Goal: Task Accomplishment & Management: Manage account settings

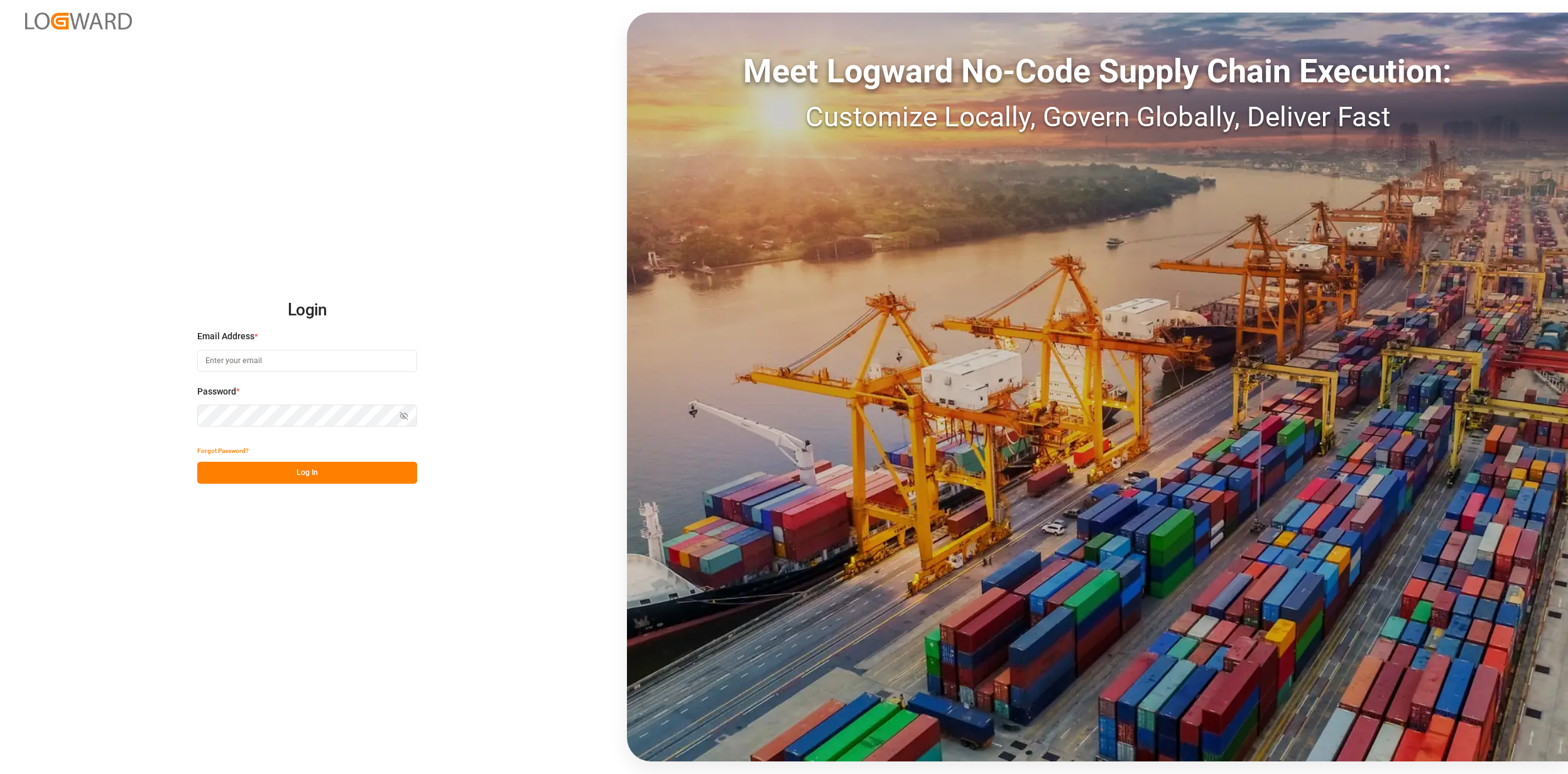
type input "[EMAIL_ADDRESS][PERSON_NAME][DOMAIN_NAME]"
click at [331, 456] on div "Forgot Password?" at bounding box center [308, 451] width 220 height 22
click at [332, 465] on button "Log In" at bounding box center [308, 473] width 220 height 22
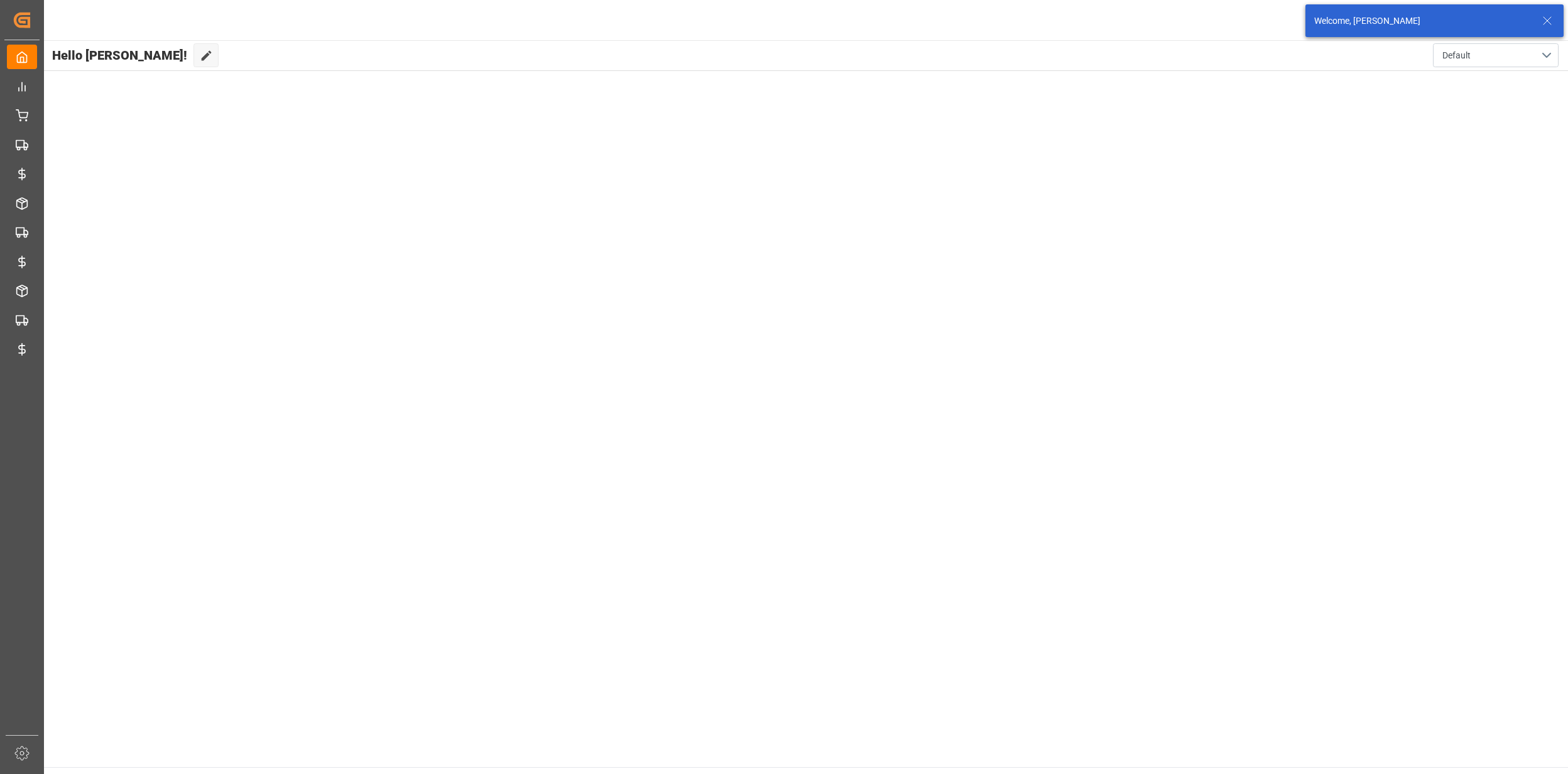
click at [1544, 21] on icon at bounding box center [1547, 20] width 15 height 15
click at [1533, 23] on html "Created by potrace 1.15, written by Peter Selinger 2001-2017 Created by potrace…" at bounding box center [784, 387] width 1568 height 774
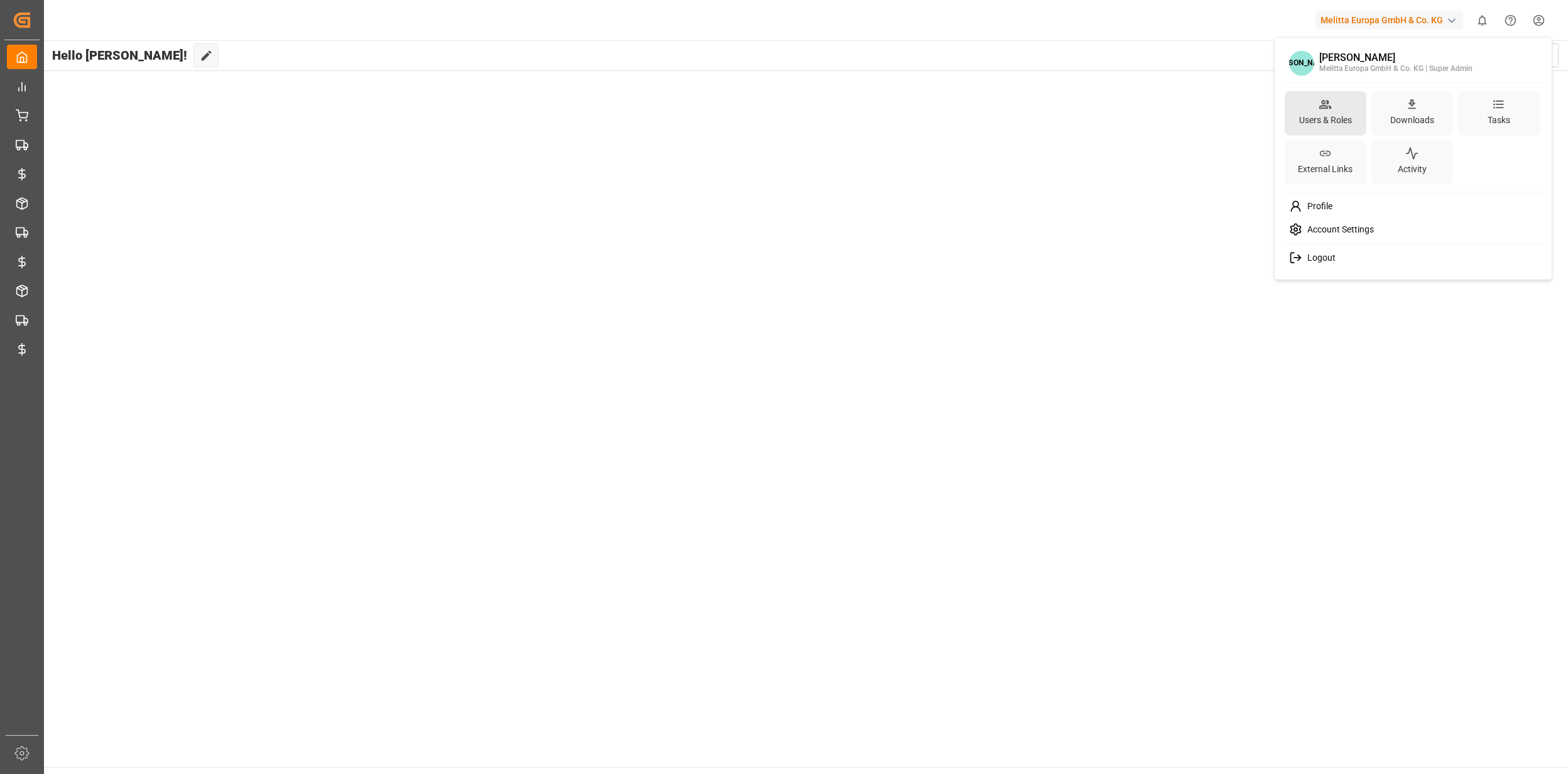
click at [1355, 117] on div "Users & Roles" at bounding box center [1326, 112] width 82 height 45
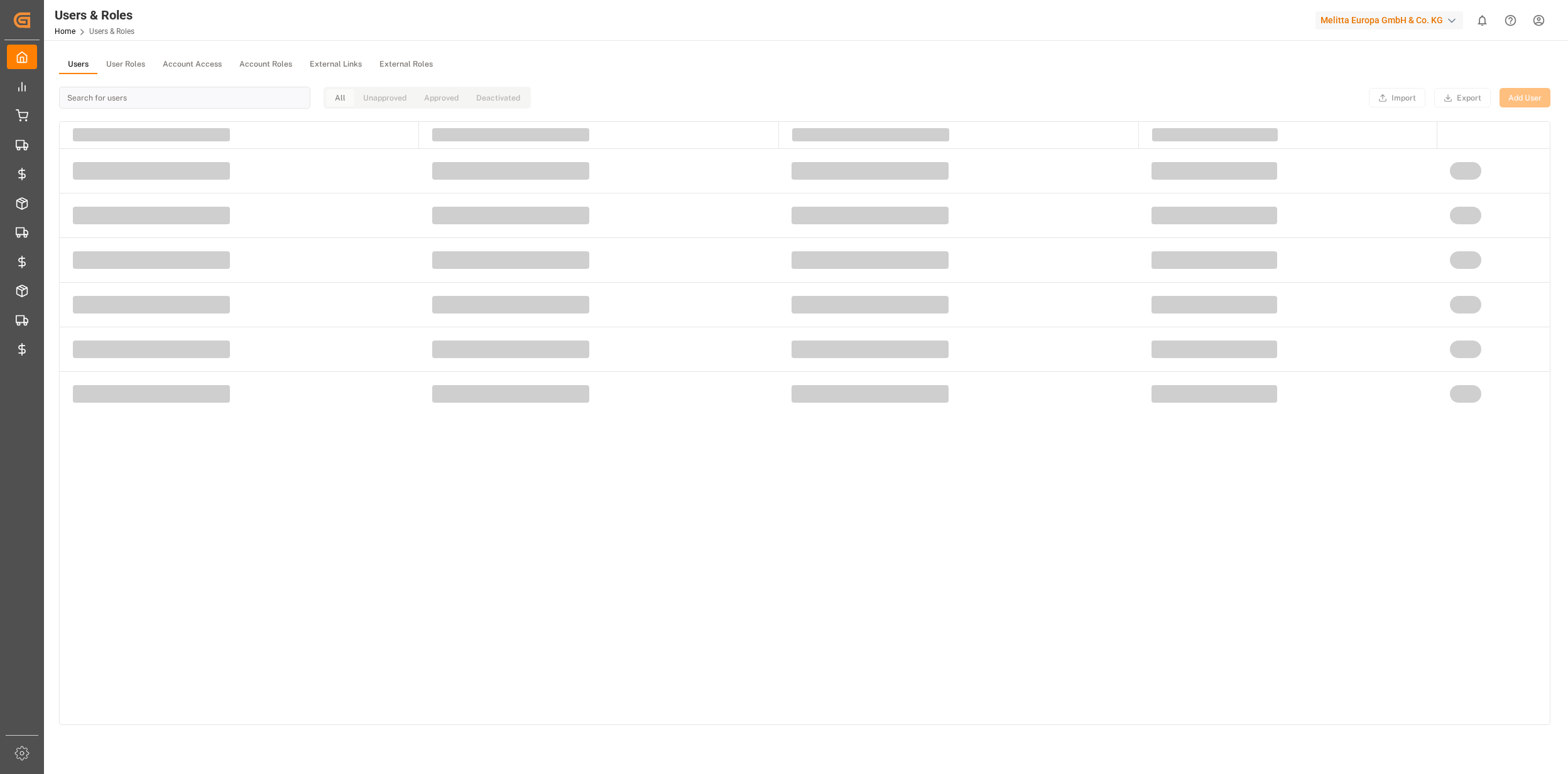
click at [126, 68] on button "User Roles" at bounding box center [126, 65] width 56 height 19
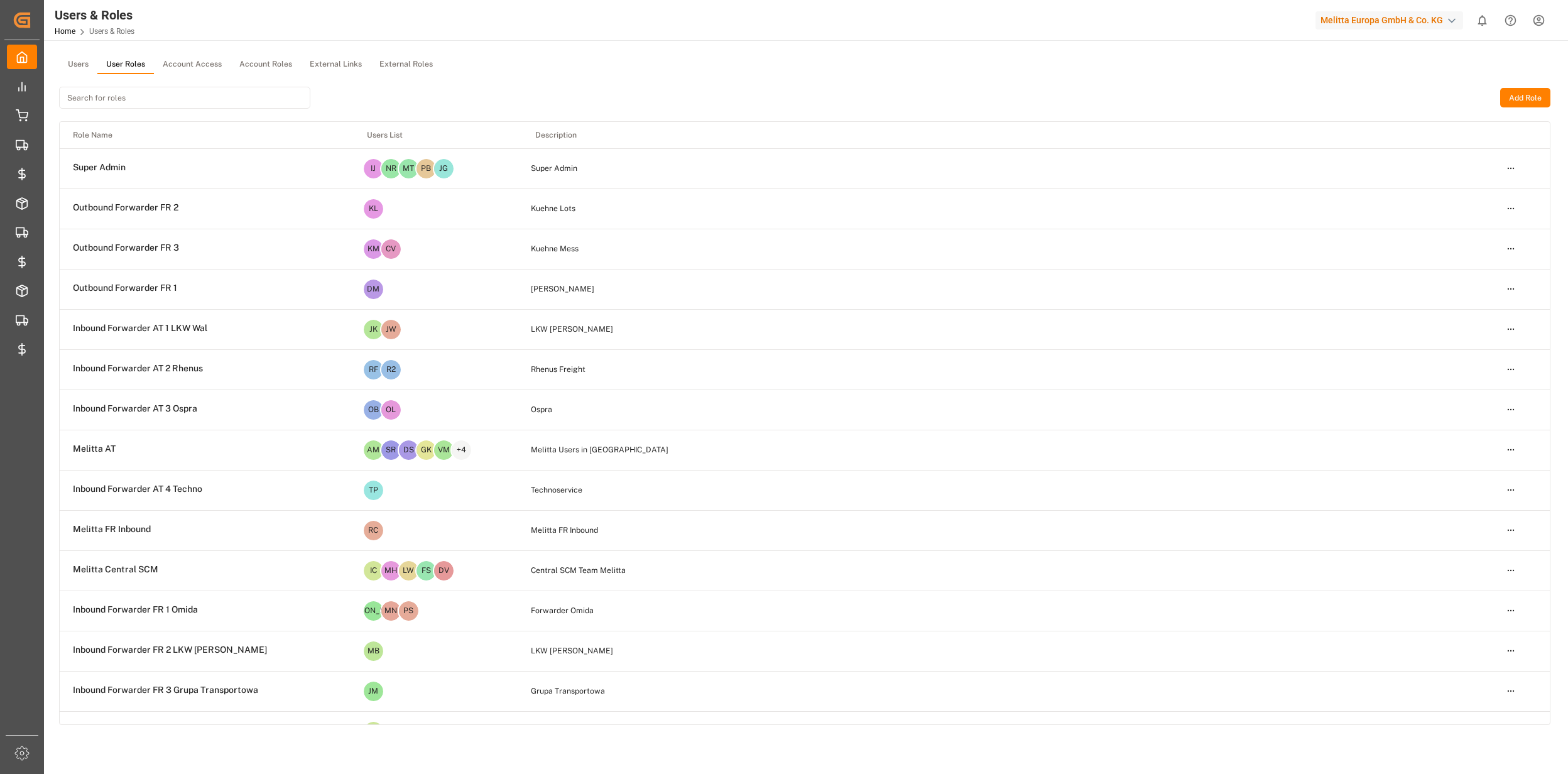
click at [128, 99] on input at bounding box center [185, 97] width 251 height 22
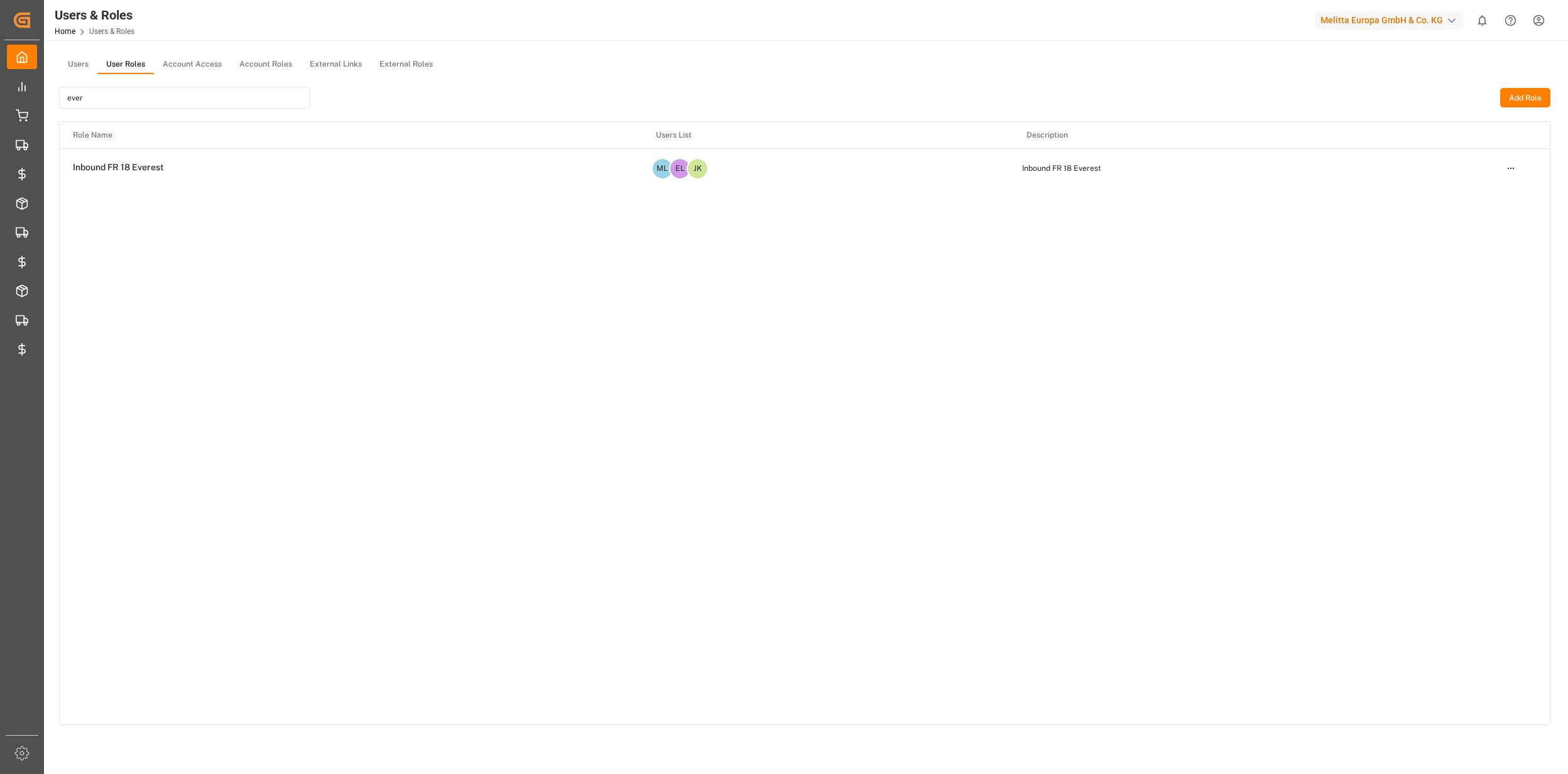
type input "ever"
click at [1506, 168] on html "Created by potrace 1.15, written by Peter Selinger 2001-2017 Created by potrace…" at bounding box center [784, 387] width 1568 height 774
click at [1488, 191] on div "Edit" at bounding box center [1484, 190] width 65 height 17
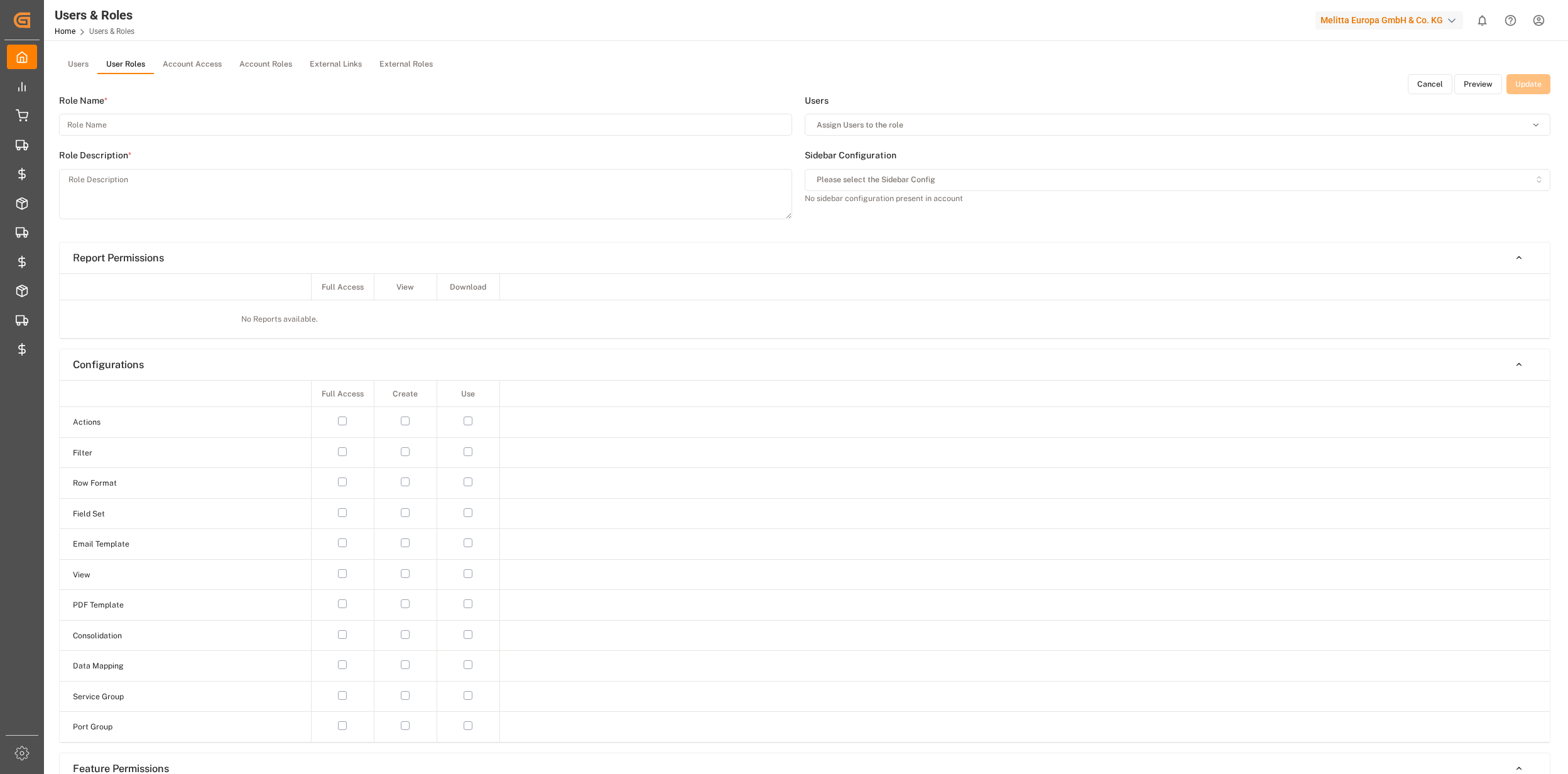
type input "Inbound FR 18 Everest"
type textarea "Inbound FR 18 Everest"
click at [1469, 81] on button "Preview" at bounding box center [1479, 84] width 47 height 20
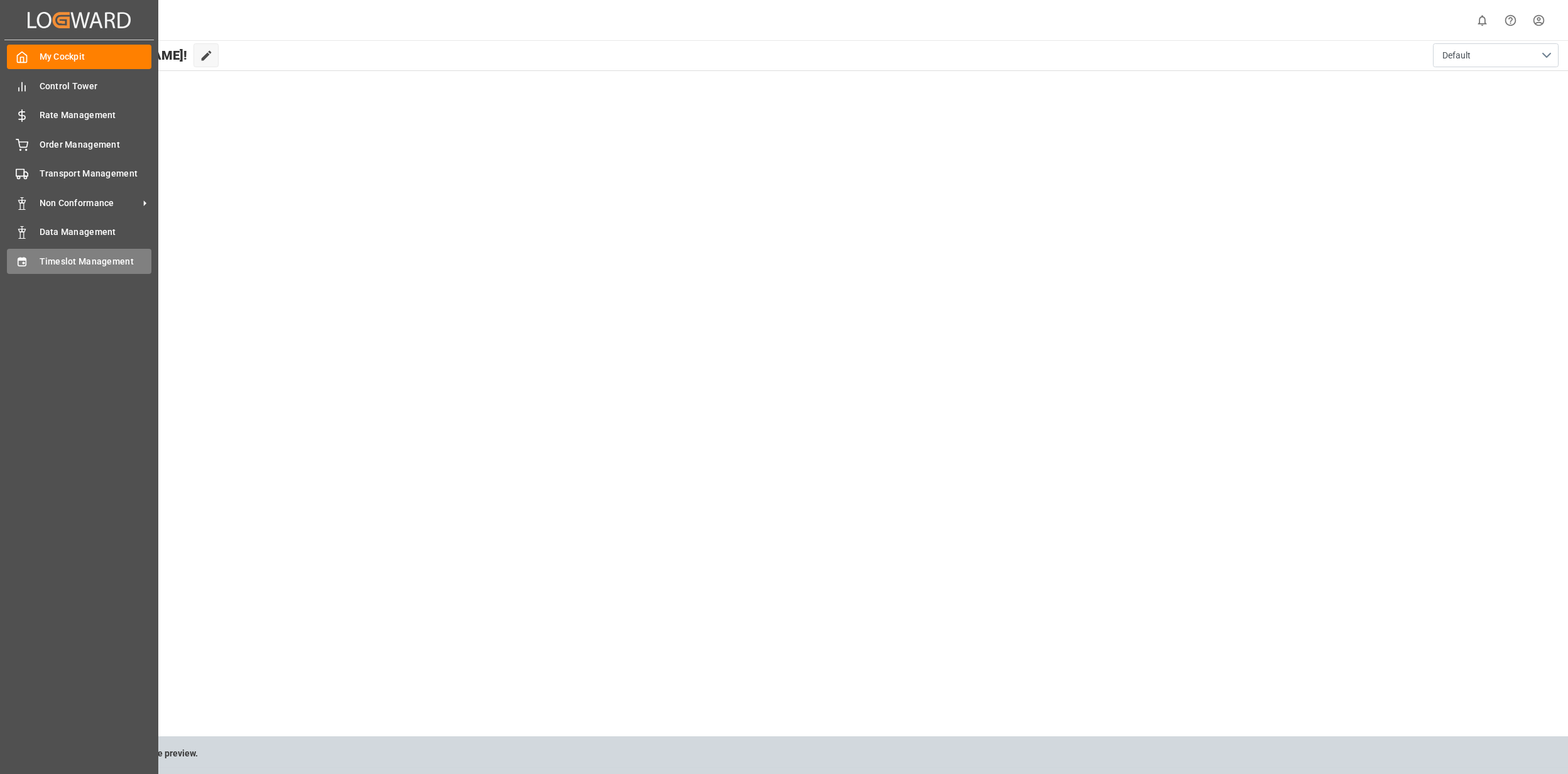
click at [39, 258] on span "Timeslot Management" at bounding box center [96, 261] width 113 height 13
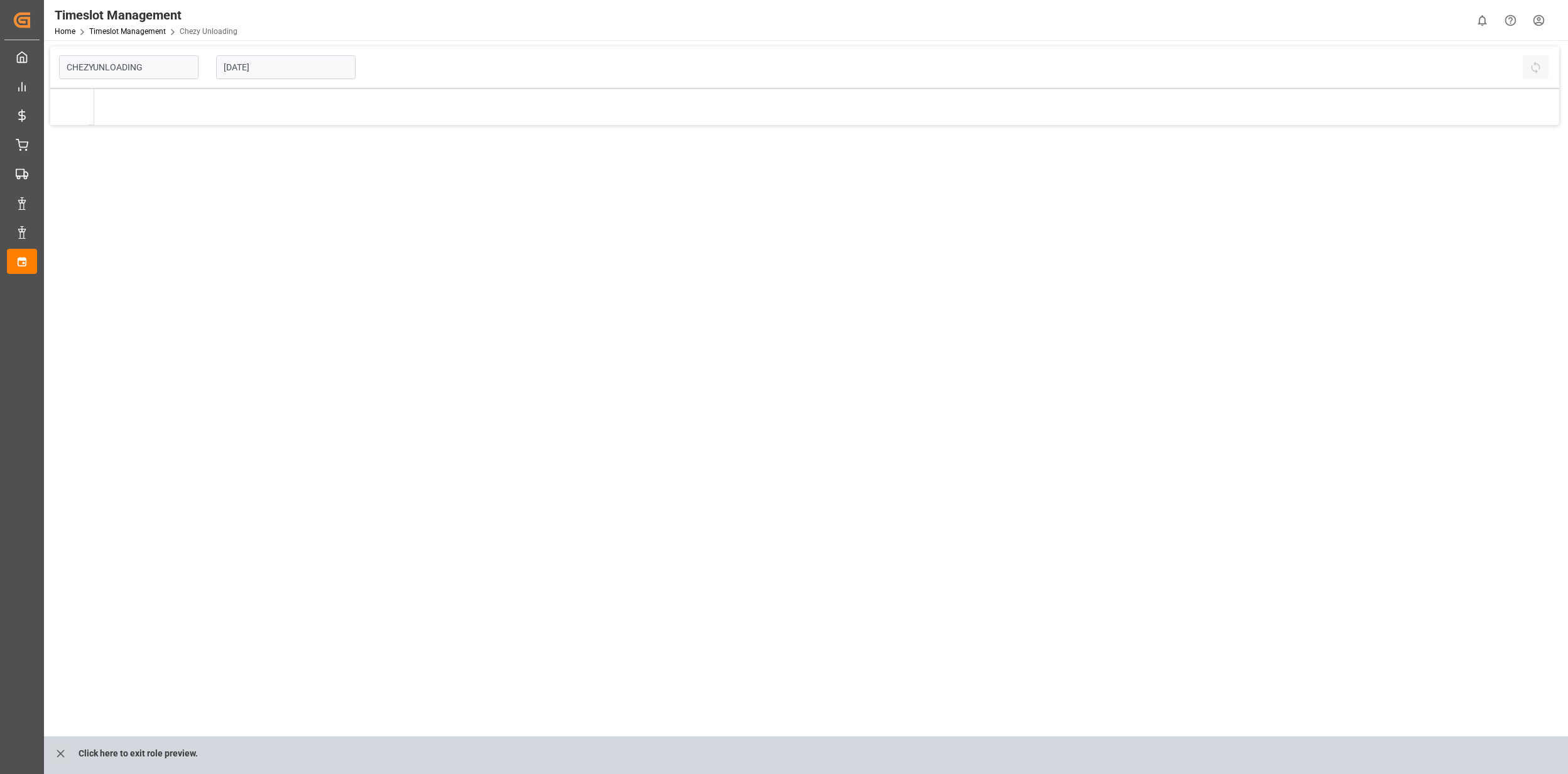
type input "Chezy Unloading"
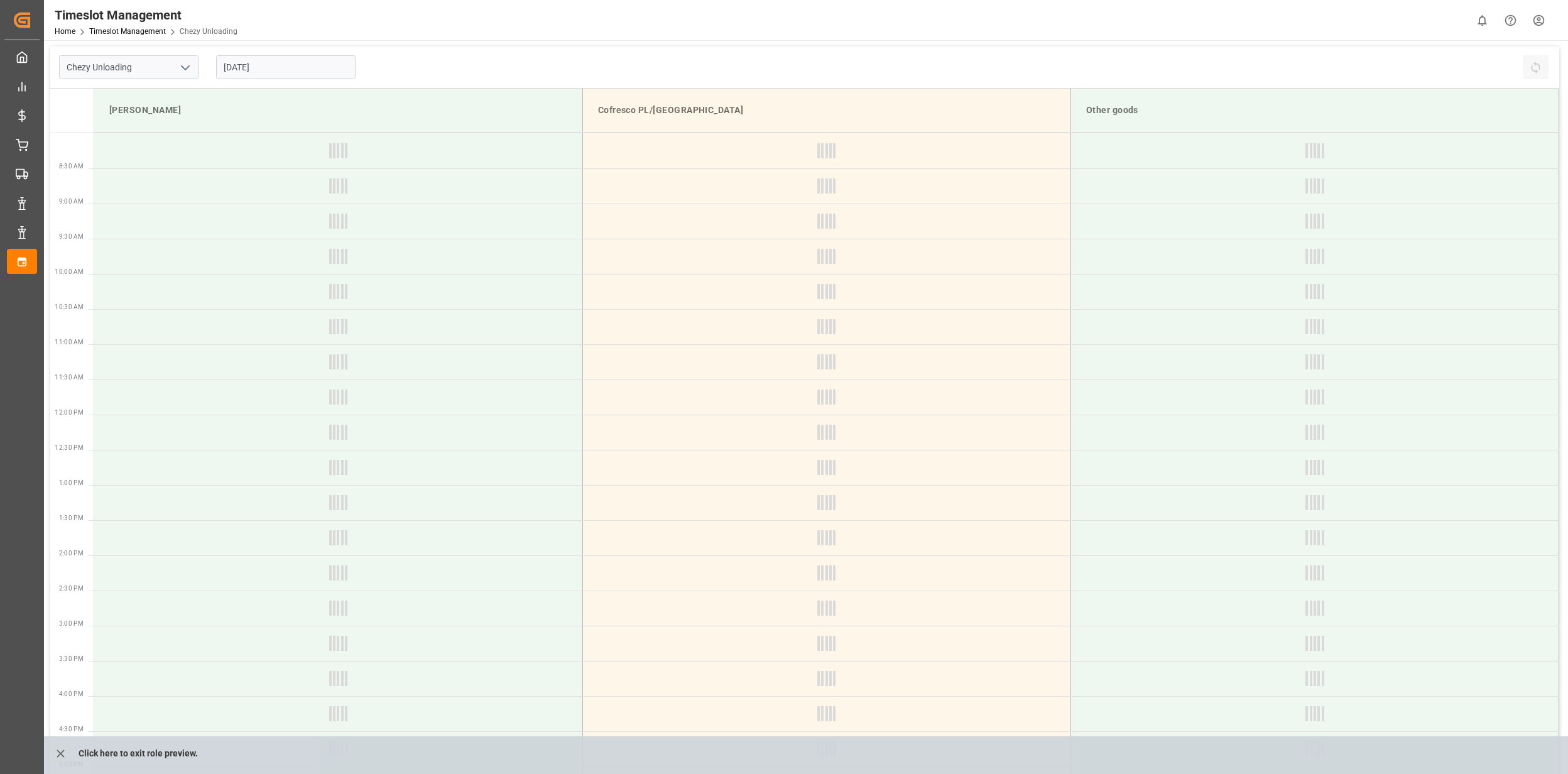
click at [239, 68] on input "25.09.2025" at bounding box center [285, 67] width 139 height 24
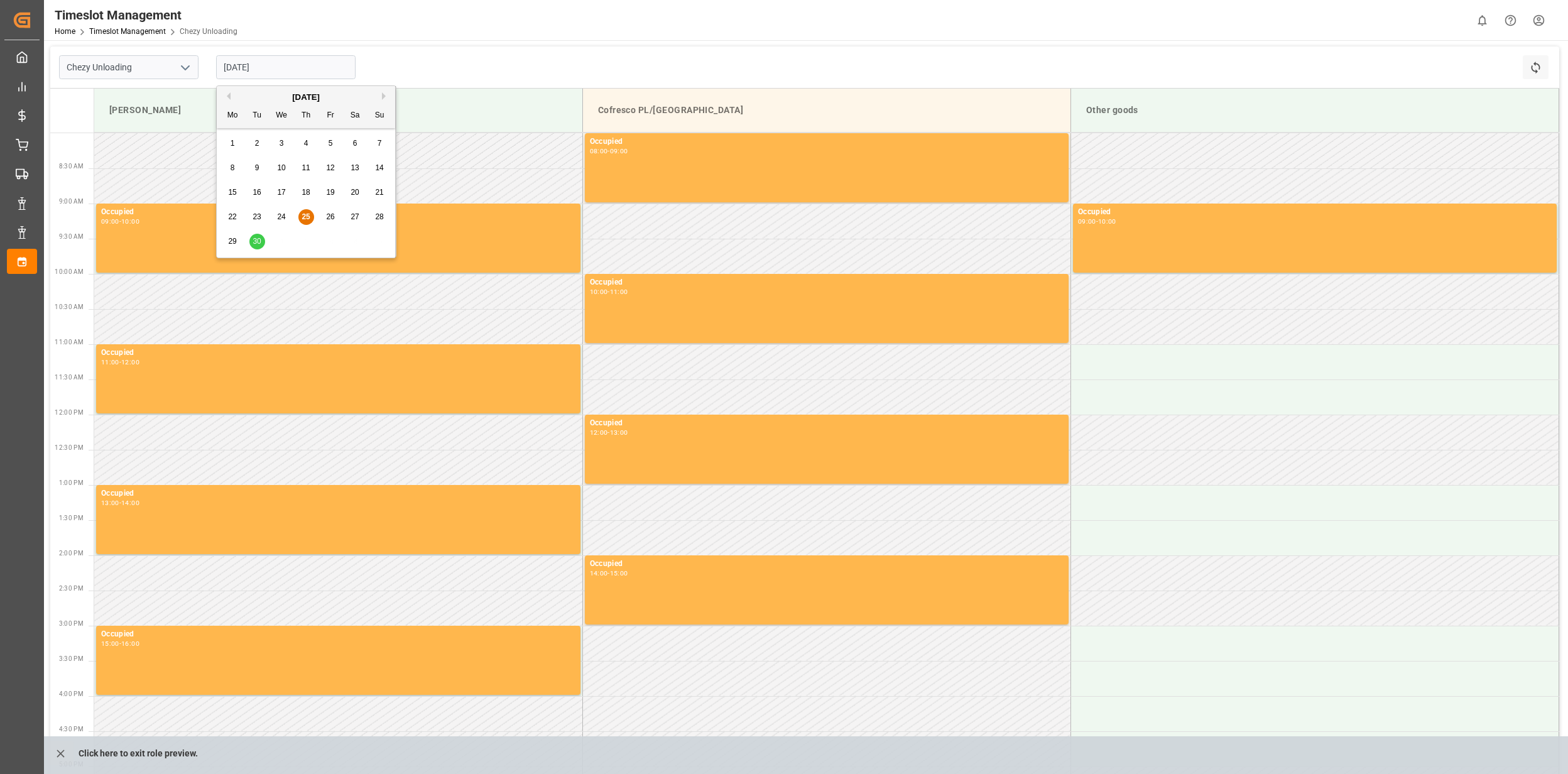
click at [382, 95] on div "Previous Month Next Month September 2025 Mo Tu We Th Fr Sa Su 1 2 3 4 5 6 7 8 9…" at bounding box center [306, 172] width 180 height 173
click at [384, 97] on button "Next Month" at bounding box center [386, 96] width 7 height 7
click at [310, 147] on div "2" at bounding box center [306, 144] width 15 height 15
type input "02.10.2025"
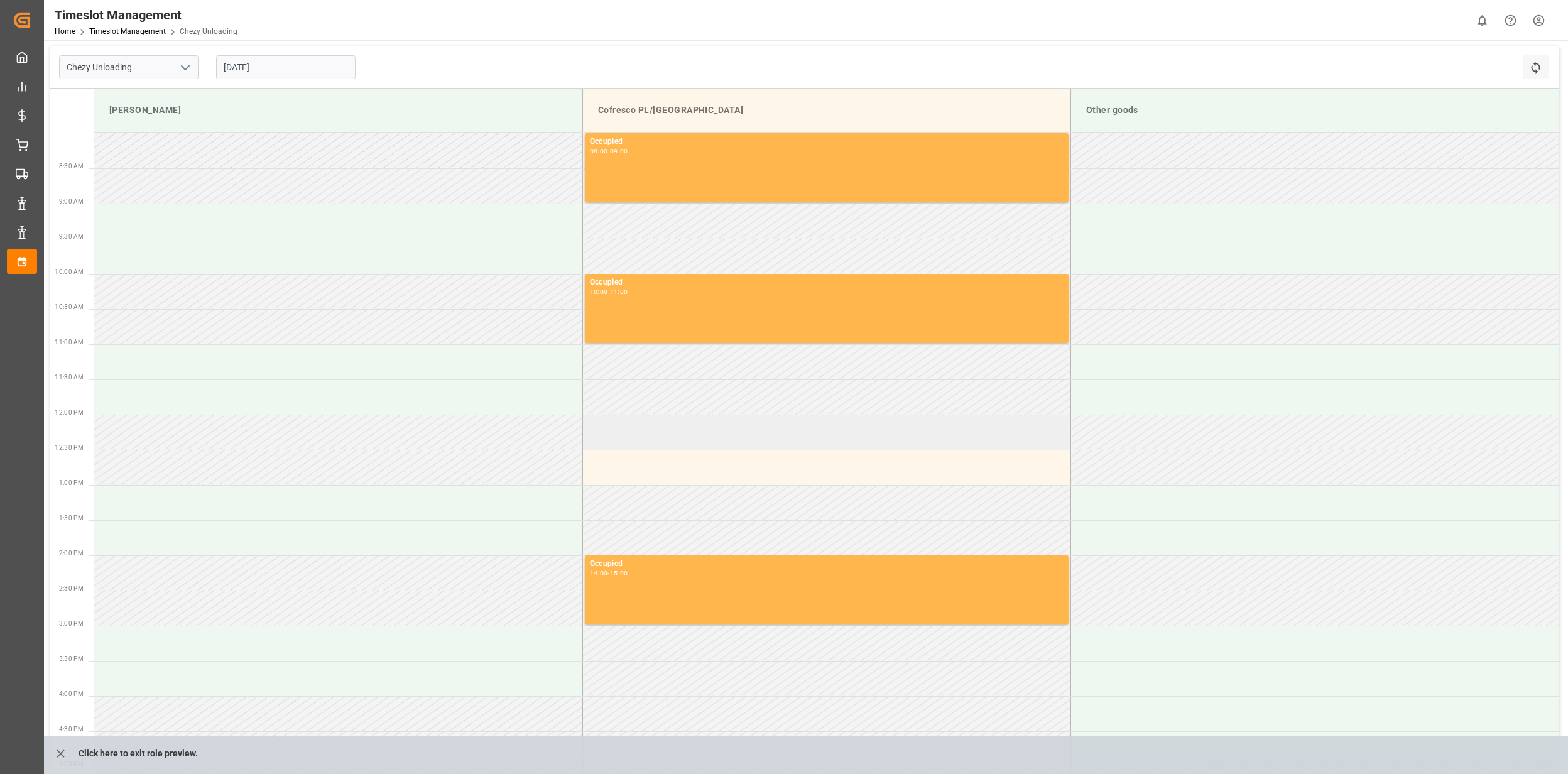
click at [677, 443] on td at bounding box center [827, 432] width 488 height 36
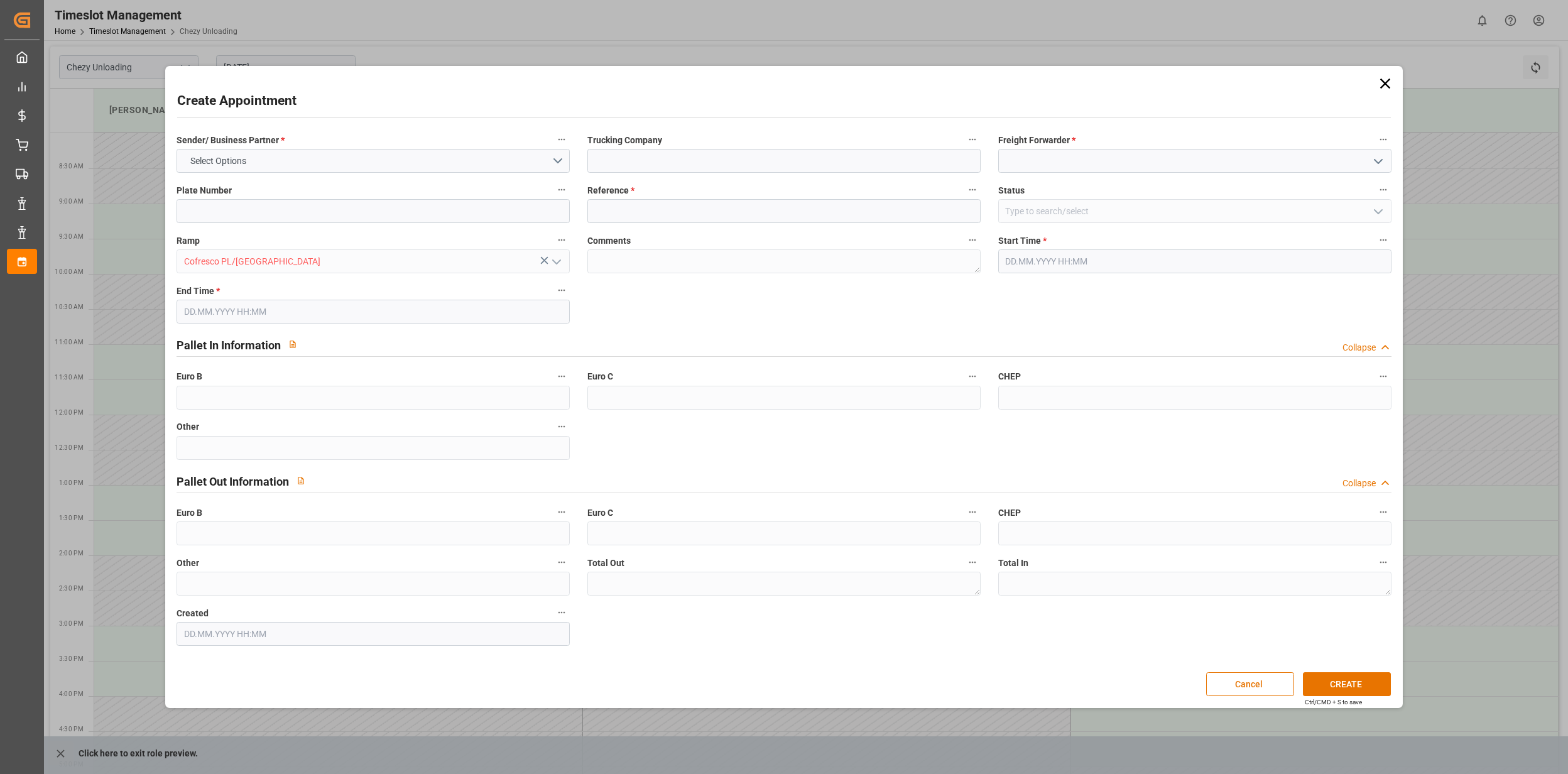
type input "0"
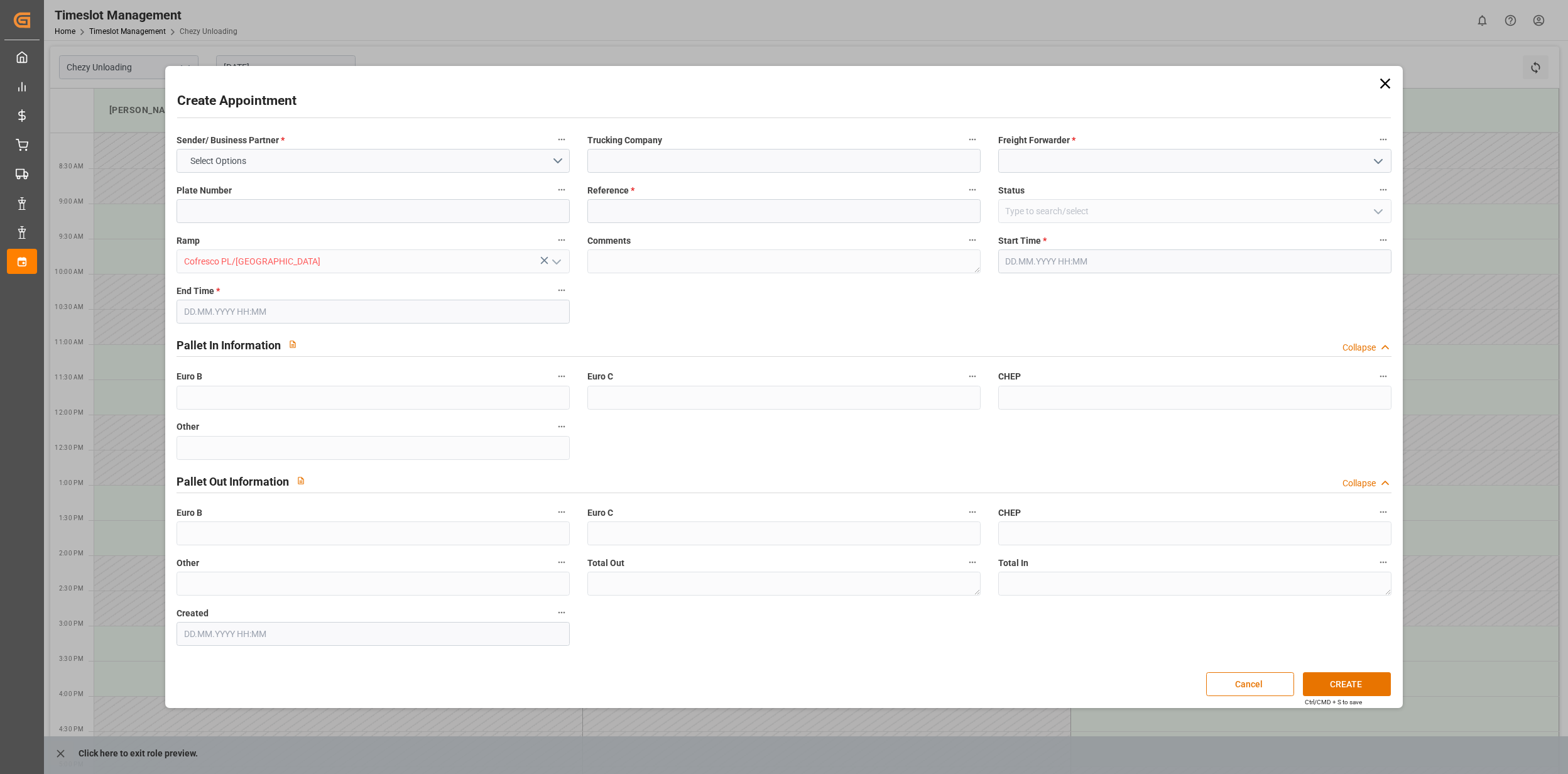
type input "0"
type input "02.10.2025 12:00"
type input "02.10.2025 13:00"
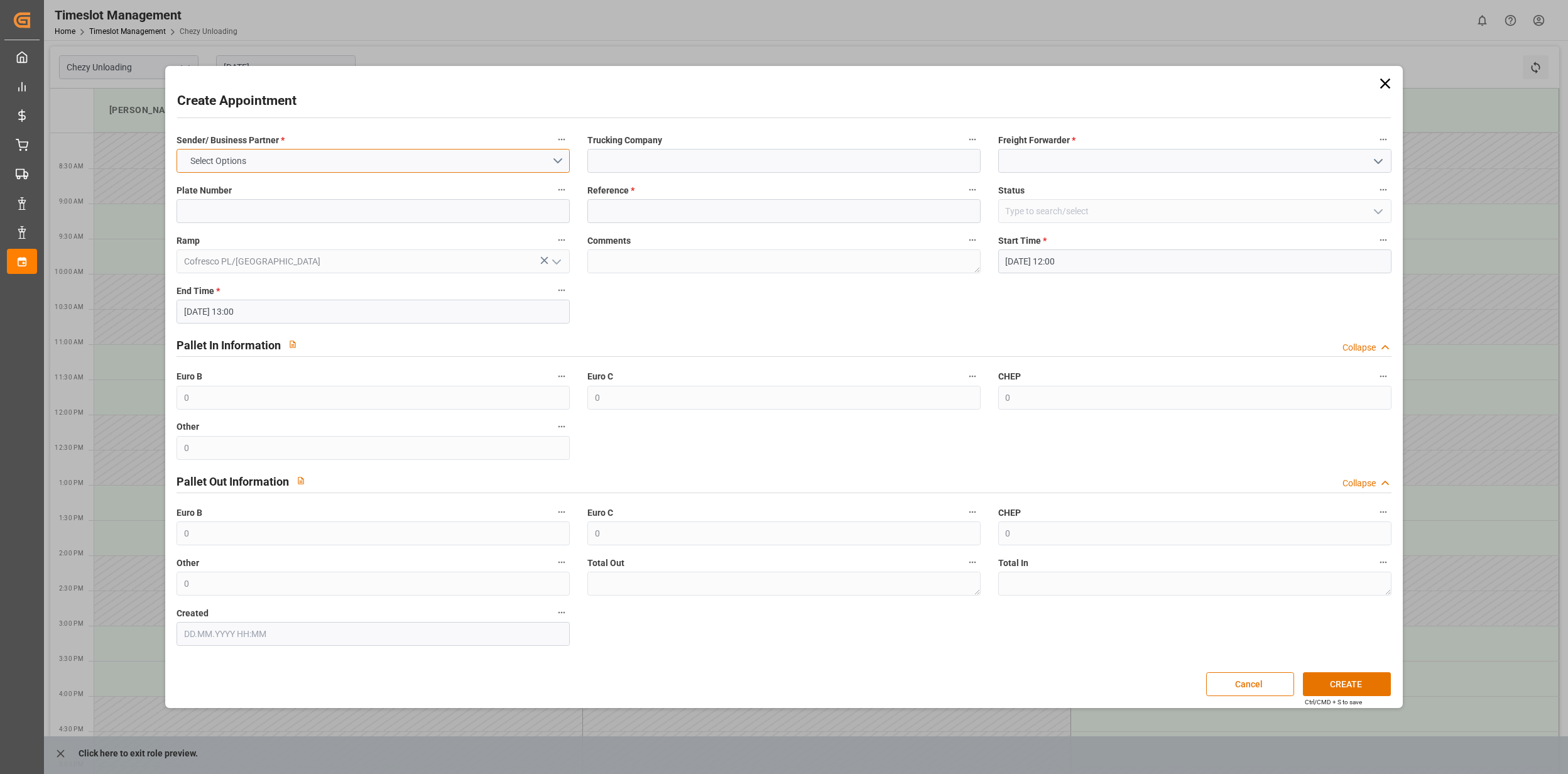
click at [561, 158] on button "Select Options" at bounding box center [373, 161] width 393 height 24
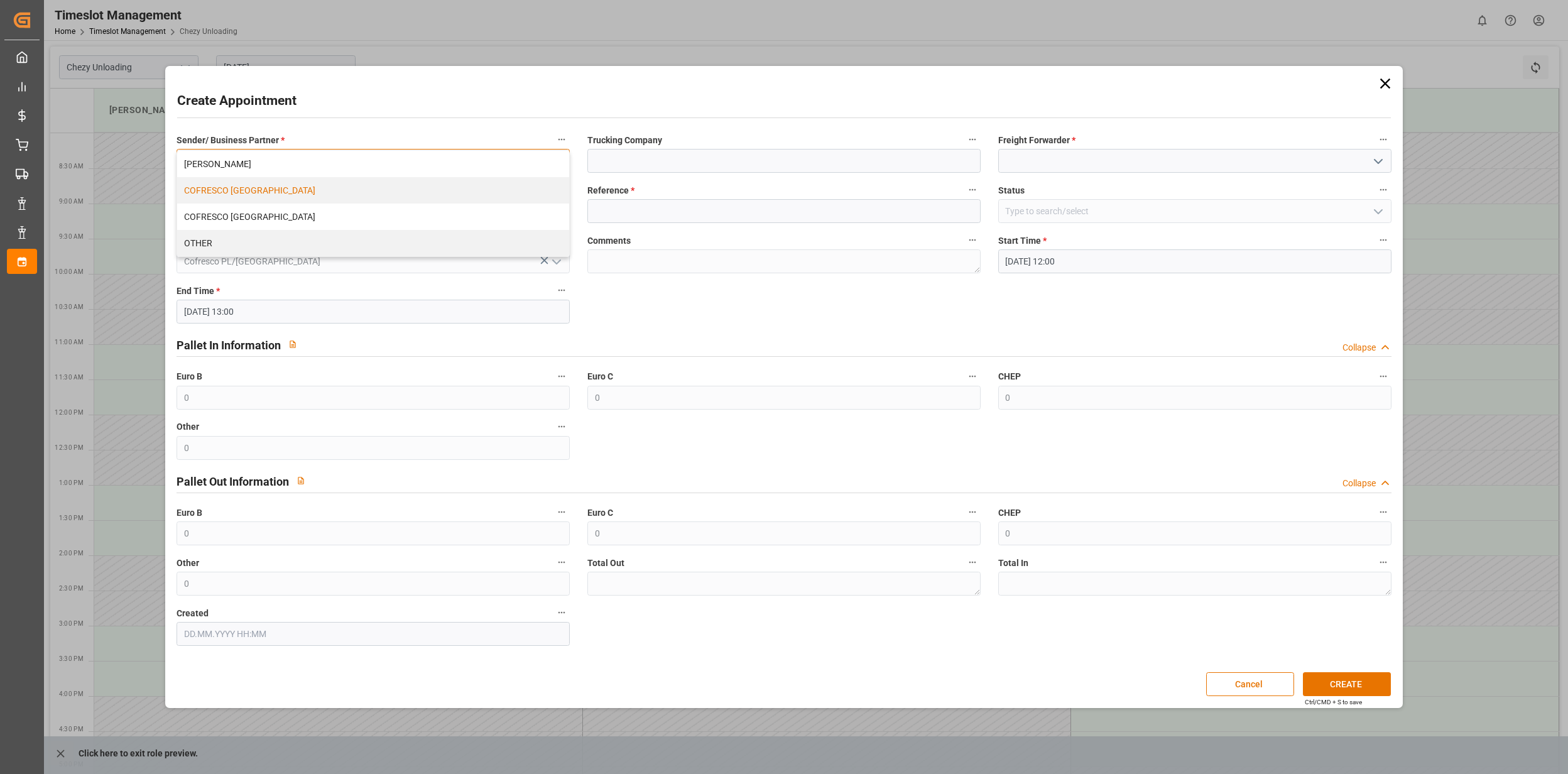
click at [350, 191] on div "COFRESCO POLAND" at bounding box center [373, 190] width 392 height 26
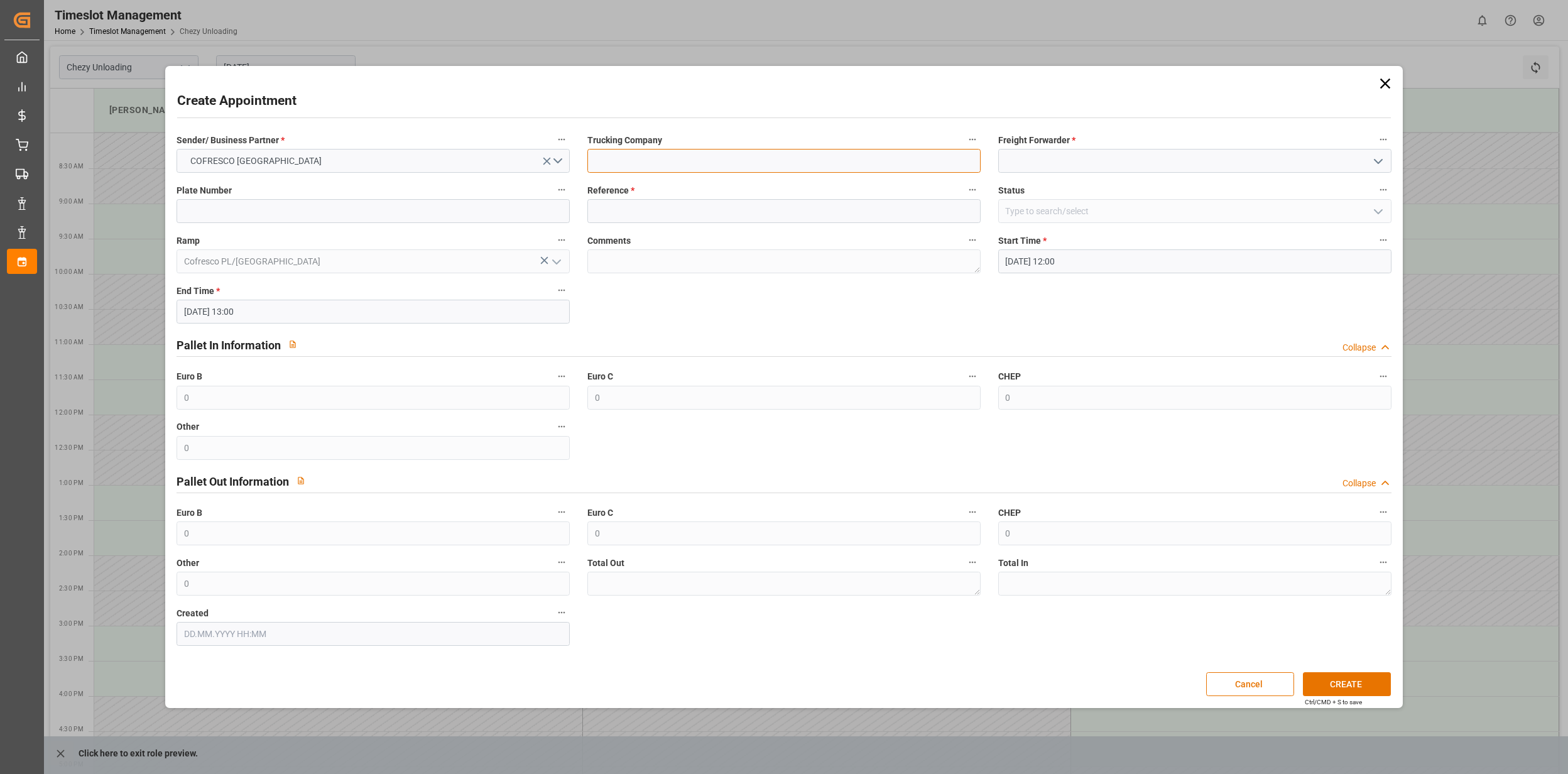
click at [802, 158] on input at bounding box center [784, 161] width 393 height 24
type input "Everest Logistics"
type input "WPR8484K"
type input "489445"
click at [1380, 157] on icon "open menu" at bounding box center [1379, 161] width 15 height 15
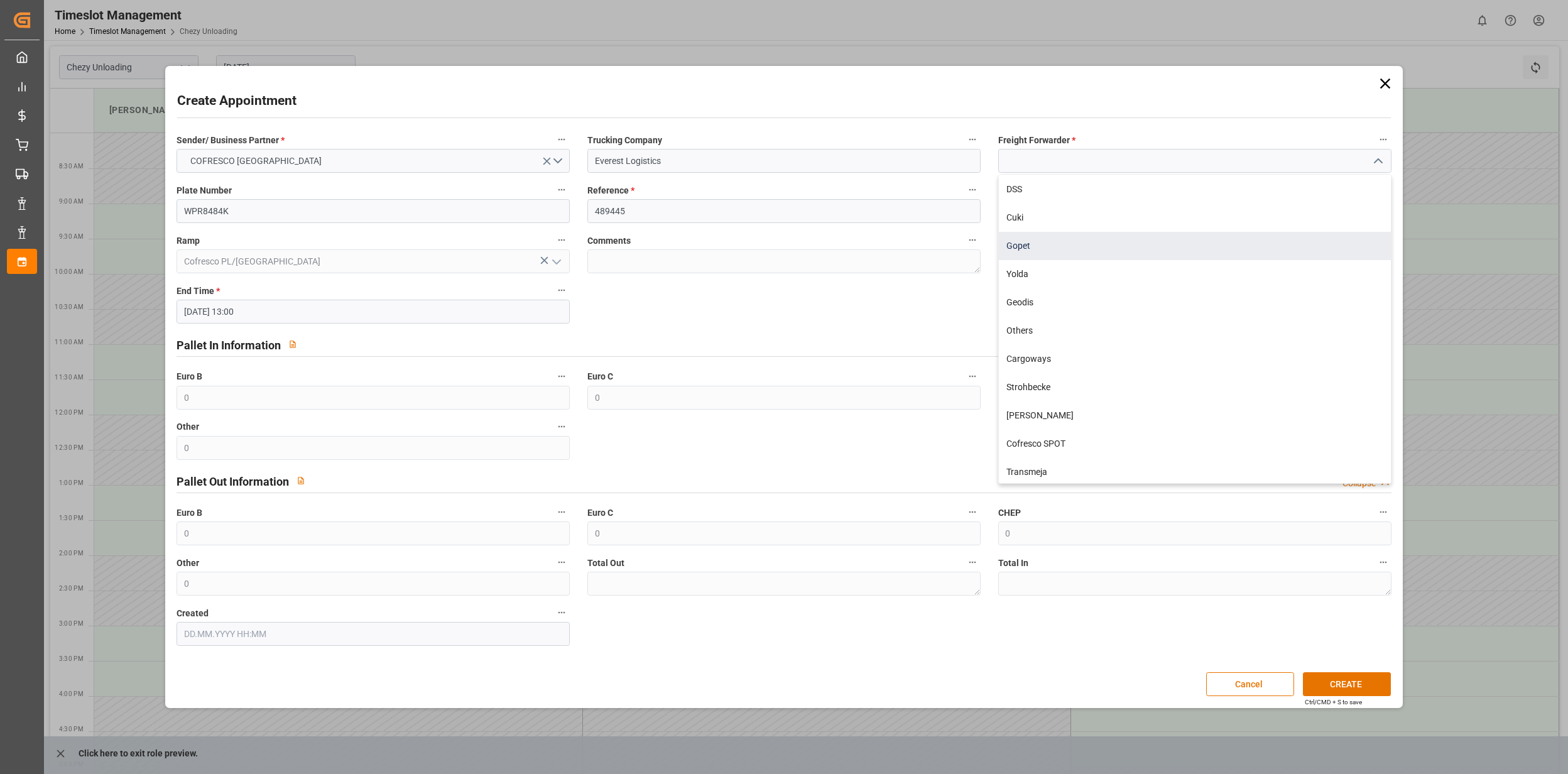
scroll to position [314, 0]
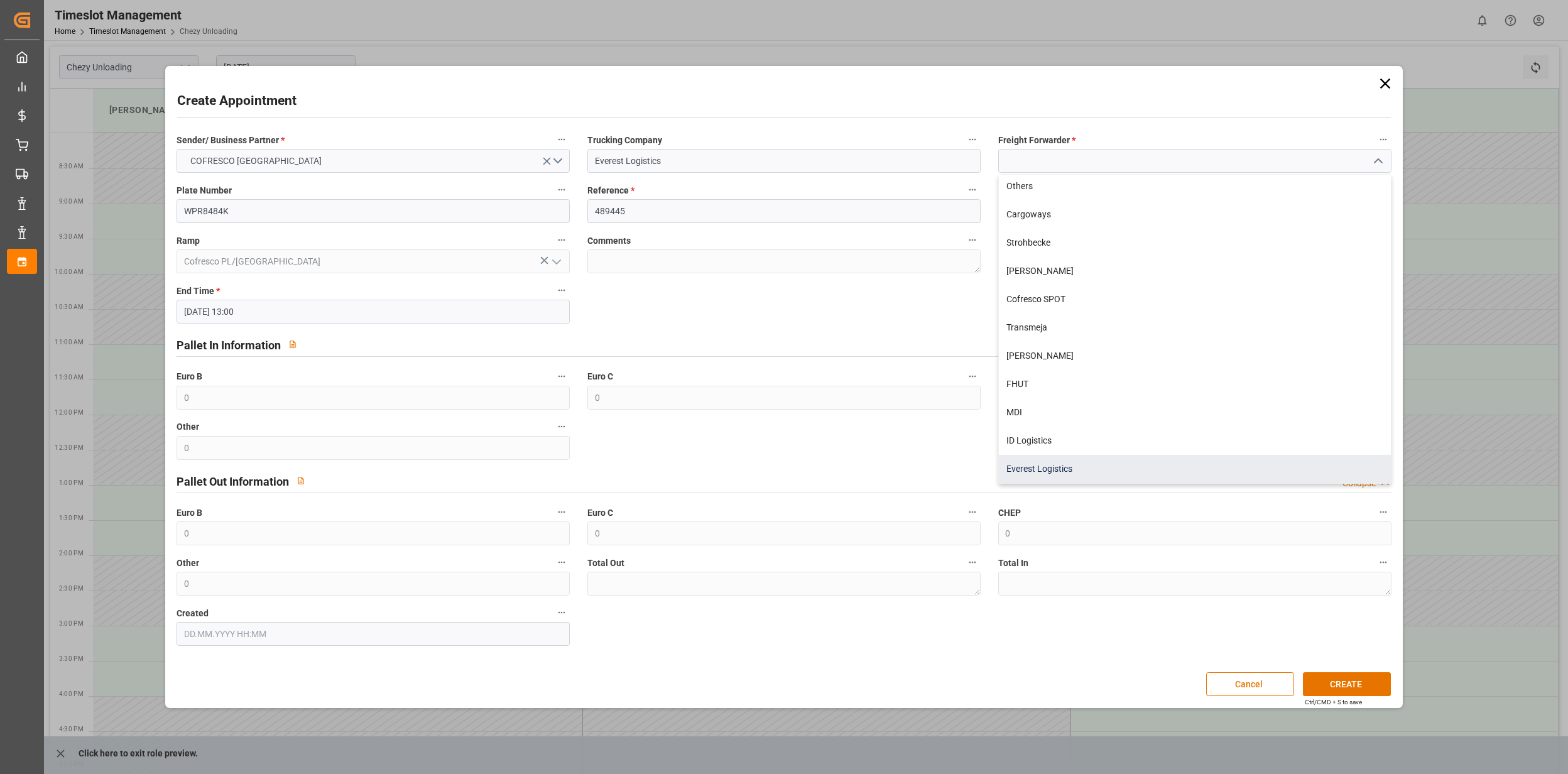
click at [1039, 465] on div "Everest Logistics" at bounding box center [1195, 469] width 392 height 28
type input "Everest Logistics"
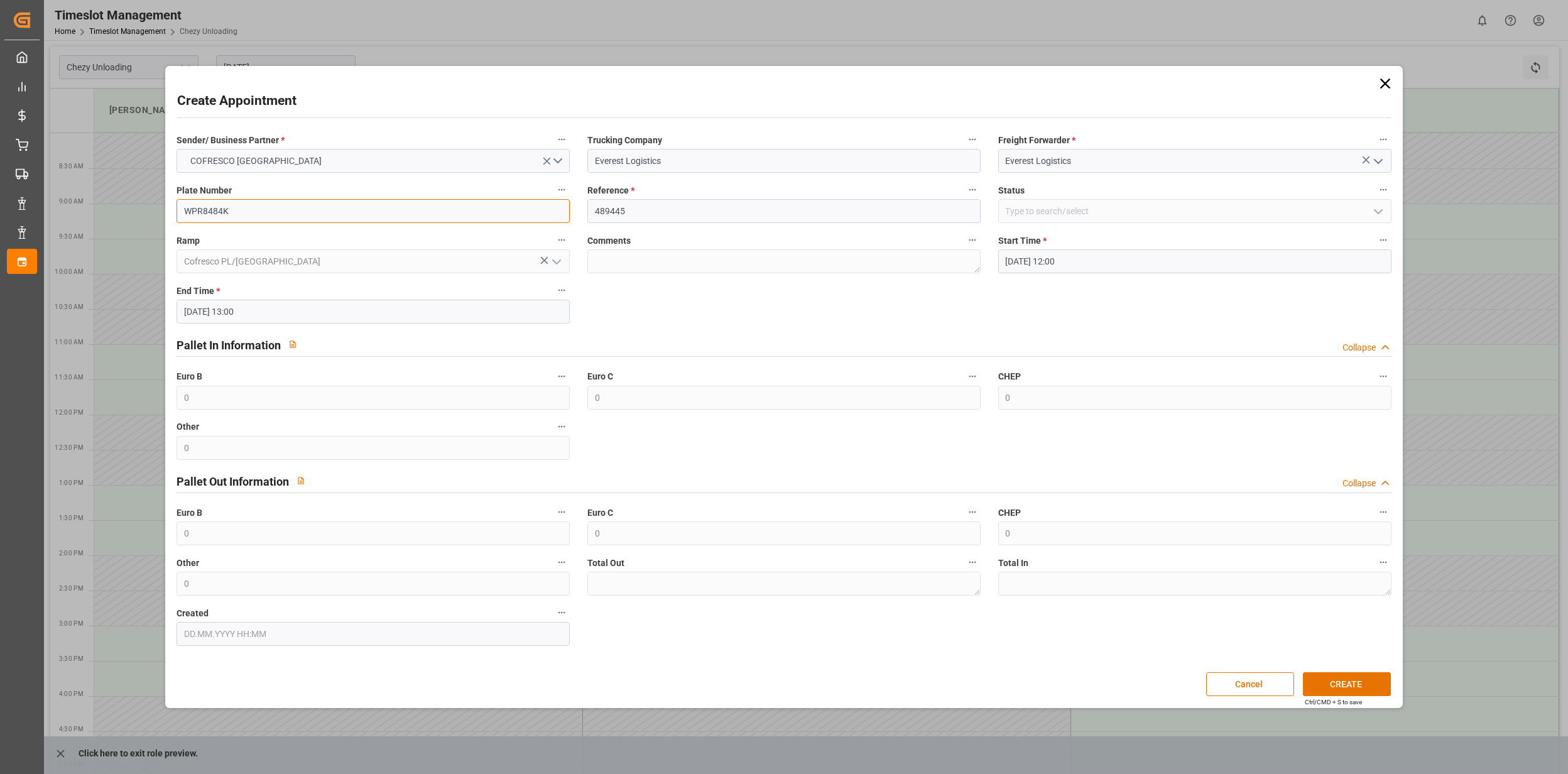
drag, startPoint x: 269, startPoint y: 215, endPoint x: 142, endPoint y: 209, distance: 127.1
click at [143, 209] on div "Create Appointment Sender/ Business Partner * COFRESCO POLAND Trucking Company …" at bounding box center [784, 387] width 1568 height 774
type input "489501"
drag, startPoint x: 654, startPoint y: 212, endPoint x: 561, endPoint y: 214, distance: 93.0
click at [561, 214] on div "Sender/ Business Partner * COFRESCO POLAND Trucking Company Everest Logistics F…" at bounding box center [784, 388] width 1233 height 524
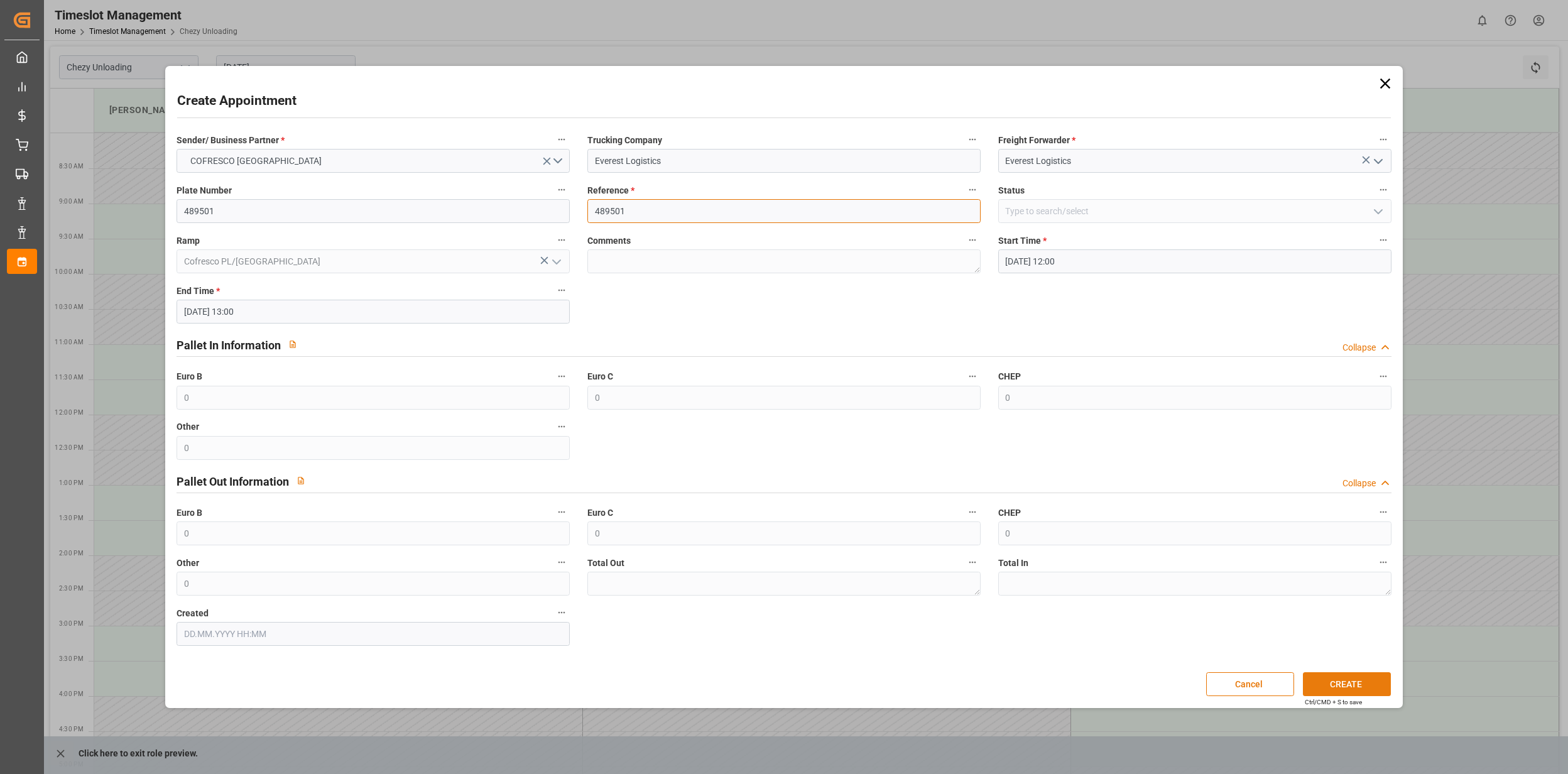
type input "489501"
click at [1339, 684] on button "CREATE" at bounding box center [1347, 684] width 88 height 24
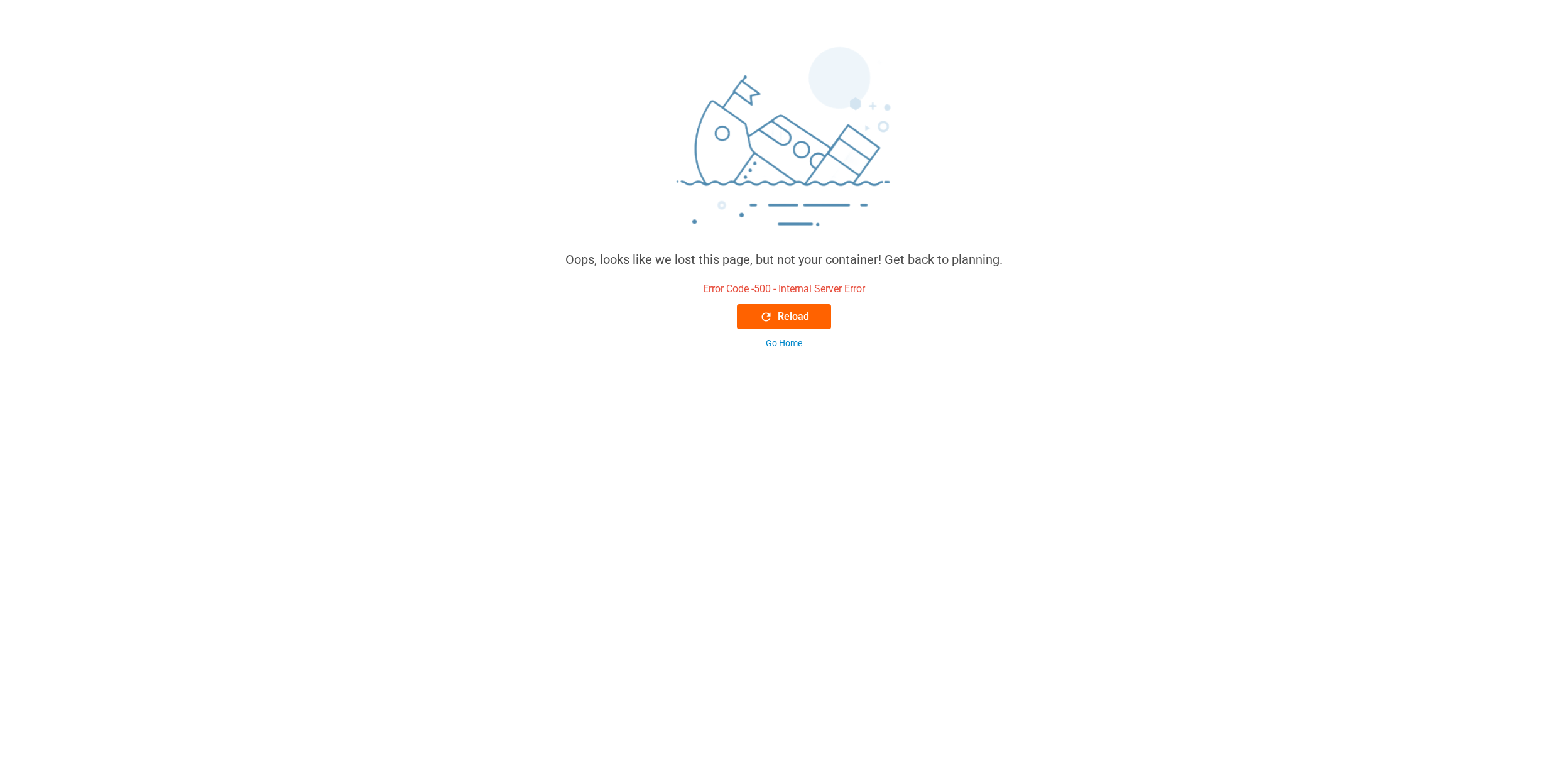
click at [791, 311] on div "Reload" at bounding box center [784, 317] width 50 height 15
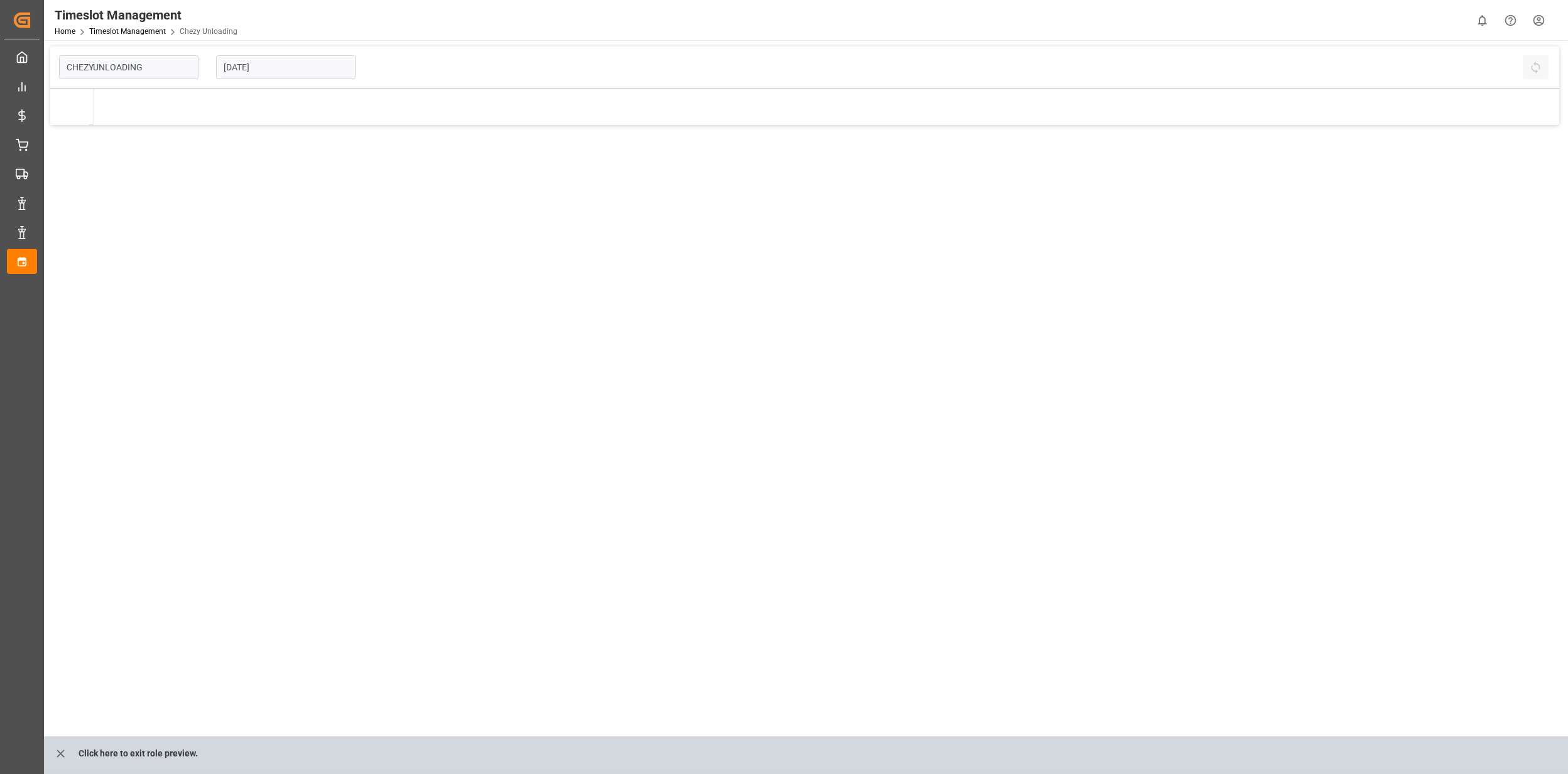
type input "Chezy Unloading"
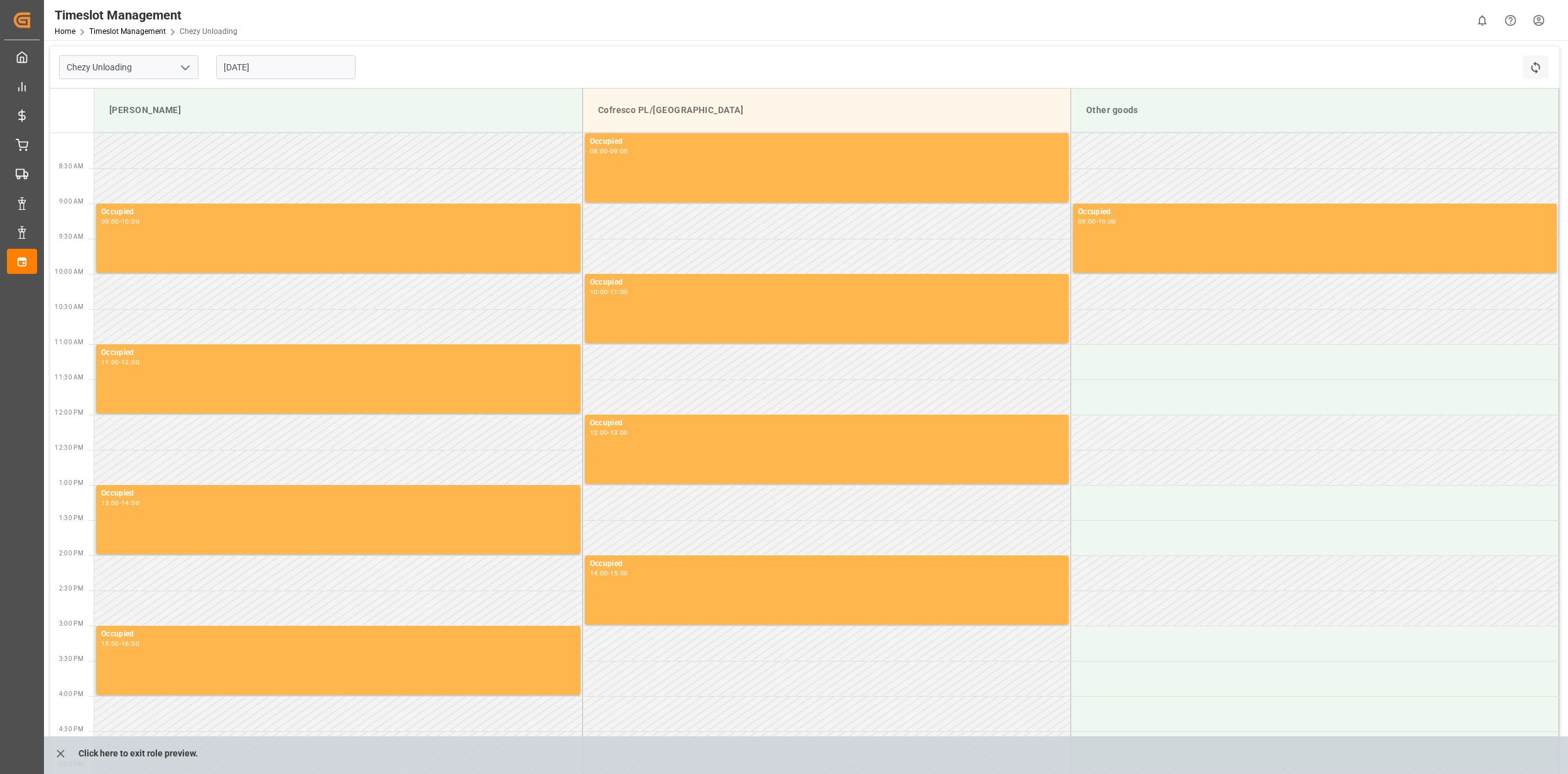
click at [245, 66] on input "[DATE]" at bounding box center [285, 67] width 139 height 24
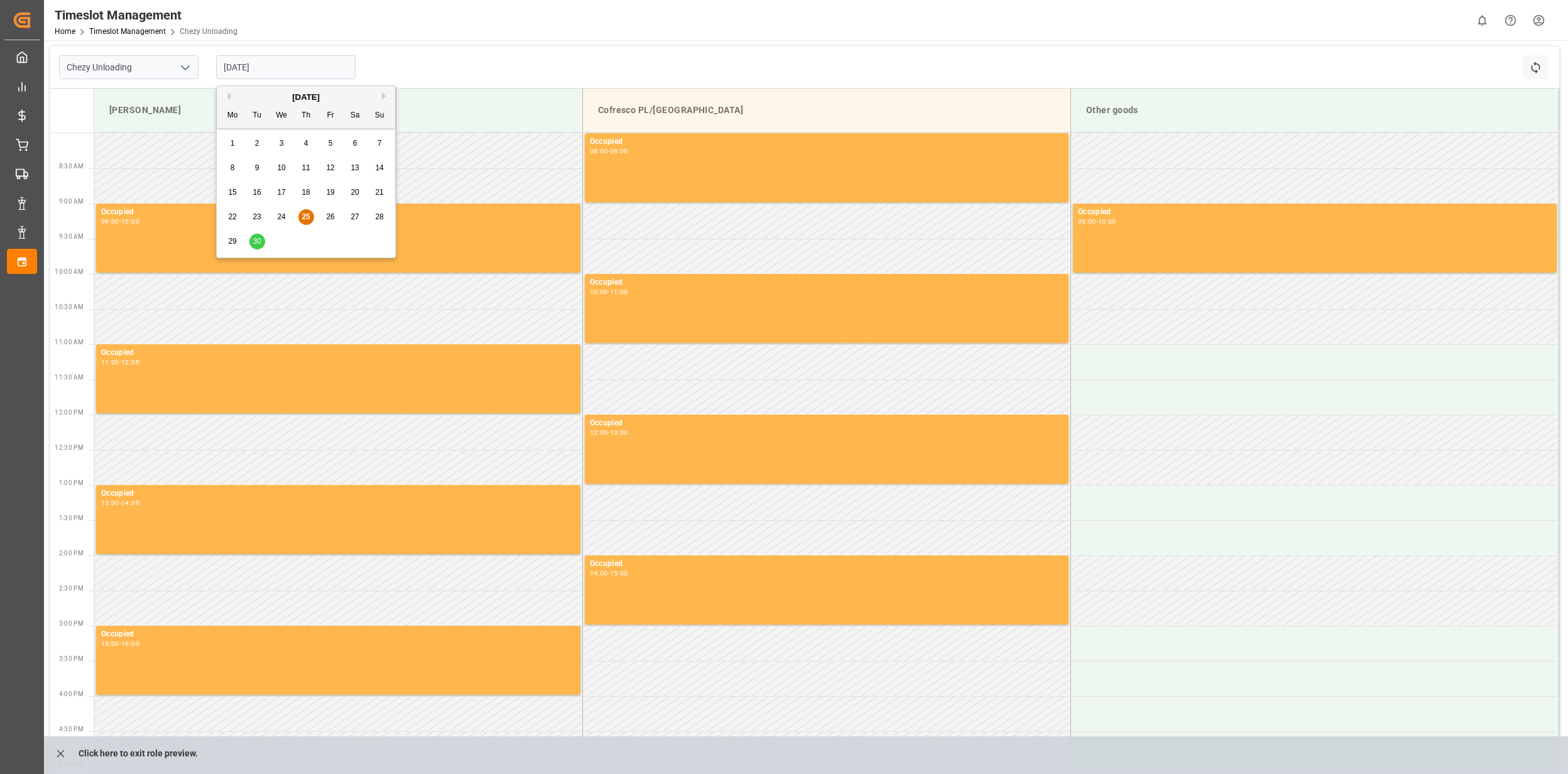
click at [383, 98] on button "Next Month" at bounding box center [386, 96] width 7 height 7
click at [308, 146] on span "2" at bounding box center [306, 144] width 5 height 9
type input "02.10.2025"
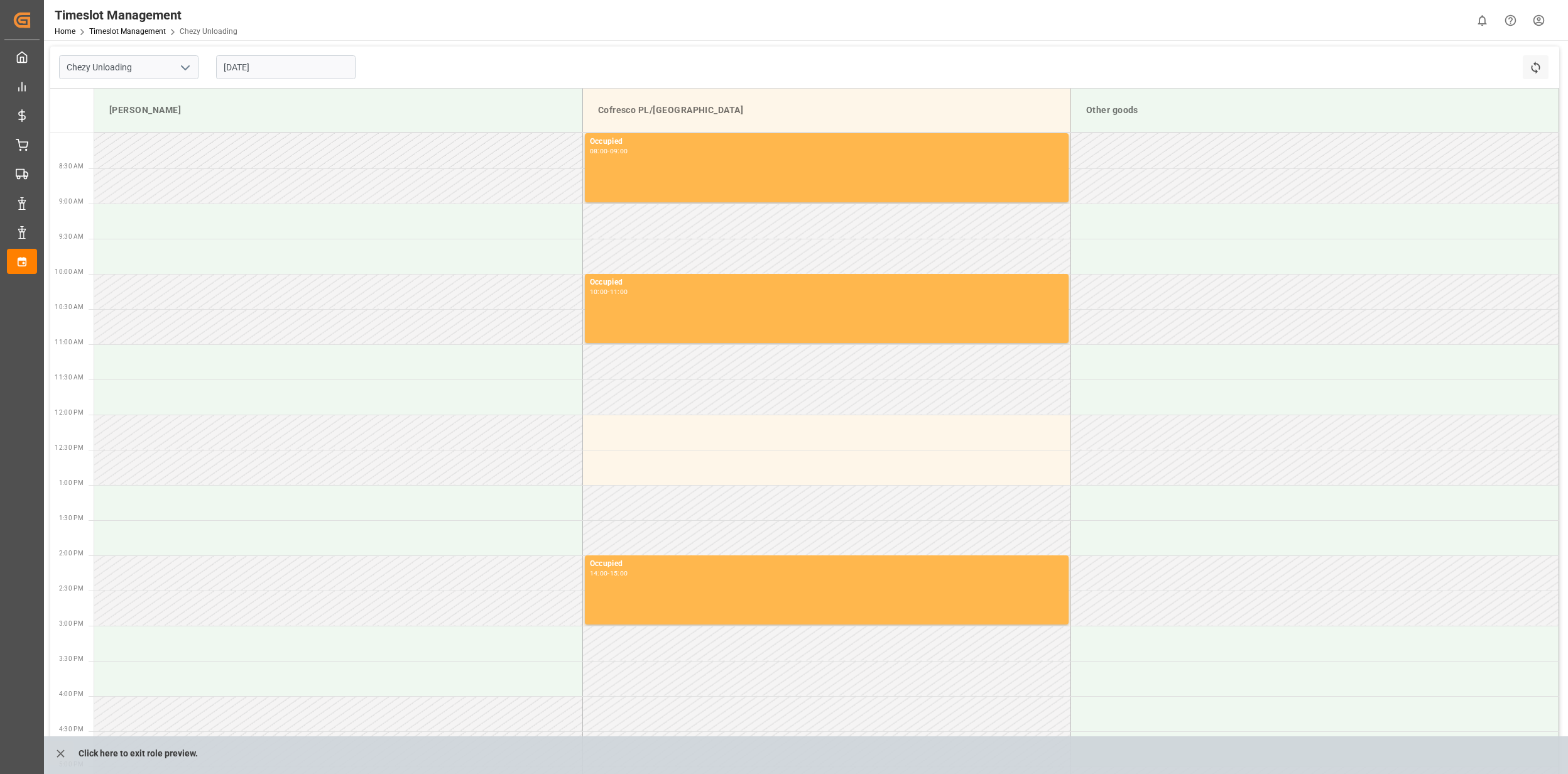
click at [1536, 24] on html "Created by potrace 1.15, written by Peter Selinger 2001-2017 Created by potrace…" at bounding box center [784, 387] width 1568 height 774
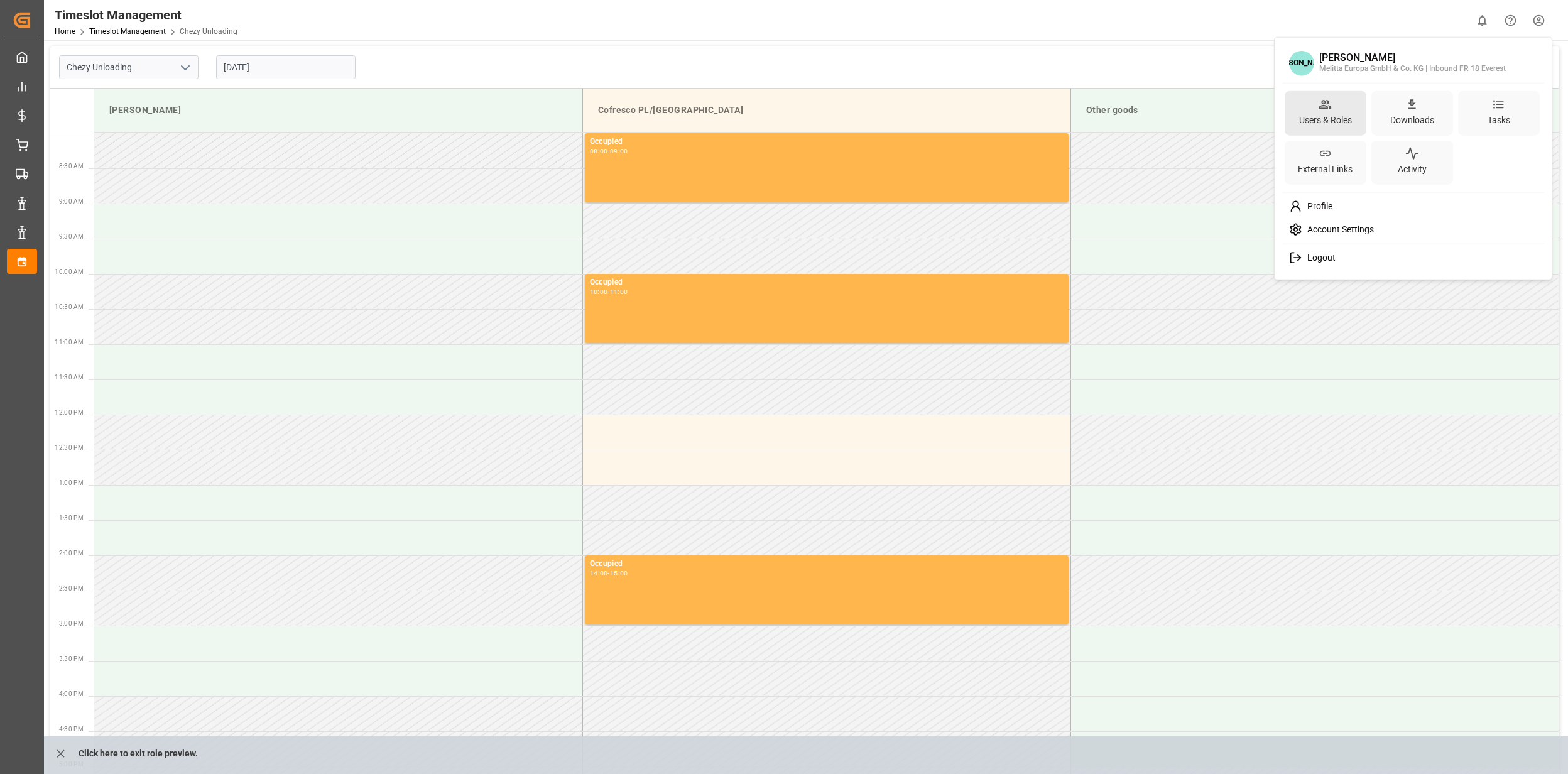
click at [1329, 106] on icon at bounding box center [1325, 104] width 13 height 13
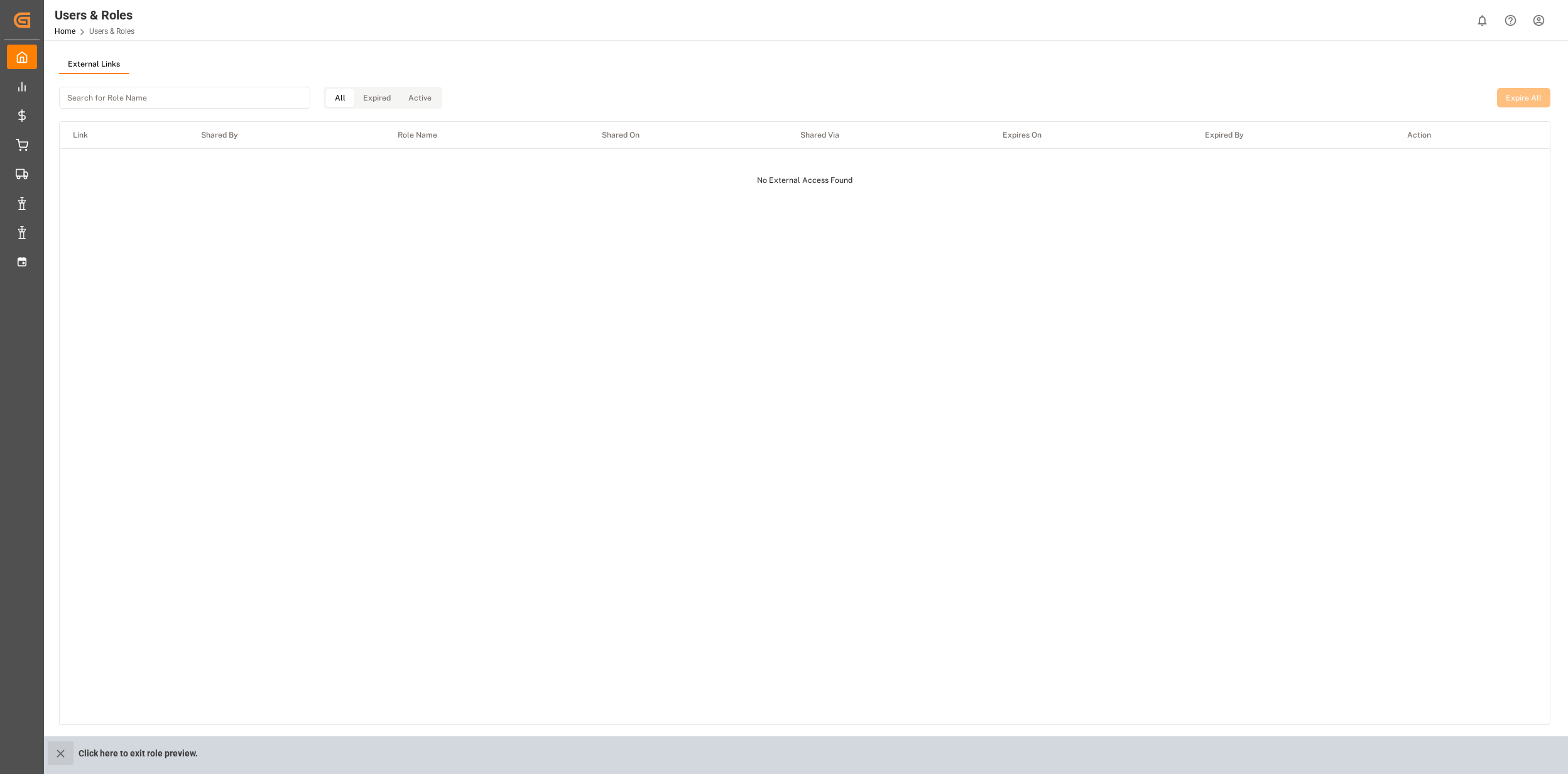
click at [64, 752] on icon "close role preview" at bounding box center [60, 753] width 13 height 13
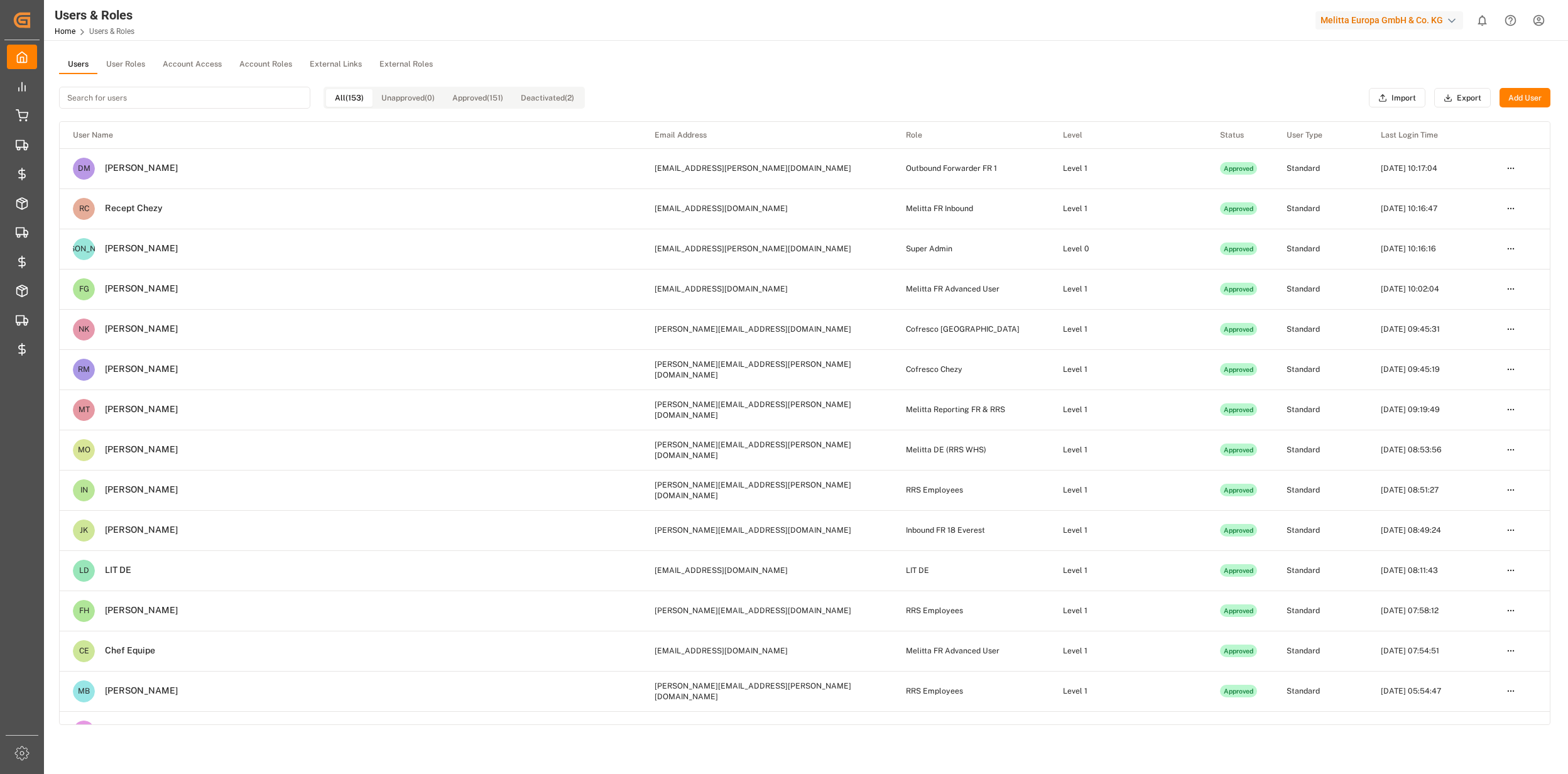
click at [129, 72] on button "User Roles" at bounding box center [126, 65] width 56 height 19
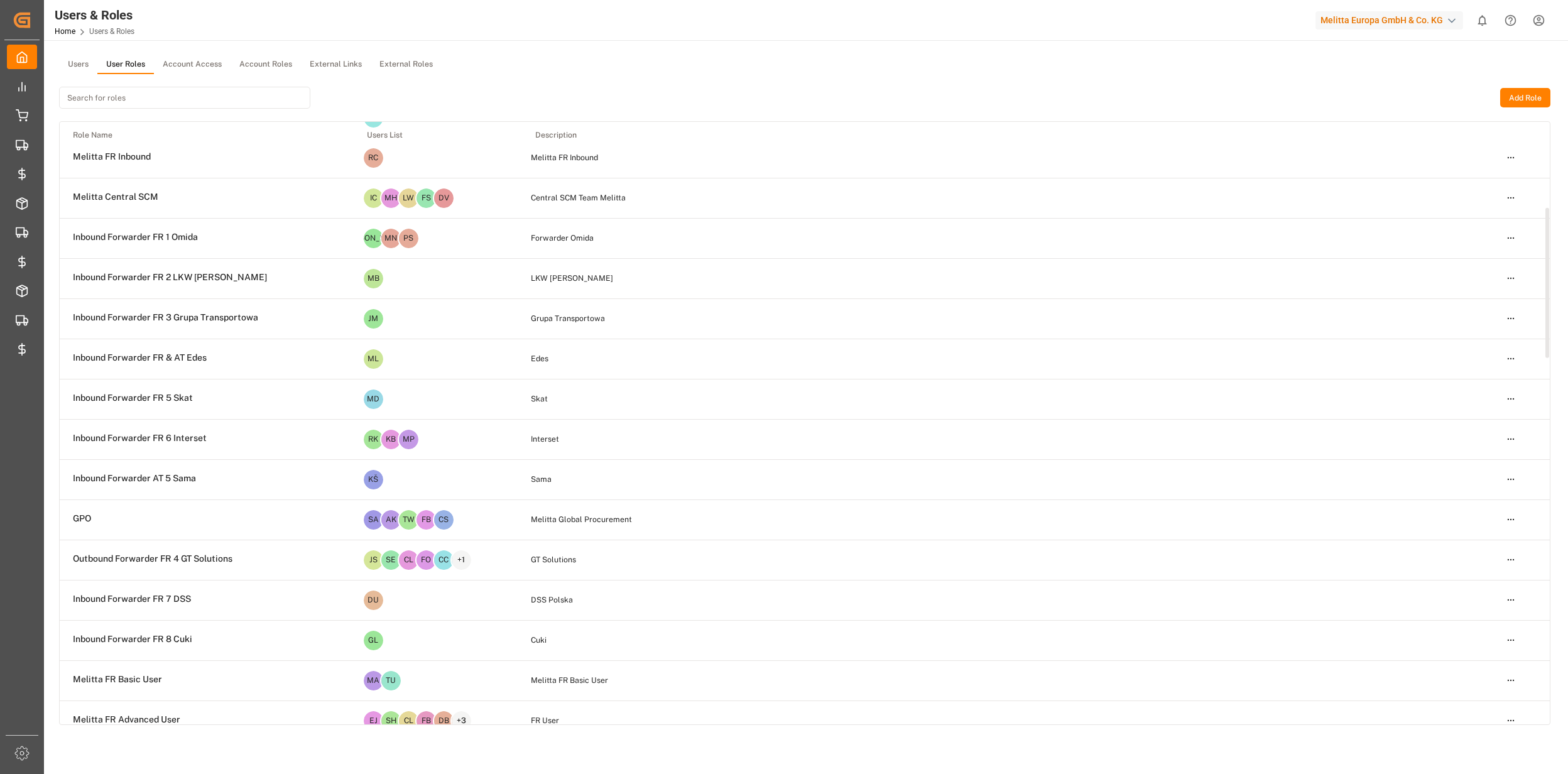
scroll to position [335, 0]
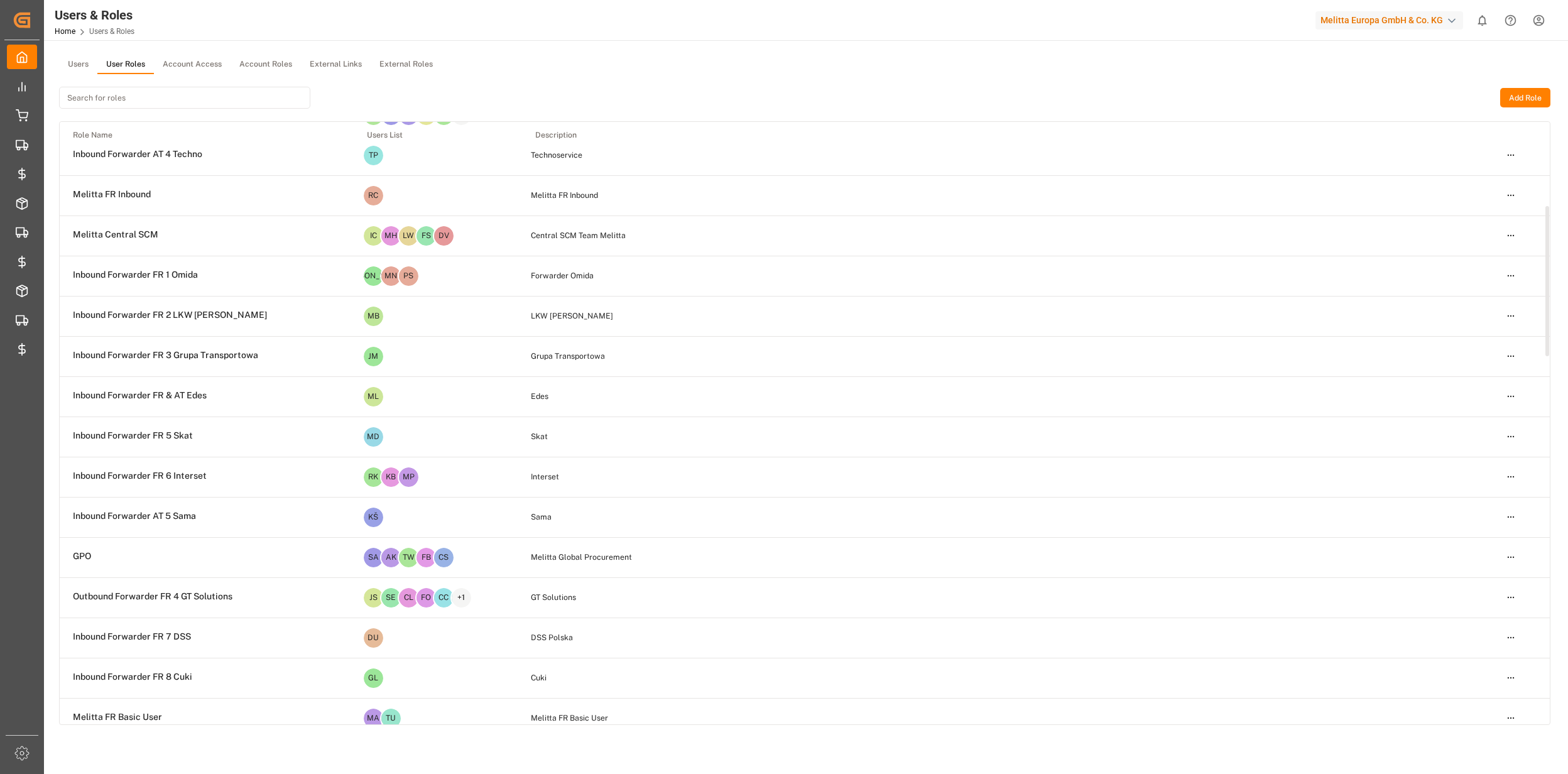
drag, startPoint x: 149, startPoint y: 86, endPoint x: 149, endPoint y: 94, distance: 8.0
click at [149, 87] on div at bounding box center [185, 97] width 251 height 47
click at [149, 94] on input at bounding box center [185, 97] width 251 height 22
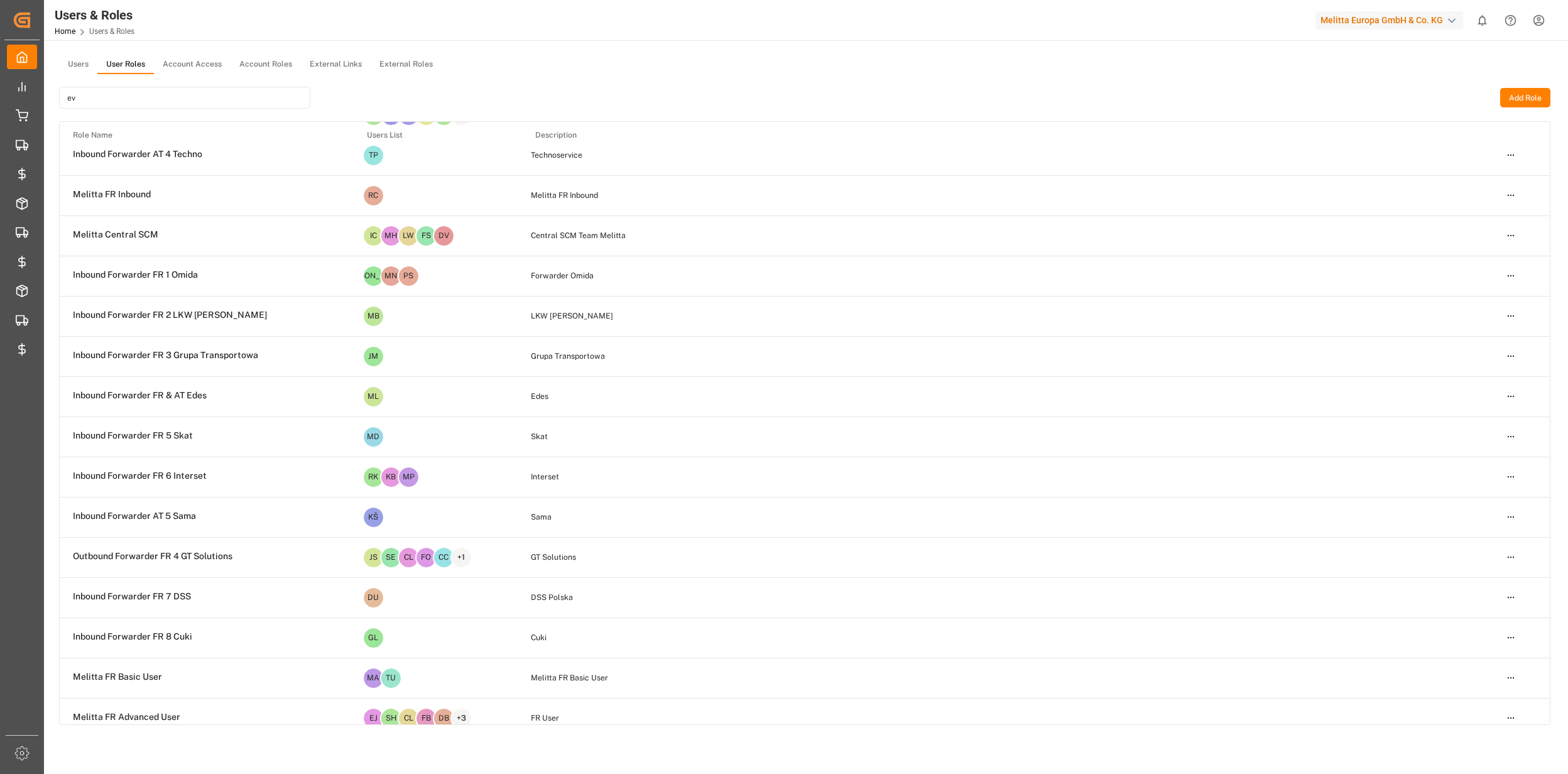
scroll to position [0, 0]
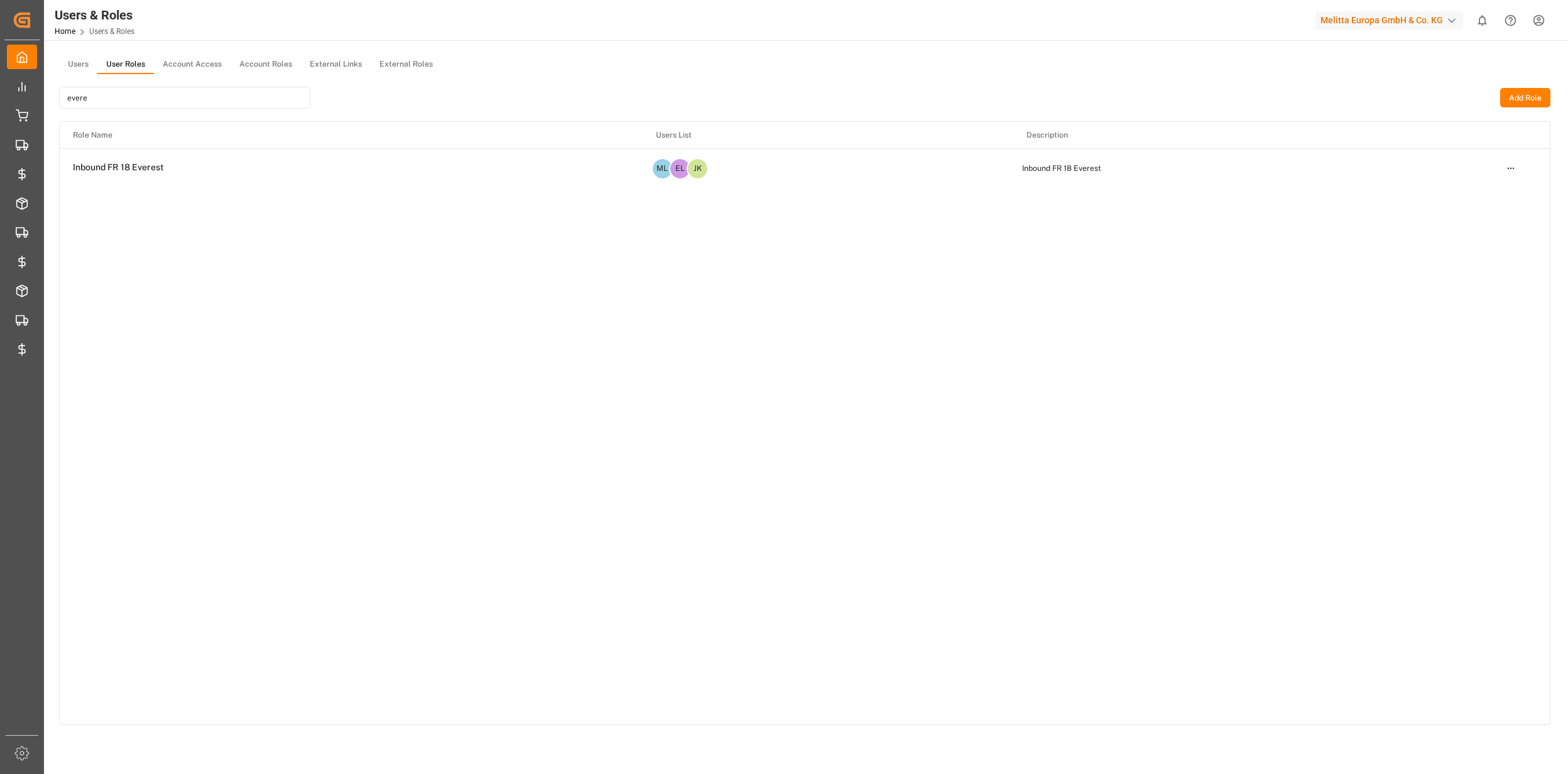
type input "evere"
click at [1509, 171] on html "Created by potrace 1.15, written by Peter Selinger 2001-2017 Created by potrace…" at bounding box center [784, 387] width 1568 height 774
click at [1455, 194] on div "Edit" at bounding box center [1484, 190] width 65 height 17
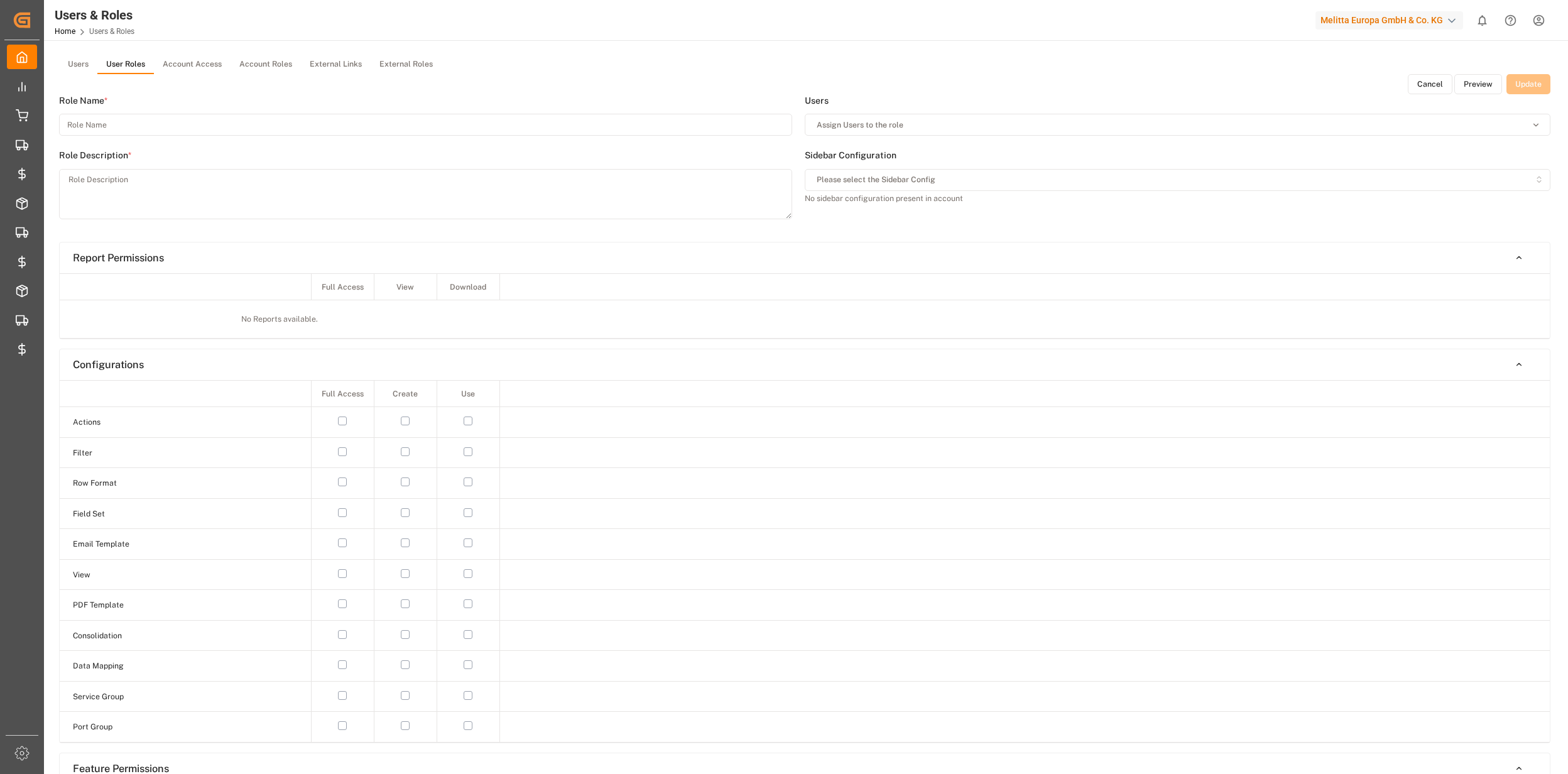
type input "Inbound FR 18 Everest"
type textarea "Inbound FR 18 Everest"
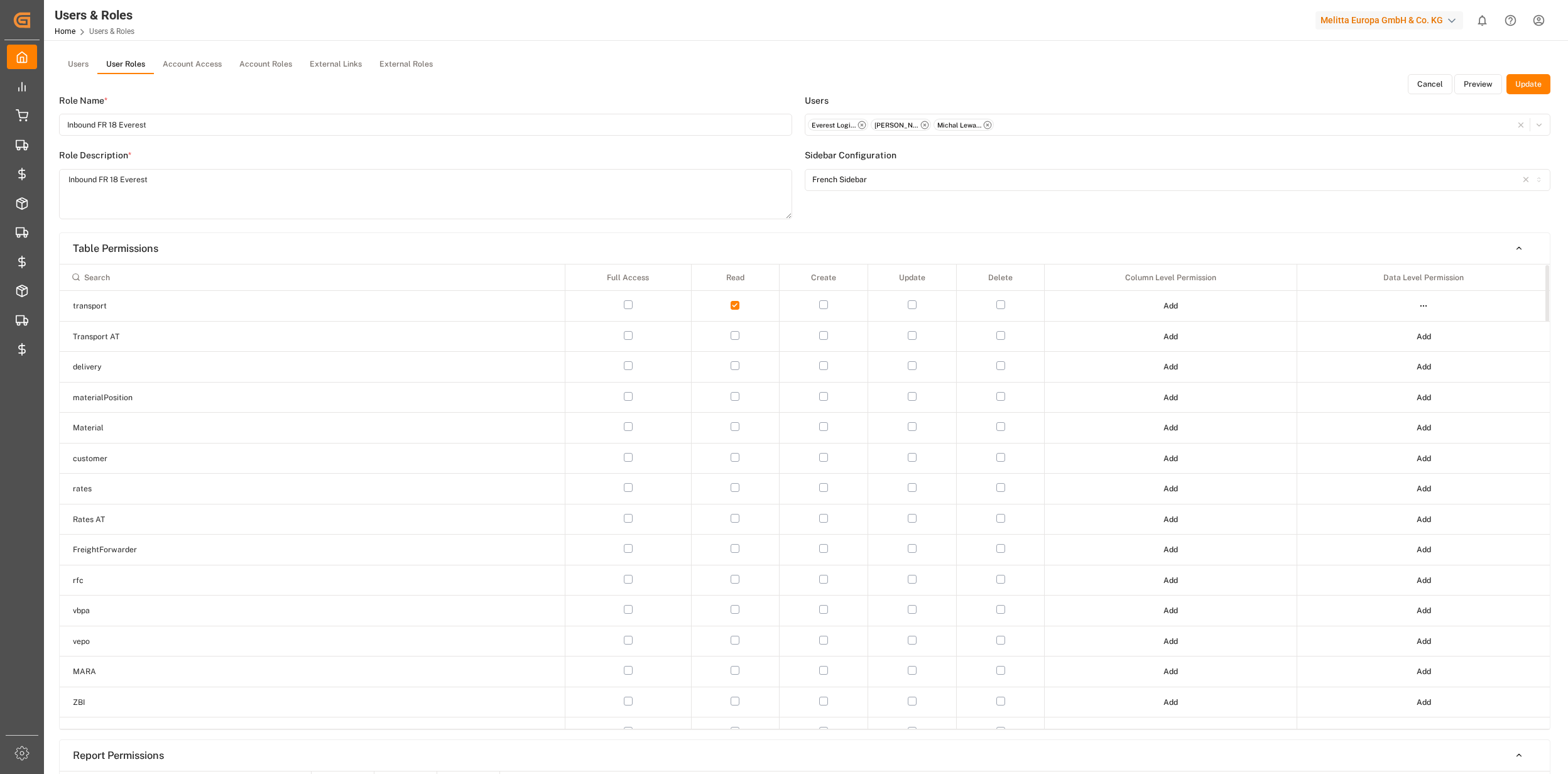
click at [185, 282] on input at bounding box center [312, 277] width 494 height 21
type input "ch"
click at [1179, 334] on html "Created by potrace 1.15, written by Peter Selinger 2001-2017 Created by potrace…" at bounding box center [784, 387] width 1568 height 774
click at [1153, 357] on div "Edit" at bounding box center [1144, 359] width 65 height 17
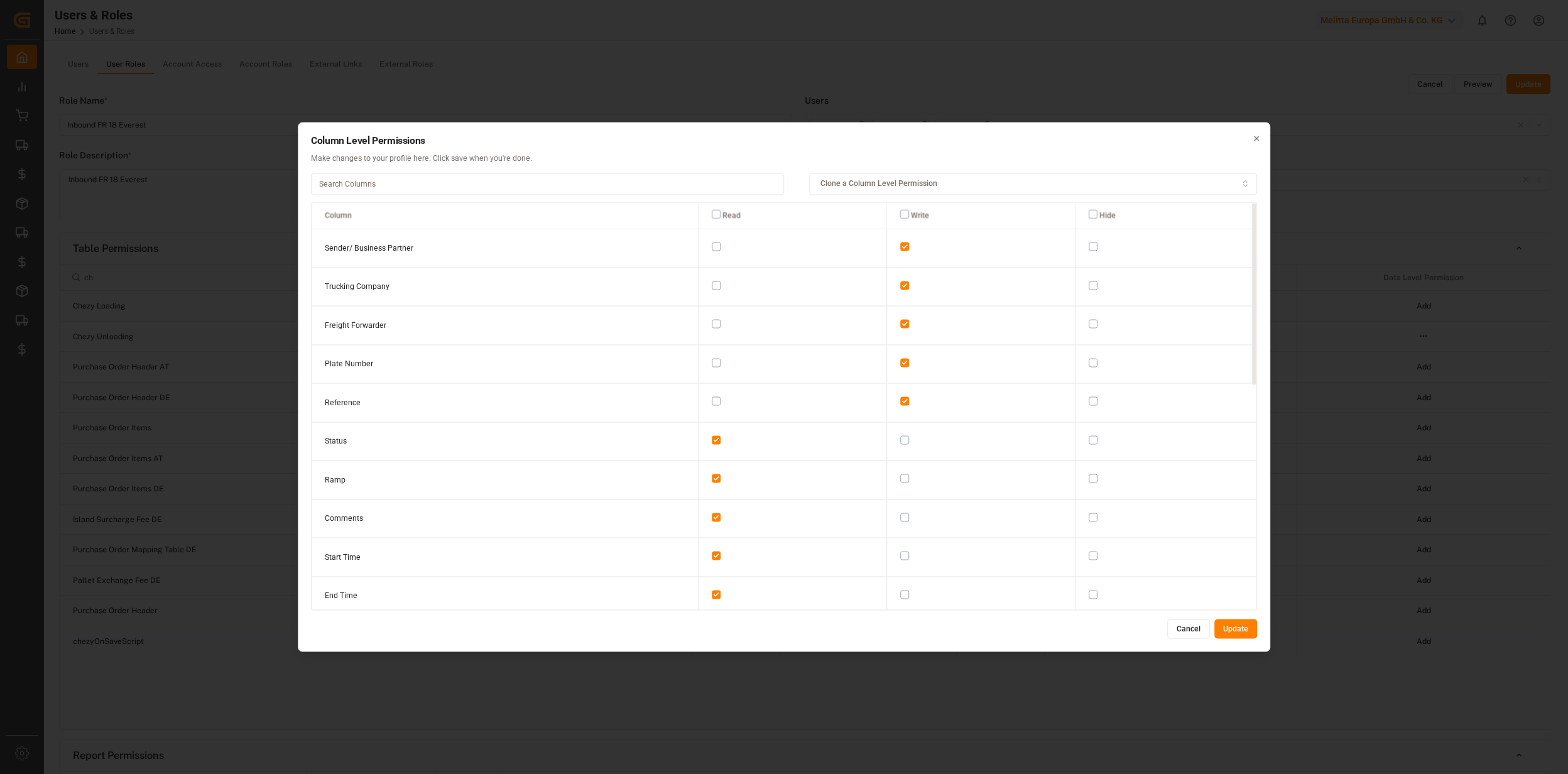
click at [901, 476] on button "button" at bounding box center [905, 479] width 9 height 9
click at [1247, 632] on button "Update" at bounding box center [1236, 629] width 43 height 20
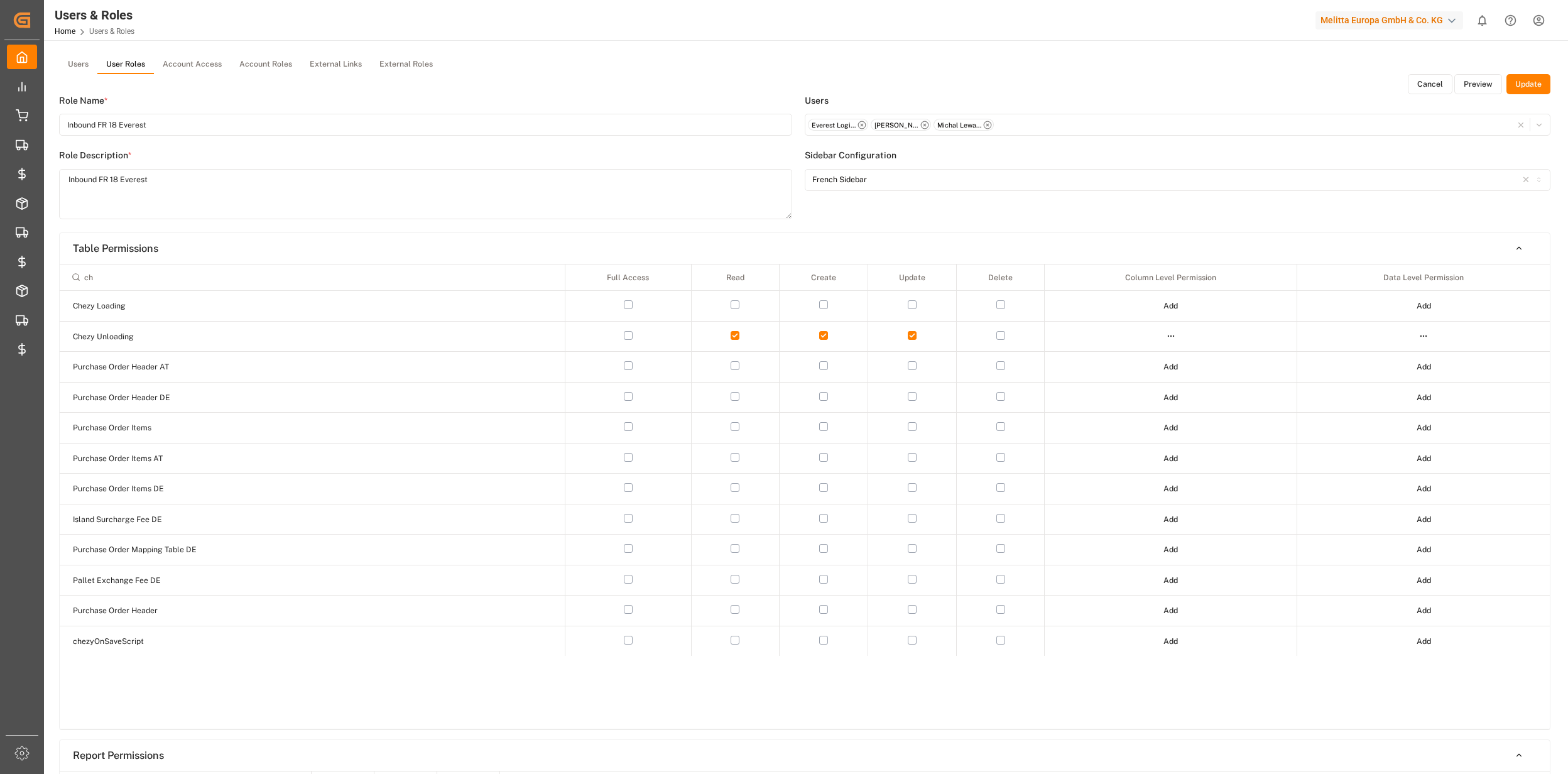
click at [1410, 337] on div at bounding box center [1424, 336] width 249 height 17
click at [1419, 340] on html "Created by potrace 1.15, written by [PERSON_NAME] [DATE]-[DATE] Created by potr…" at bounding box center [784, 387] width 1568 height 774
click at [1382, 362] on div "Edit" at bounding box center [1398, 359] width 65 height 17
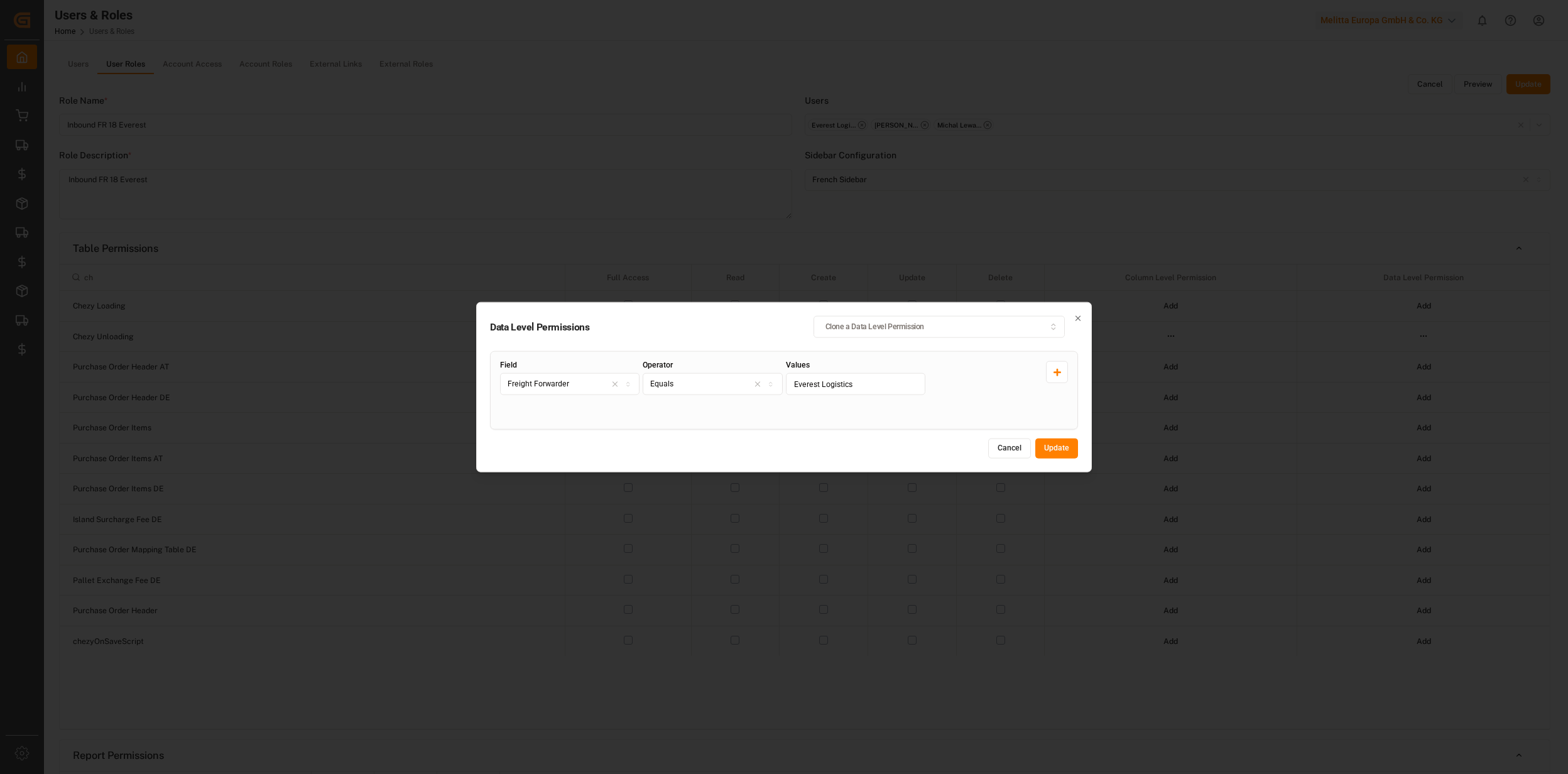
click at [1064, 453] on button "Update" at bounding box center [1056, 449] width 43 height 20
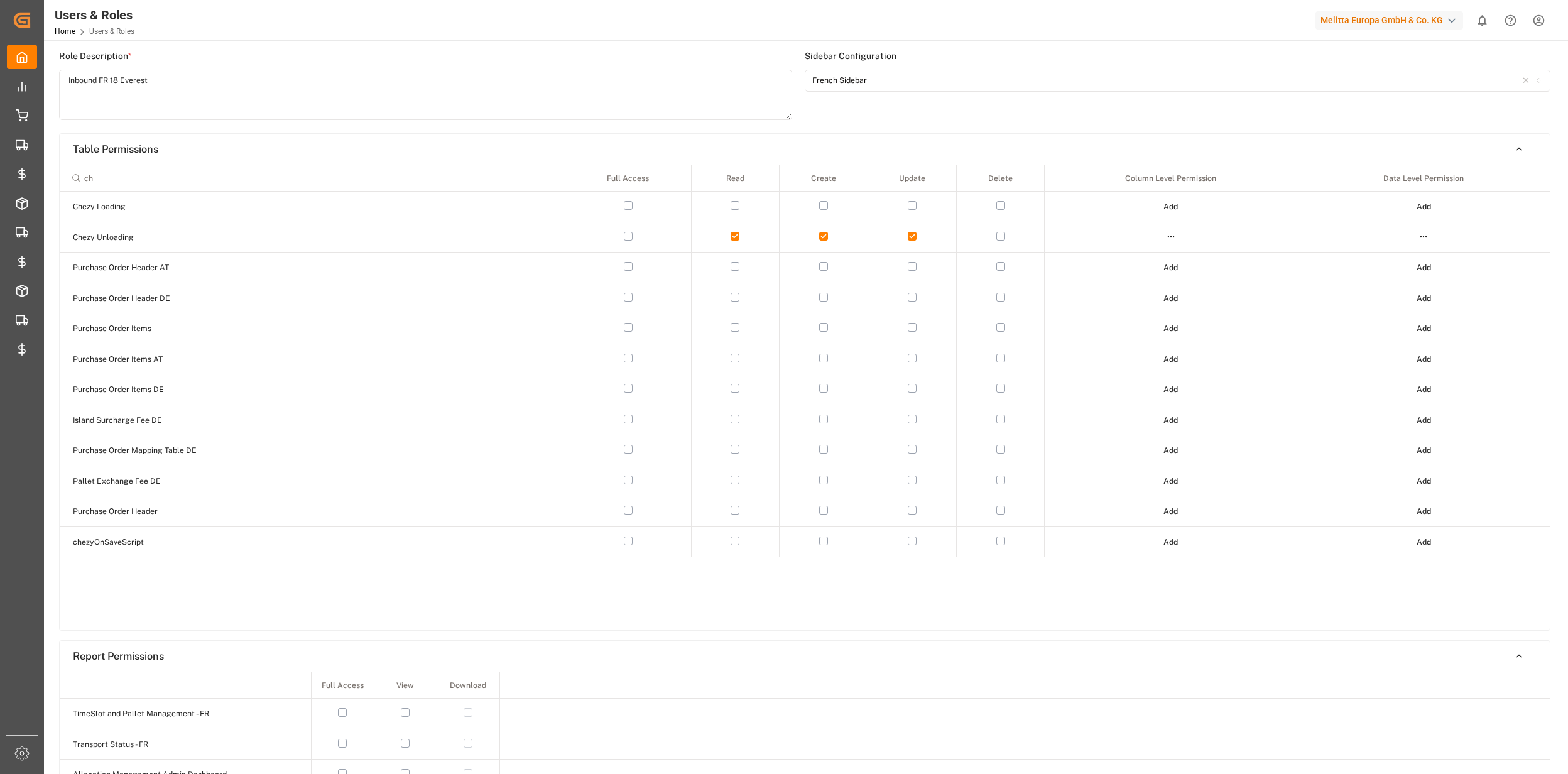
scroll to position [0, 0]
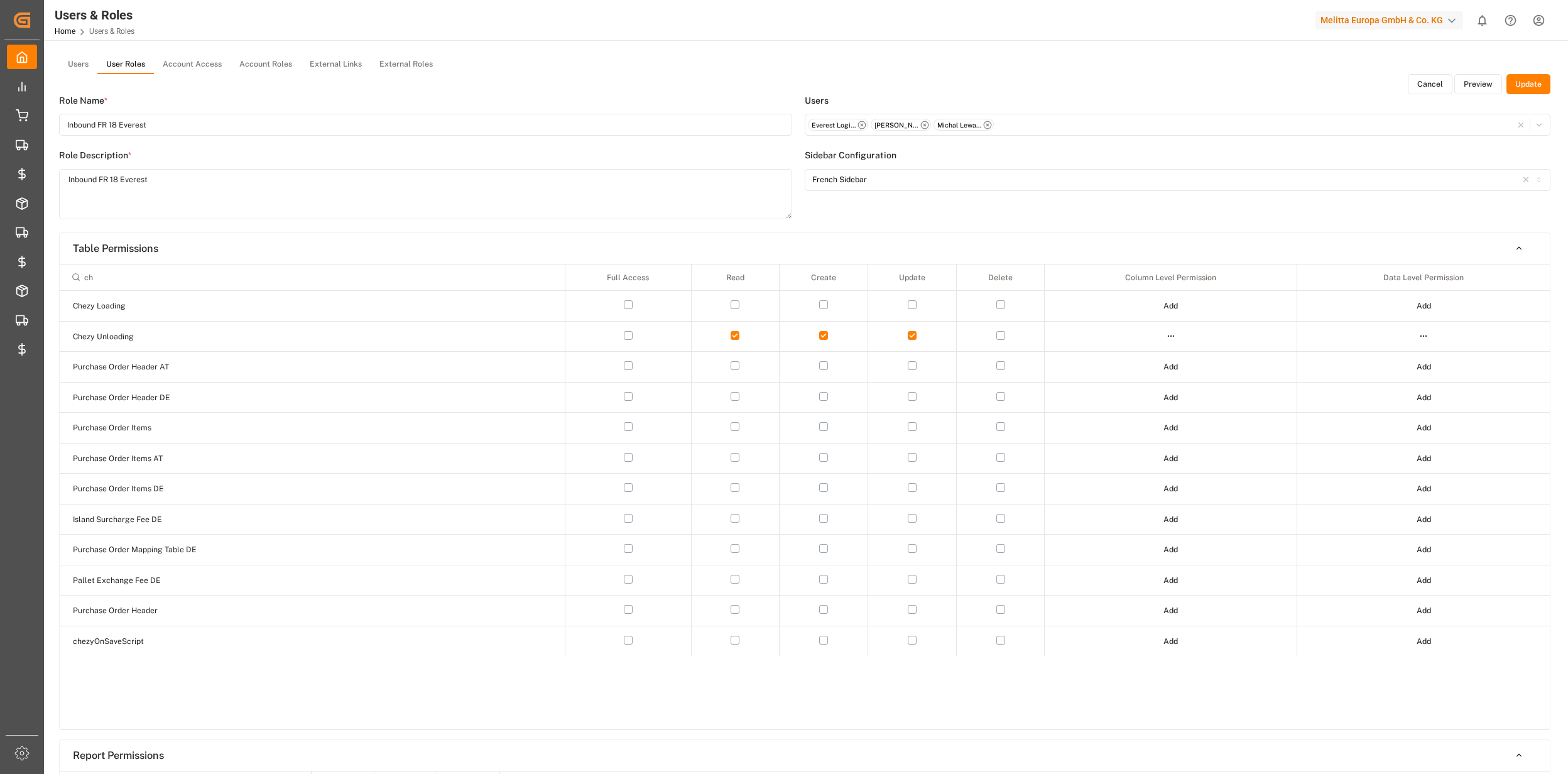
click at [1525, 80] on button "Update" at bounding box center [1529, 84] width 44 height 20
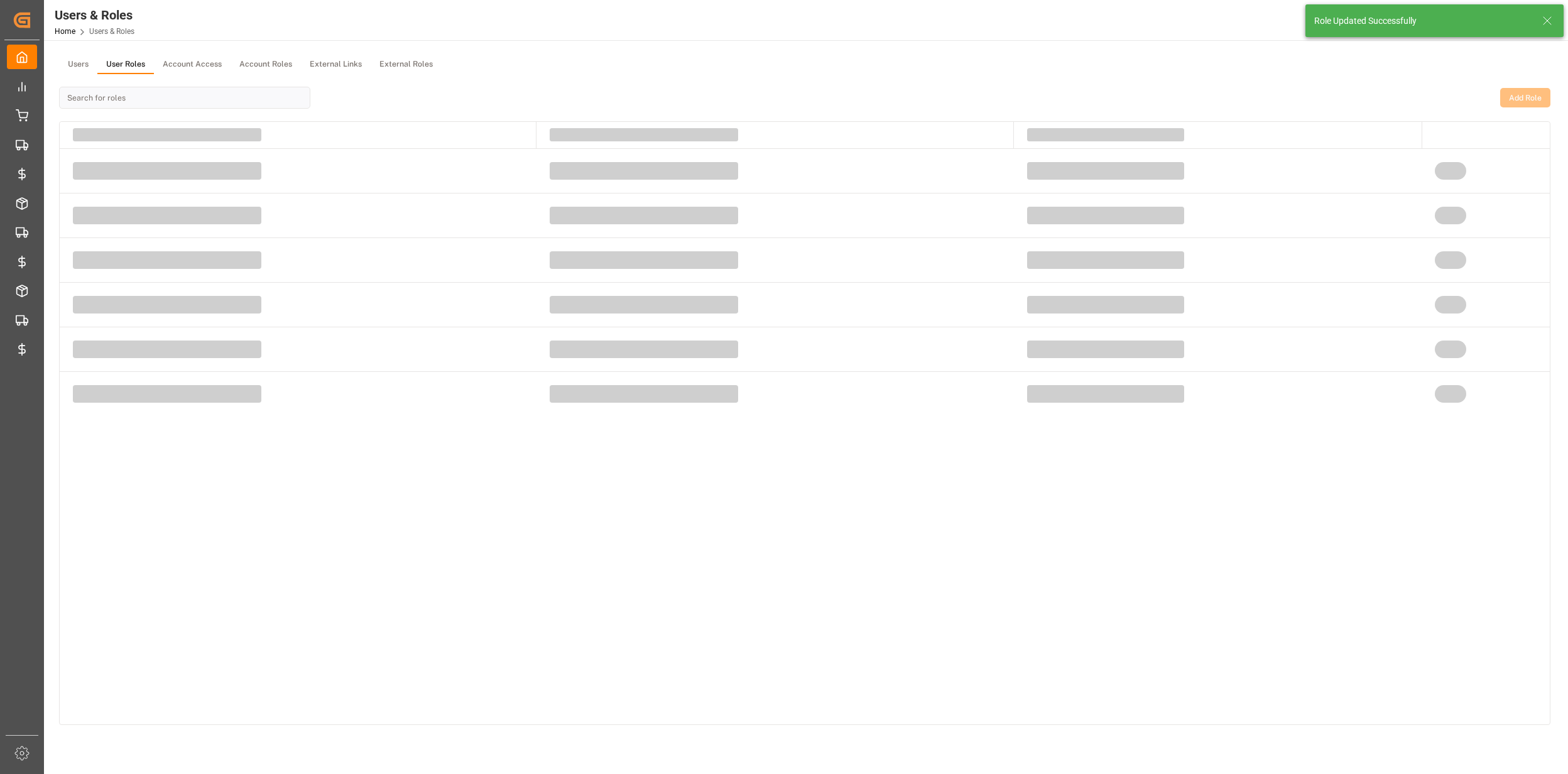
click at [1542, 21] on icon at bounding box center [1547, 20] width 15 height 15
click at [1539, 21] on html "Created by potrace 1.15, written by Peter Selinger 2001-2017 Created by potrace…" at bounding box center [784, 387] width 1568 height 774
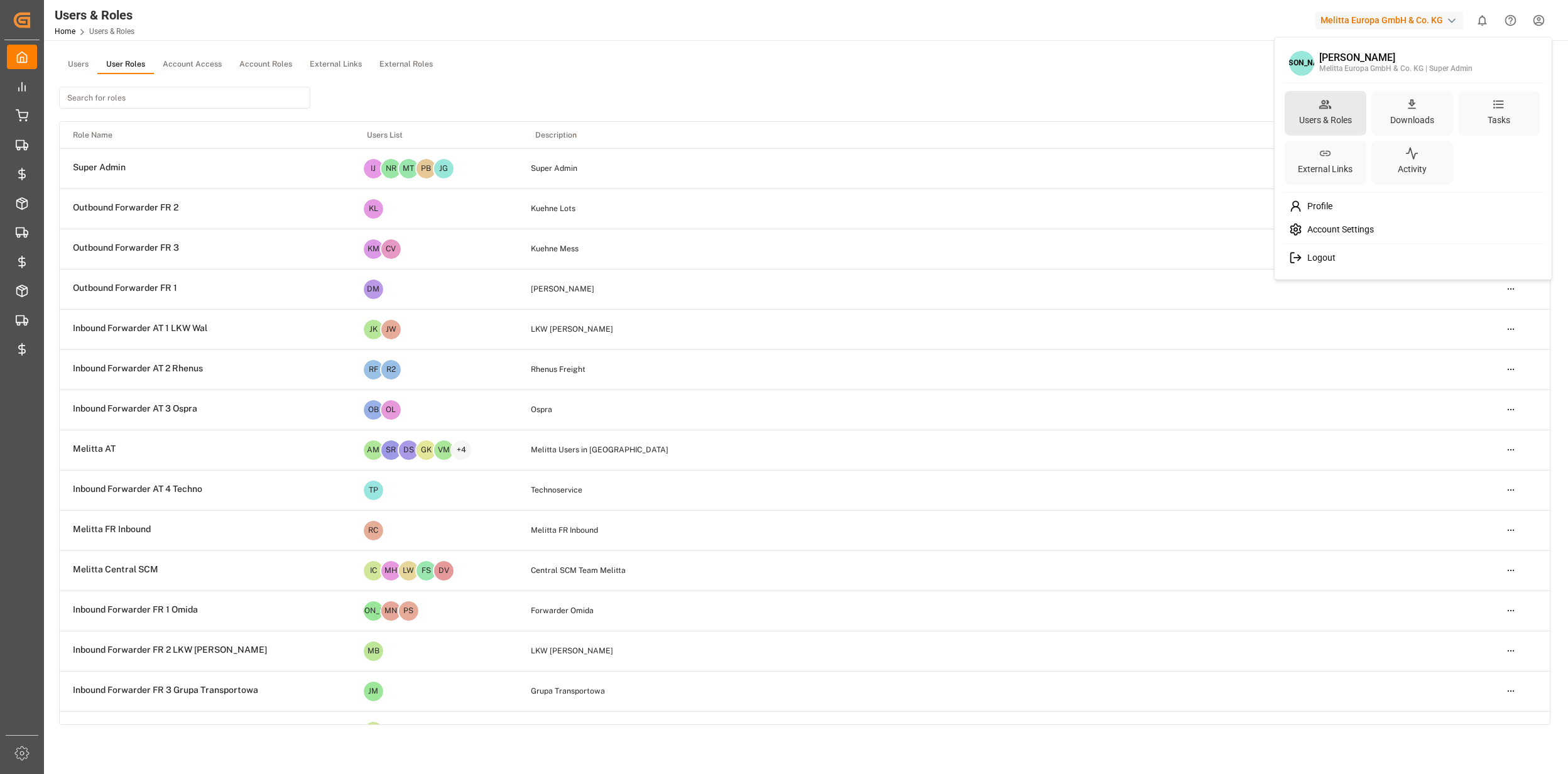
click at [1327, 102] on icon at bounding box center [1325, 104] width 13 height 13
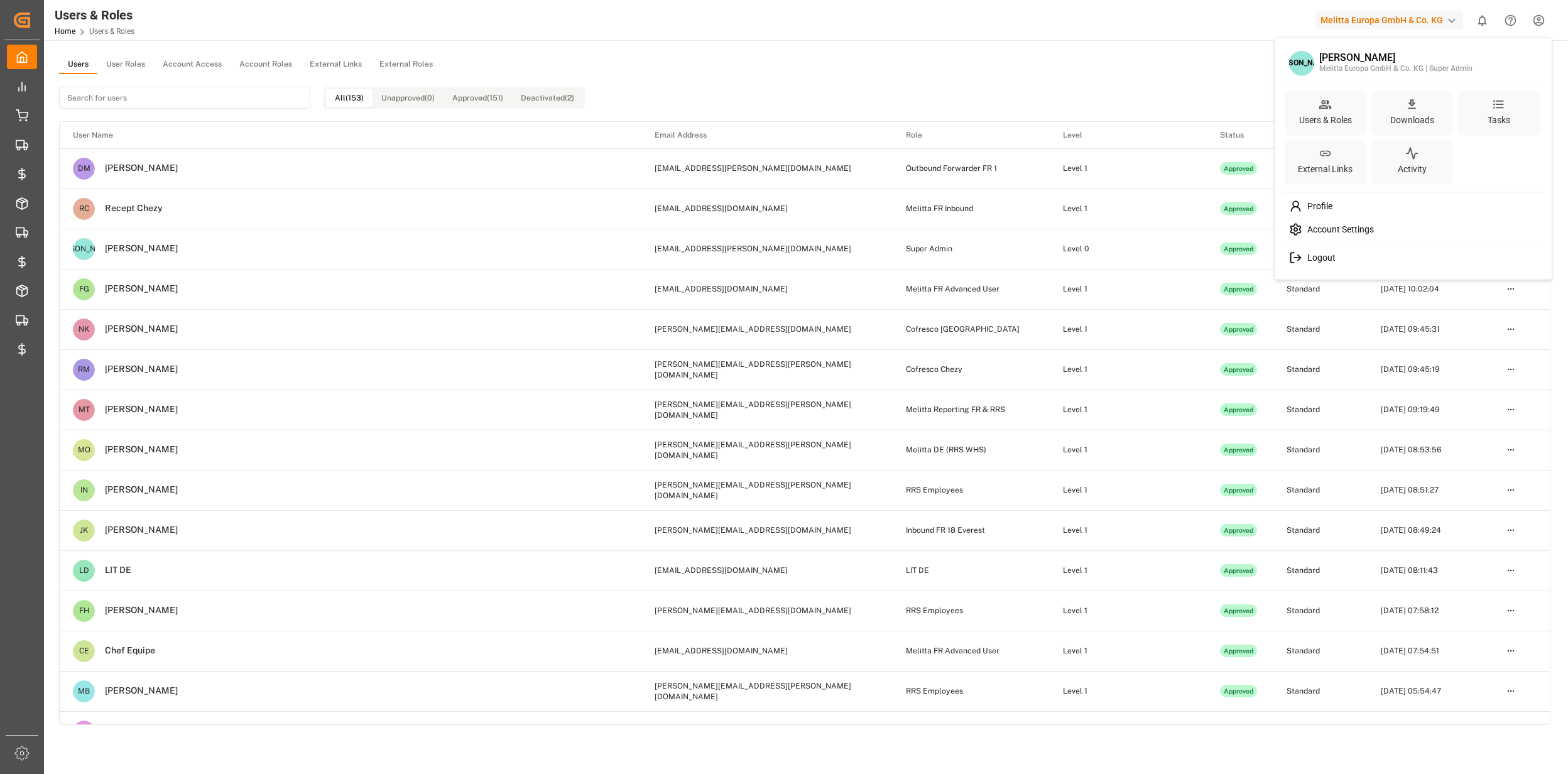
click at [125, 74] on html "Created by potrace 1.15, written by [PERSON_NAME] [DATE]-[DATE] Created by potr…" at bounding box center [784, 387] width 1568 height 774
click at [131, 66] on button "User Roles" at bounding box center [126, 65] width 56 height 19
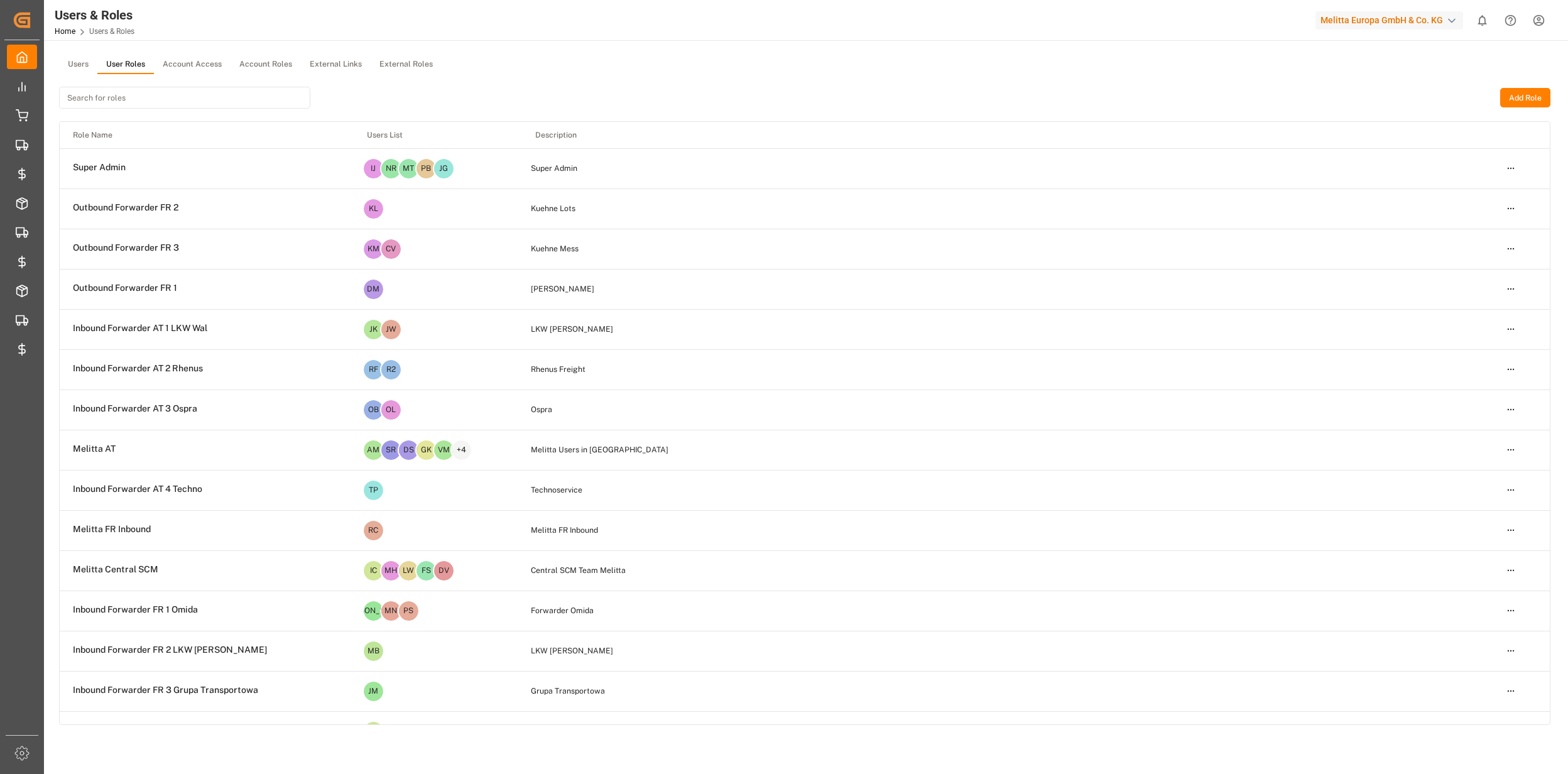
click at [109, 102] on input at bounding box center [185, 97] width 251 height 22
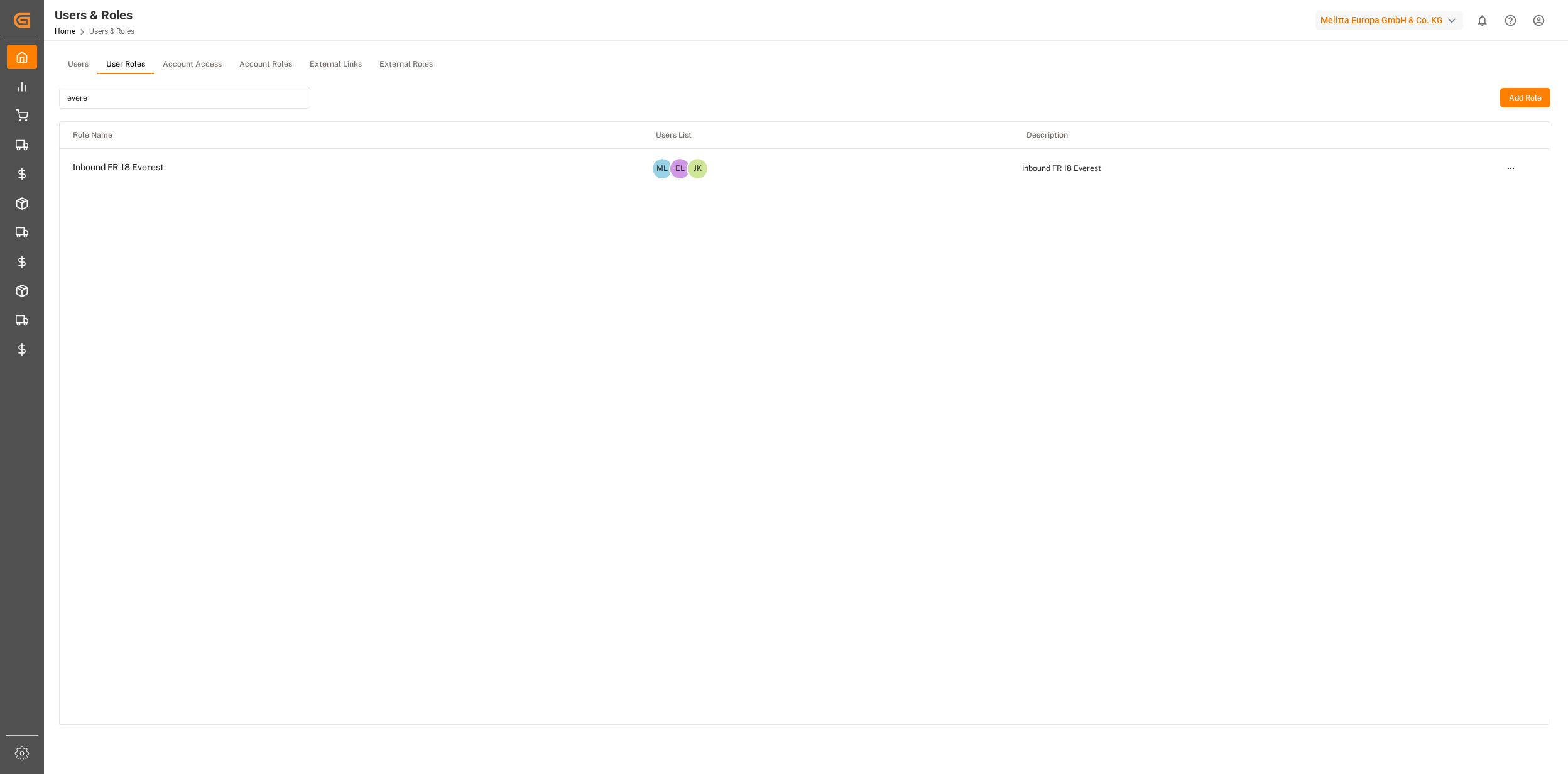
type input "evere"
click at [1508, 168] on html "Created by potrace 1.15, written by Peter Selinger 2001-2017 Created by potrace…" at bounding box center [784, 387] width 1568 height 774
click at [1471, 192] on div "Edit" at bounding box center [1484, 190] width 65 height 17
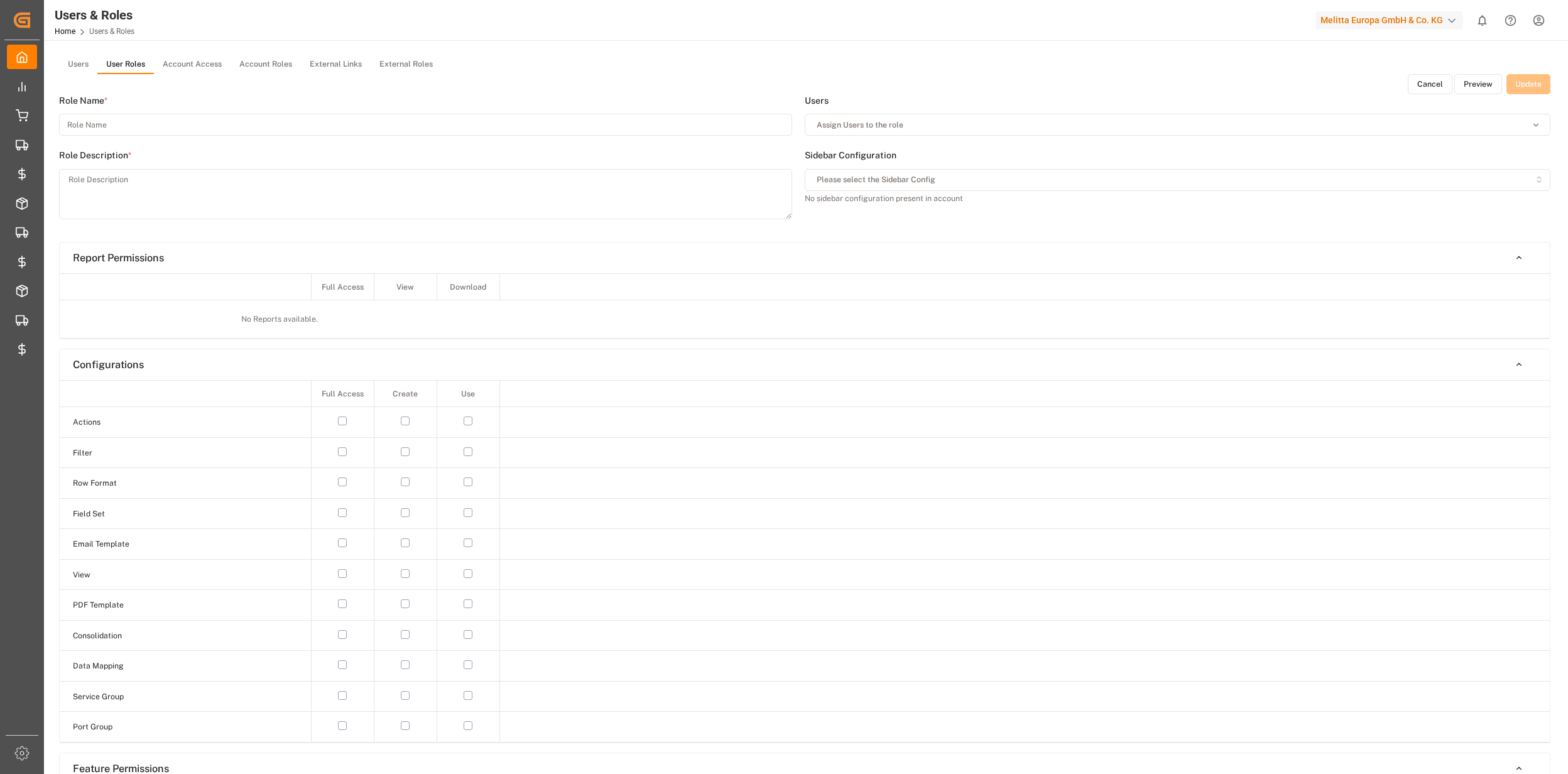
type input "Inbound FR 18 Everest"
type textarea "Inbound FR 18 Everest"
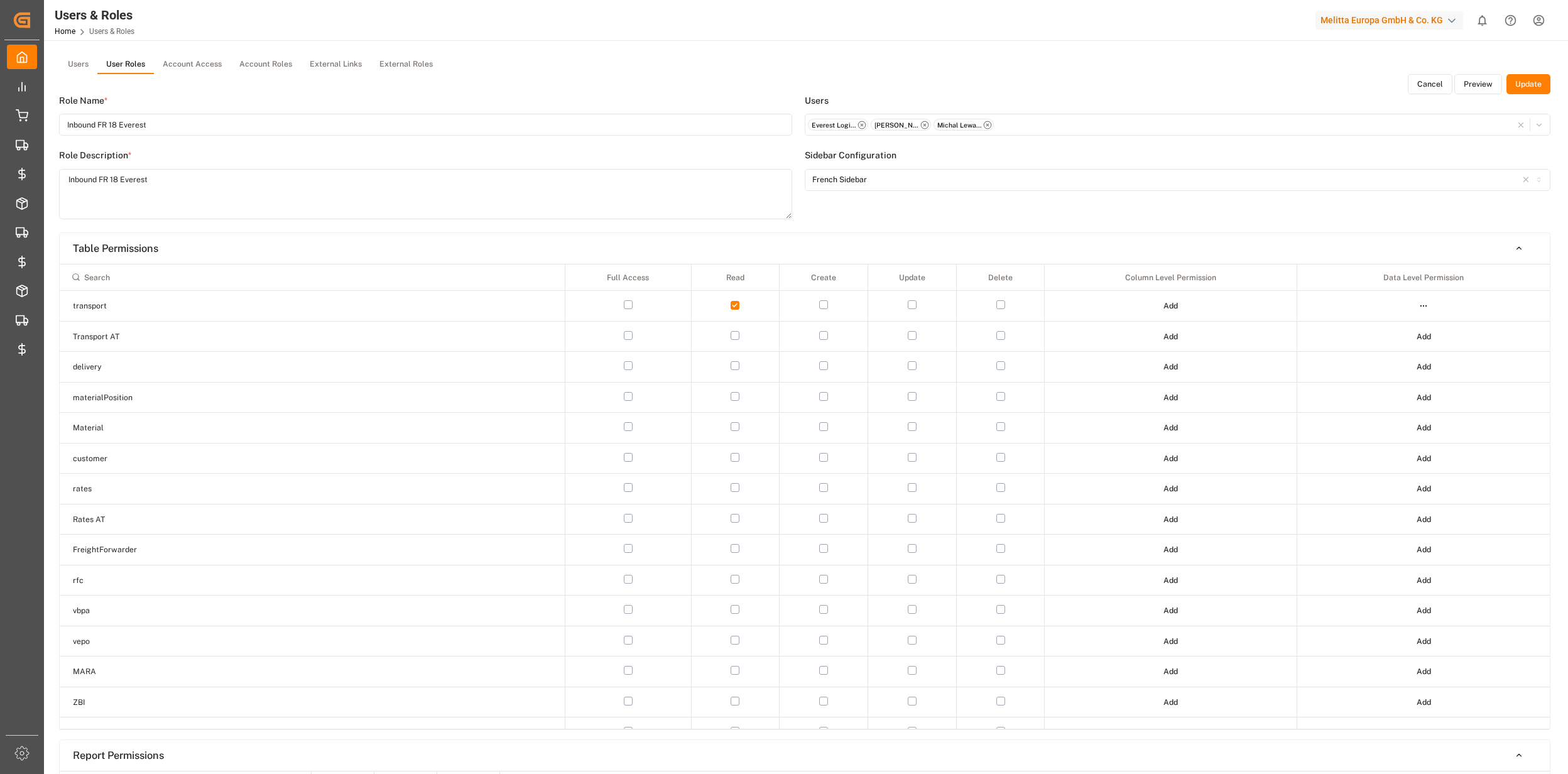
click at [1471, 86] on button "Preview" at bounding box center [1479, 84] width 47 height 20
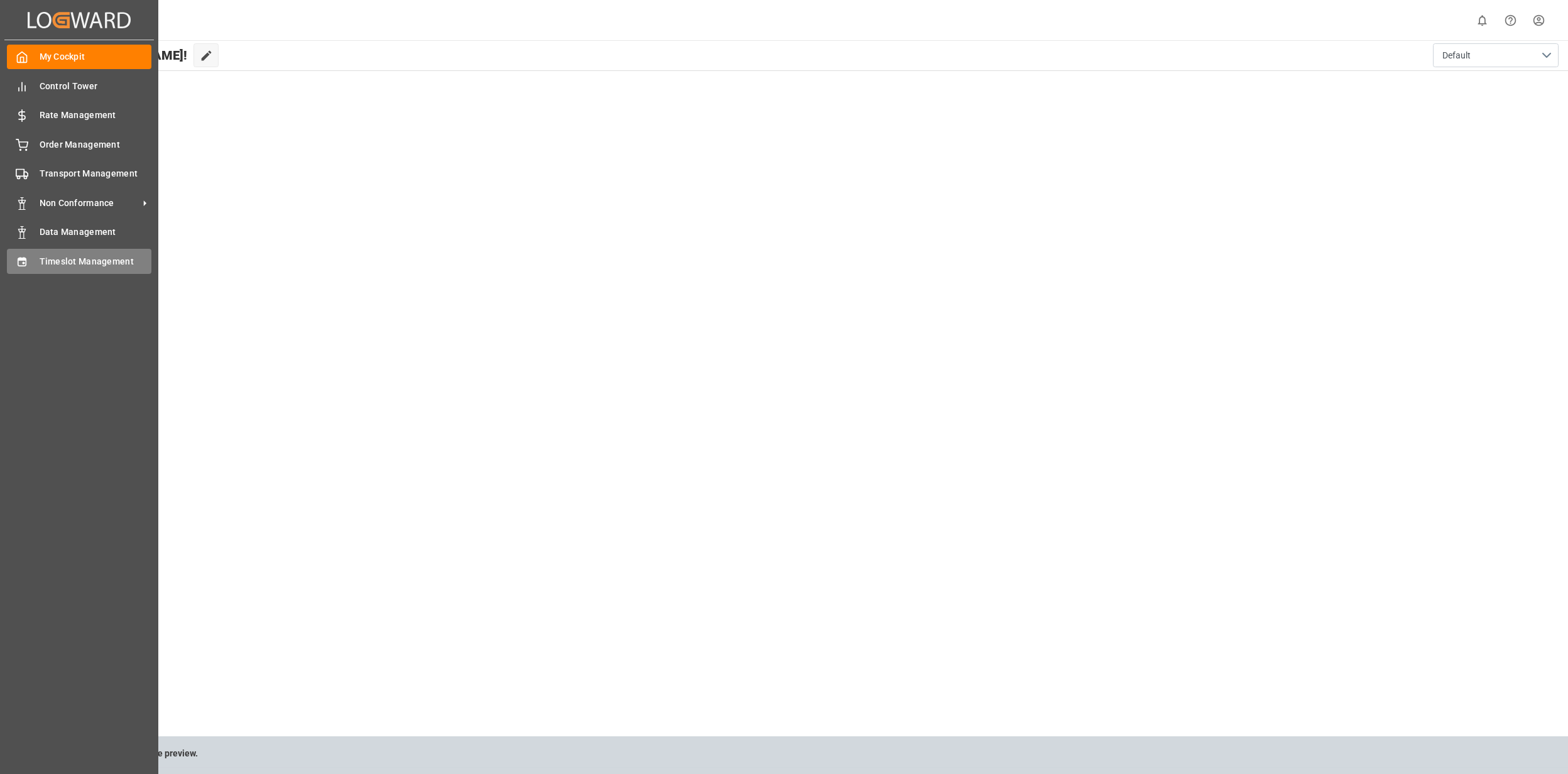
click at [13, 258] on div at bounding box center [17, 260] width 21 height 13
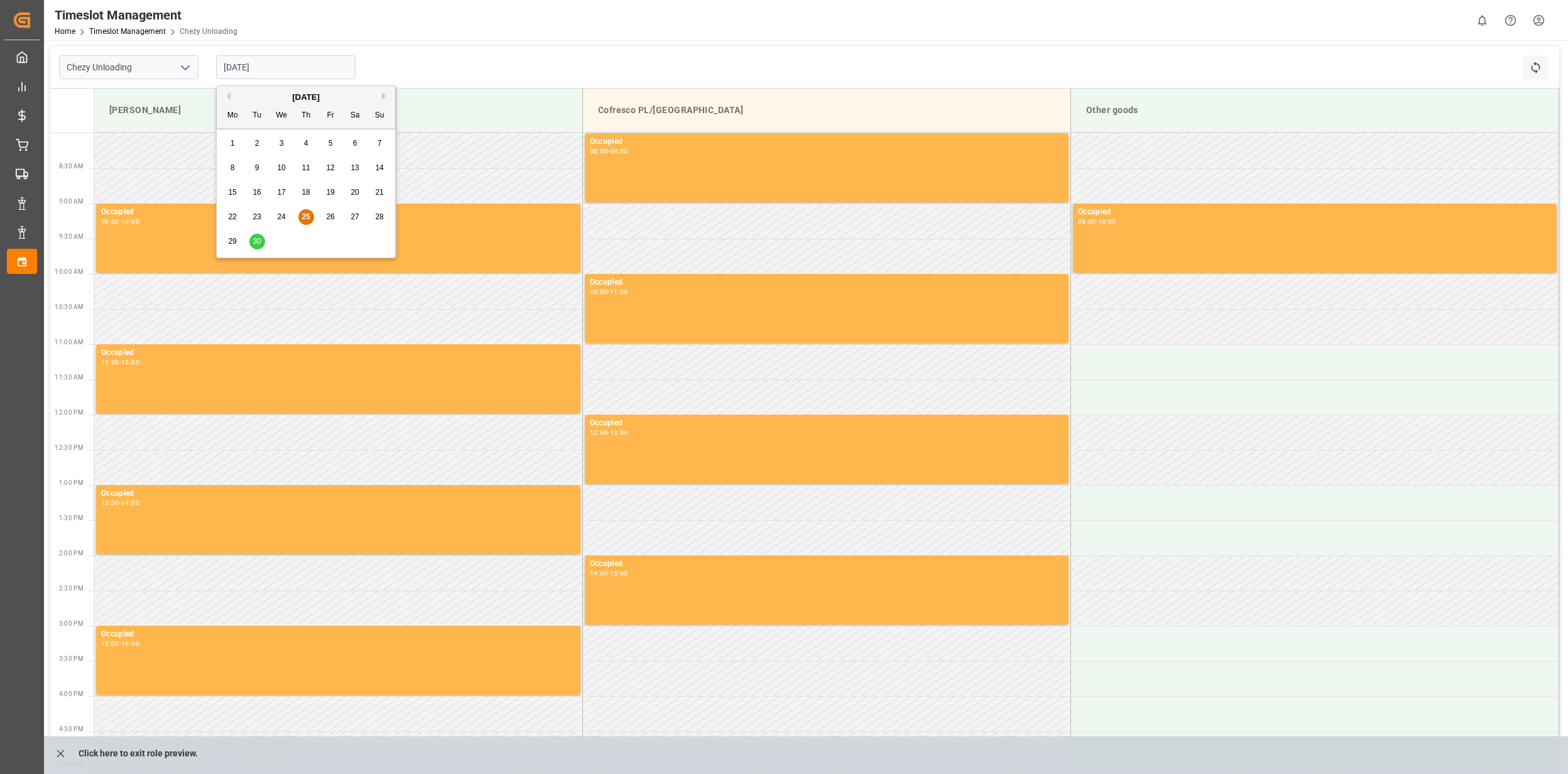
click at [238, 68] on input "[DATE]" at bounding box center [285, 67] width 139 height 24
click at [382, 95] on button "Next Month" at bounding box center [386, 96] width 7 height 7
click at [310, 144] on div "2" at bounding box center [306, 144] width 15 height 15
type input "[DATE]"
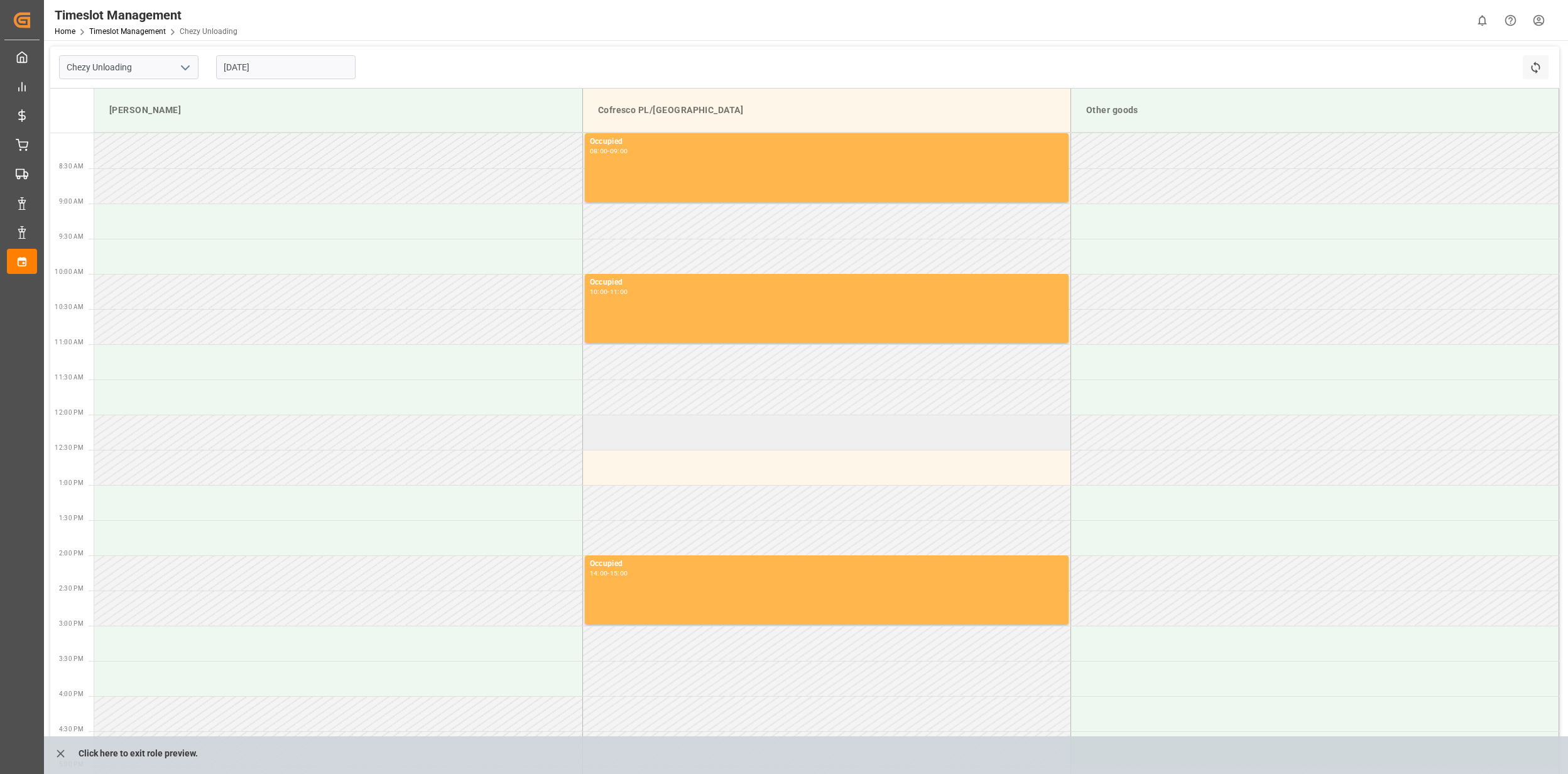
click at [694, 431] on td at bounding box center [827, 432] width 488 height 36
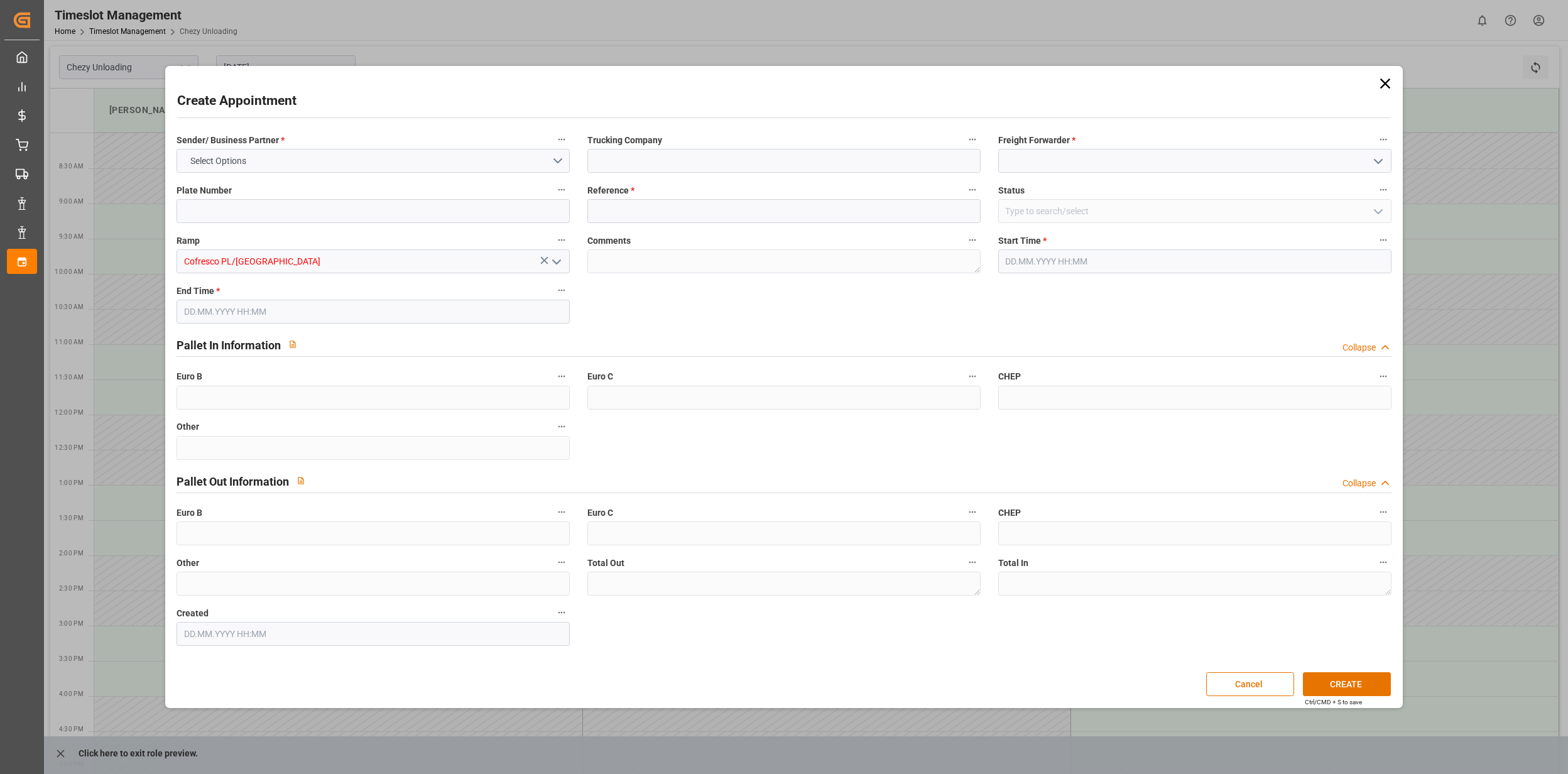
type input "0"
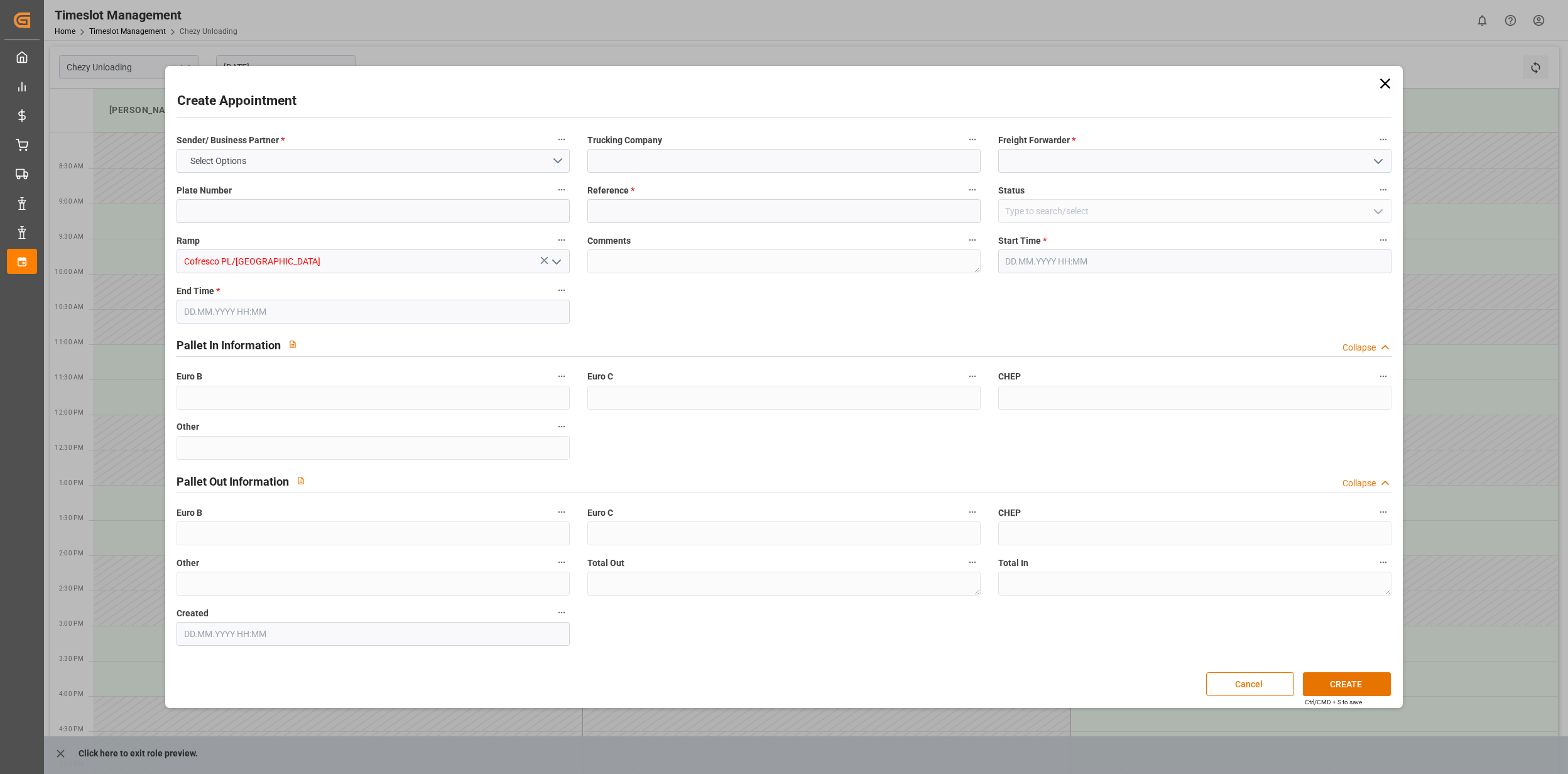
type input "0"
type input "[DATE] 12:00"
type input "[DATE] 13:00"
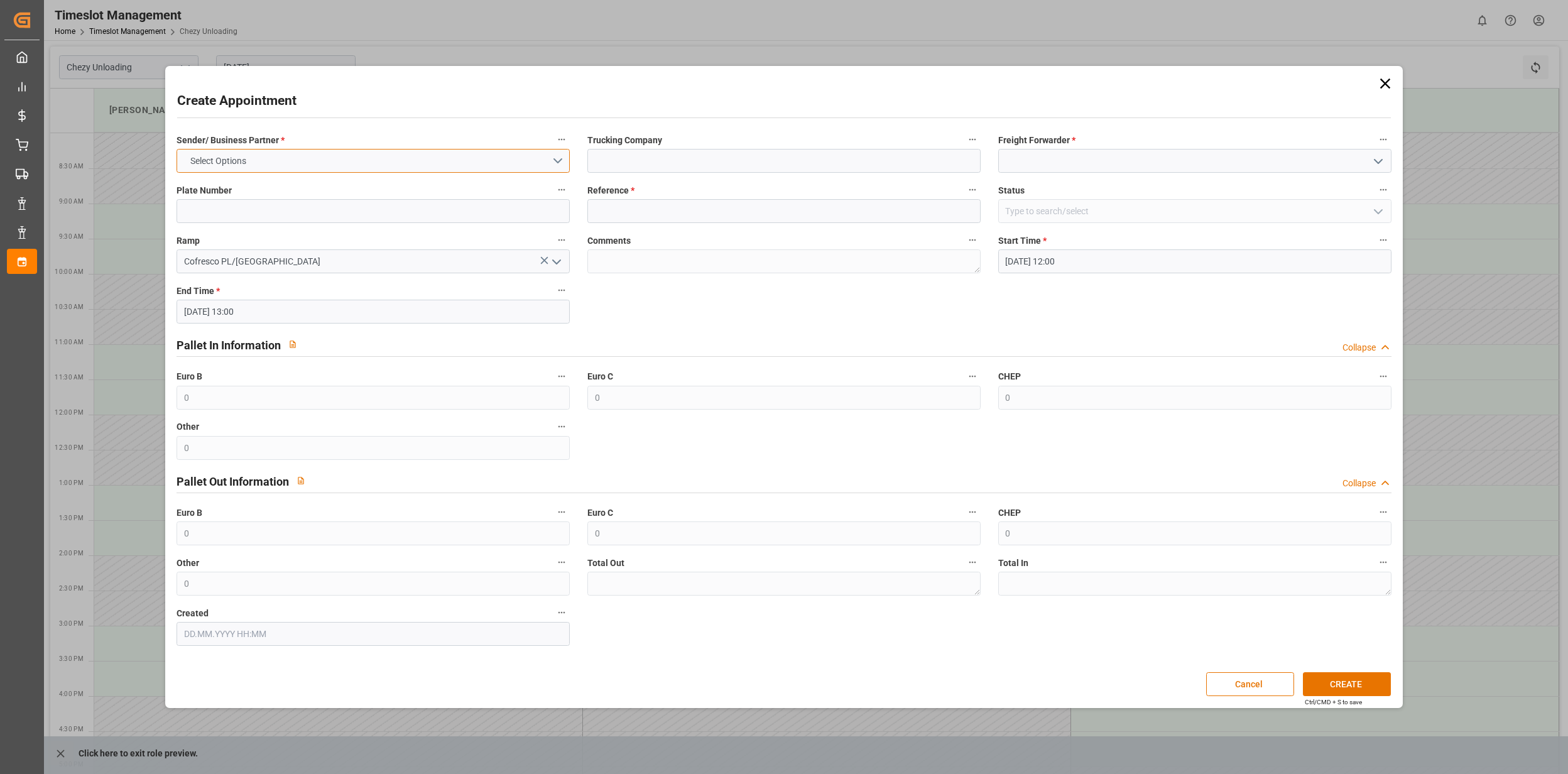
click at [545, 158] on button "Select Options" at bounding box center [373, 161] width 393 height 24
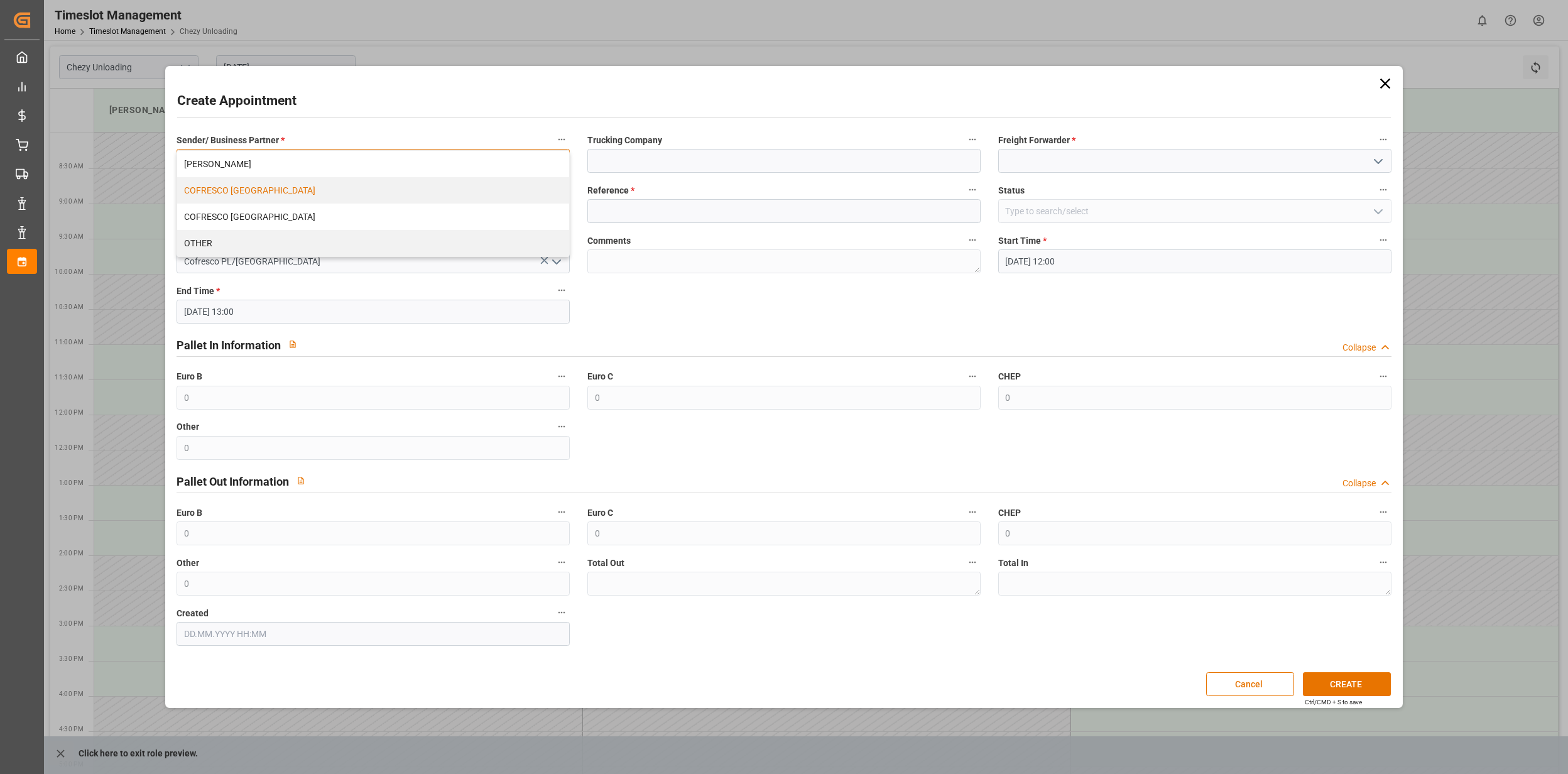
click at [401, 198] on div "COFRESCO [GEOGRAPHIC_DATA]" at bounding box center [373, 190] width 392 height 26
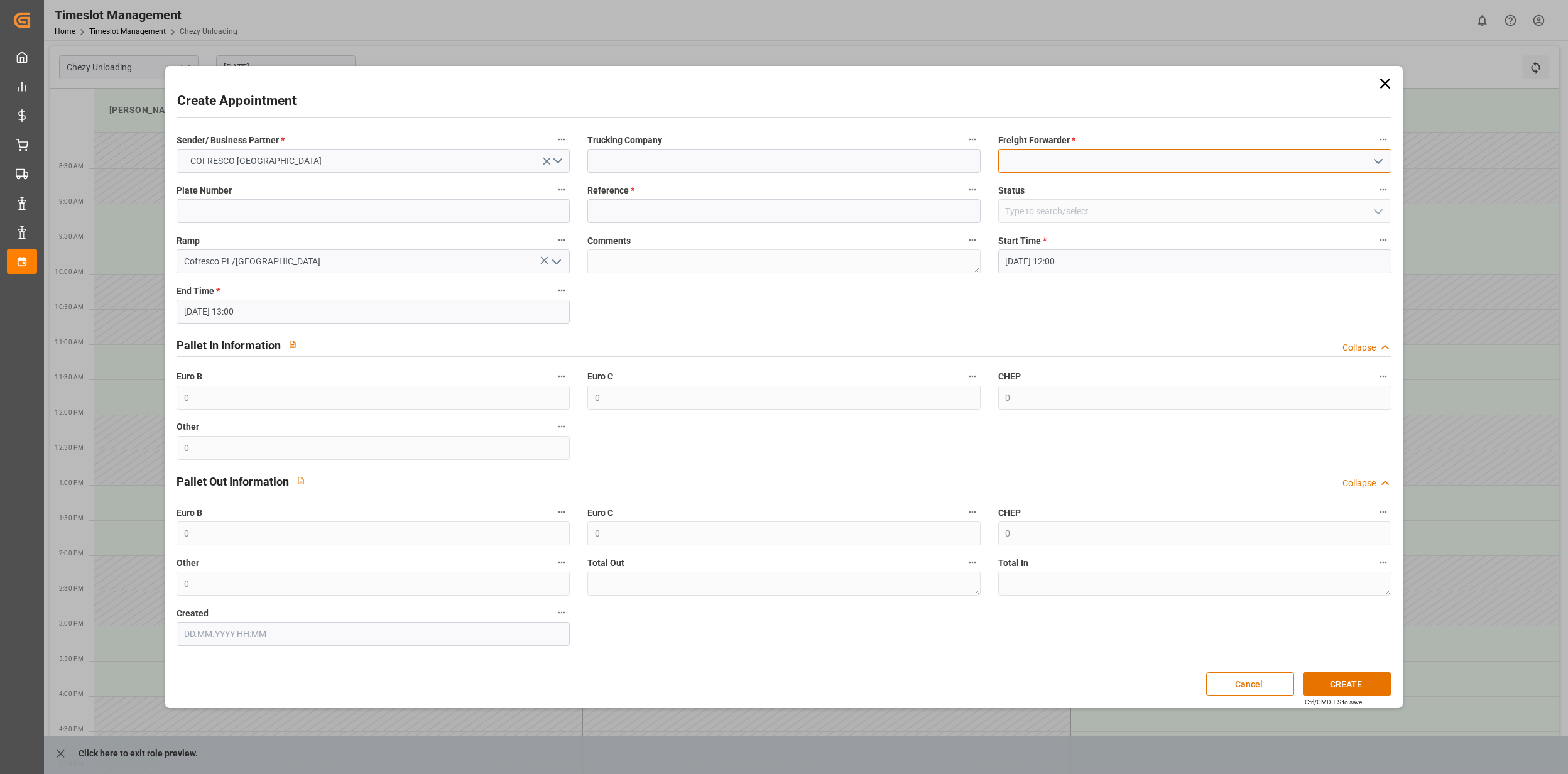
click at [1051, 167] on input at bounding box center [1196, 161] width 393 height 24
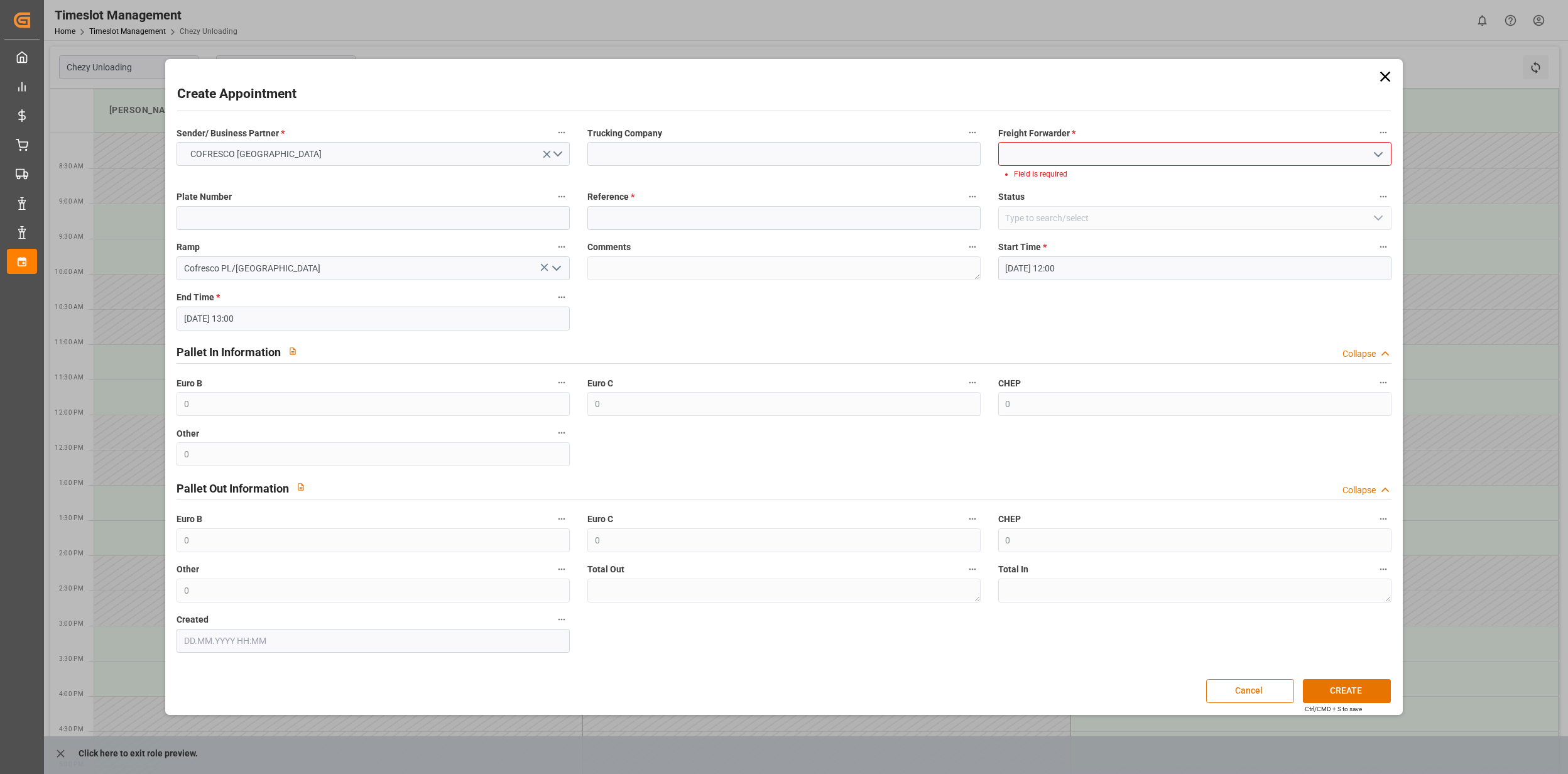
click at [1371, 162] on button "open menu" at bounding box center [1377, 154] width 19 height 19
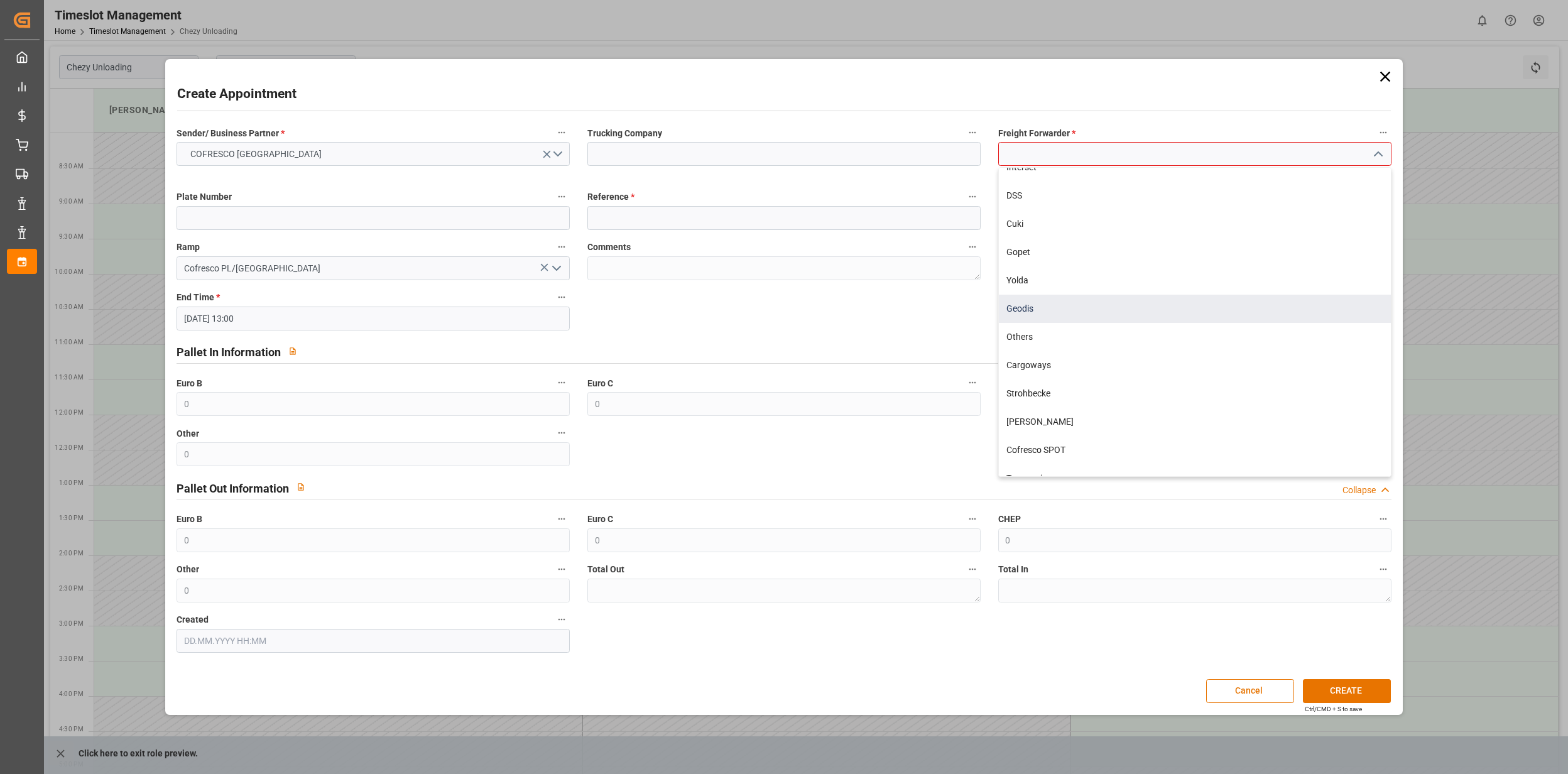
scroll to position [314, 0]
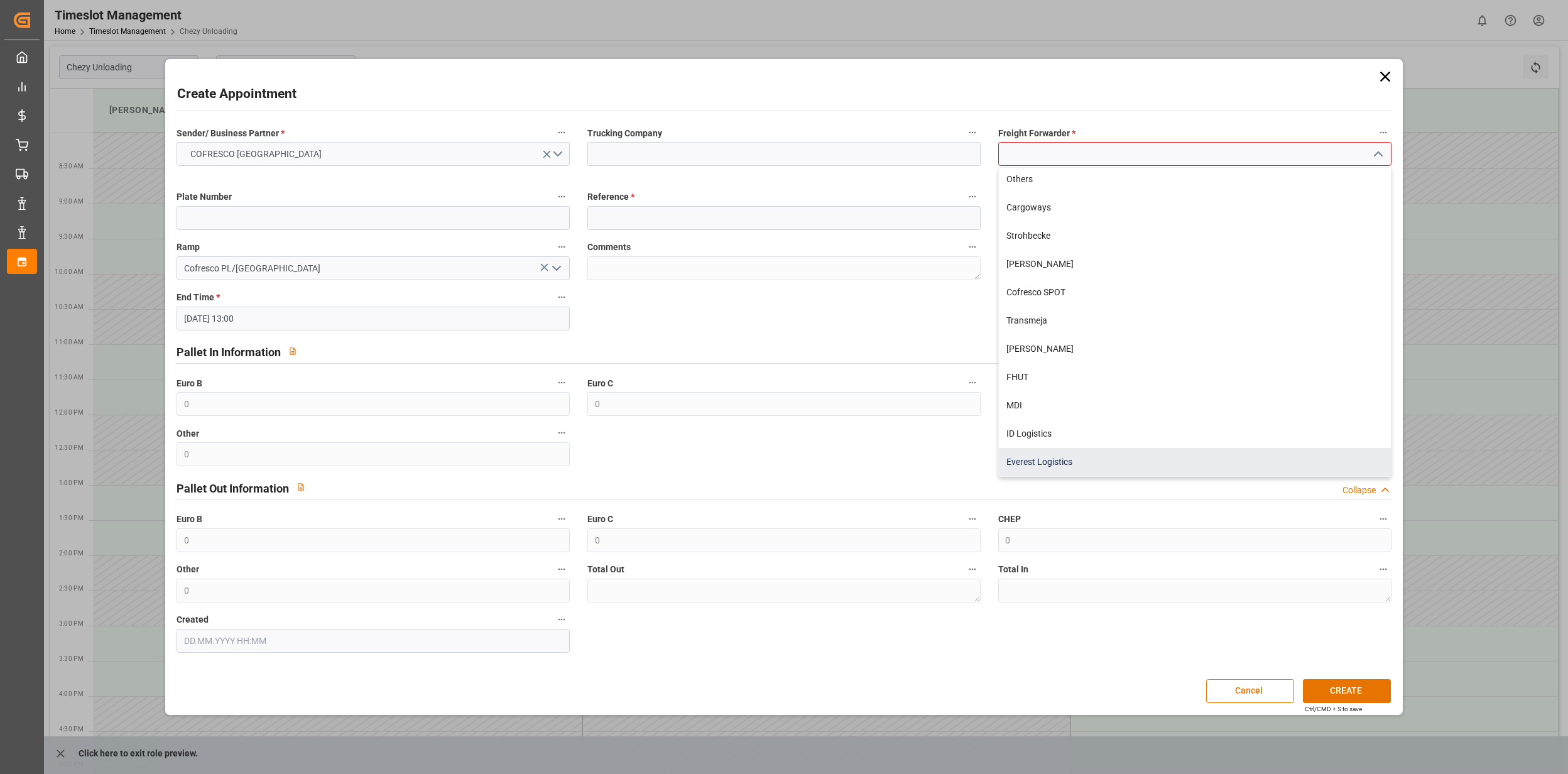
click at [1039, 457] on div "Everest Logistics" at bounding box center [1195, 462] width 392 height 28
type input "Everest Logistics"
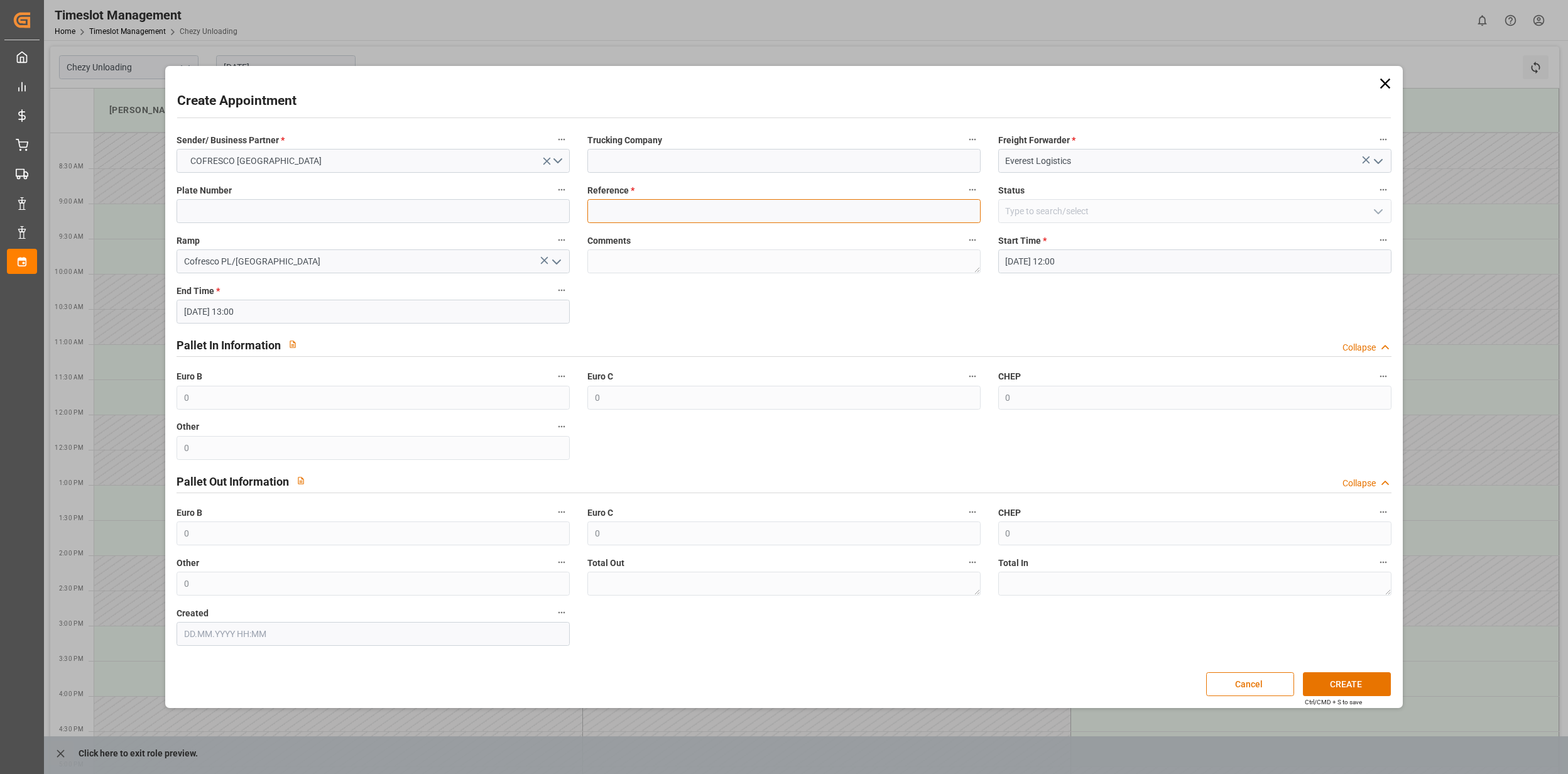
click at [664, 202] on input at bounding box center [784, 211] width 393 height 24
type input "489501"
type input "Everest Logistics"
drag, startPoint x: 291, startPoint y: 196, endPoint x: 219, endPoint y: 204, distance: 72.4
click at [212, 201] on div "Plate Number 489501" at bounding box center [372, 202] width 411 height 50
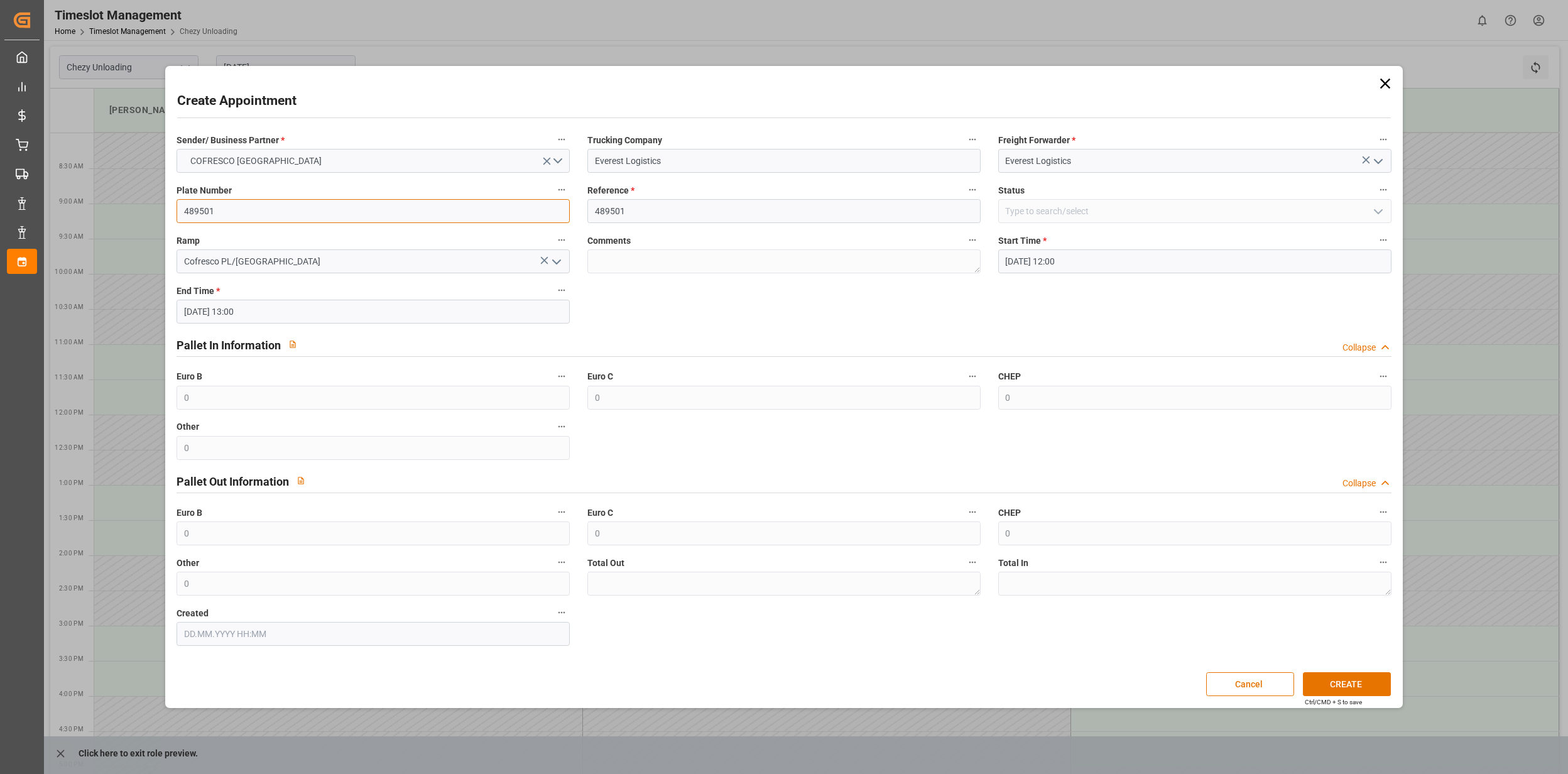
drag, startPoint x: 232, startPoint y: 208, endPoint x: 186, endPoint y: 211, distance: 46.1
click at [188, 209] on input "489501" at bounding box center [373, 211] width 393 height 24
type input "4"
drag, startPoint x: 680, startPoint y: 161, endPoint x: 581, endPoint y: 163, distance: 99.0
click at [581, 163] on div "Trucking Company Everest Logistics" at bounding box center [784, 151] width 411 height 50
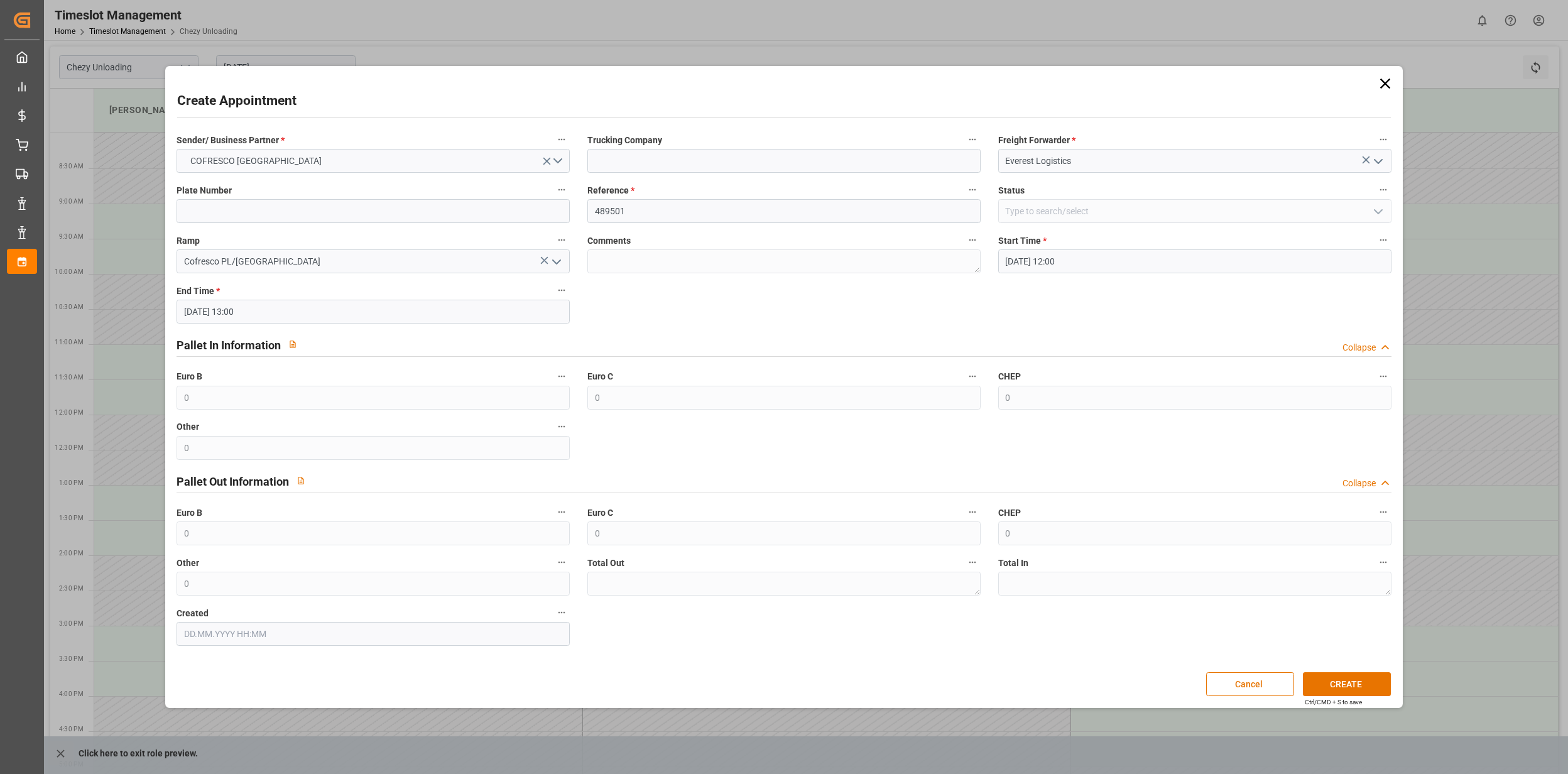
click at [918, 300] on div "Sender/ Business Partner * COFRESCO [GEOGRAPHIC_DATA] Trucking Company Freight …" at bounding box center [784, 388] width 1233 height 524
click at [556, 262] on polyline "open menu" at bounding box center [556, 262] width 7 height 4
click at [271, 318] on div "Cofresco PL/[GEOGRAPHIC_DATA]" at bounding box center [373, 317] width 392 height 28
click at [850, 295] on div "Sender/ Business Partner * COFRESCO [GEOGRAPHIC_DATA] Trucking Company Freight …" at bounding box center [784, 388] width 1233 height 524
click at [1343, 677] on button "CREATE" at bounding box center [1347, 684] width 88 height 24
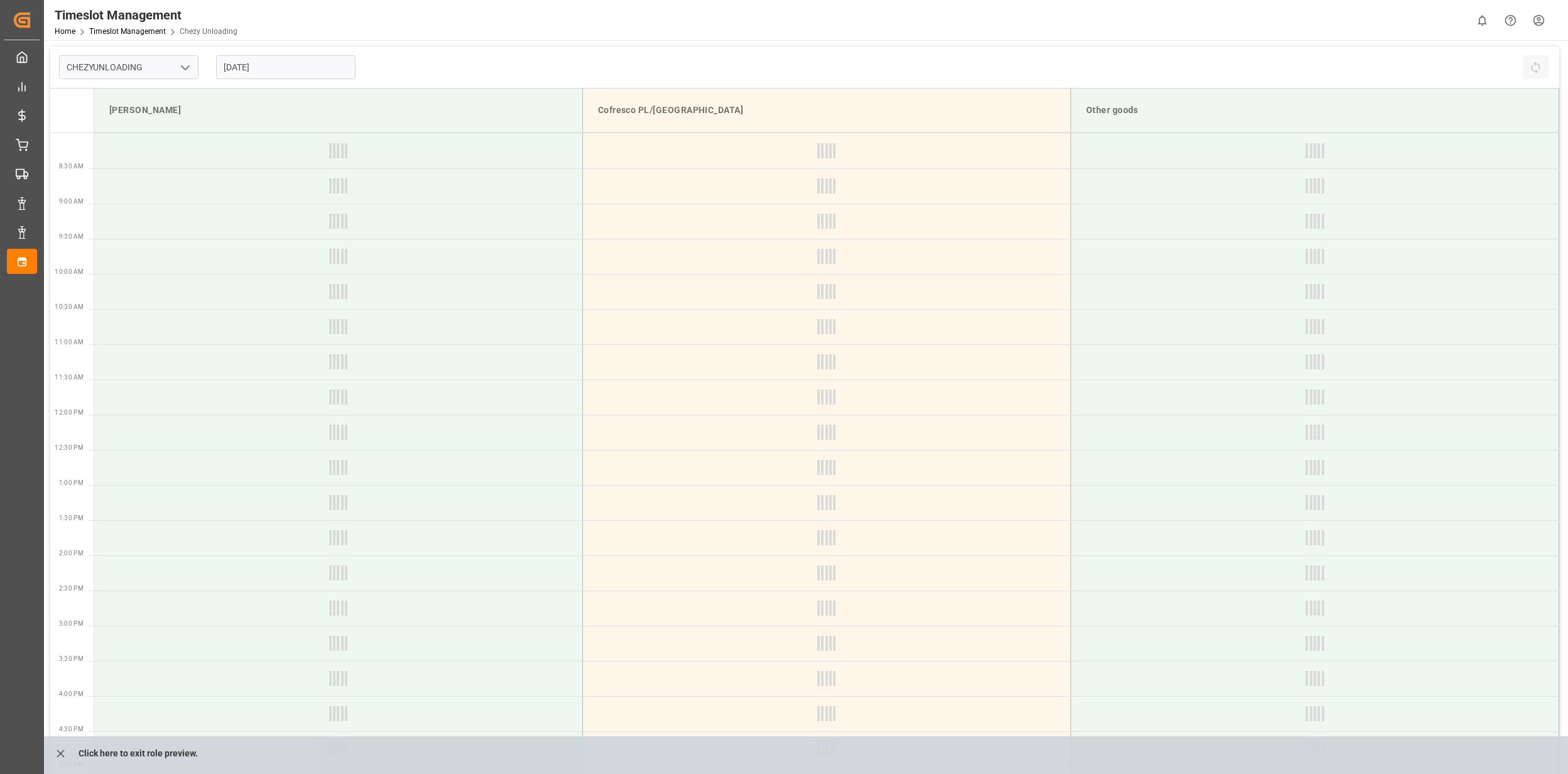
type input "Chezy Unloading"
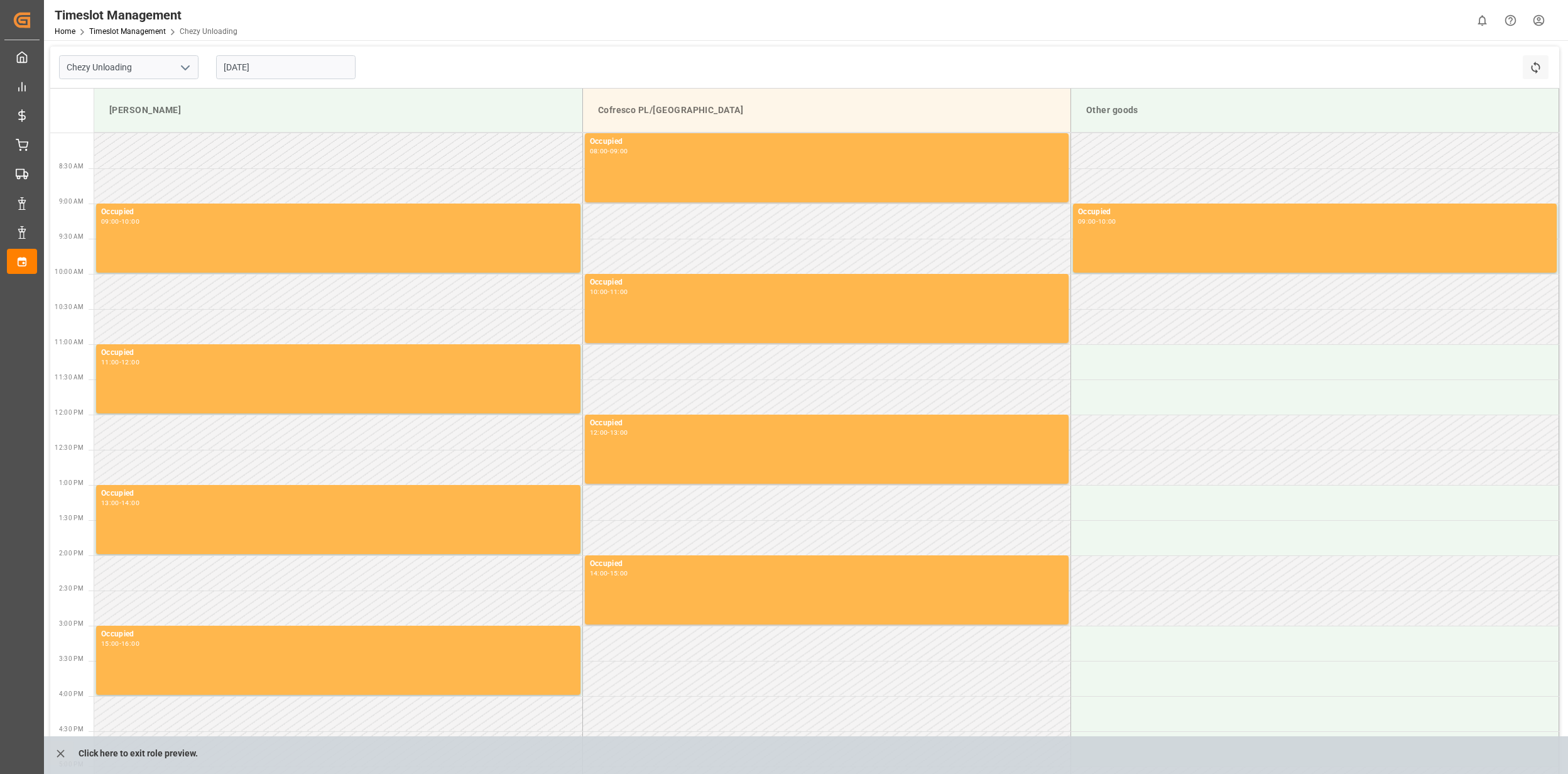
click at [238, 61] on input "[DATE]" at bounding box center [285, 67] width 139 height 24
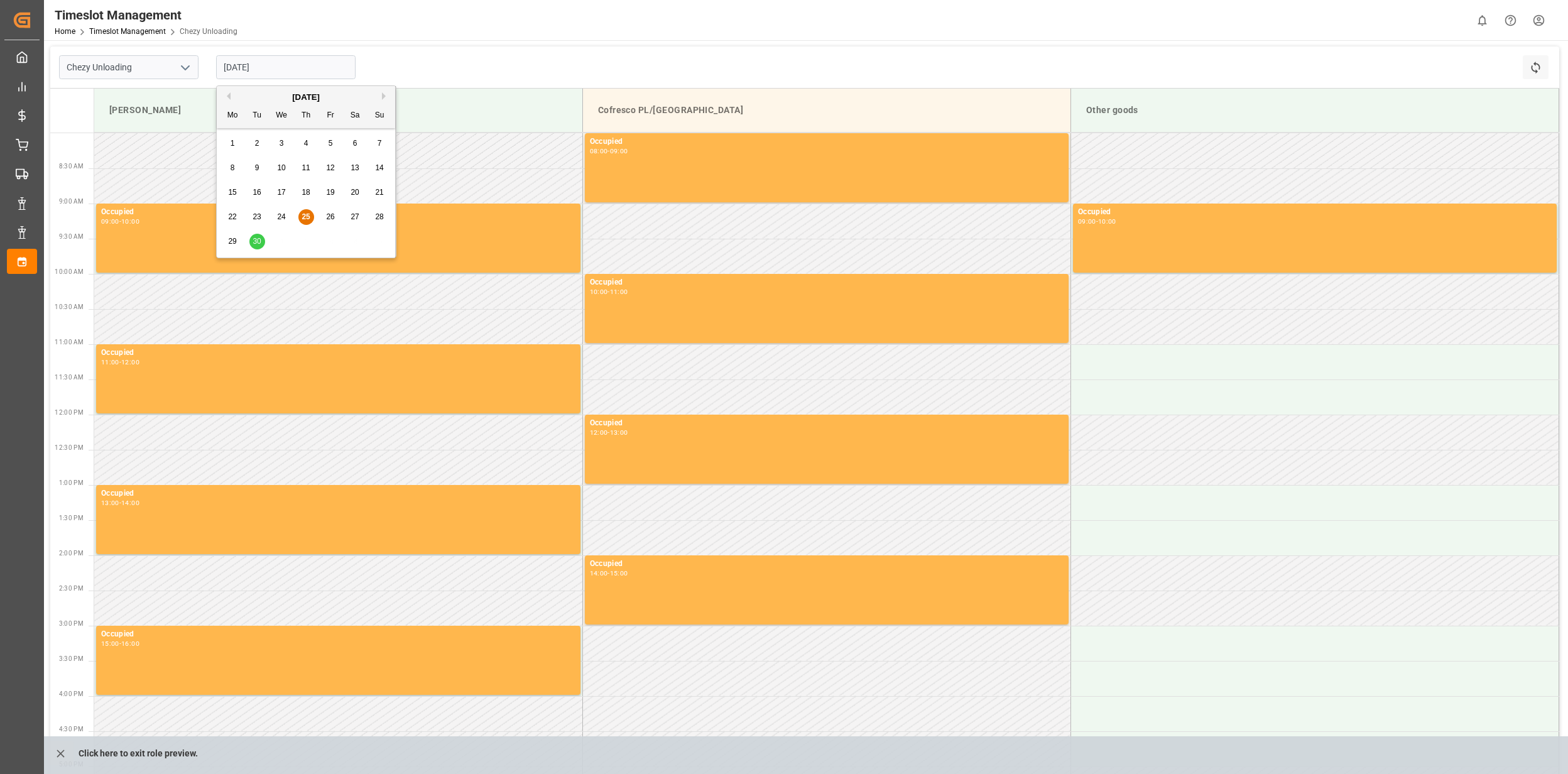
click at [388, 97] on button "Next Month" at bounding box center [386, 96] width 7 height 7
click at [304, 141] on span "2" at bounding box center [306, 144] width 5 height 9
type input "02.10.2025"
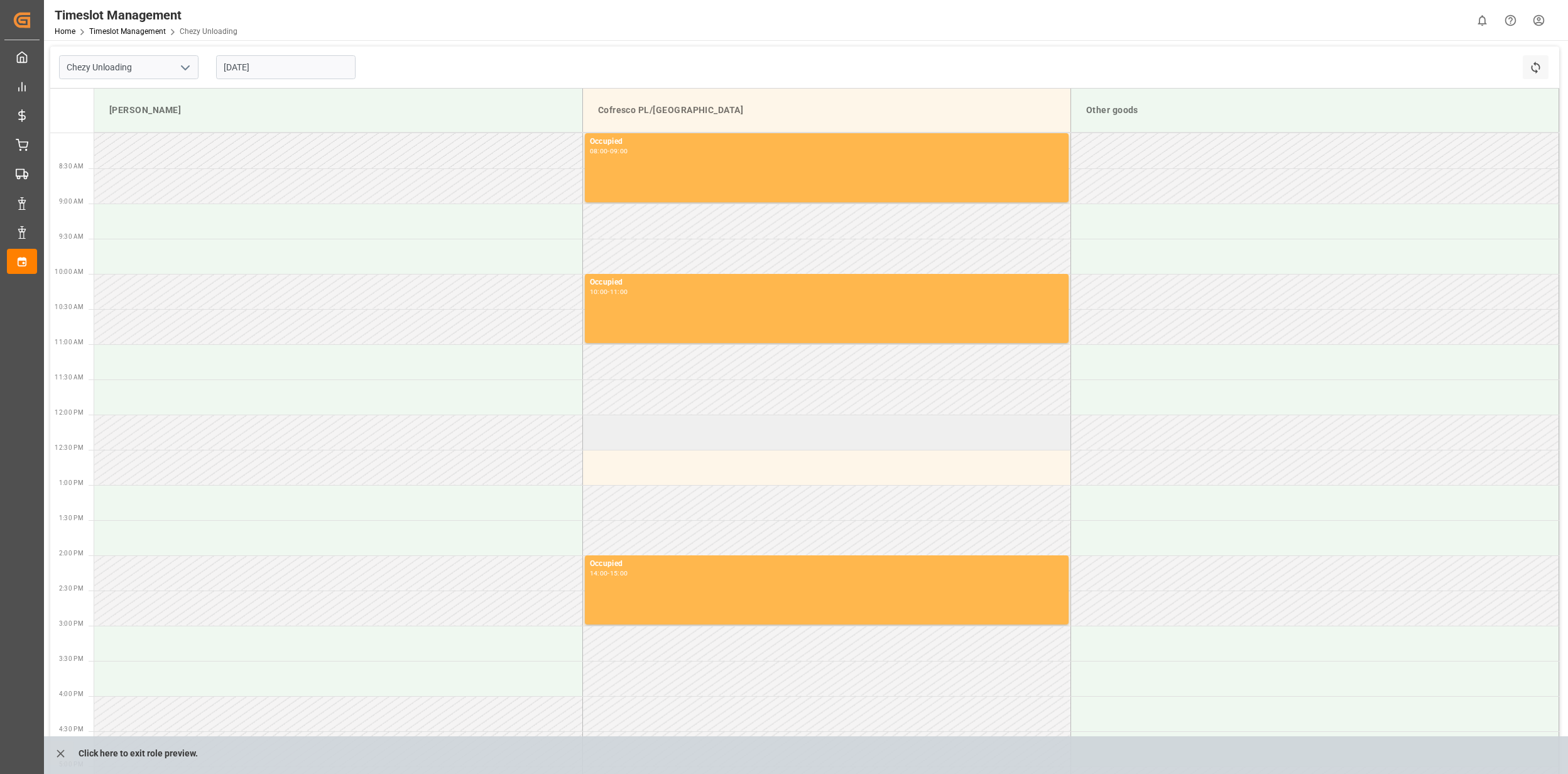
click at [717, 433] on td at bounding box center [827, 432] width 488 height 36
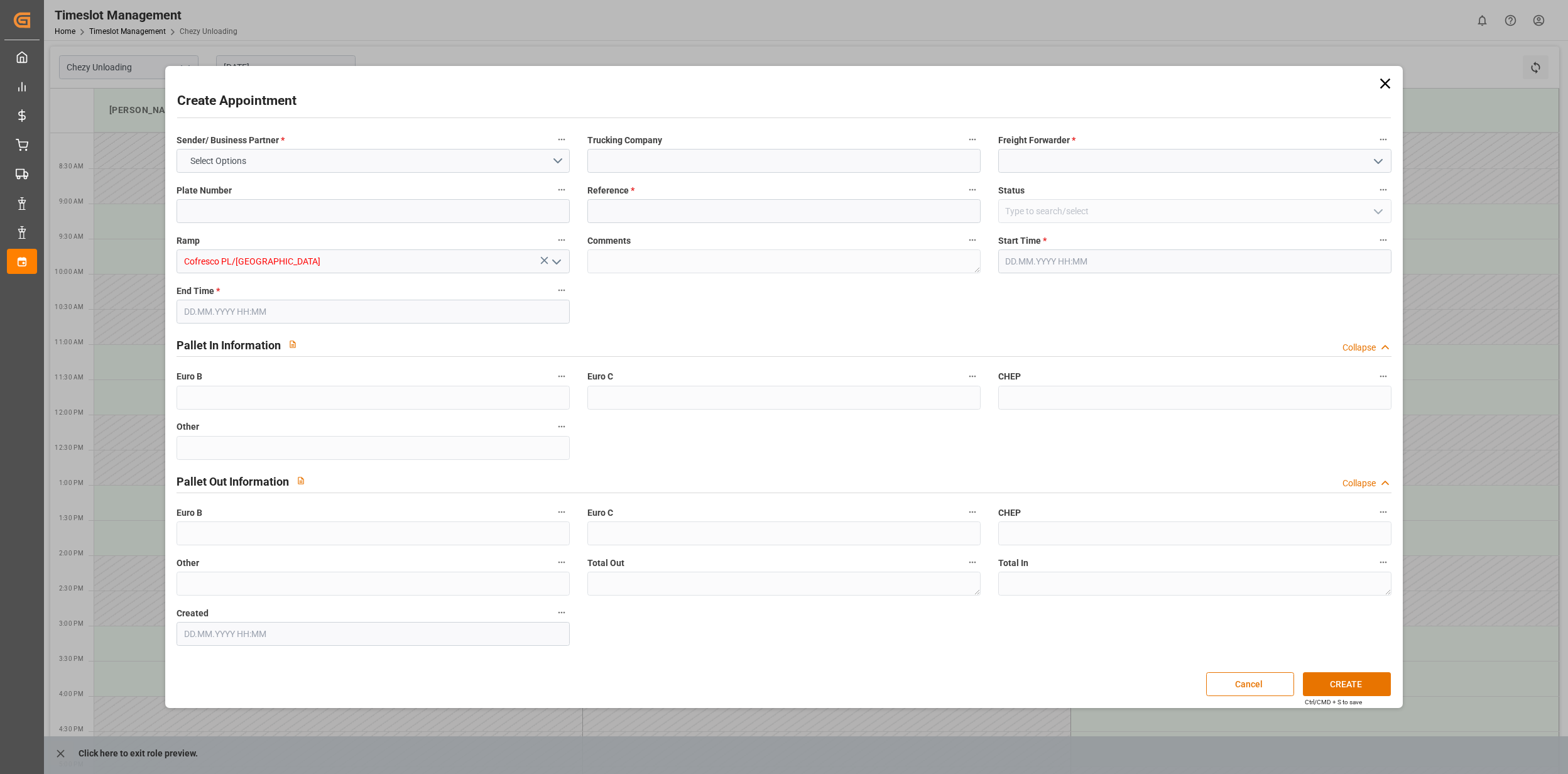
type input "0"
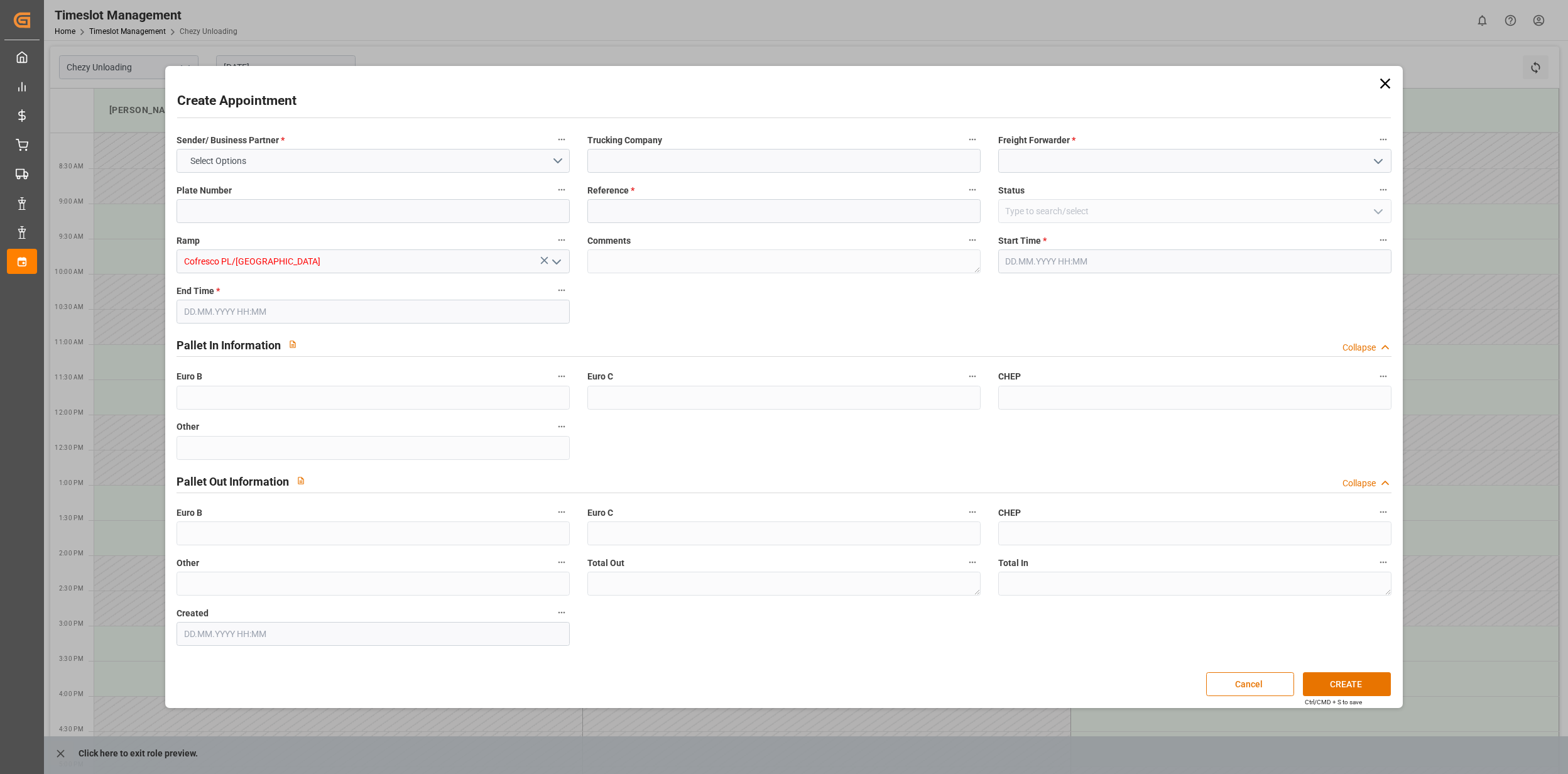
type input "0"
type input "02.10.2025 12:00"
type input "02.10.2025 13:00"
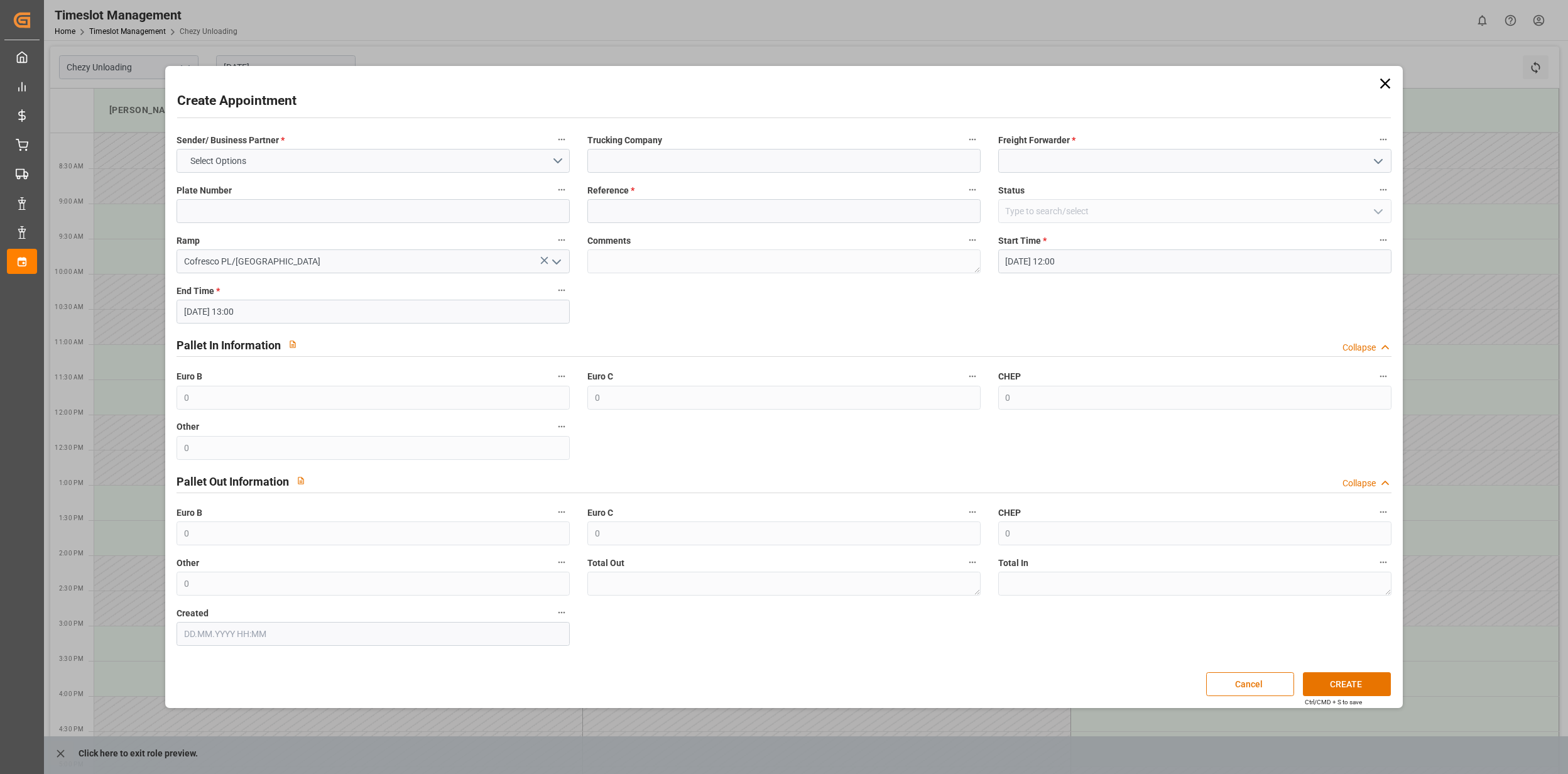
click at [1380, 79] on icon at bounding box center [1385, 83] width 17 height 17
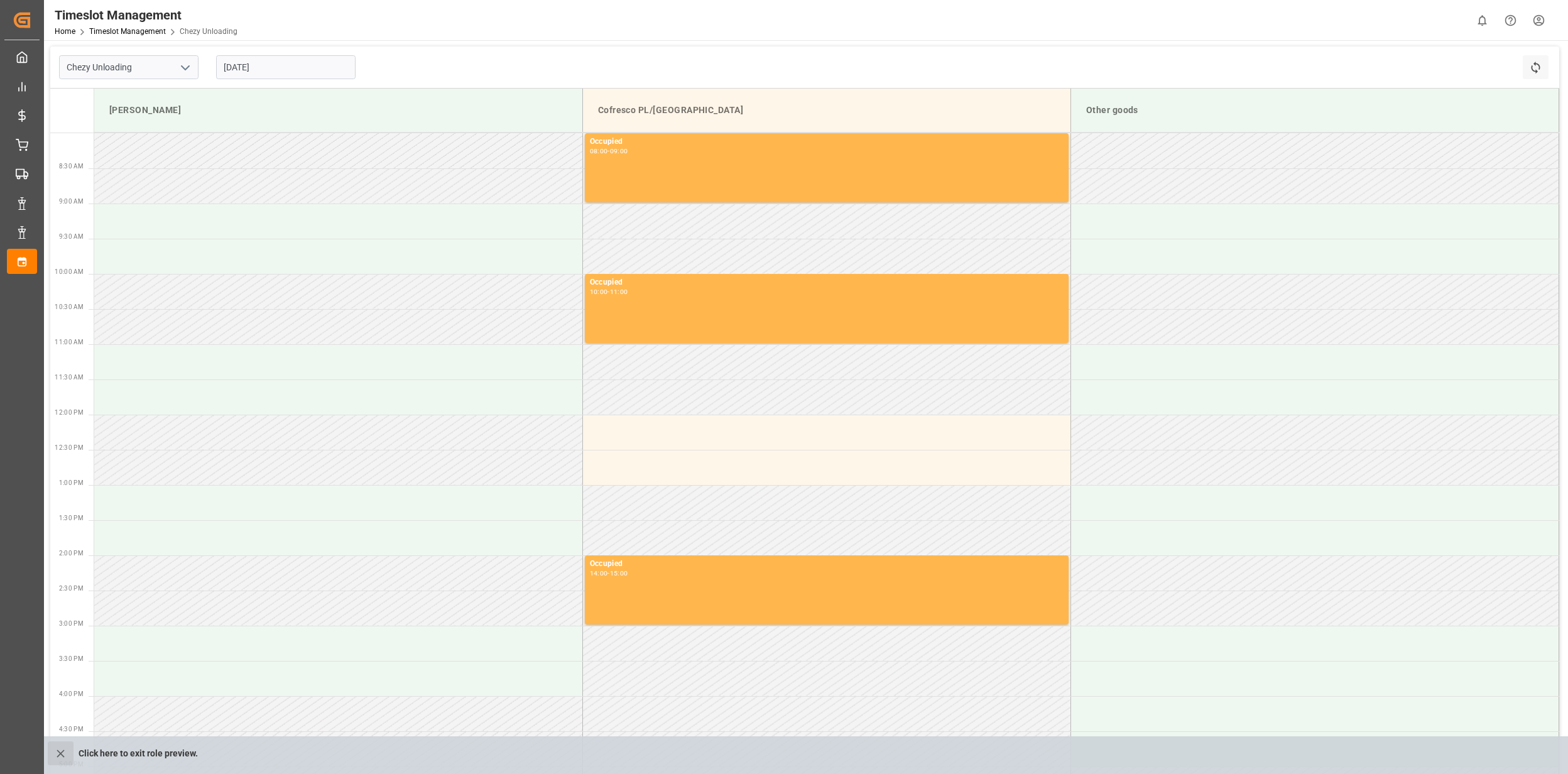
click at [63, 749] on icon "close role preview" at bounding box center [60, 753] width 13 height 13
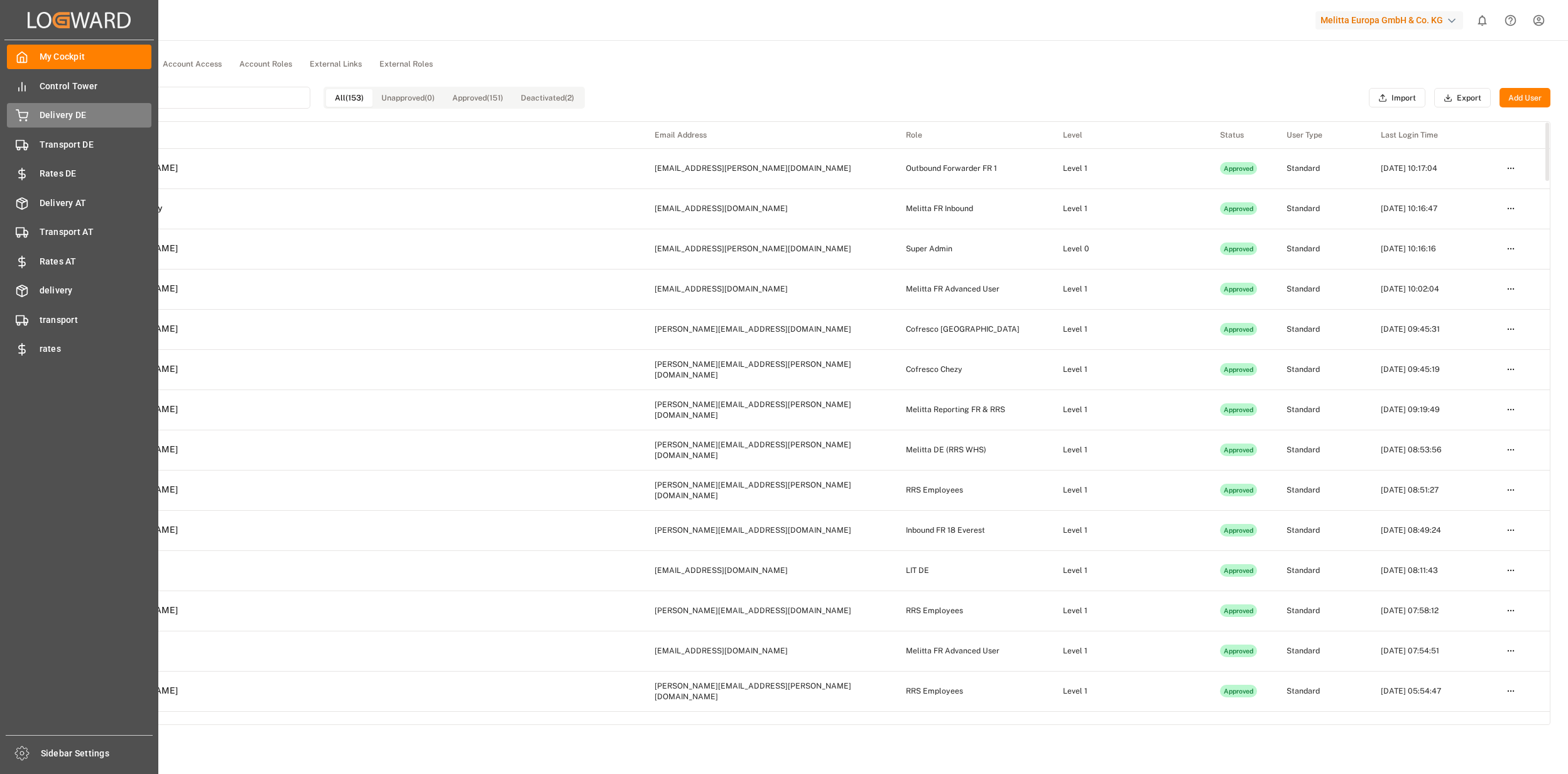
click at [25, 111] on icon at bounding box center [22, 116] width 13 height 13
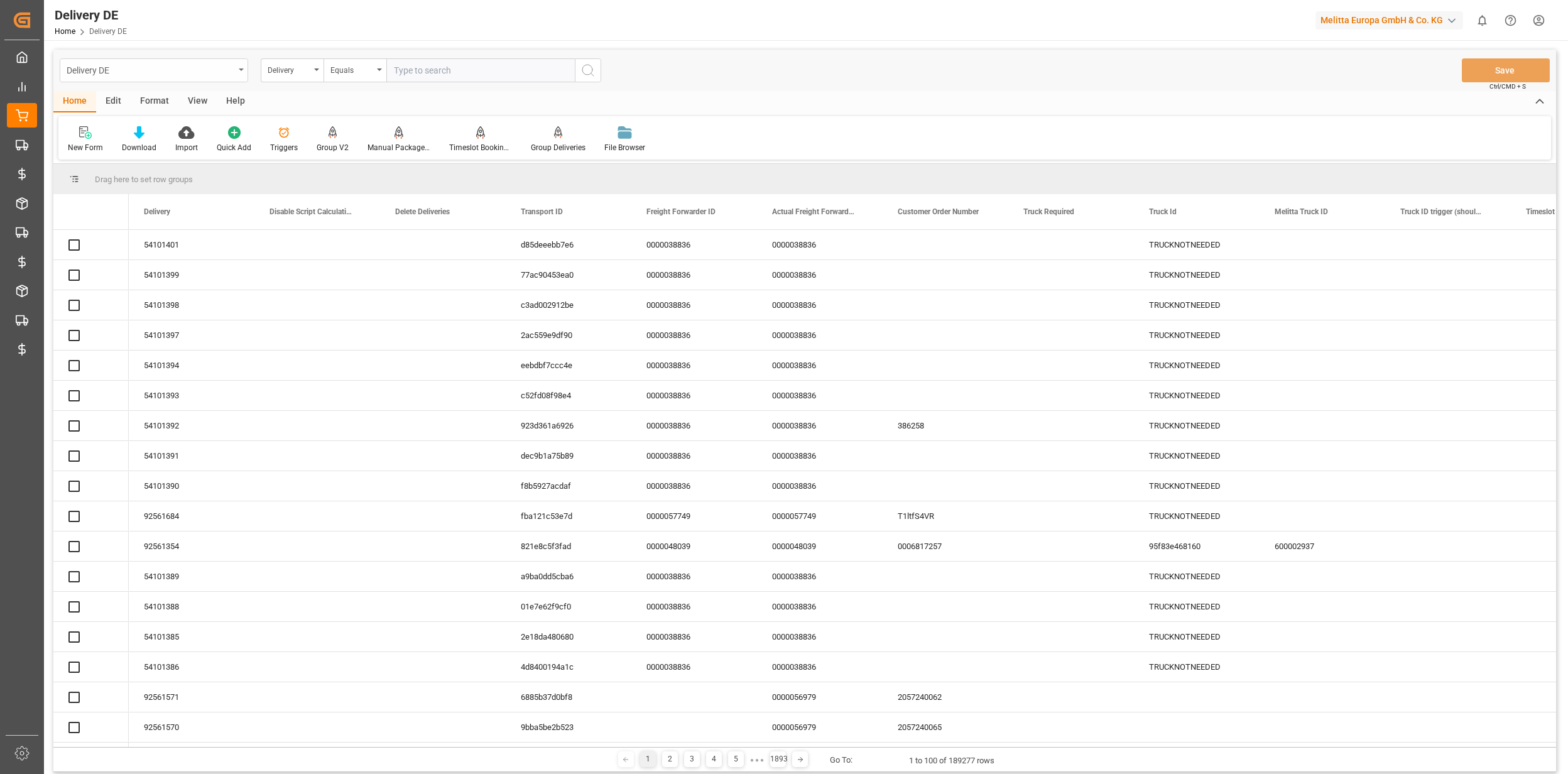
click at [141, 73] on div "Delivery DE" at bounding box center [150, 69] width 168 height 15
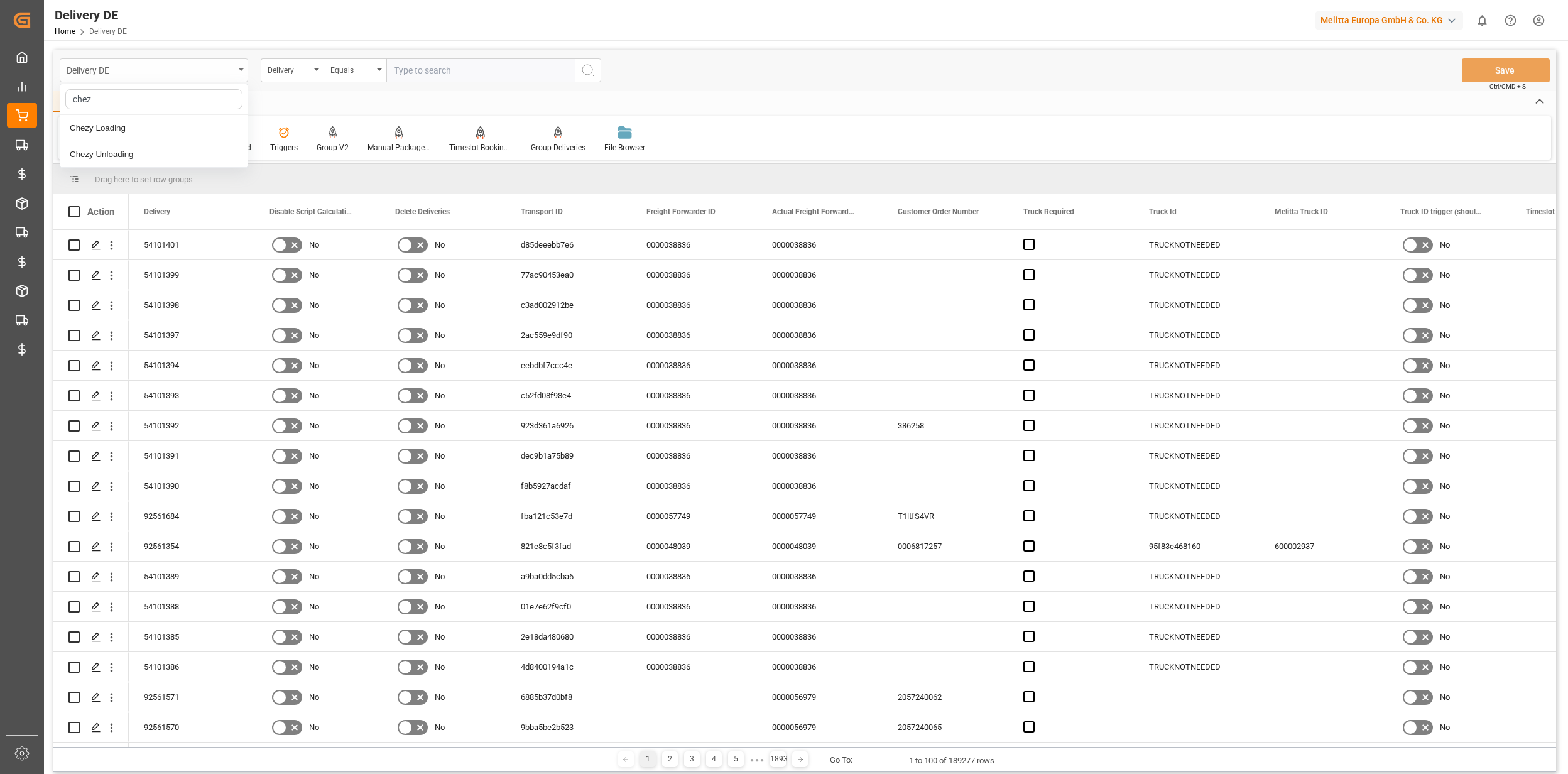
type input "chezy"
click at [119, 149] on div "Chezy Unloading" at bounding box center [154, 154] width 188 height 26
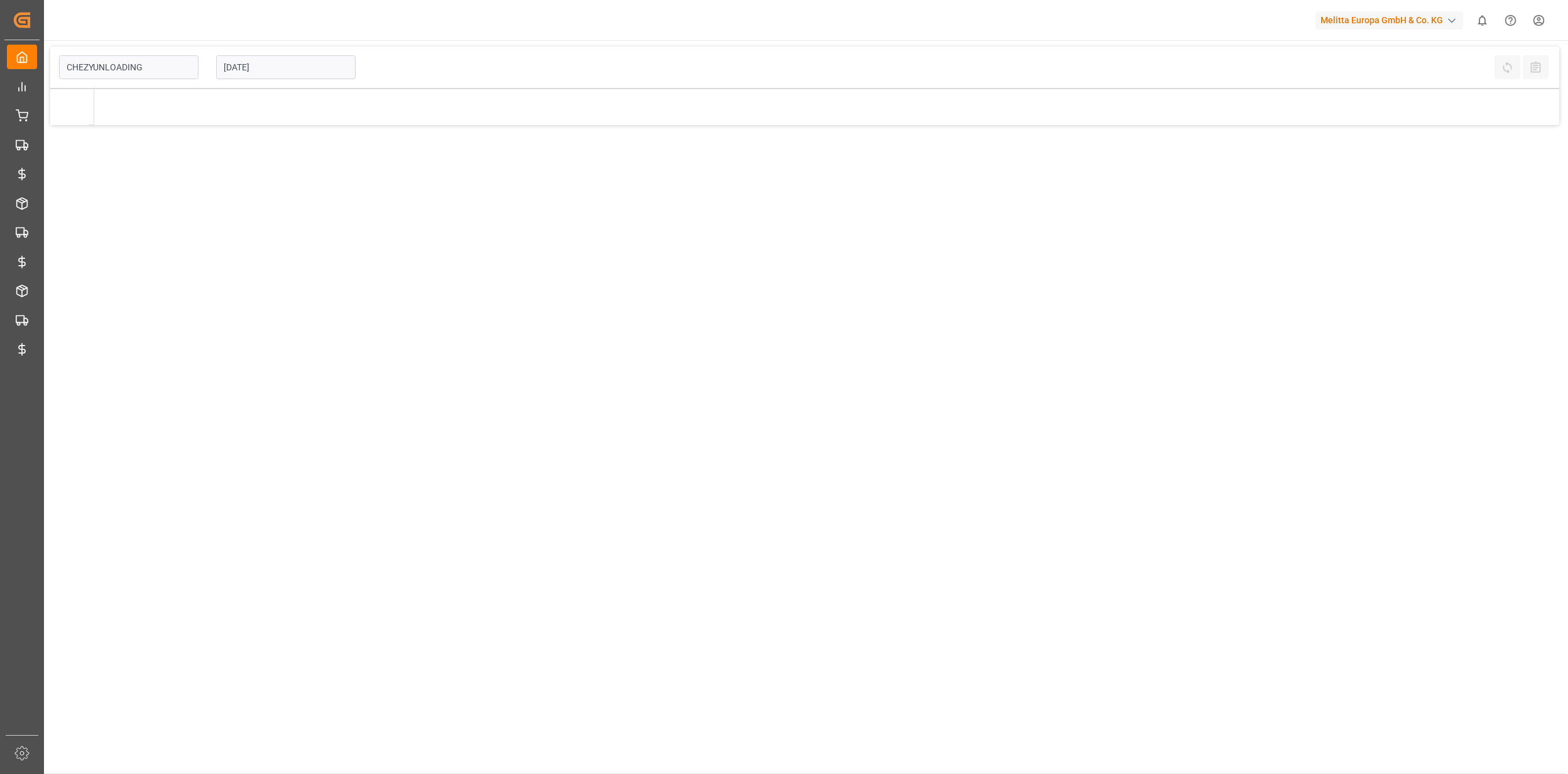
type input "Chezy Unloading"
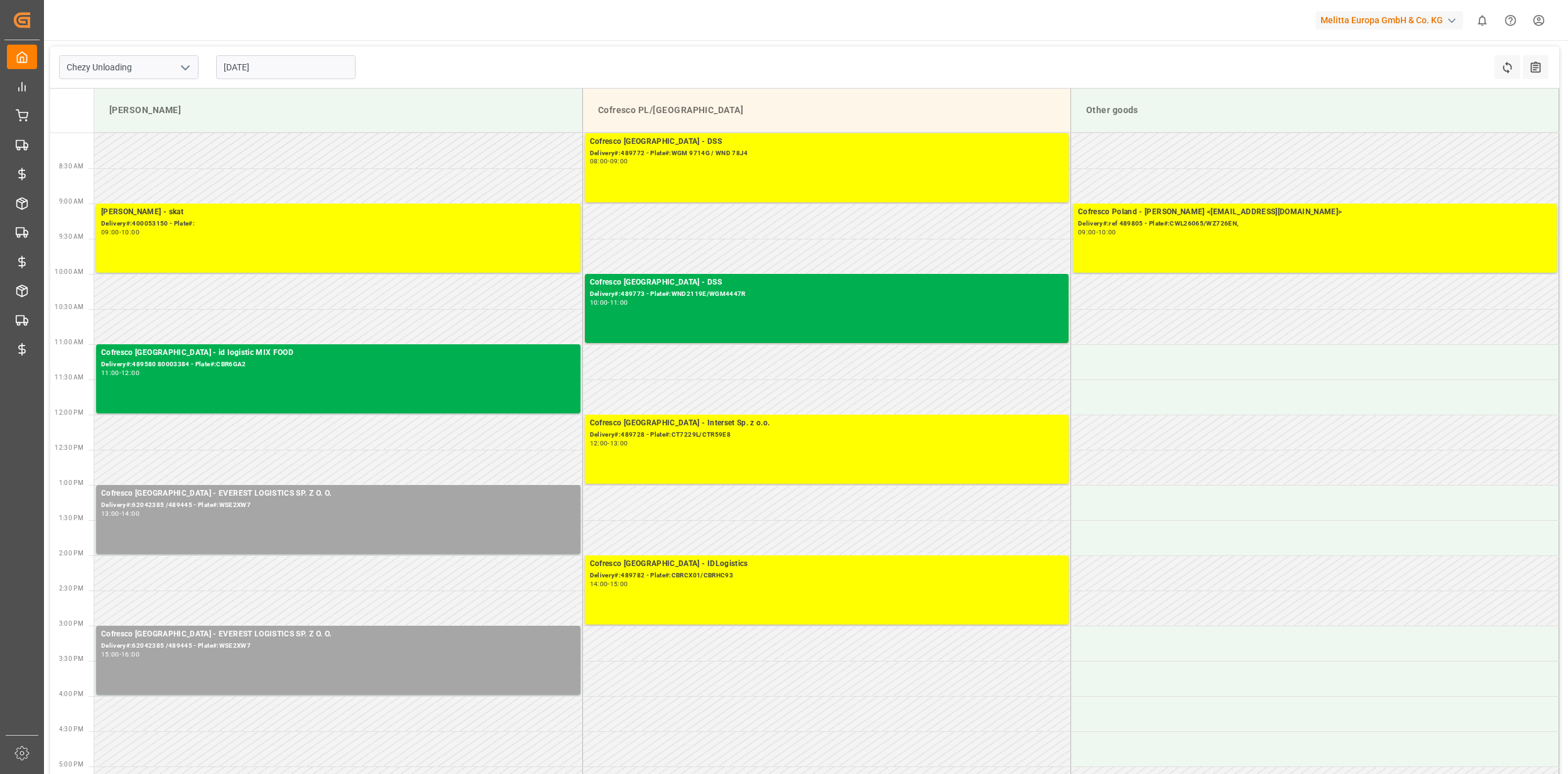
click at [262, 63] on input "[DATE]" at bounding box center [285, 67] width 139 height 24
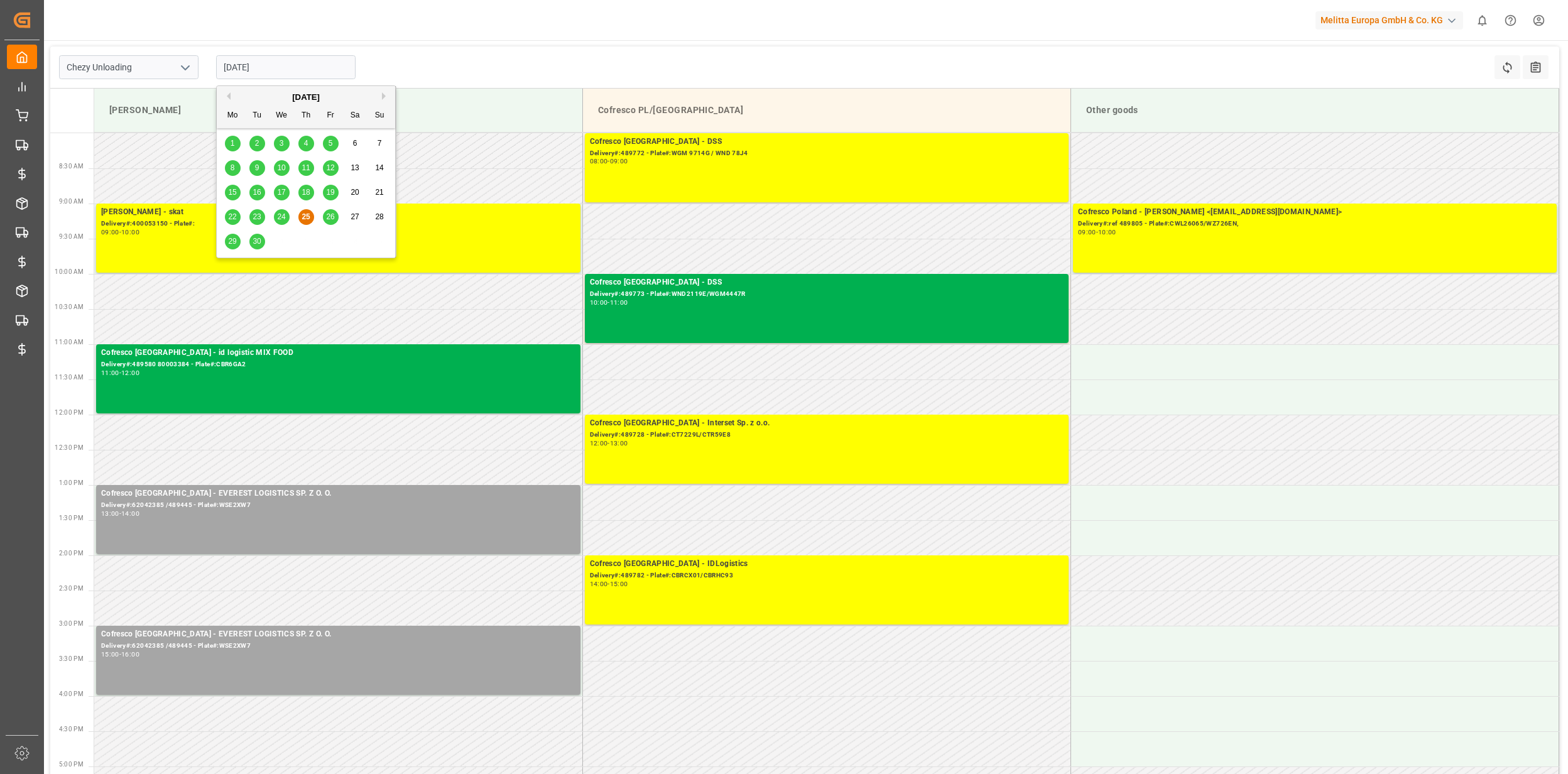
click at [388, 93] on button "Next Month" at bounding box center [386, 96] width 7 height 7
click at [305, 142] on span "2" at bounding box center [306, 144] width 5 height 9
type input "[DATE]"
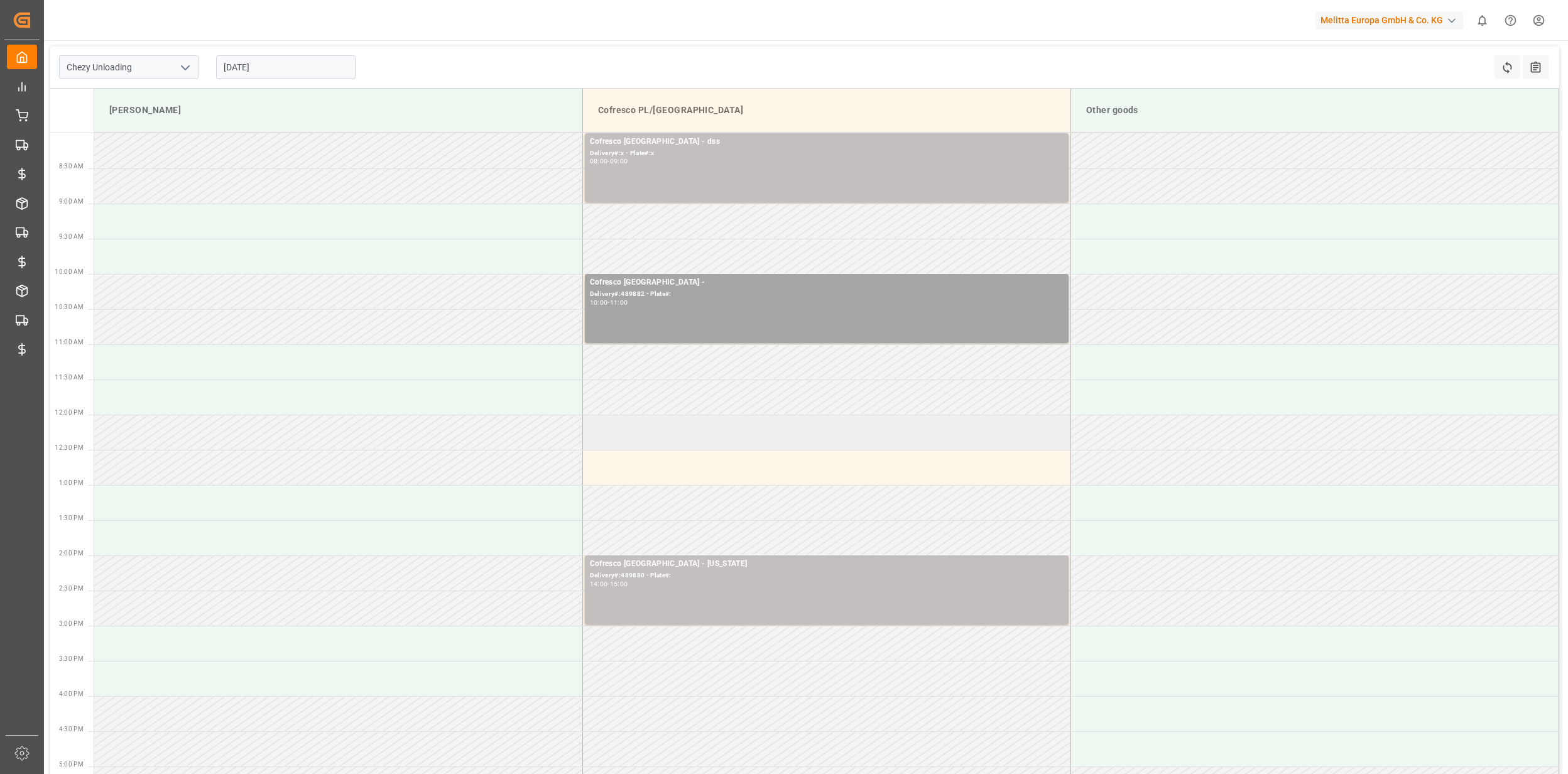
click at [650, 445] on td at bounding box center [827, 432] width 488 height 36
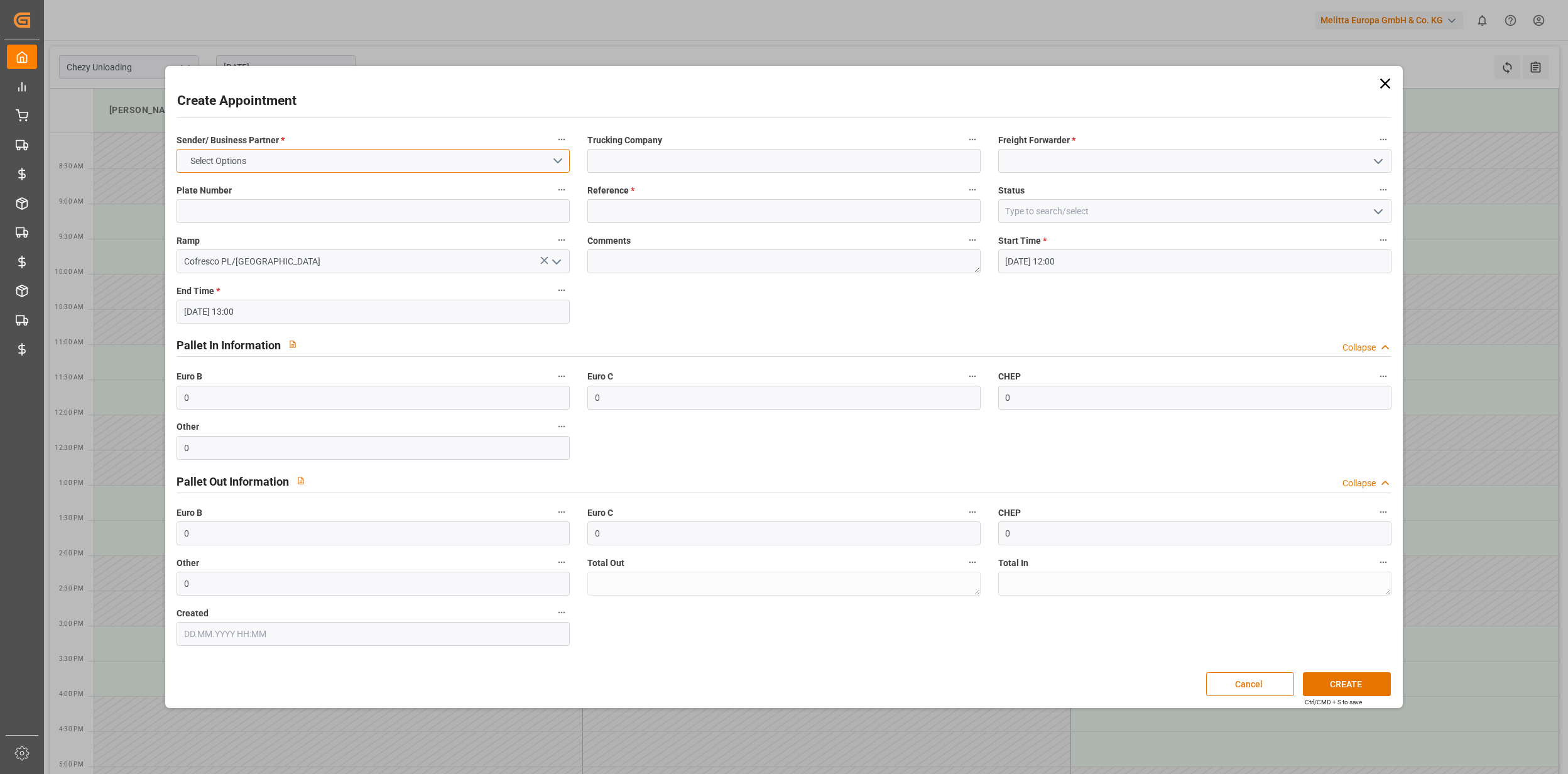
click at [462, 168] on button "Select Options" at bounding box center [373, 161] width 393 height 24
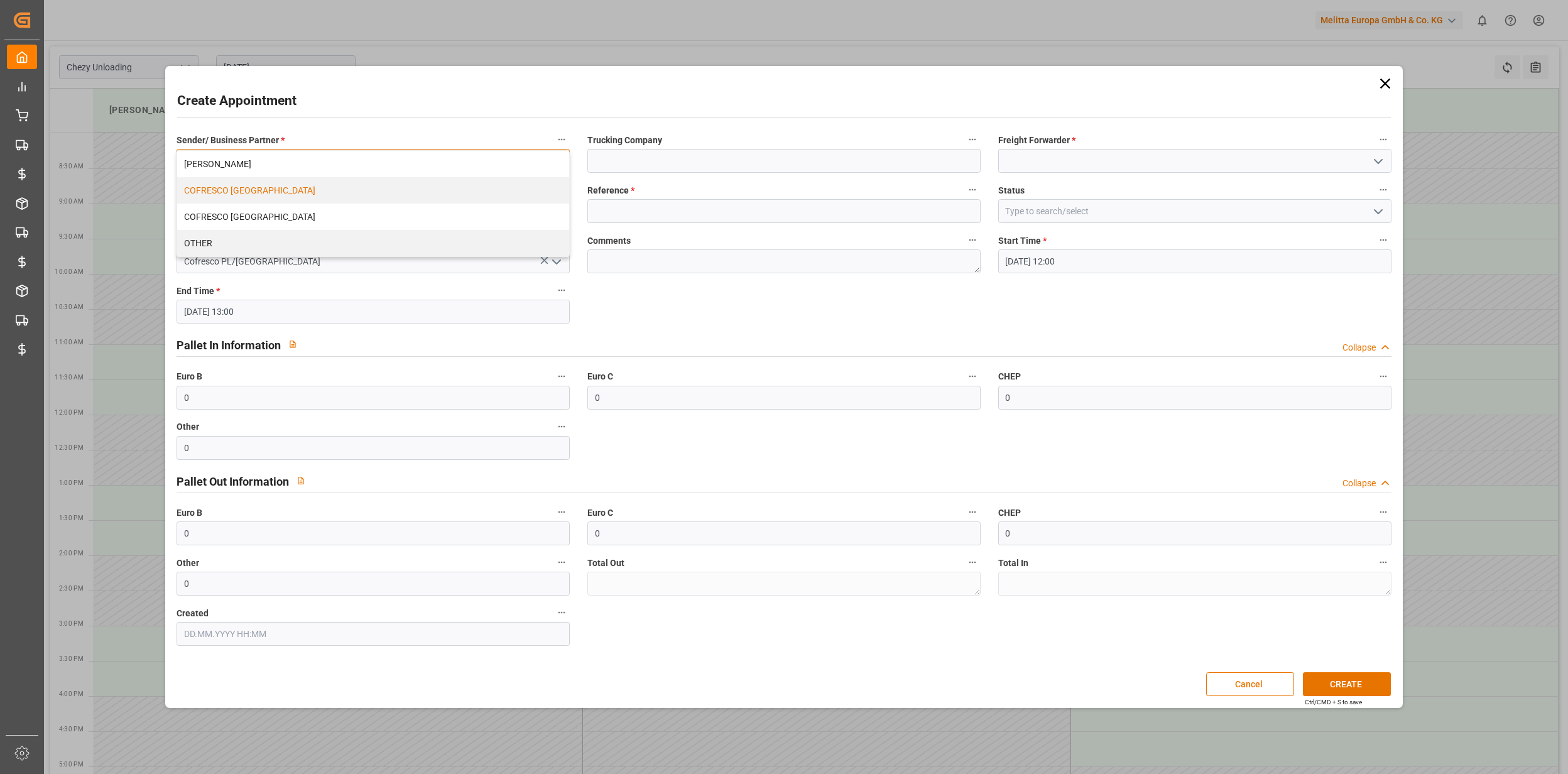
click at [334, 191] on div "COFRESCO [GEOGRAPHIC_DATA]" at bounding box center [373, 190] width 392 height 26
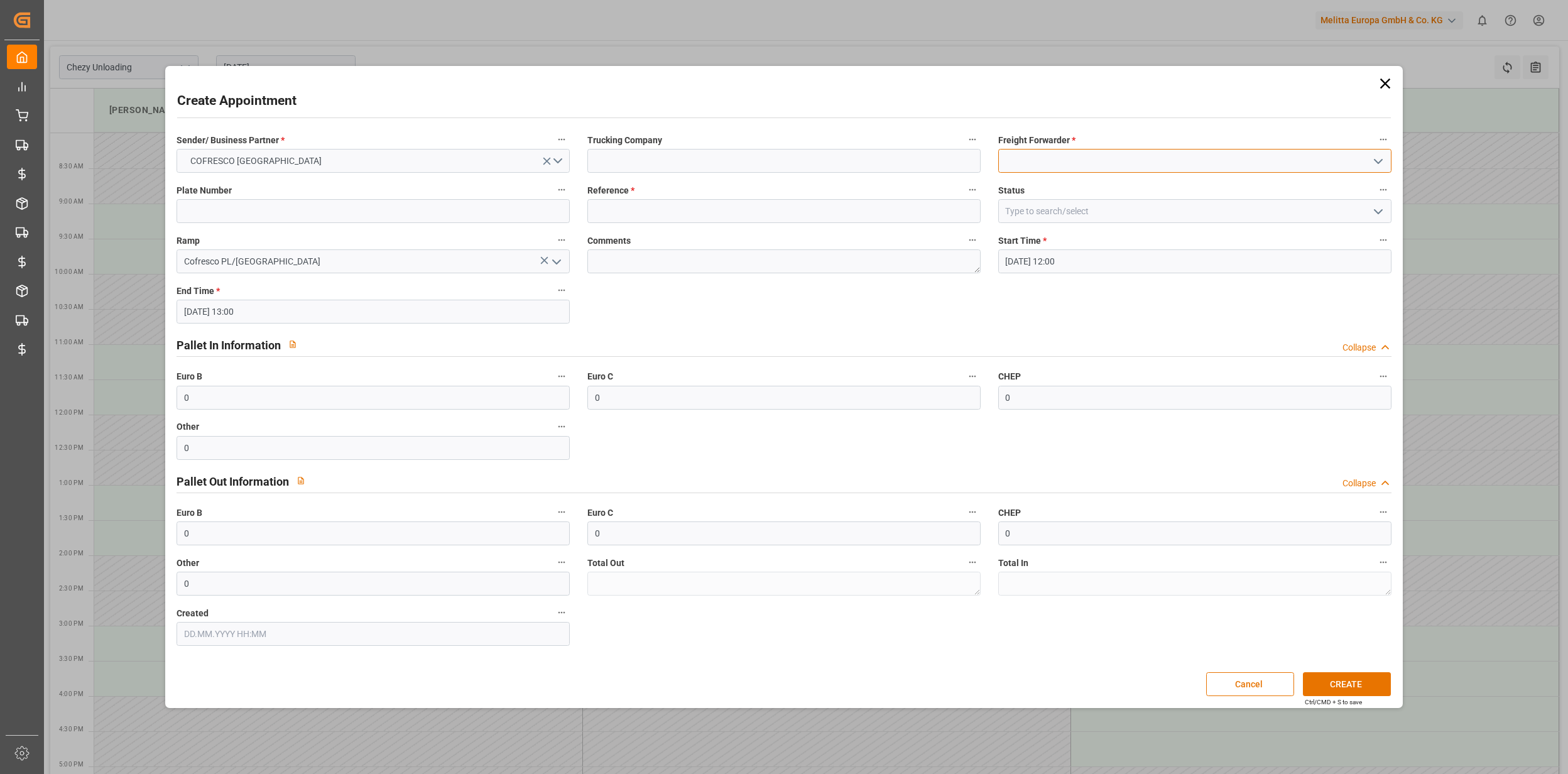
click at [1054, 167] on input at bounding box center [1196, 161] width 393 height 24
click at [1373, 163] on button "open menu" at bounding box center [1377, 160] width 19 height 19
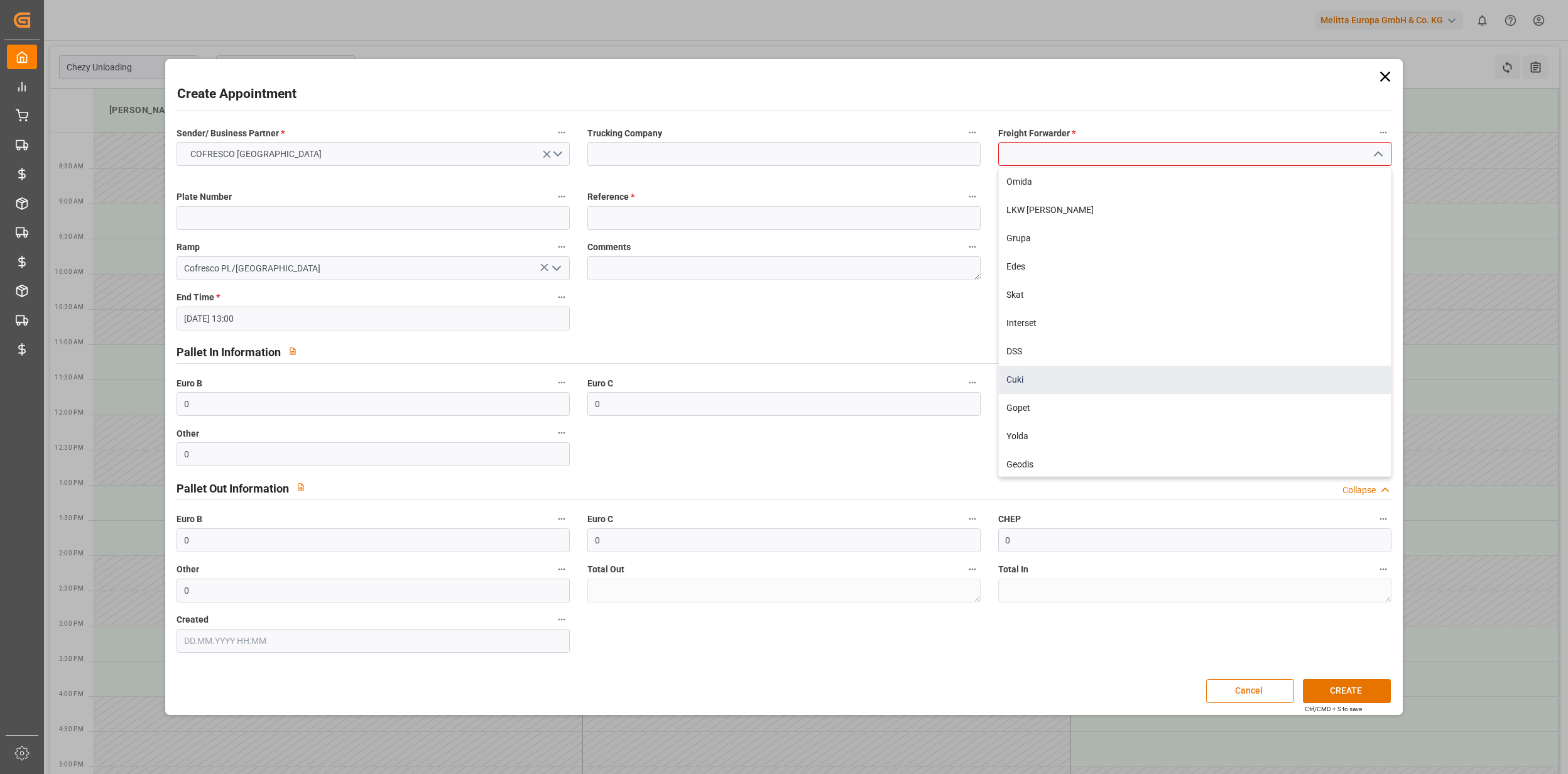
scroll to position [314, 0]
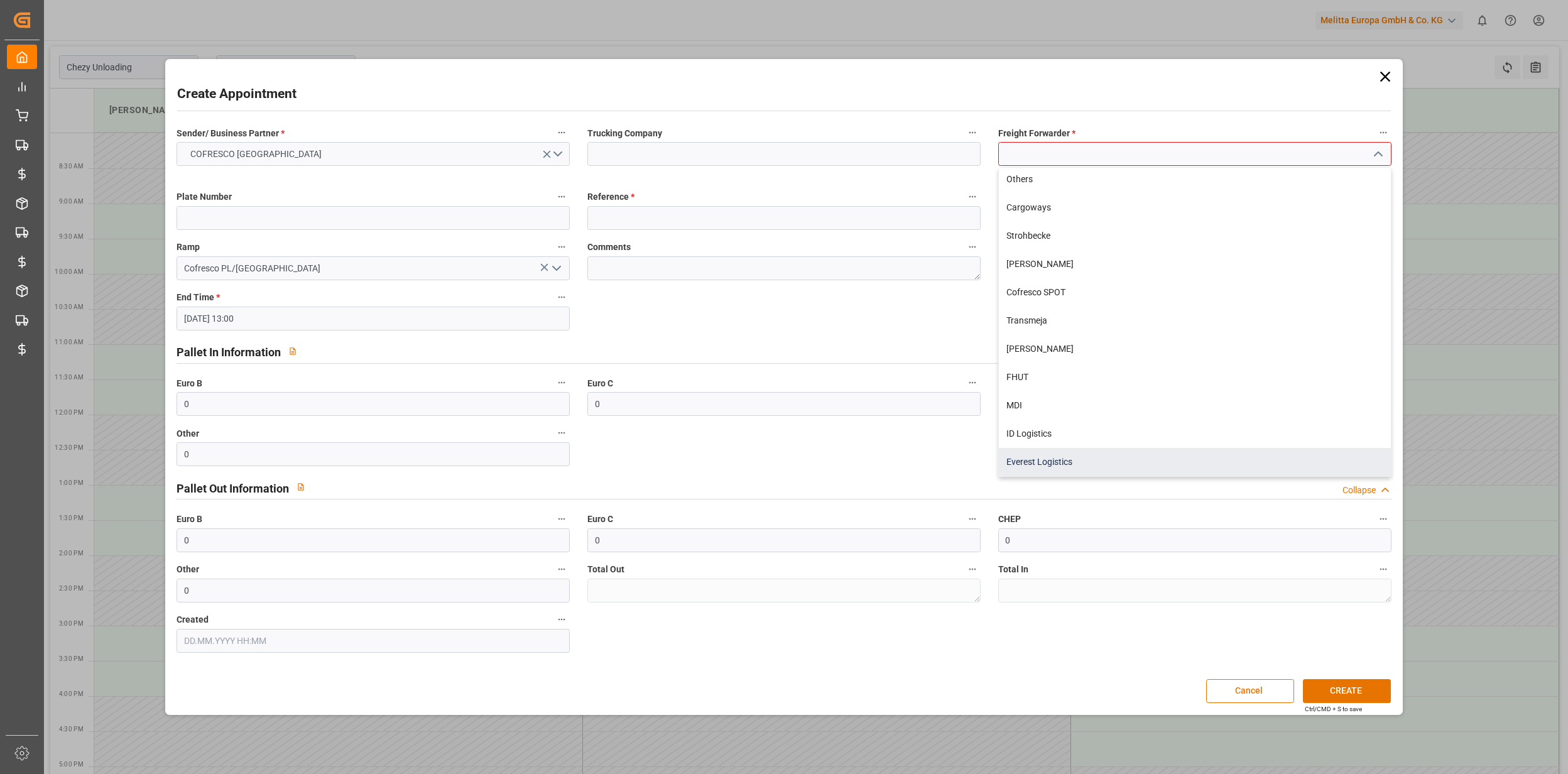
click at [1045, 468] on div "Everest Logistics" at bounding box center [1195, 462] width 392 height 28
type input "Everest Logistics"
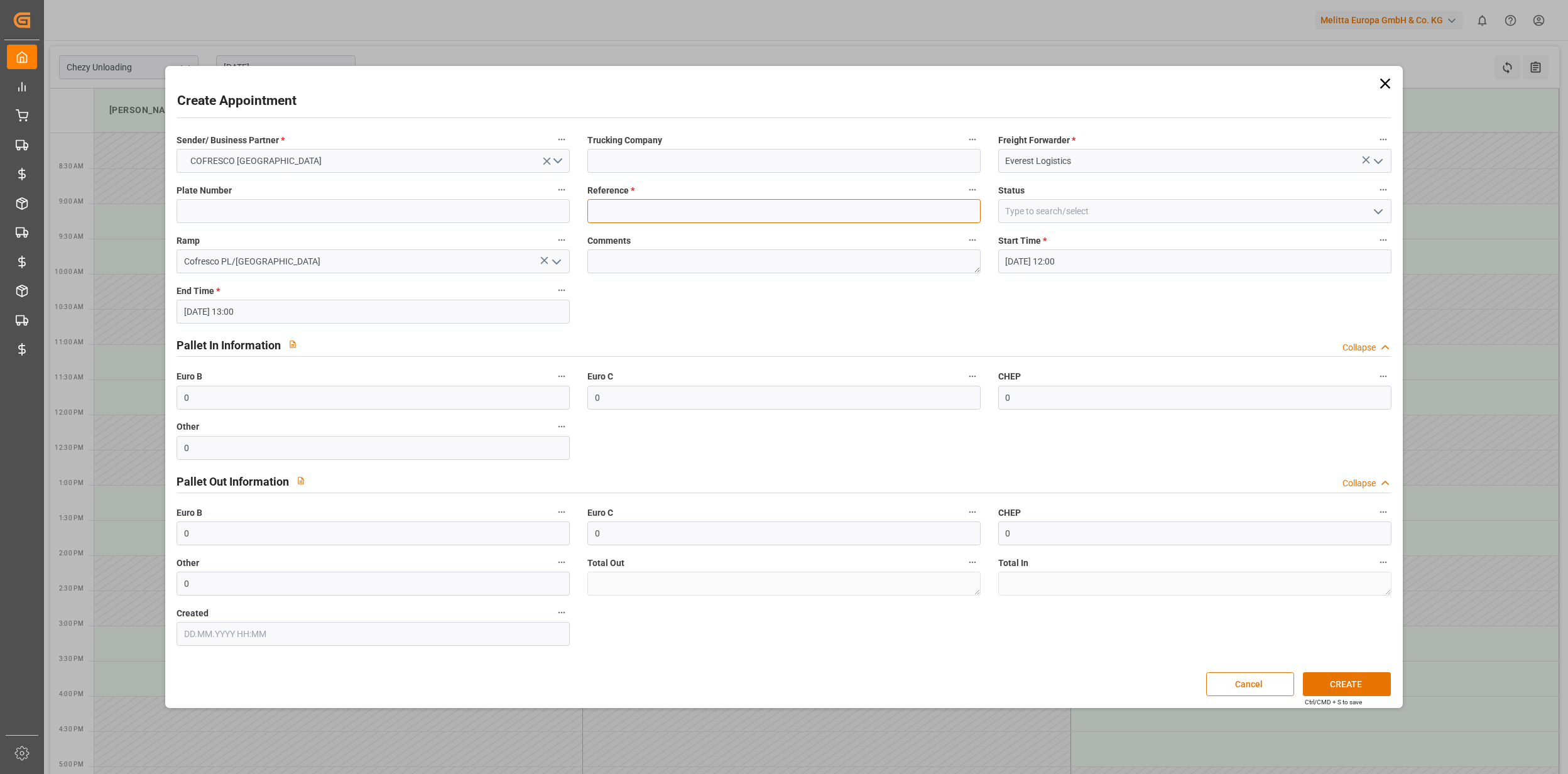
click at [634, 208] on input at bounding box center [784, 211] width 393 height 24
type input "489445"
type input "Everest Logistics"
type input "WPR8484K"
drag, startPoint x: 282, startPoint y: 212, endPoint x: 157, endPoint y: 216, distance: 125.1
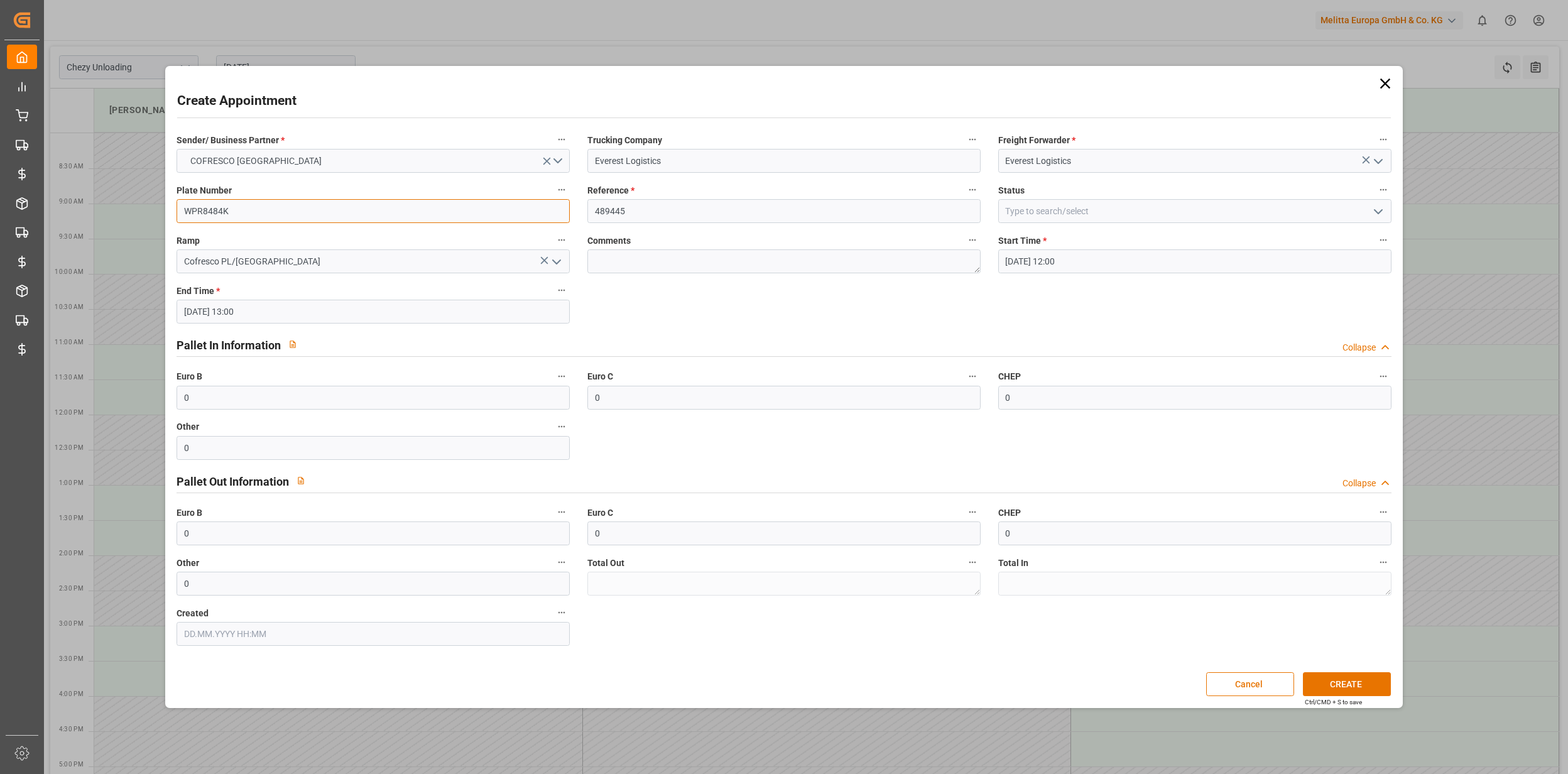
click at [166, 209] on div "Create Appointment Sender/ Business Partner * COFRESCO POLAND Trucking Company …" at bounding box center [783, 386] width 1237 height 642
drag, startPoint x: 656, startPoint y: 159, endPoint x: 564, endPoint y: 158, distance: 92.0
click at [564, 158] on div "Sender/ Business Partner * COFRESCO POLAND Trucking Company Everest Logistics F…" at bounding box center [784, 388] width 1233 height 524
type input "s"
drag, startPoint x: 589, startPoint y: 161, endPoint x: 558, endPoint y: 168, distance: 31.8
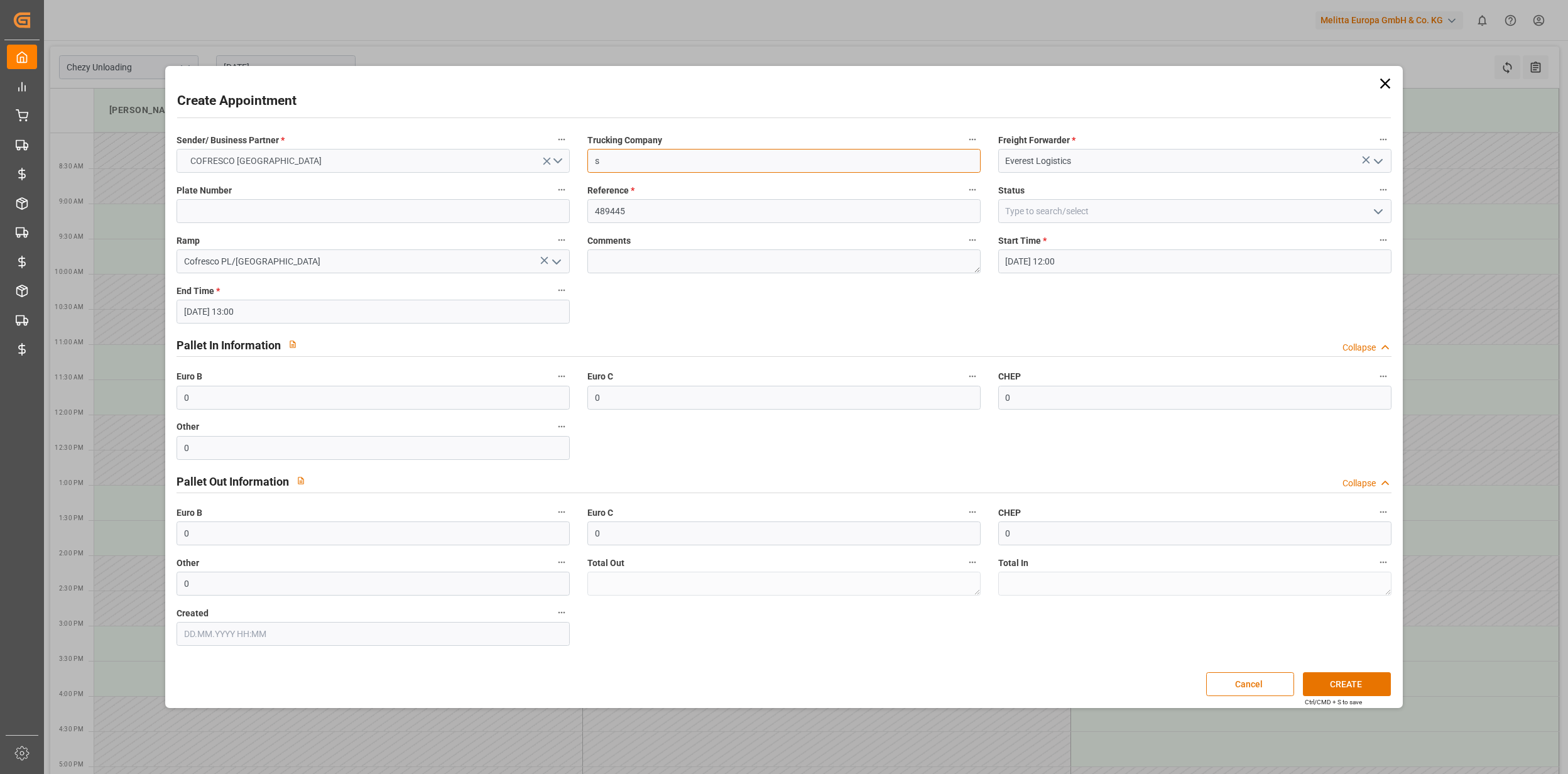
click at [558, 167] on div "Sender/ Business Partner * COFRESCO POLAND Trucking Company s Freight Forwarder…" at bounding box center [784, 388] width 1233 height 524
drag, startPoint x: 641, startPoint y: 205, endPoint x: 564, endPoint y: 209, distance: 77.1
click at [564, 209] on div "Sender/ Business Partner * COFRESCO POLAND Trucking Company Freight Forwarder *…" at bounding box center [784, 388] width 1233 height 524
type input "489501"
click at [759, 332] on div "Pallet In Information Collapse" at bounding box center [784, 344] width 1216 height 24
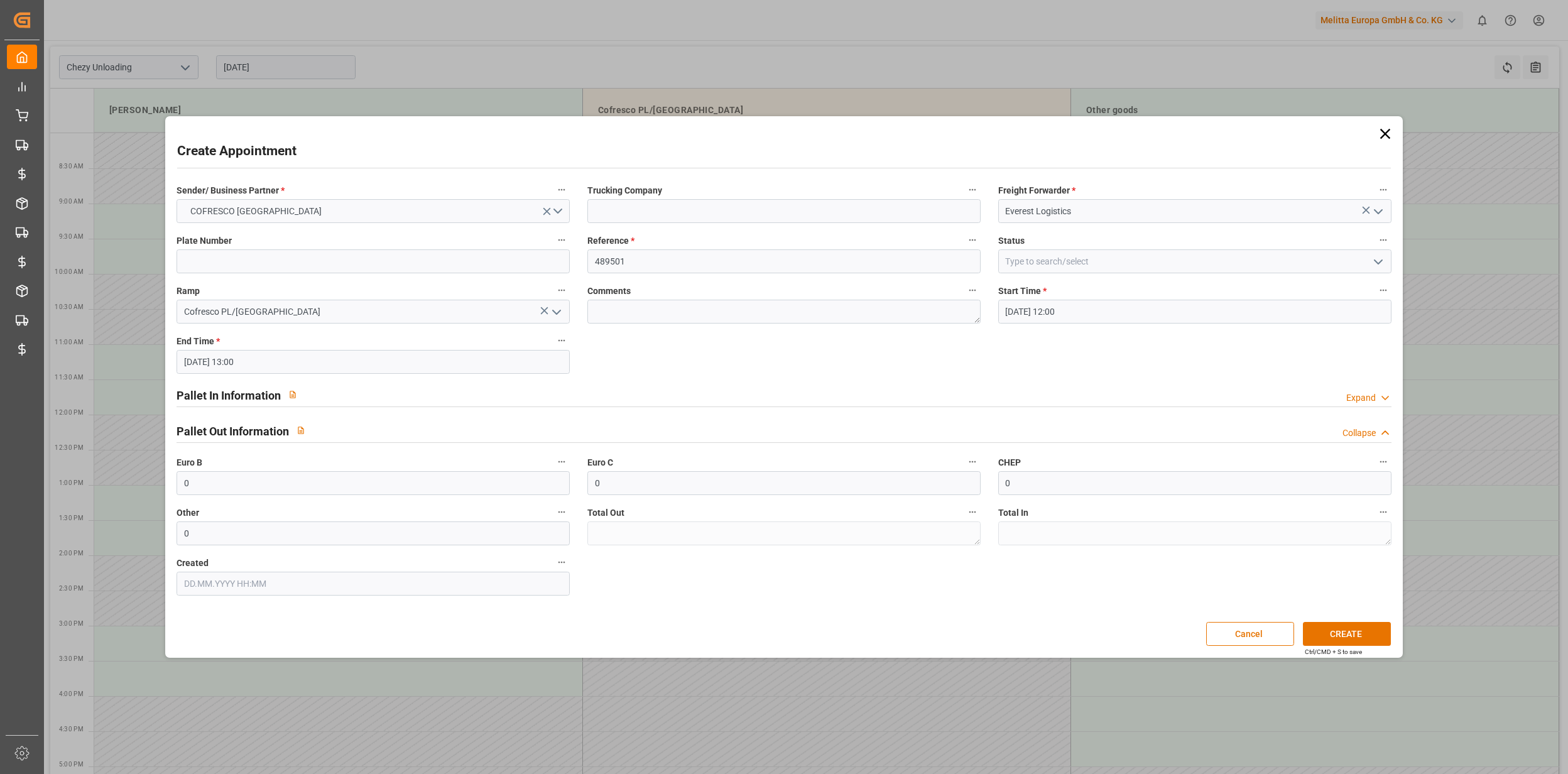
click at [749, 421] on div "Pallet Out Information Collapse" at bounding box center [784, 431] width 1216 height 24
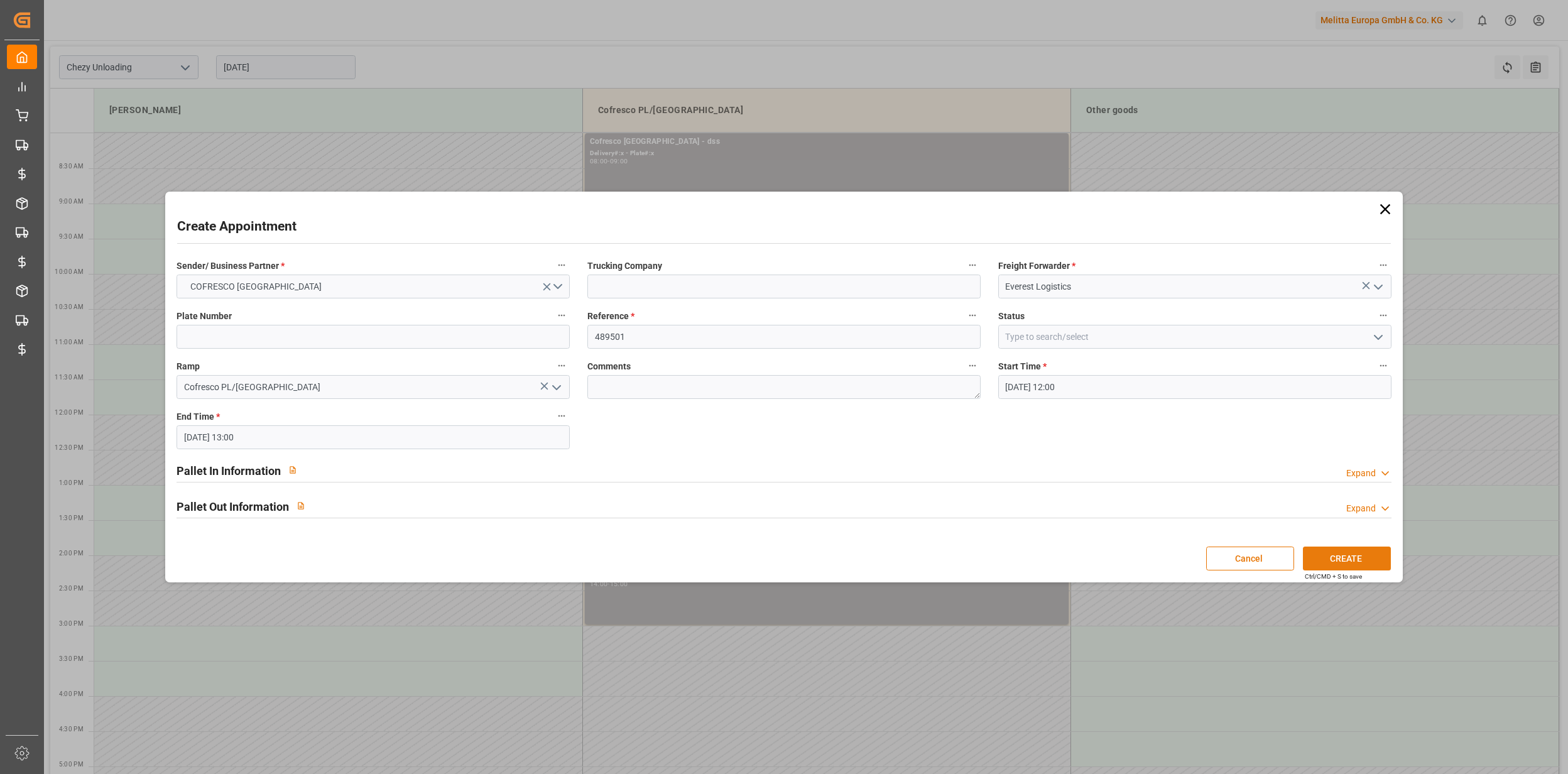
click at [1358, 563] on button "CREATE" at bounding box center [1347, 558] width 88 height 24
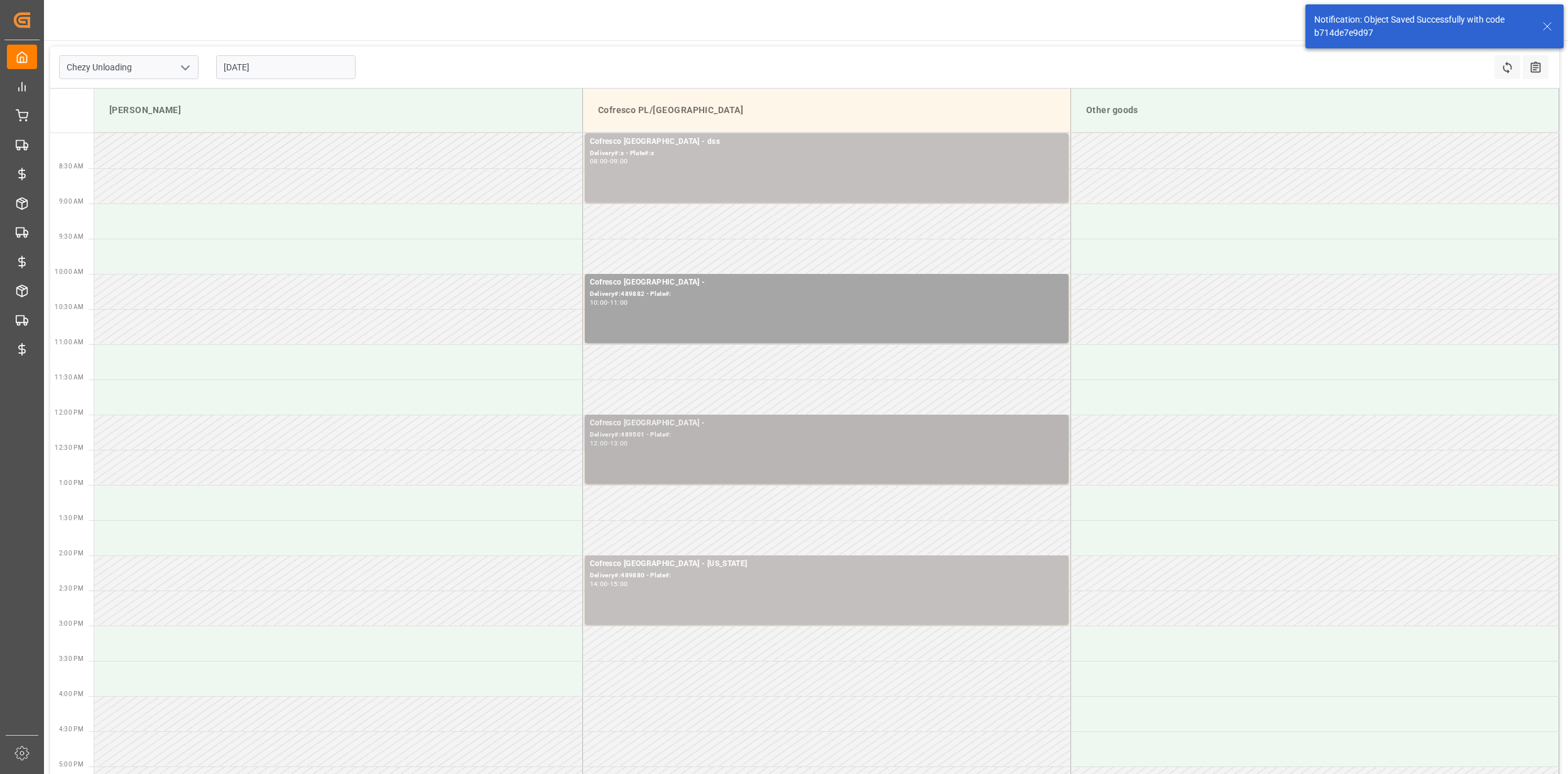
click at [921, 436] on div "Delivery#:489501 - Plate#:" at bounding box center [827, 435] width 473 height 11
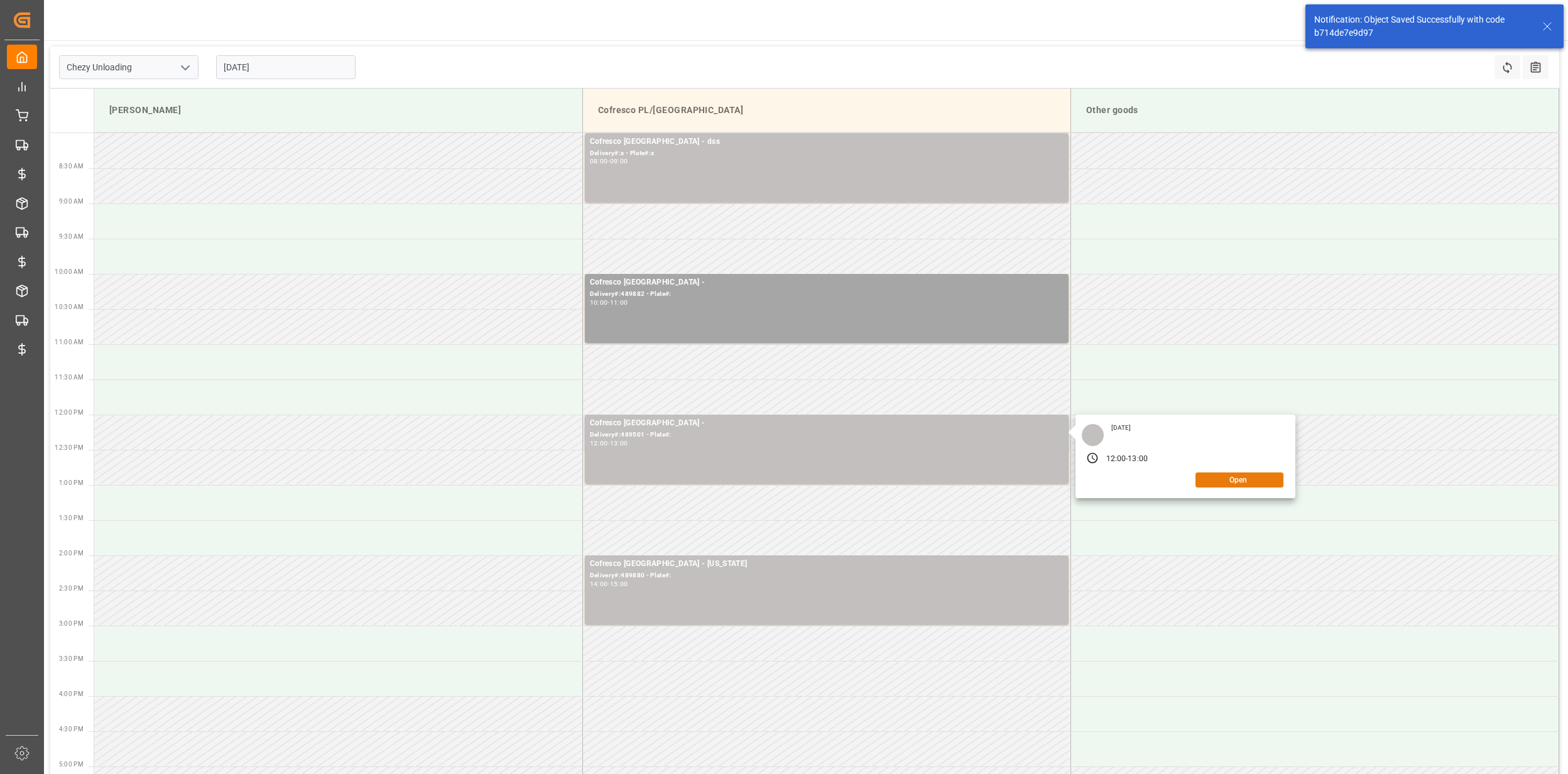
click at [1213, 481] on button "Open" at bounding box center [1239, 480] width 88 height 15
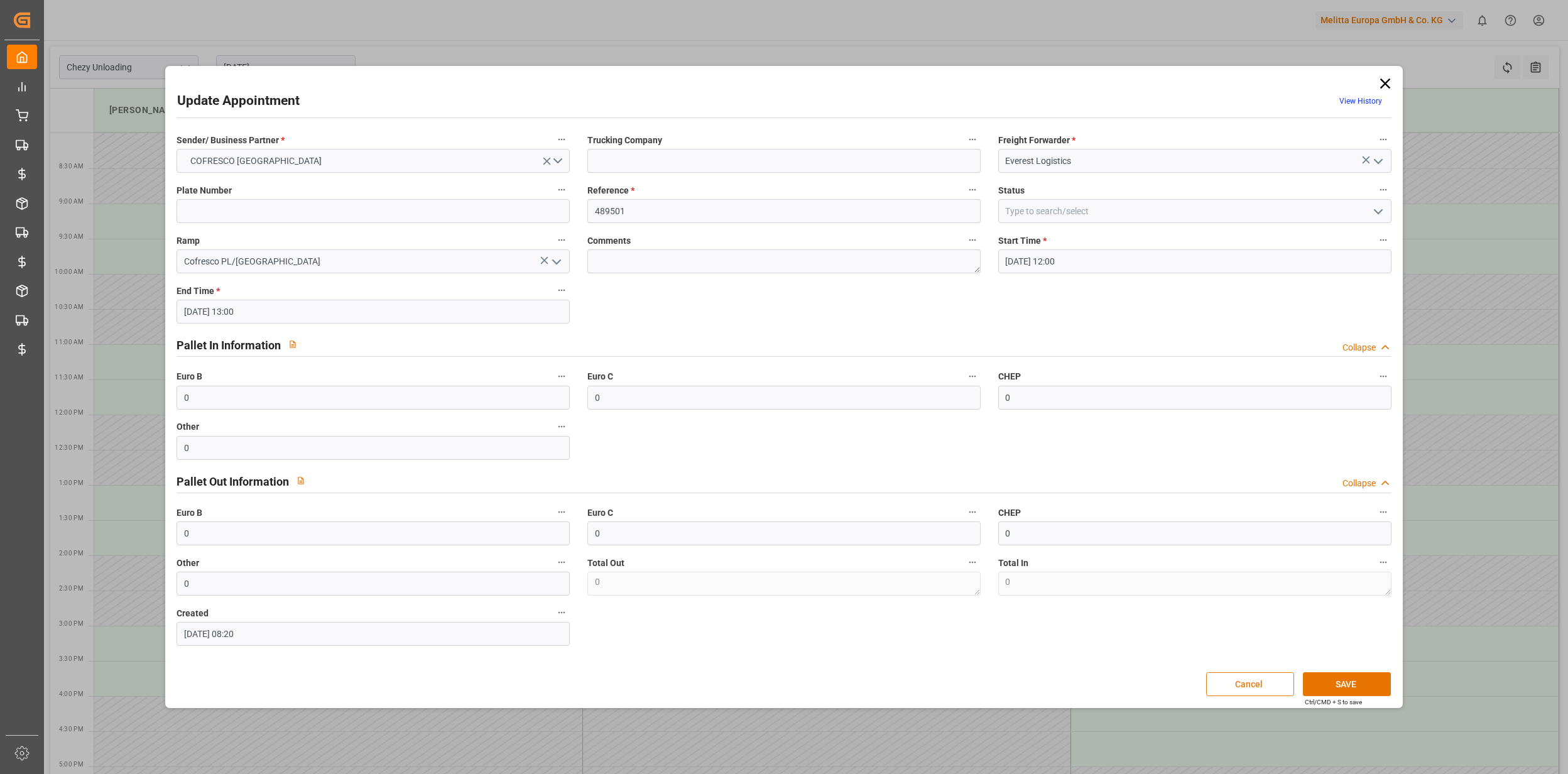
click at [1229, 692] on button "Cancel" at bounding box center [1250, 684] width 88 height 24
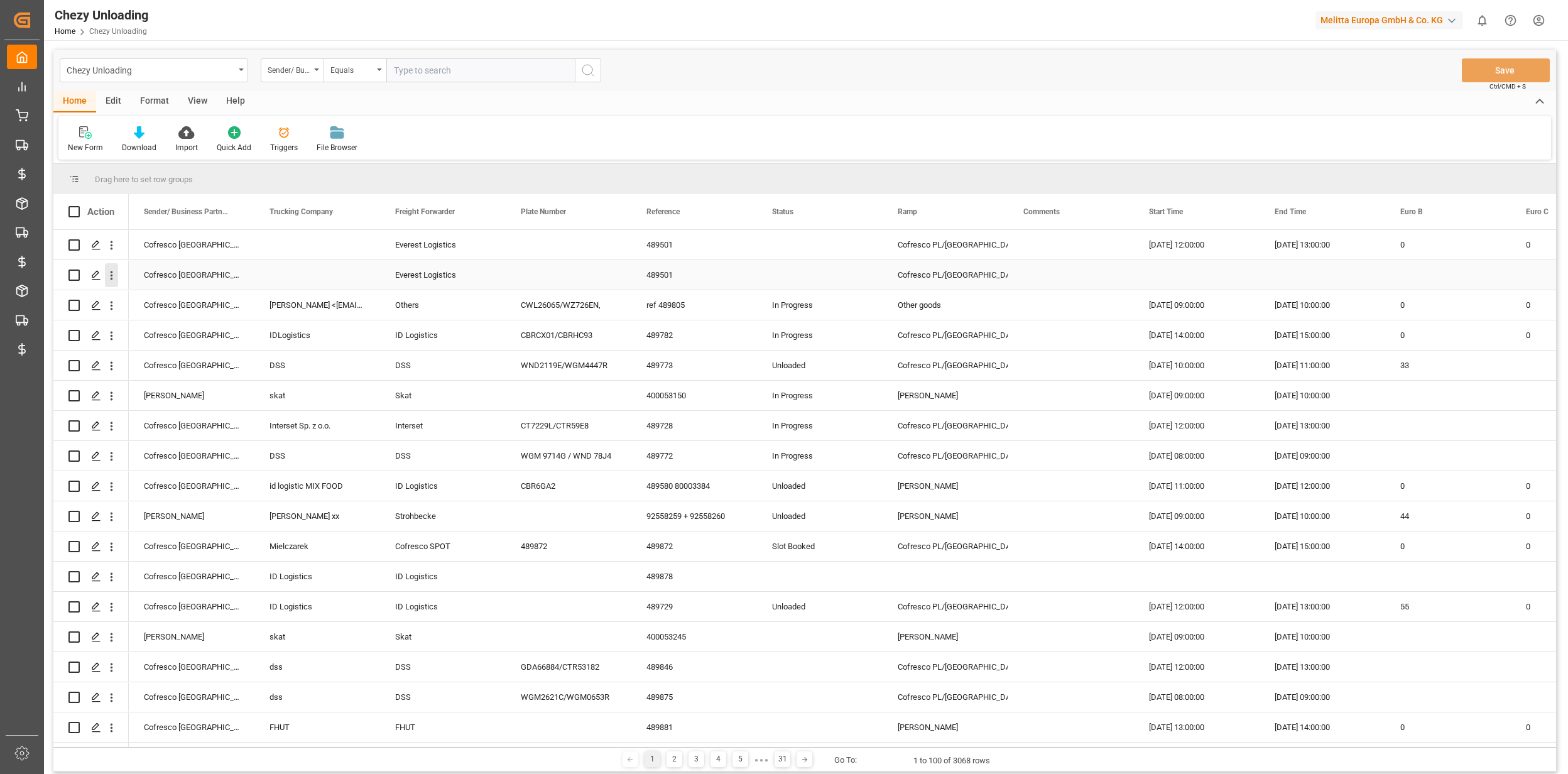
click at [113, 275] on icon "open menu" at bounding box center [111, 275] width 13 height 13
click at [186, 402] on span "Delete" at bounding box center [193, 404] width 117 height 11
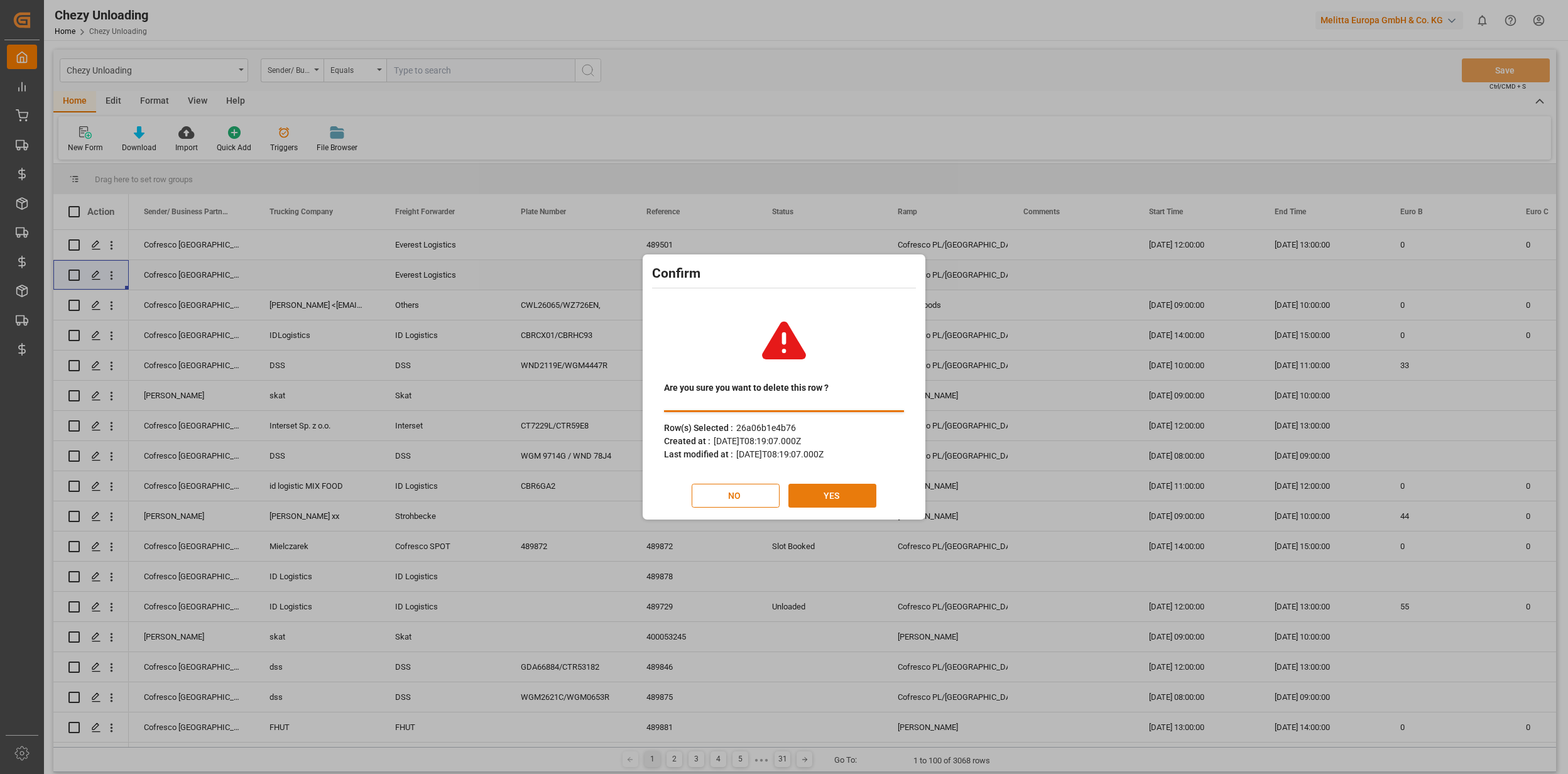
click at [824, 493] on button "YES" at bounding box center [832, 495] width 88 height 24
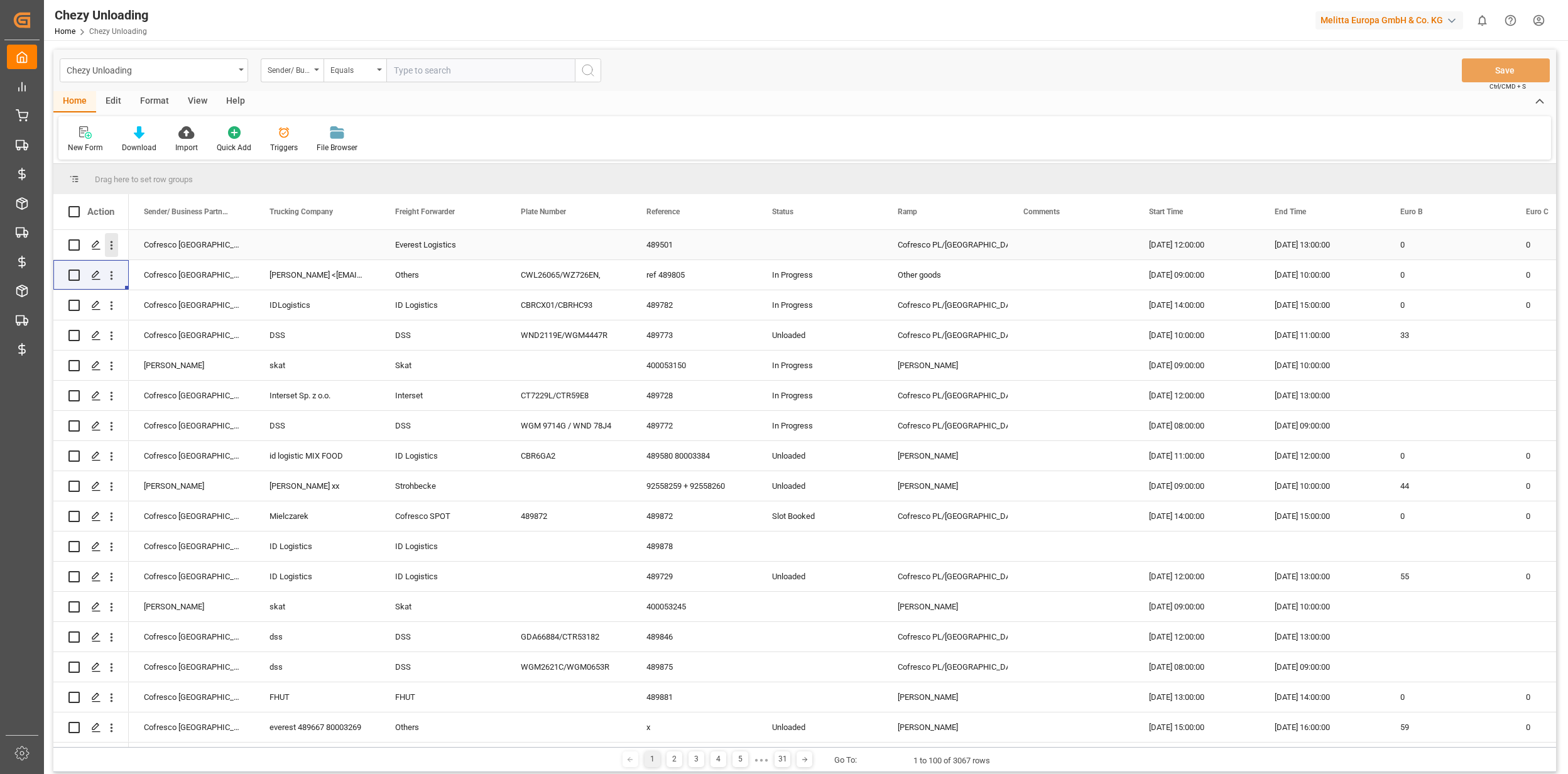
click at [110, 239] on icon "open menu" at bounding box center [111, 245] width 13 height 13
click at [191, 375] on span "Delete" at bounding box center [193, 374] width 117 height 11
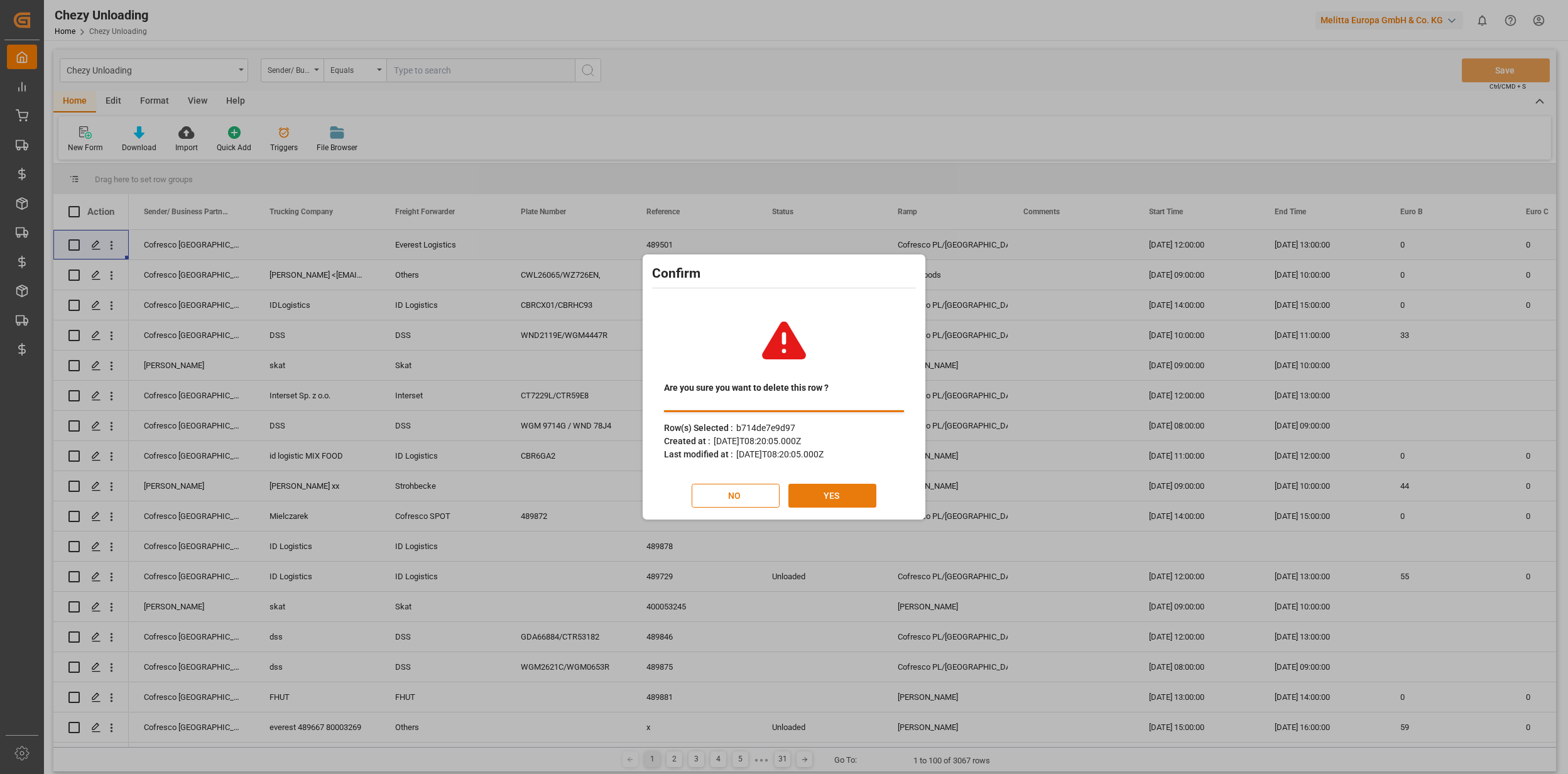
click at [822, 502] on button "YES" at bounding box center [832, 495] width 88 height 24
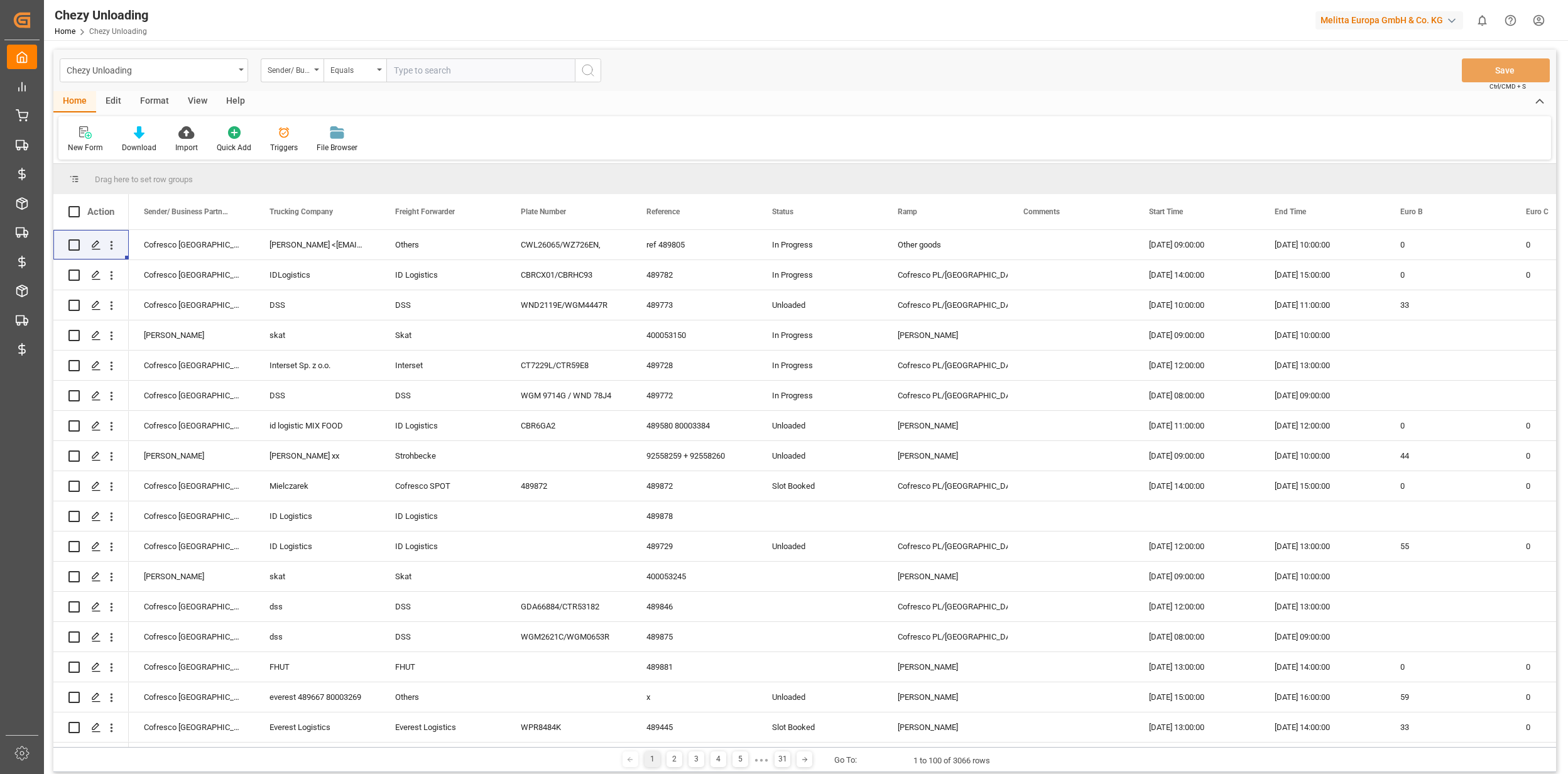
click at [1540, 24] on html "Created by potrace 1.15, written by [PERSON_NAME] [DATE]-[DATE] Created by potr…" at bounding box center [784, 387] width 1568 height 774
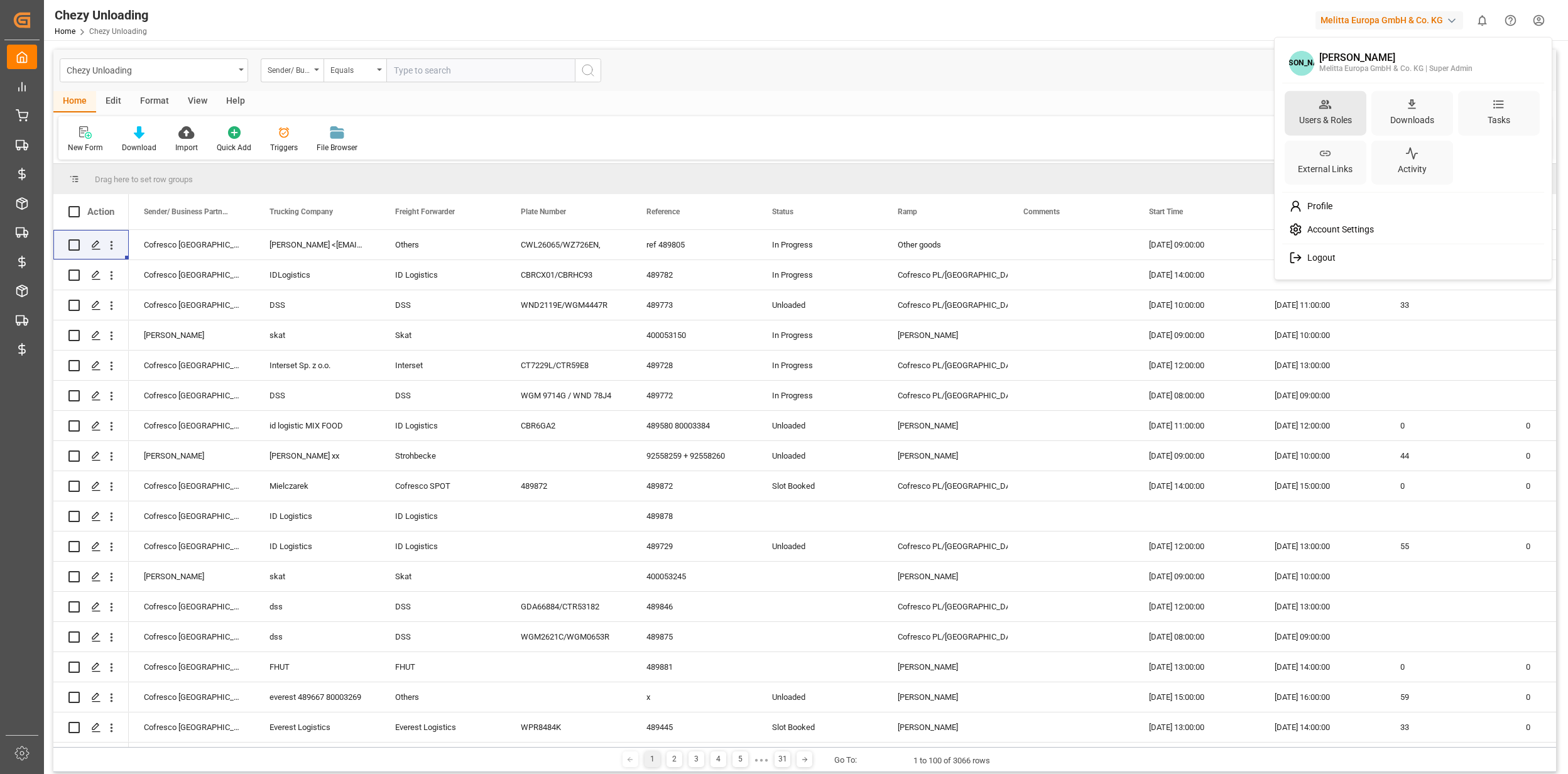
click at [1336, 115] on div "Users & Roles" at bounding box center [1325, 119] width 57 height 18
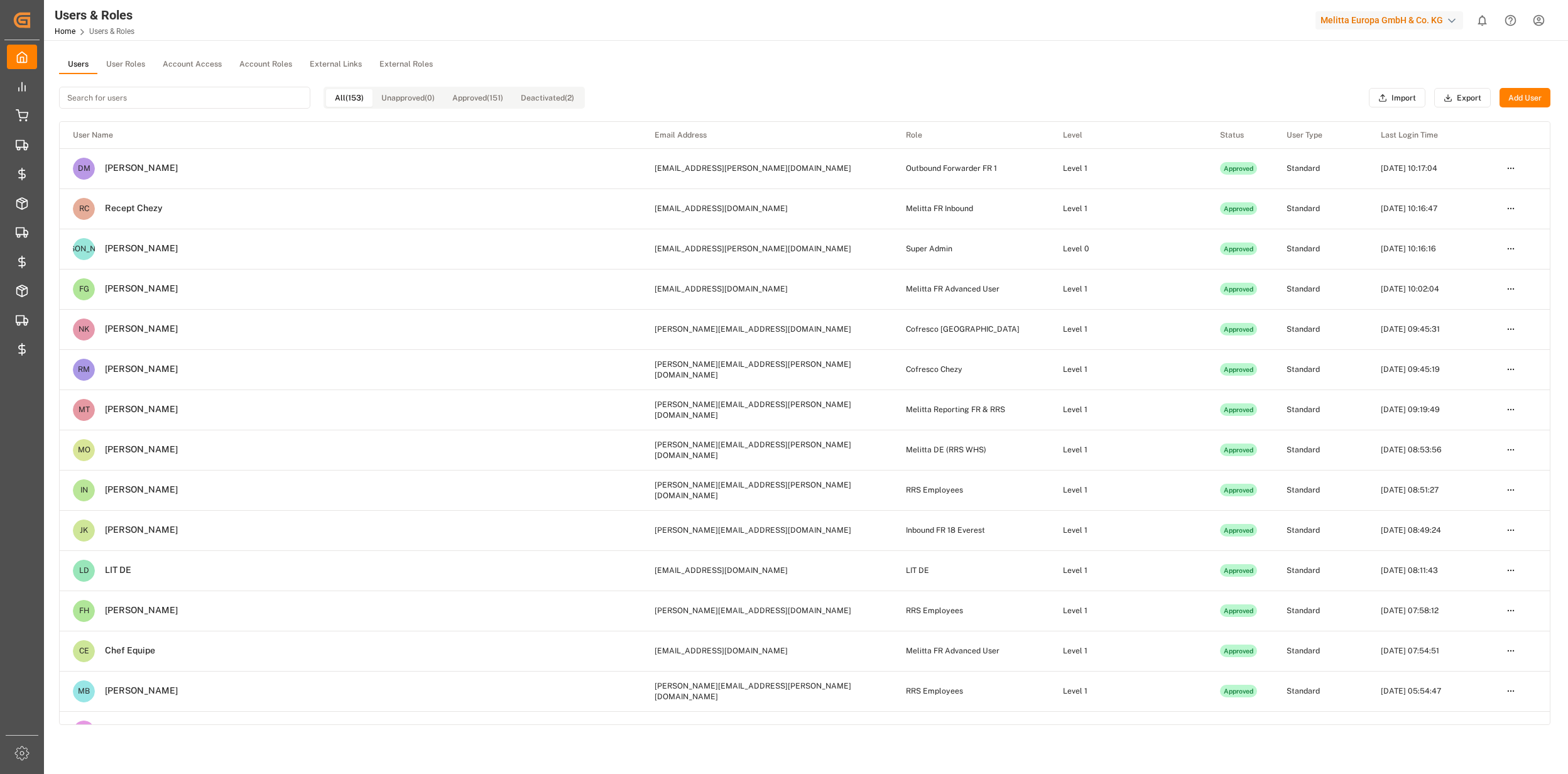
click at [111, 60] on button "User Roles" at bounding box center [126, 65] width 56 height 19
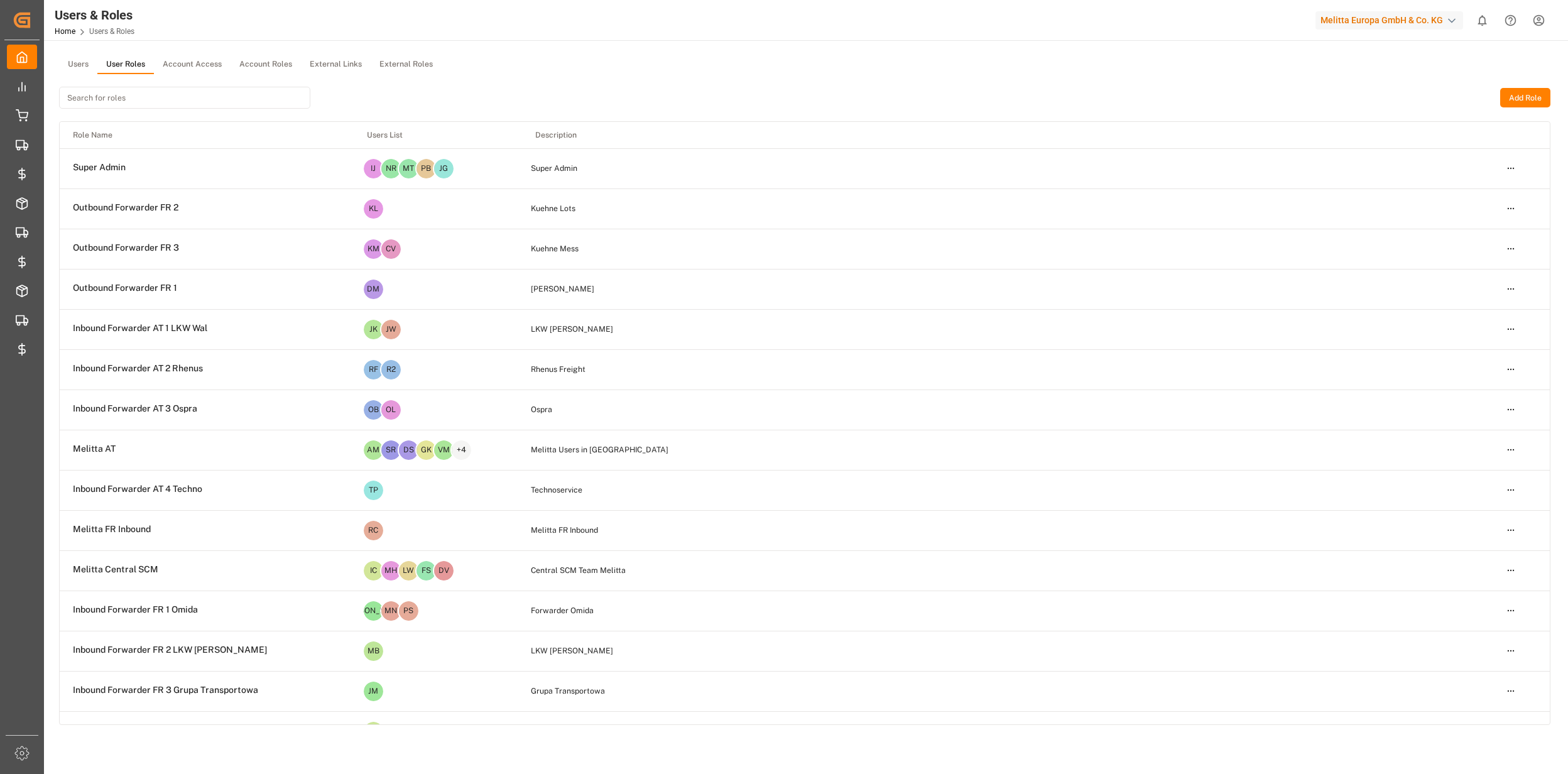
click at [118, 100] on input at bounding box center [185, 97] width 251 height 22
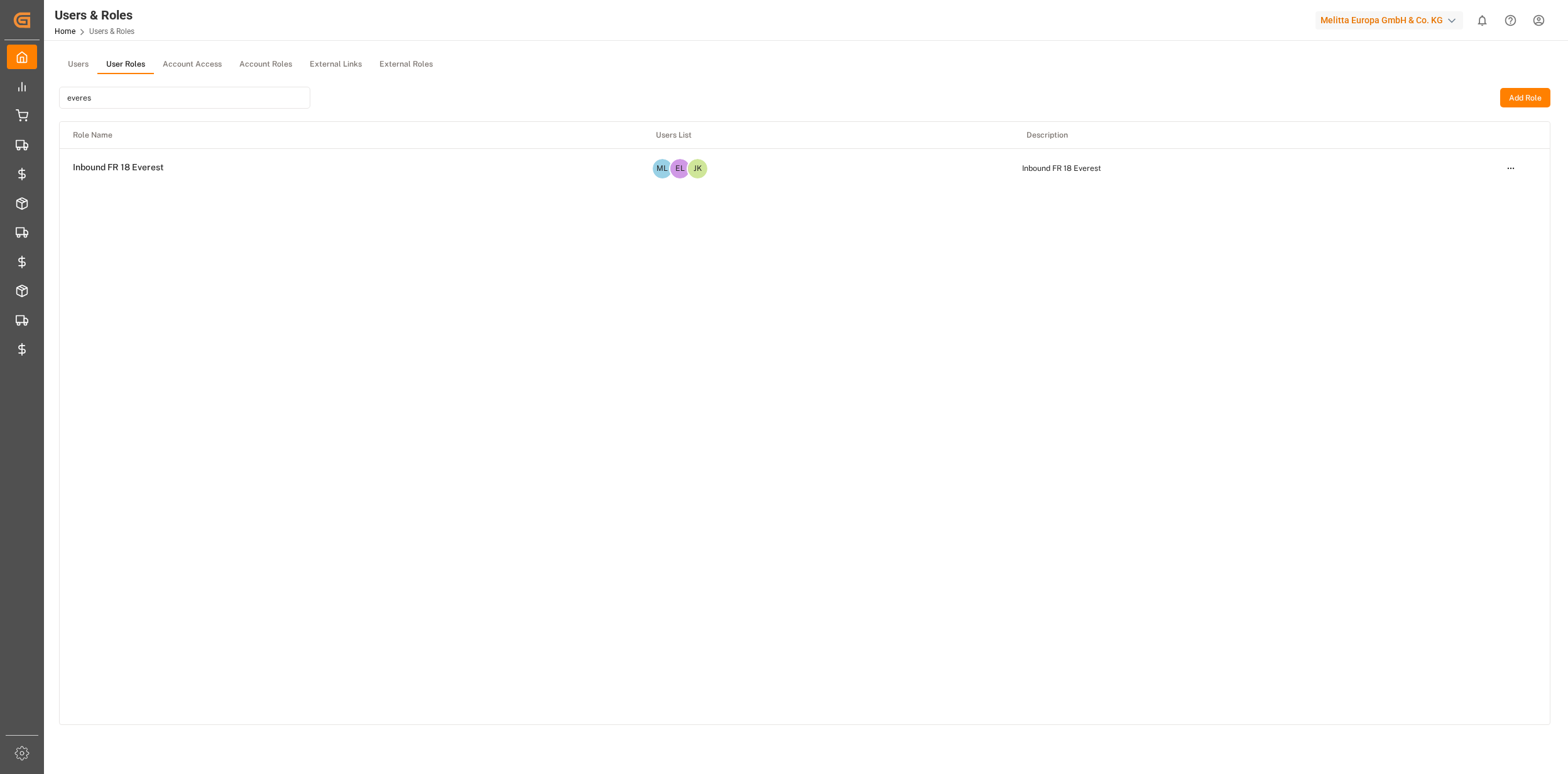
type input "everes"
click at [1512, 169] on html "Created by potrace 1.15, written by [PERSON_NAME] [DATE]-[DATE] Created by potr…" at bounding box center [784, 387] width 1568 height 774
click at [1493, 188] on div "Edit" at bounding box center [1484, 190] width 65 height 17
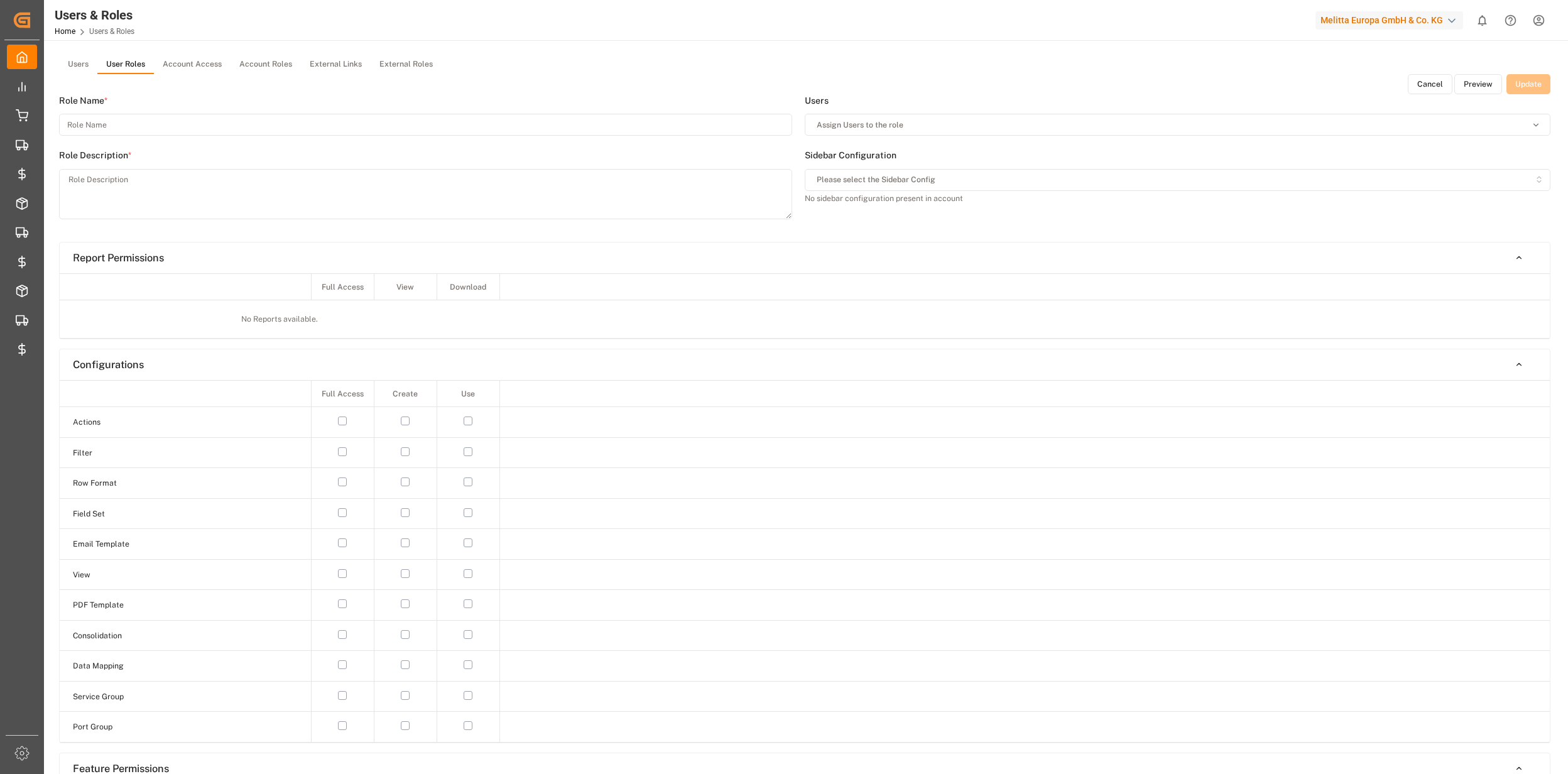
type input "Inbound FR 18 Everest"
type textarea "Inbound FR 18 Everest"
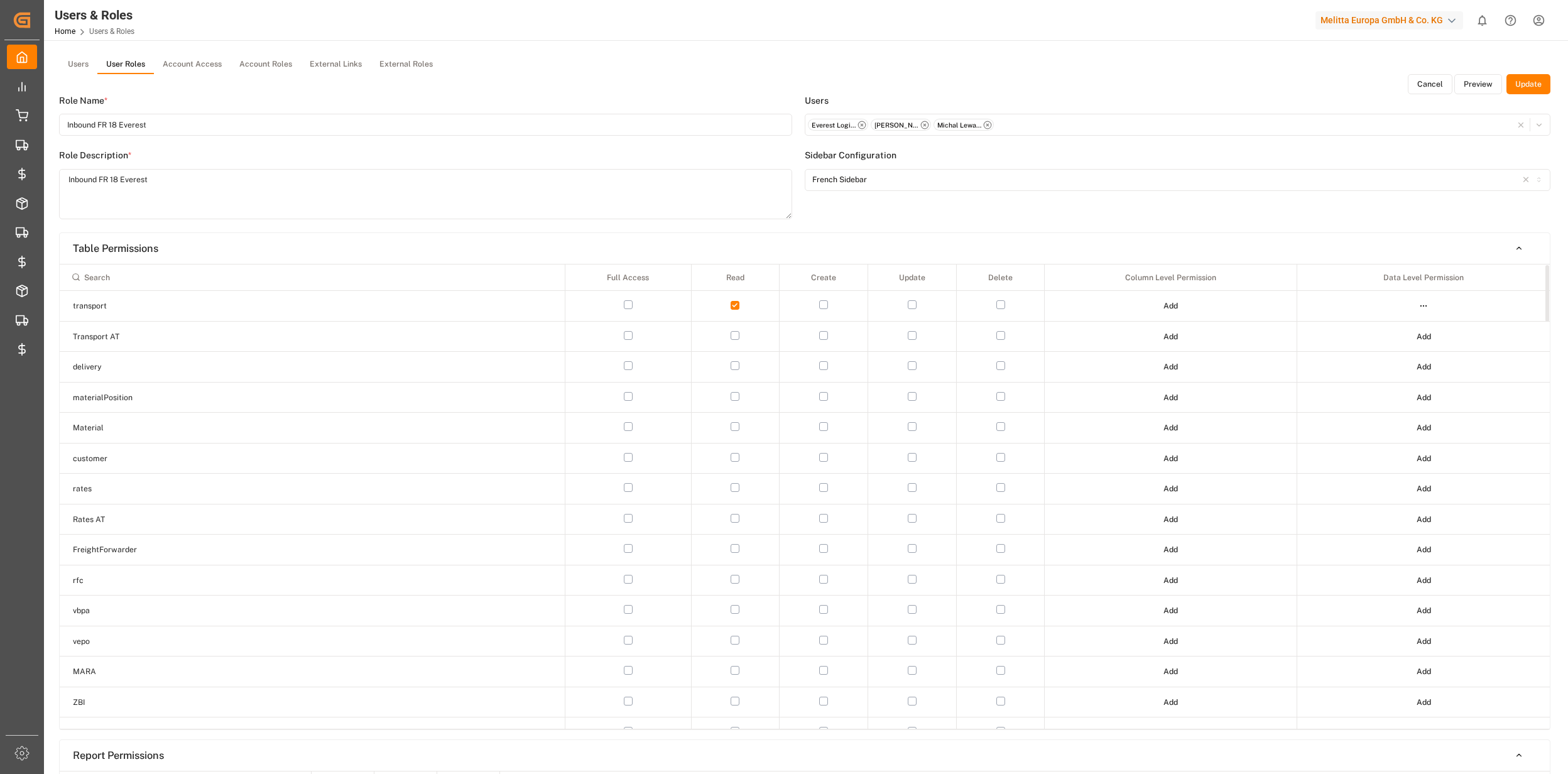
click at [1479, 82] on button "Preview" at bounding box center [1479, 84] width 47 height 20
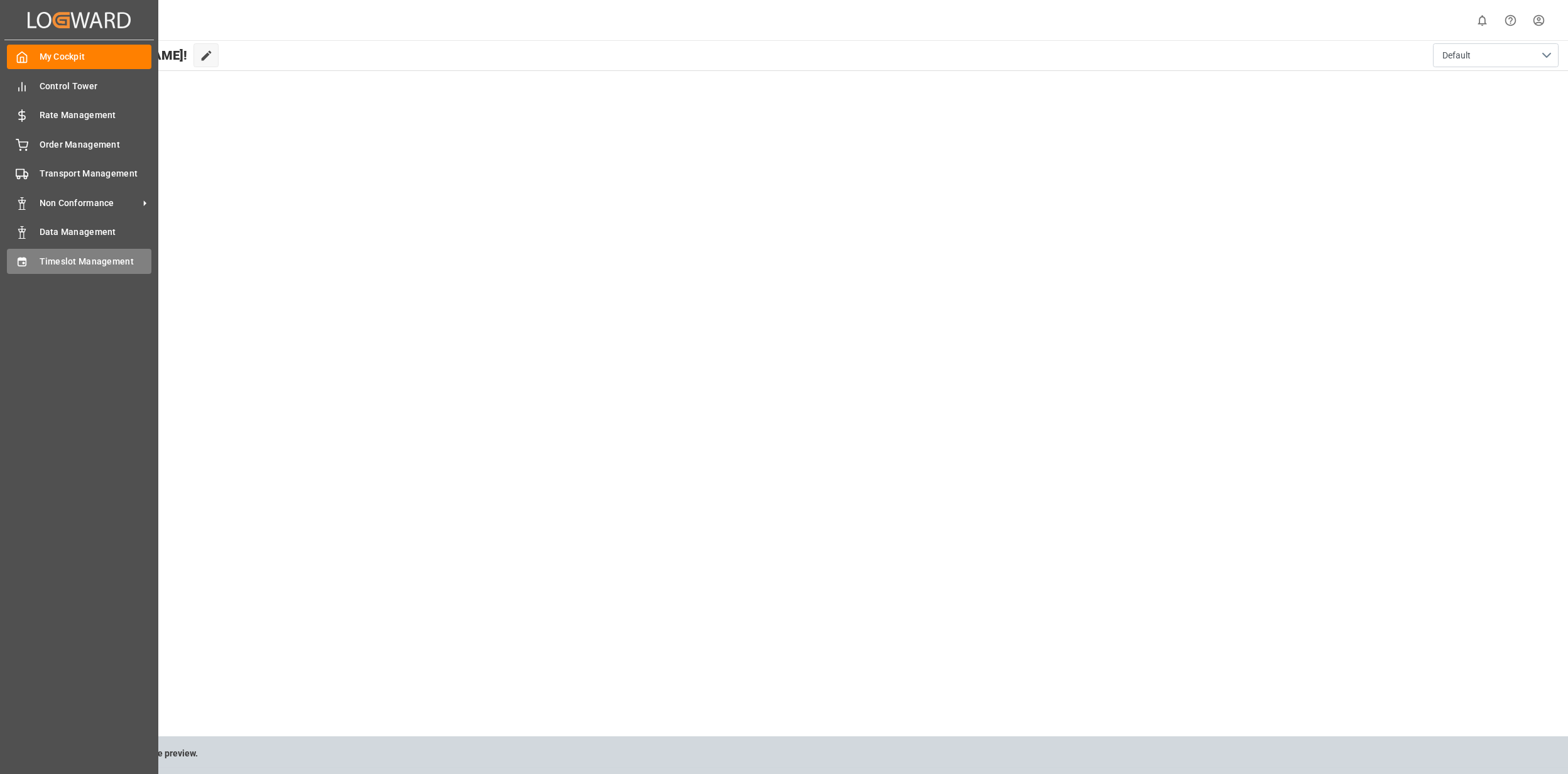
click at [84, 269] on div "Timeslot Management Timeslot Management" at bounding box center [79, 260] width 145 height 25
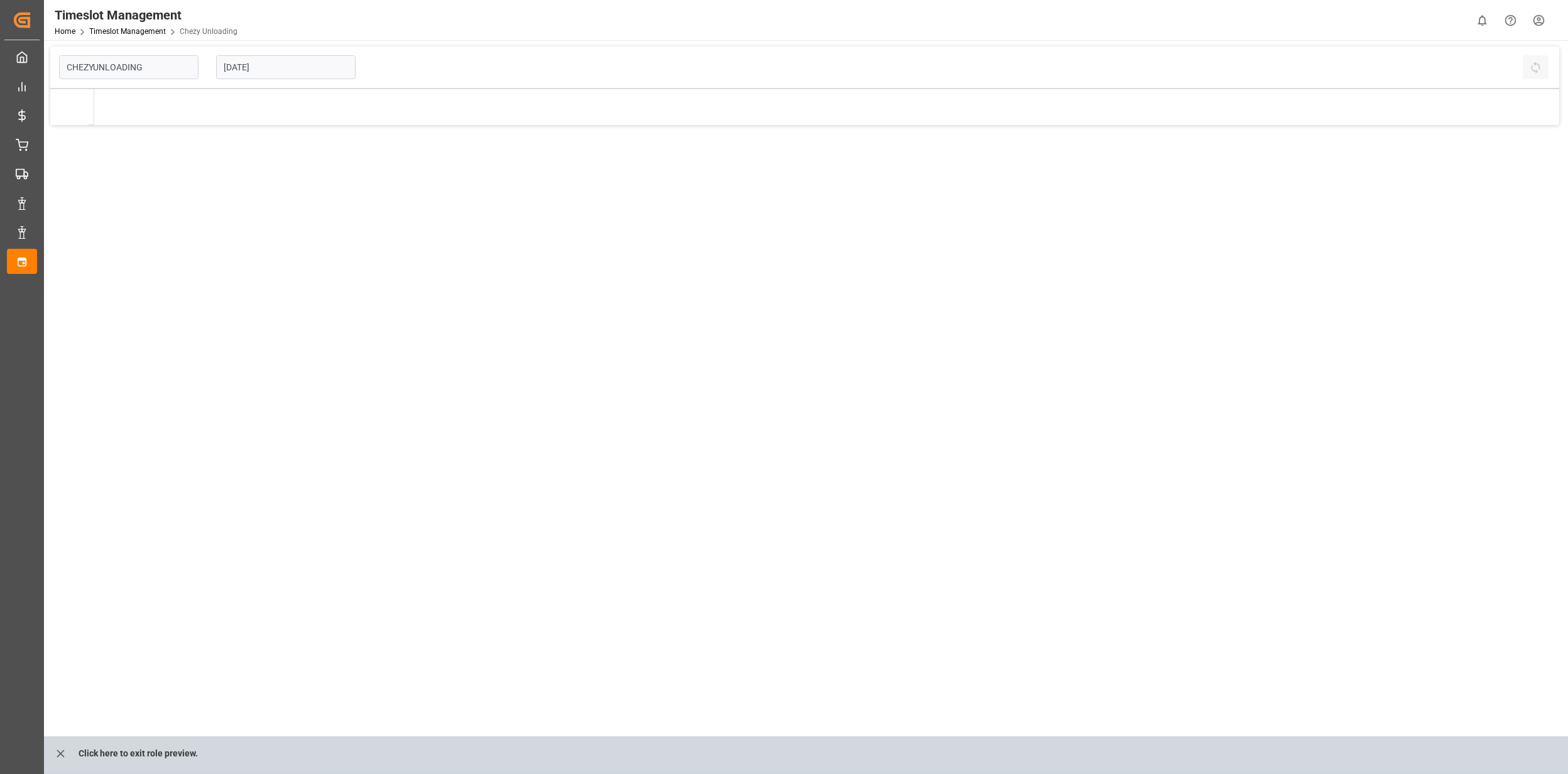
type input "Chezy Unloading"
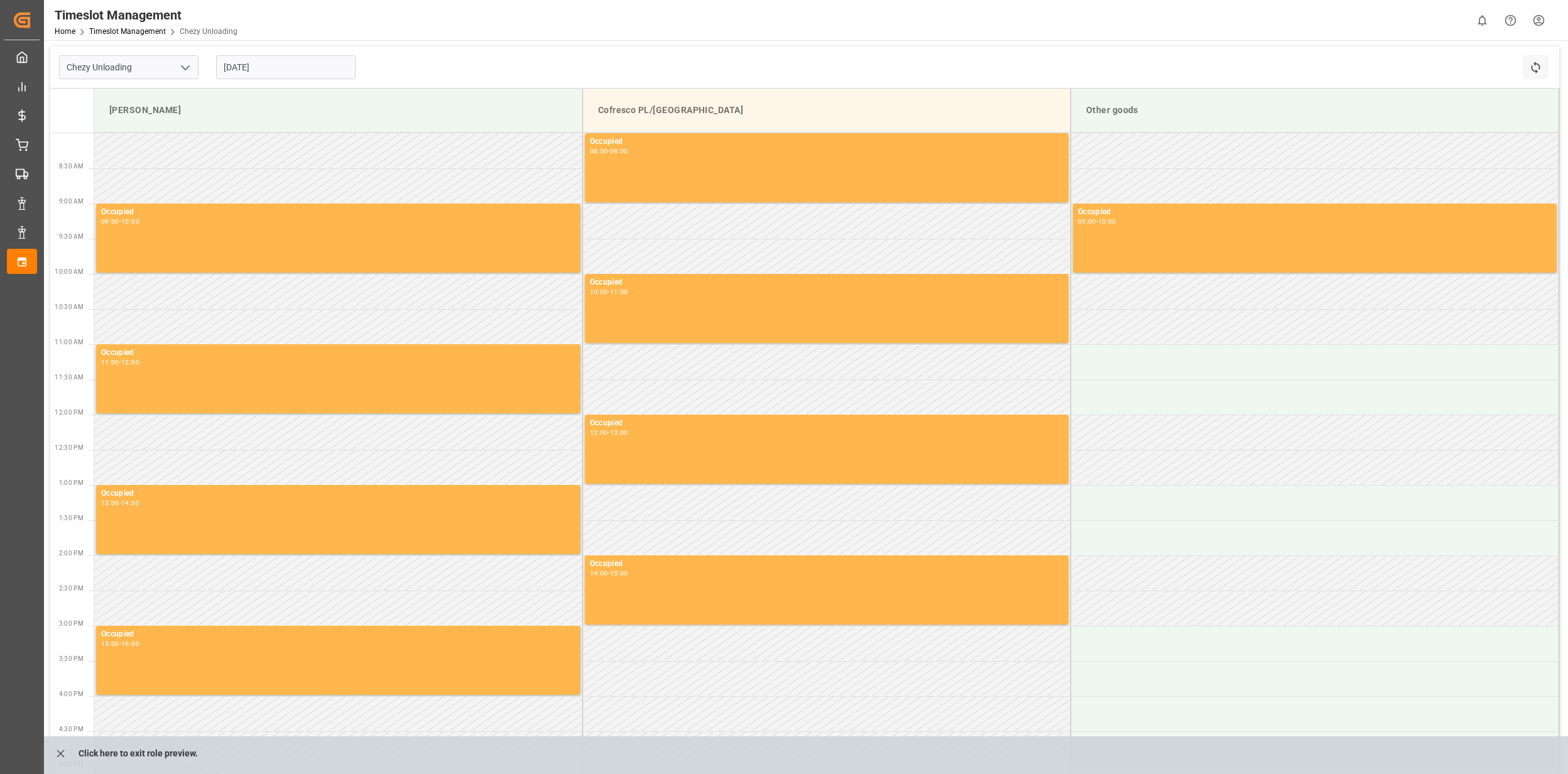
click at [254, 66] on input "[DATE]" at bounding box center [285, 67] width 139 height 24
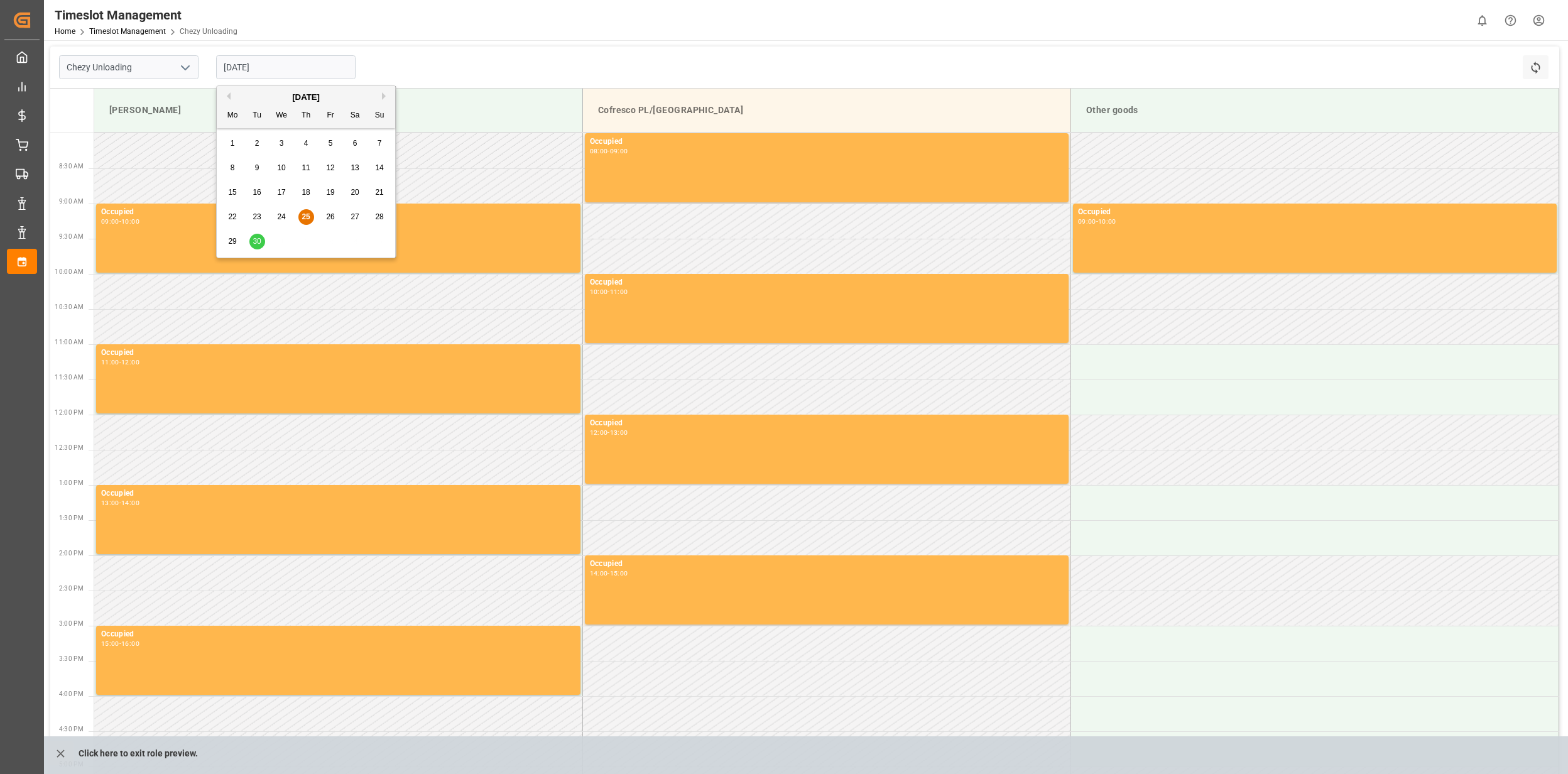
click at [381, 94] on div "[DATE]" at bounding box center [306, 97] width 178 height 13
click at [387, 98] on button "Next Month" at bounding box center [386, 96] width 7 height 7
click at [308, 142] on span "2" at bounding box center [306, 144] width 5 height 9
type input "[DATE]"
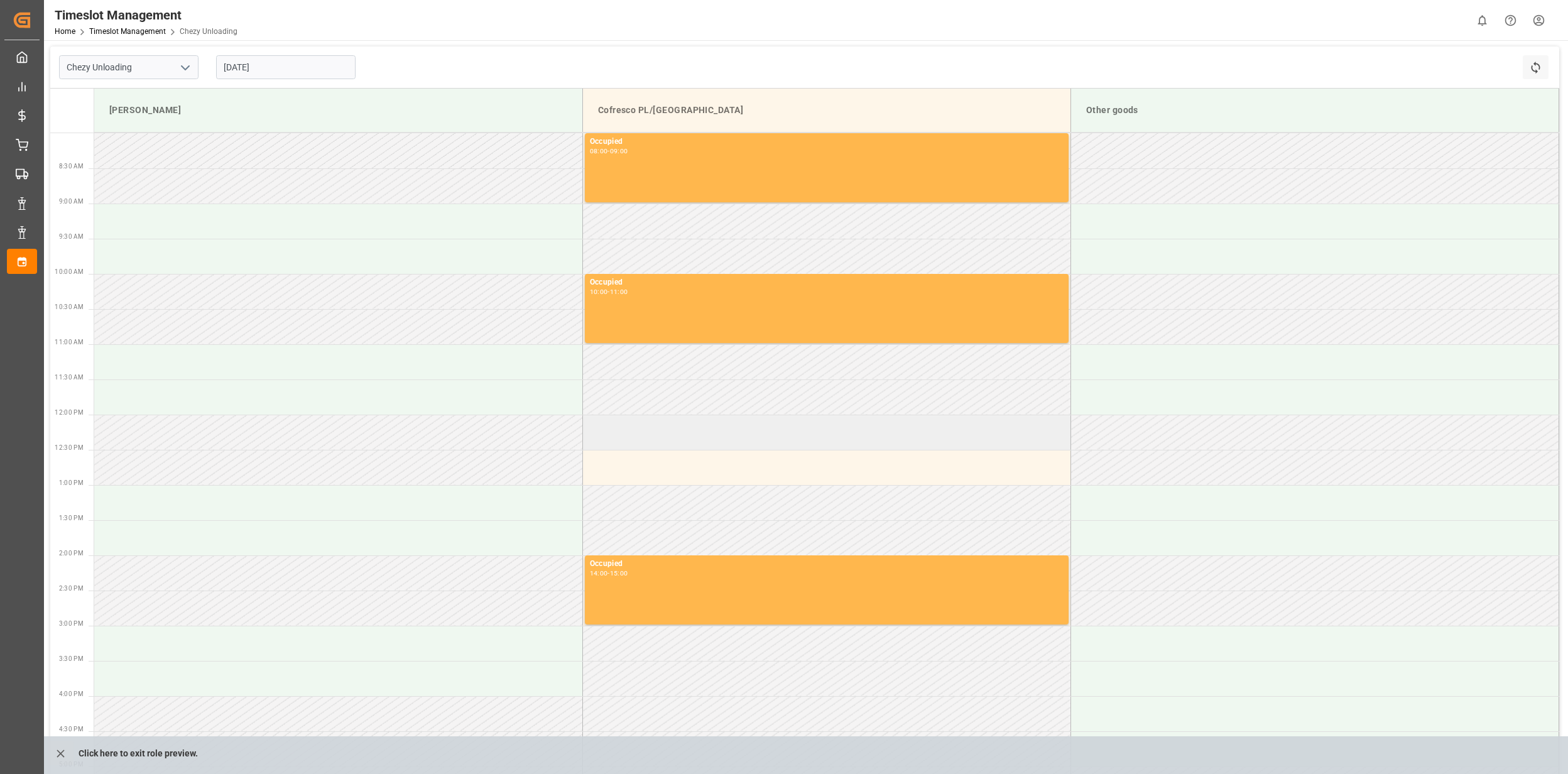
click at [644, 443] on td at bounding box center [827, 432] width 488 height 36
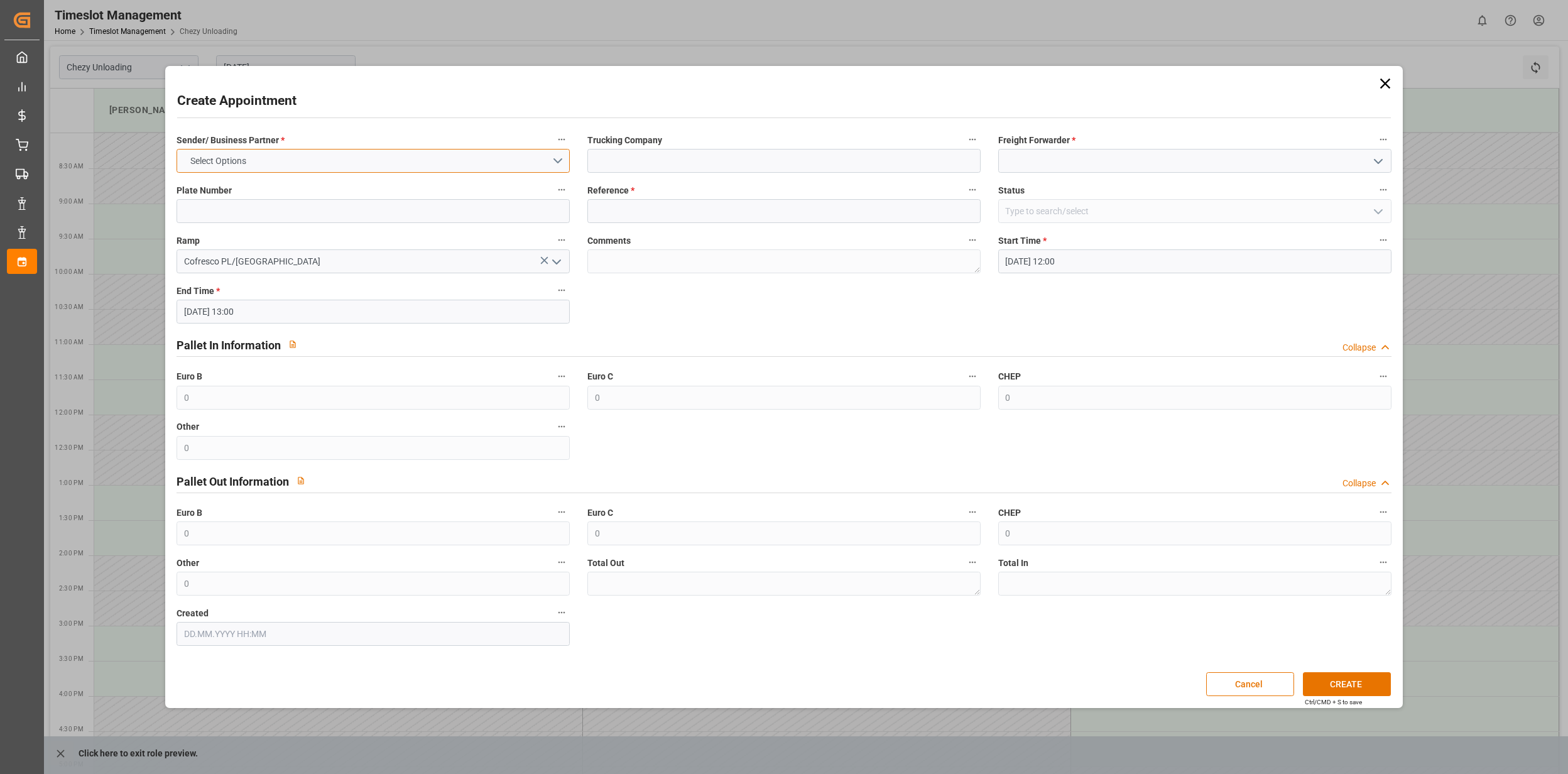
click at [295, 165] on button "Select Options" at bounding box center [373, 161] width 393 height 24
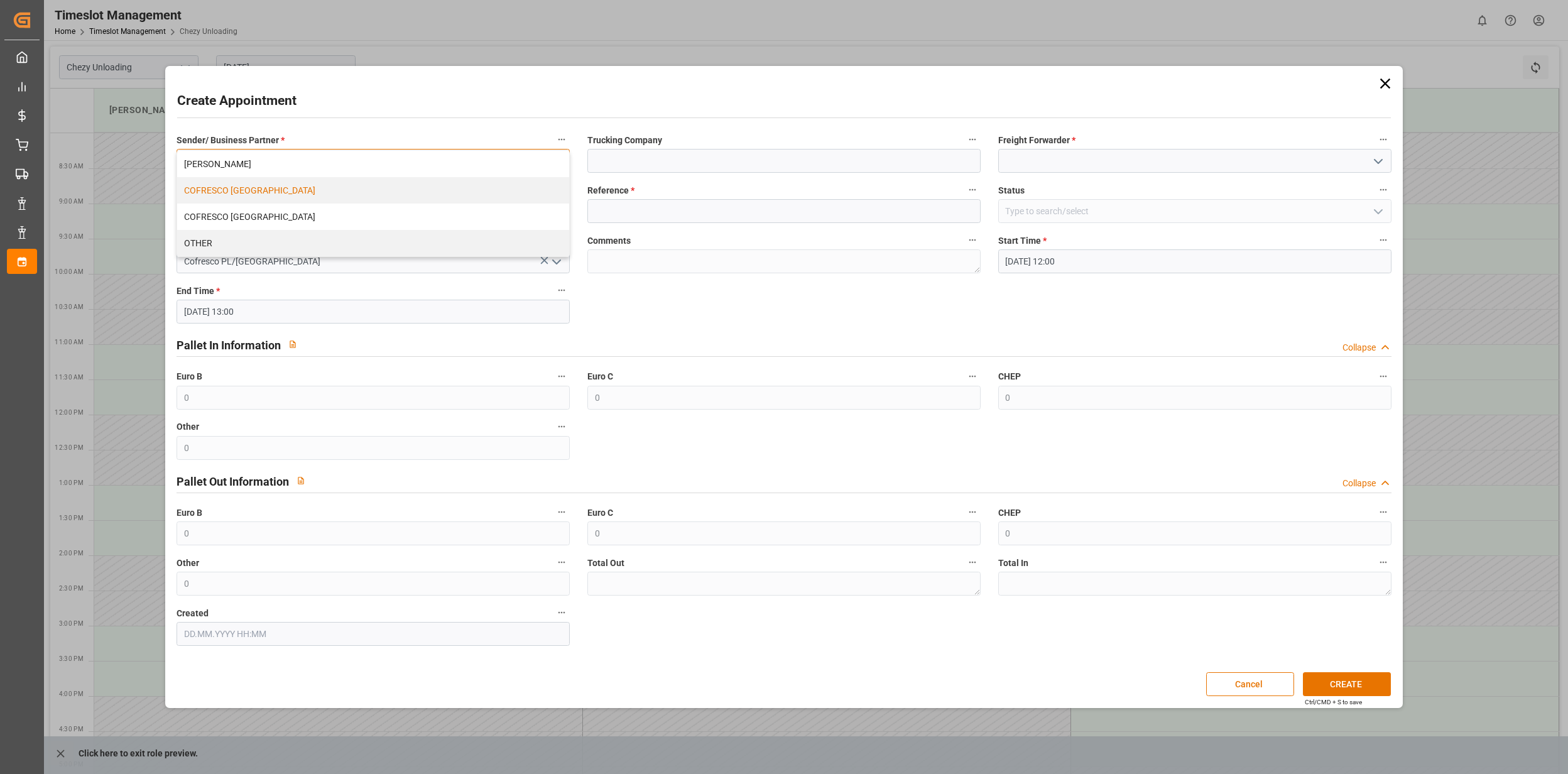
click at [255, 195] on div "COFRESCO [GEOGRAPHIC_DATA]" at bounding box center [373, 190] width 392 height 26
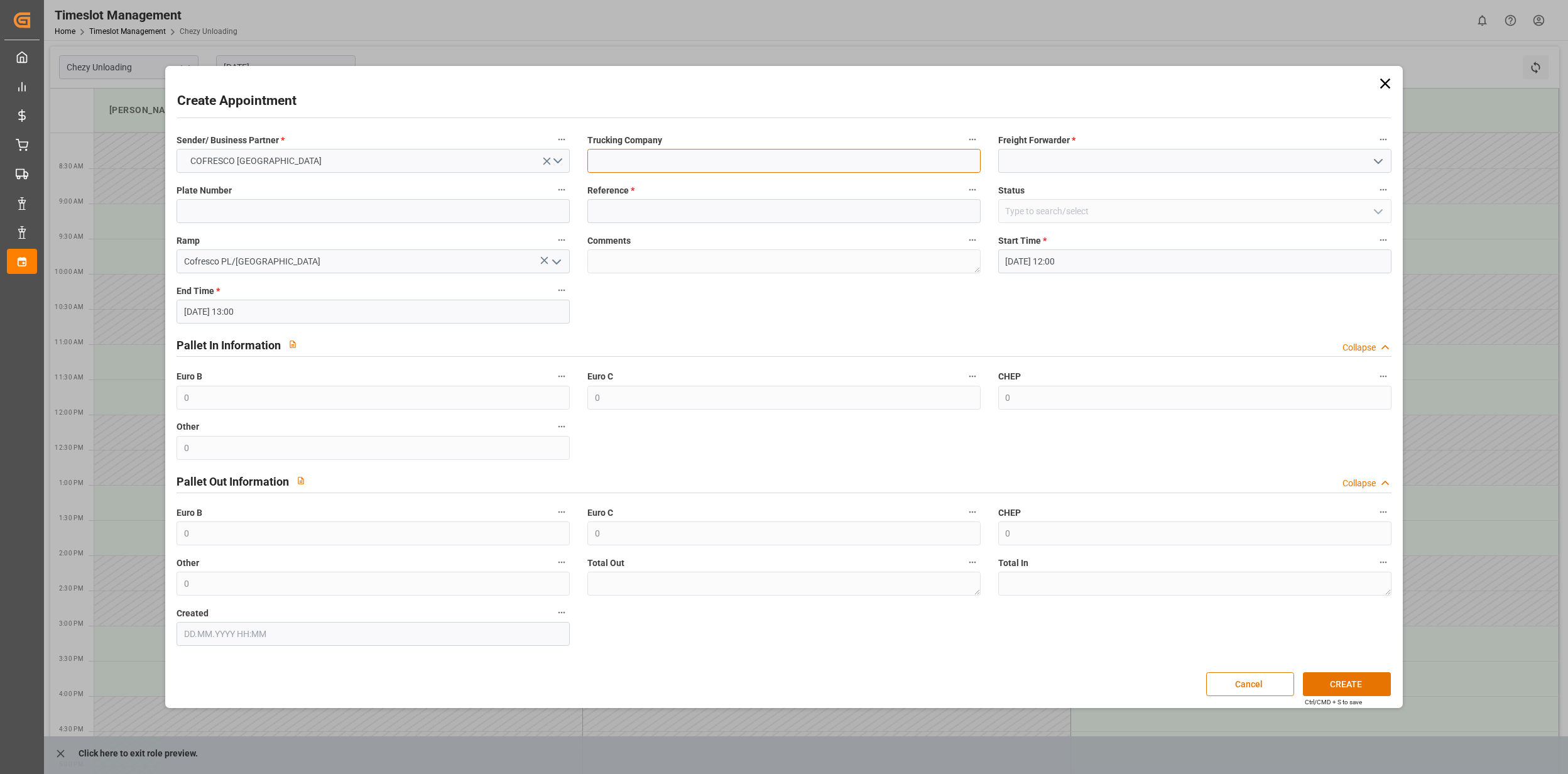
click at [702, 159] on input at bounding box center [784, 161] width 393 height 24
click at [1035, 162] on input at bounding box center [1196, 161] width 393 height 24
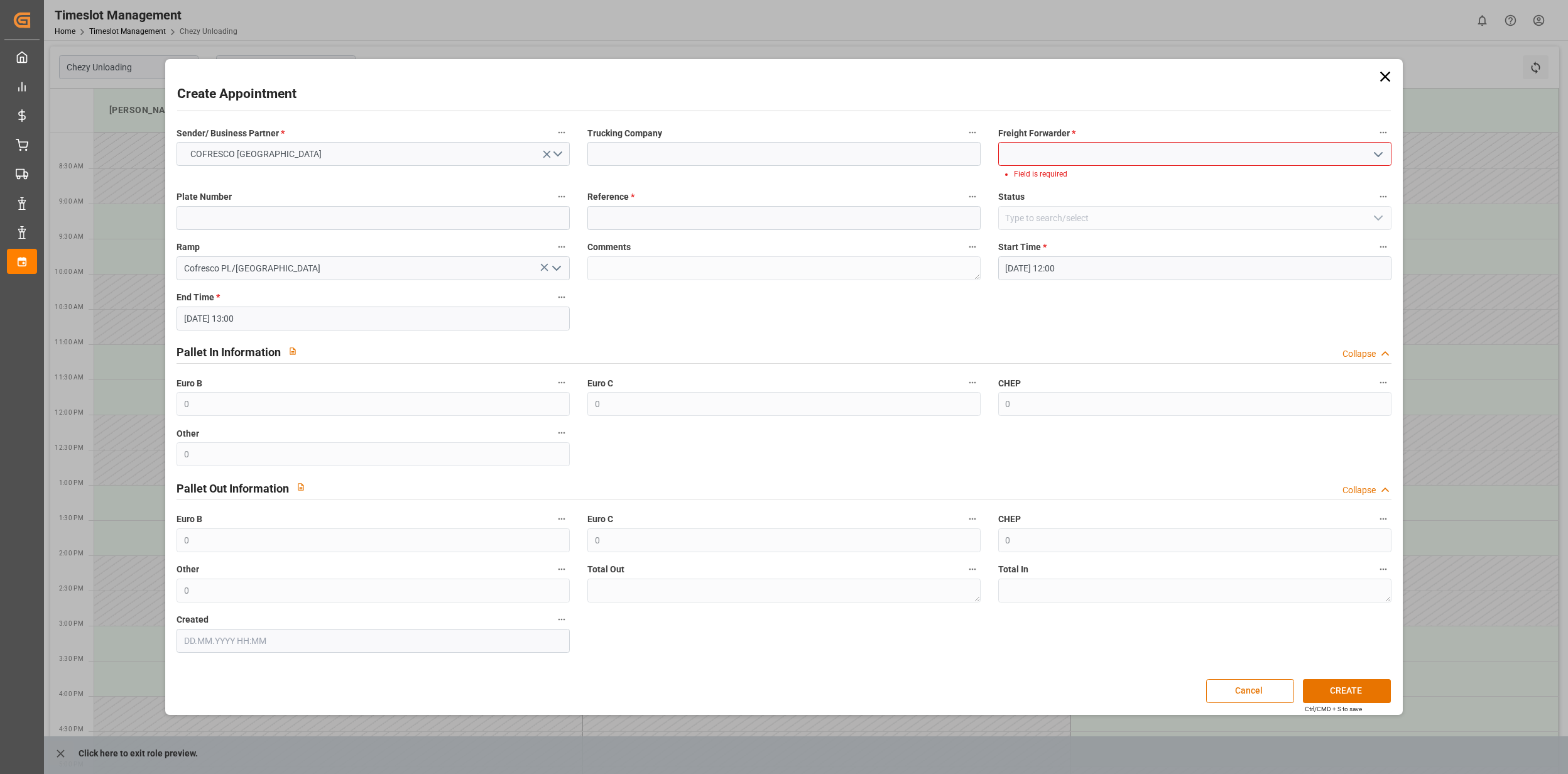
click at [1372, 157] on icon "open menu" at bounding box center [1379, 154] width 15 height 15
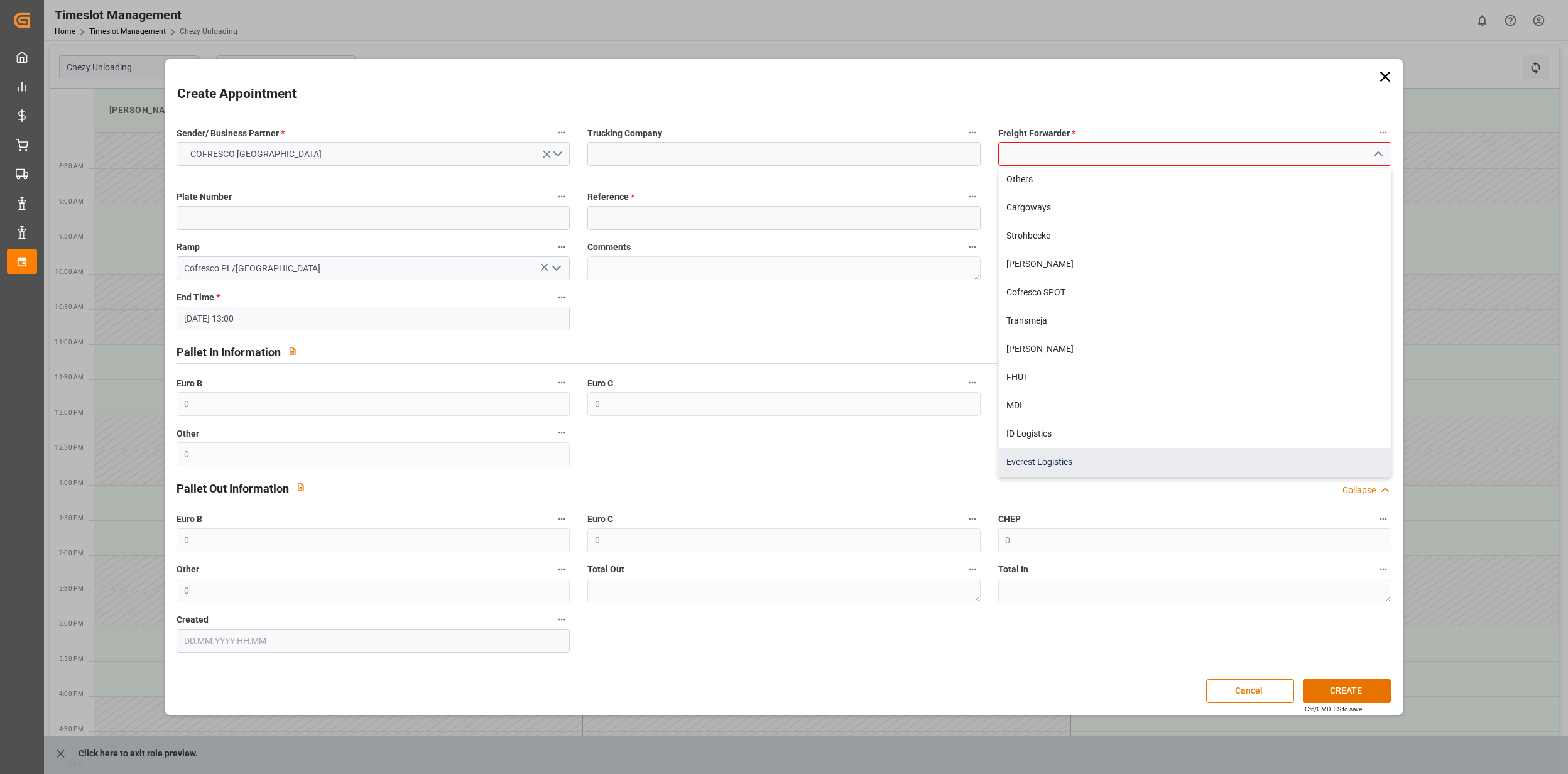
click at [1041, 465] on div "Everest Logistics" at bounding box center [1195, 462] width 392 height 28
type input "Everest Logistics"
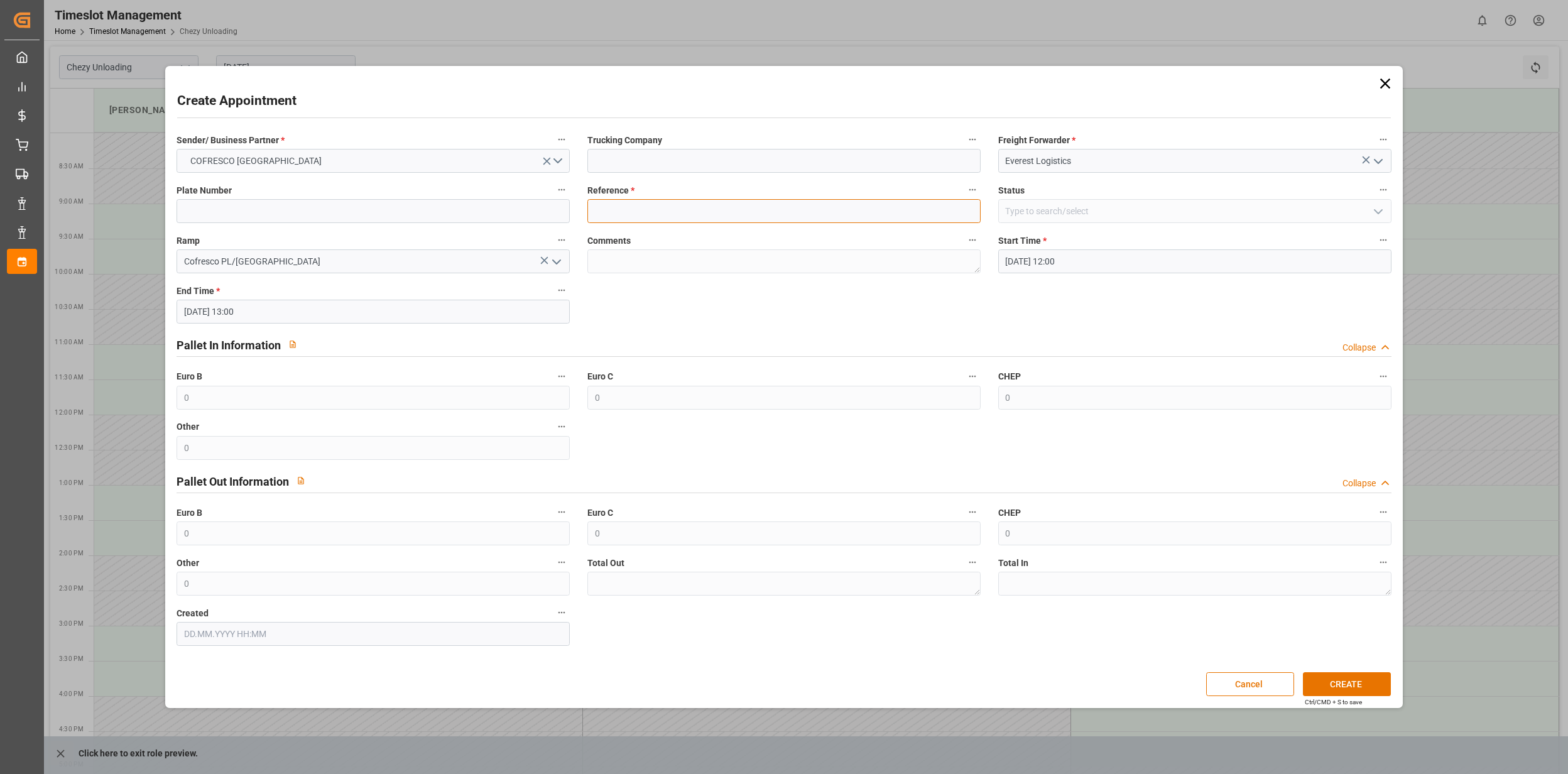
click at [627, 212] on input at bounding box center [784, 211] width 393 height 24
type input "489501"
click at [711, 301] on div "Sender/ Business Partner * COFRESCO [GEOGRAPHIC_DATA] Trucking Company Freight …" at bounding box center [784, 388] width 1233 height 524
click at [1335, 678] on button "CREATE" at bounding box center [1347, 684] width 88 height 24
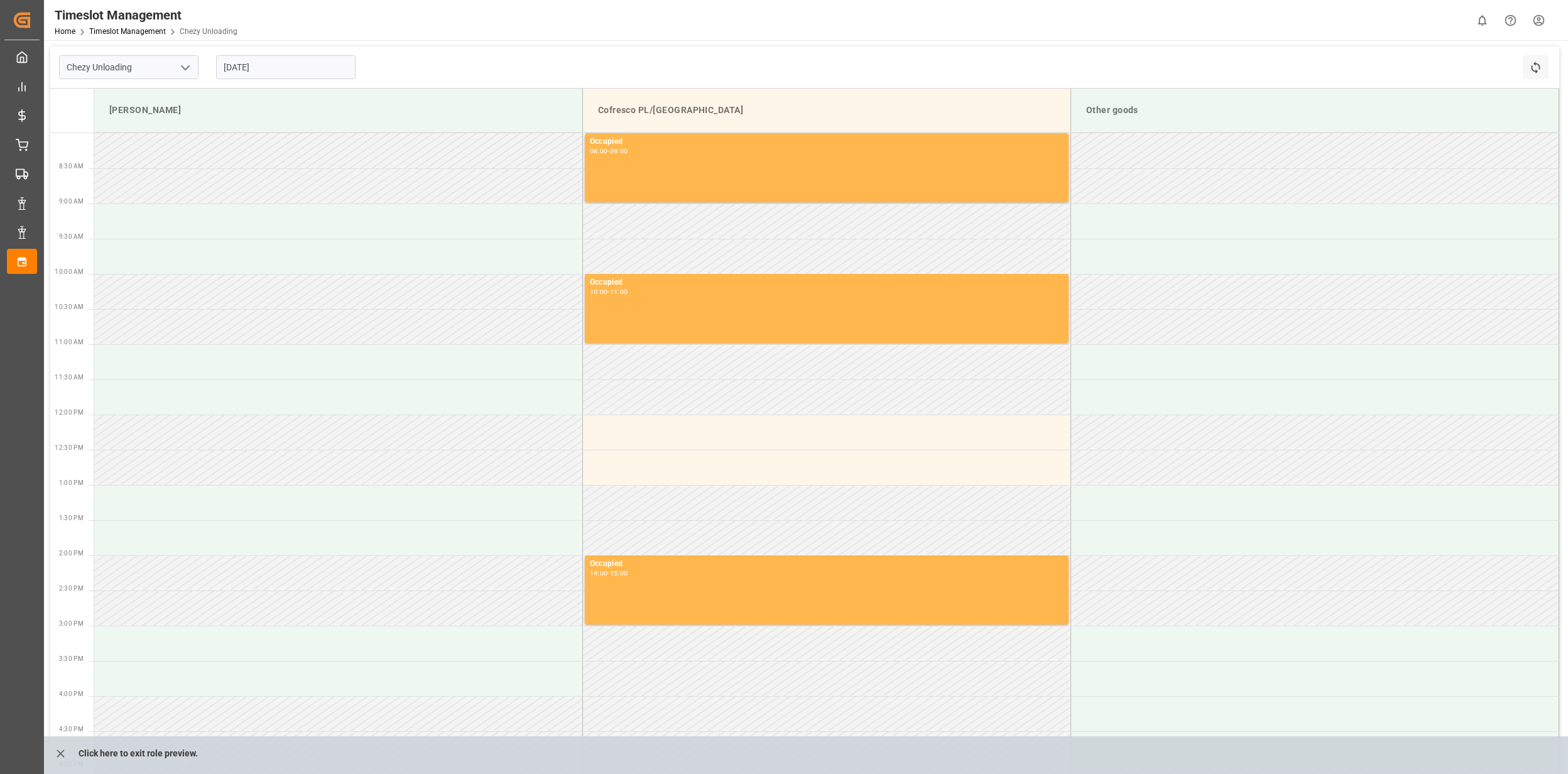
click at [1548, 24] on html "Created by potrace 1.15, written by [PERSON_NAME] [DATE]-[DATE] Created by potr…" at bounding box center [784, 387] width 1568 height 774
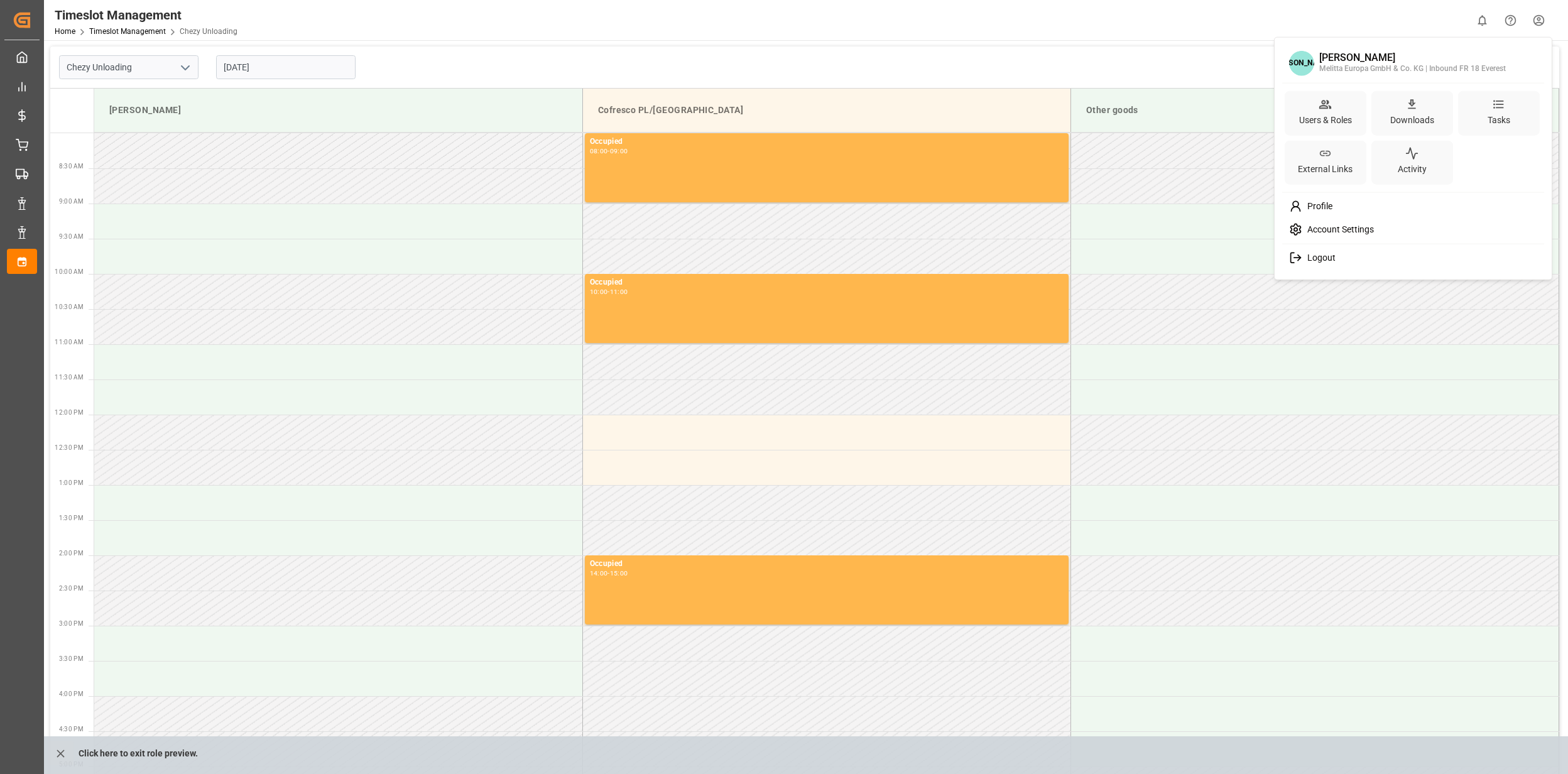
drag, startPoint x: 66, startPoint y: 753, endPoint x: 57, endPoint y: 754, distance: 9.1
click at [64, 753] on html "Created by potrace 1.15, written by [PERSON_NAME] [DATE]-[DATE] Created by potr…" at bounding box center [784, 387] width 1568 height 774
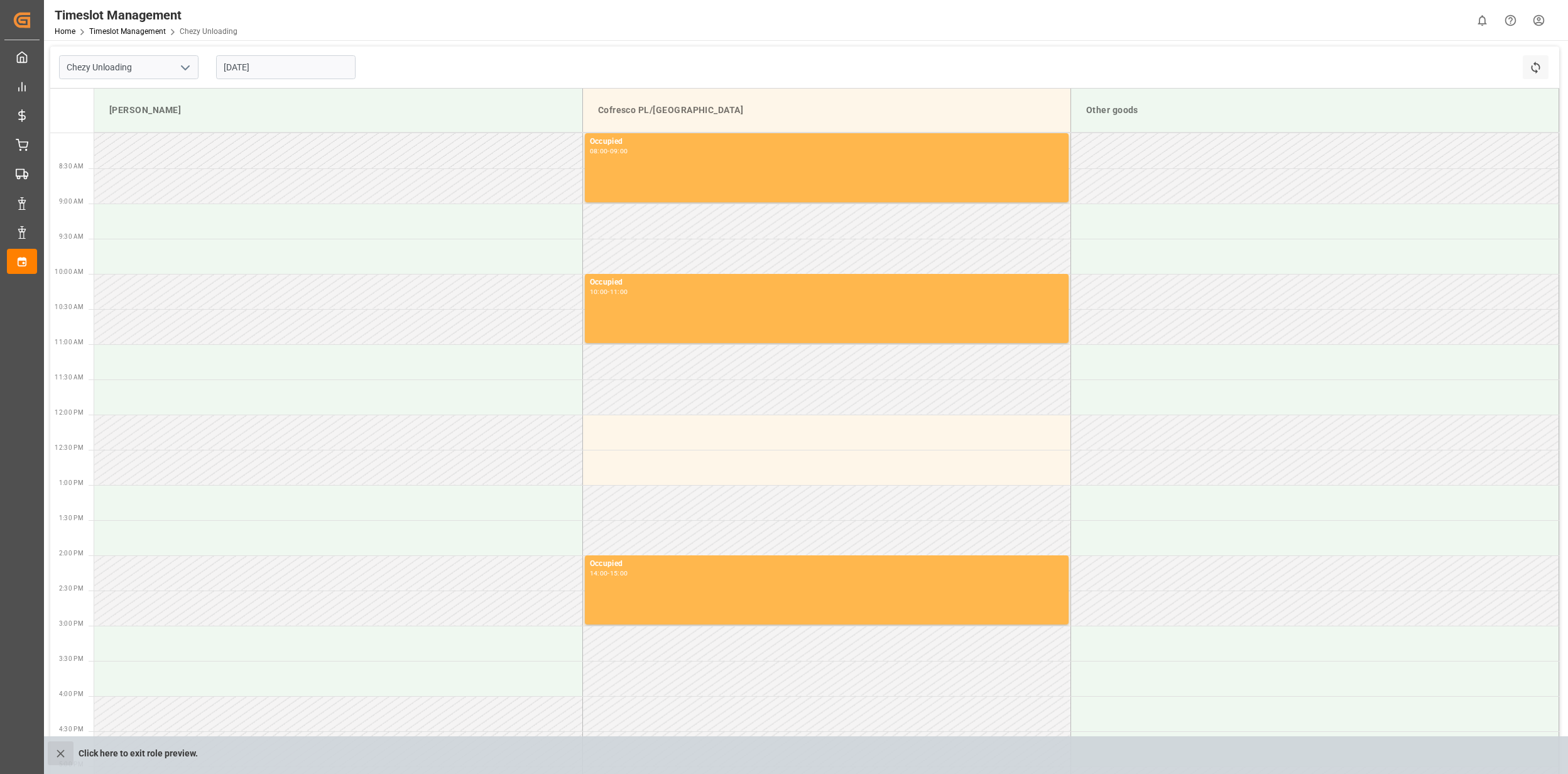
click at [58, 754] on icon "close role preview" at bounding box center [60, 753] width 13 height 13
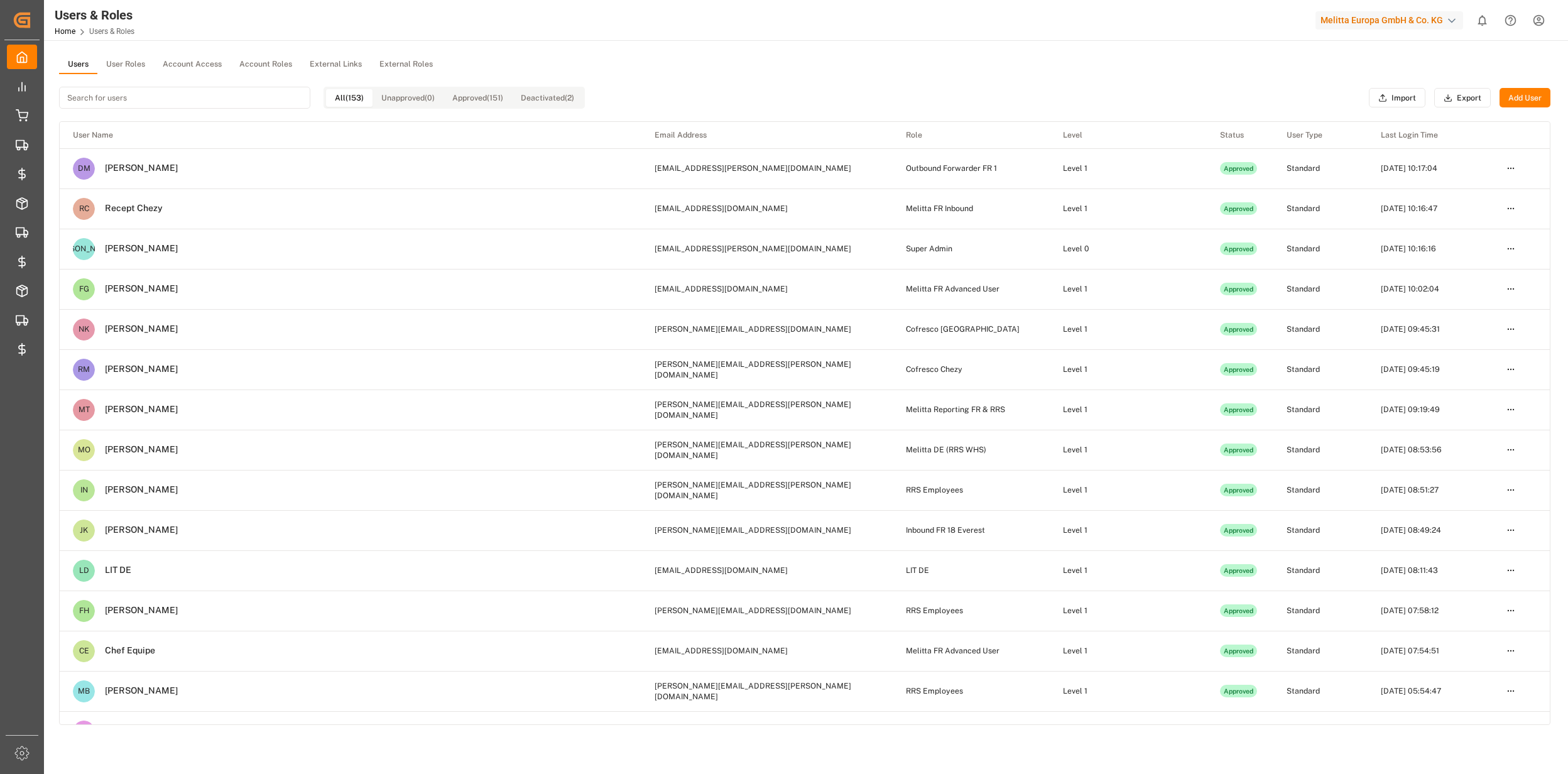
click at [1544, 23] on html "Created by potrace 1.15, written by [PERSON_NAME] [DATE]-[DATE] Created by potr…" at bounding box center [784, 387] width 1568 height 774
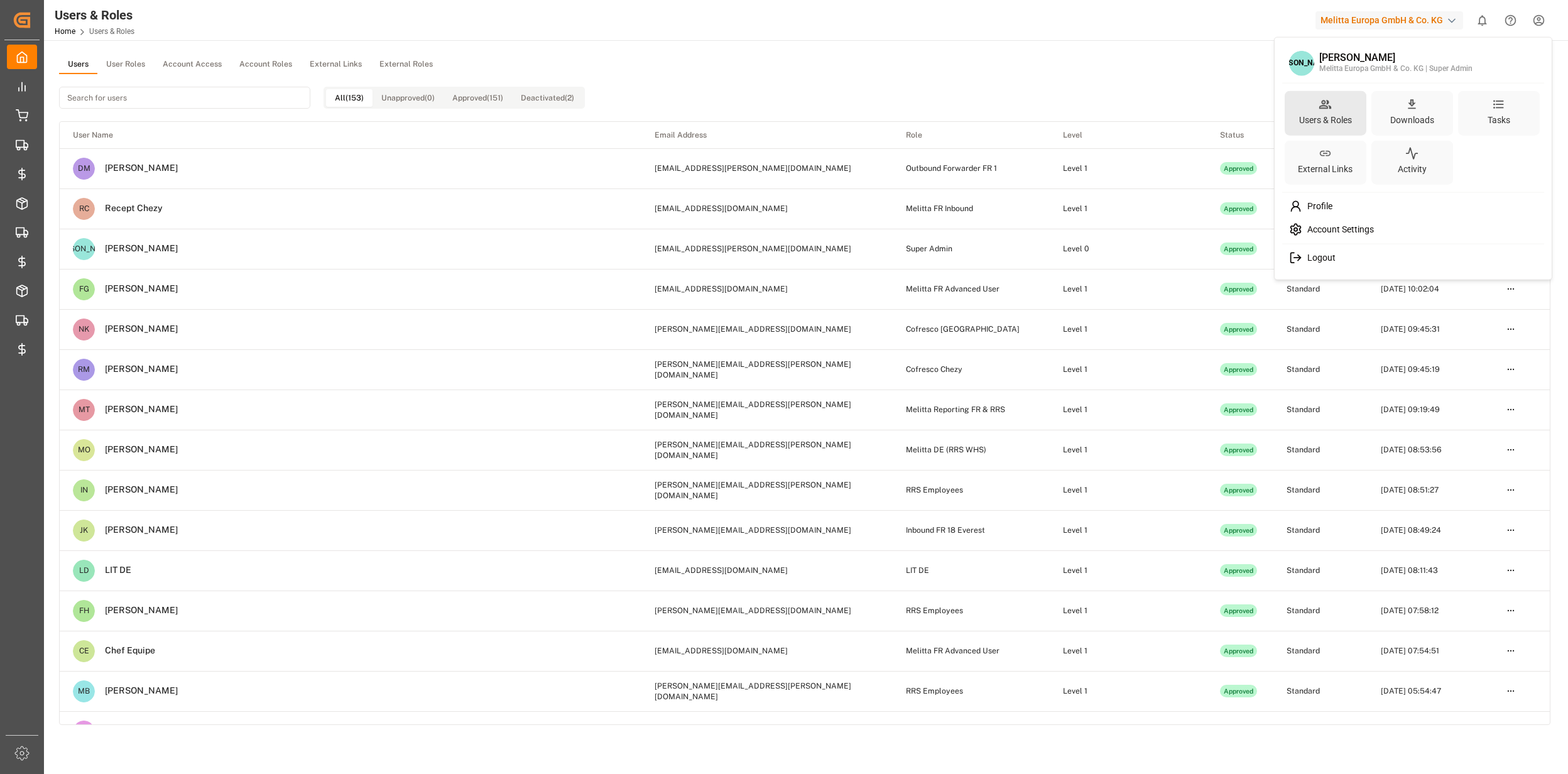
click at [1336, 110] on div "Users & Roles" at bounding box center [1325, 119] width 57 height 18
click at [139, 69] on html "Created by potrace 1.15, written by [PERSON_NAME] [DATE]-[DATE] Created by potr…" at bounding box center [784, 387] width 1568 height 774
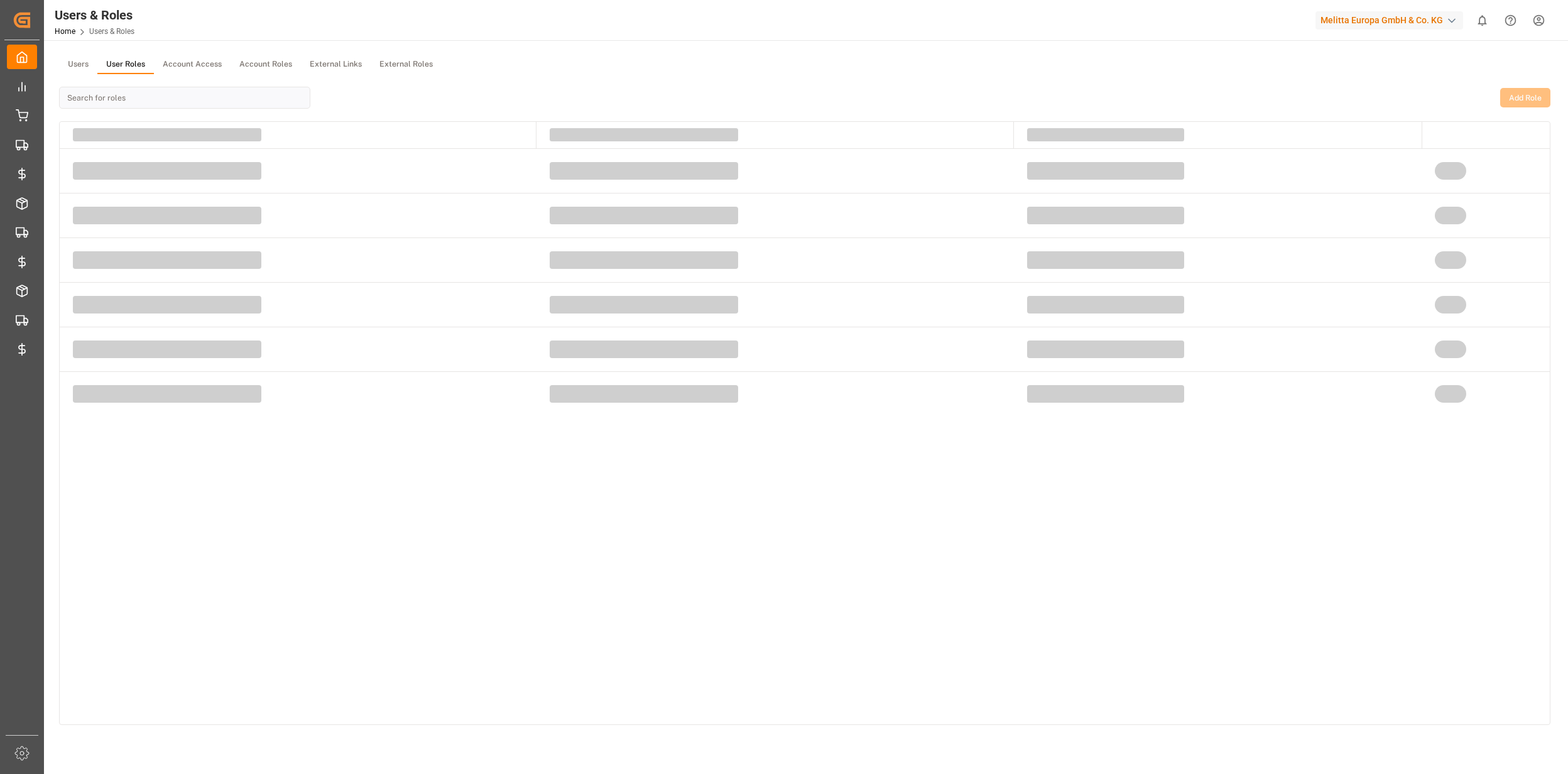
click at [121, 62] on button "User Roles" at bounding box center [126, 65] width 56 height 19
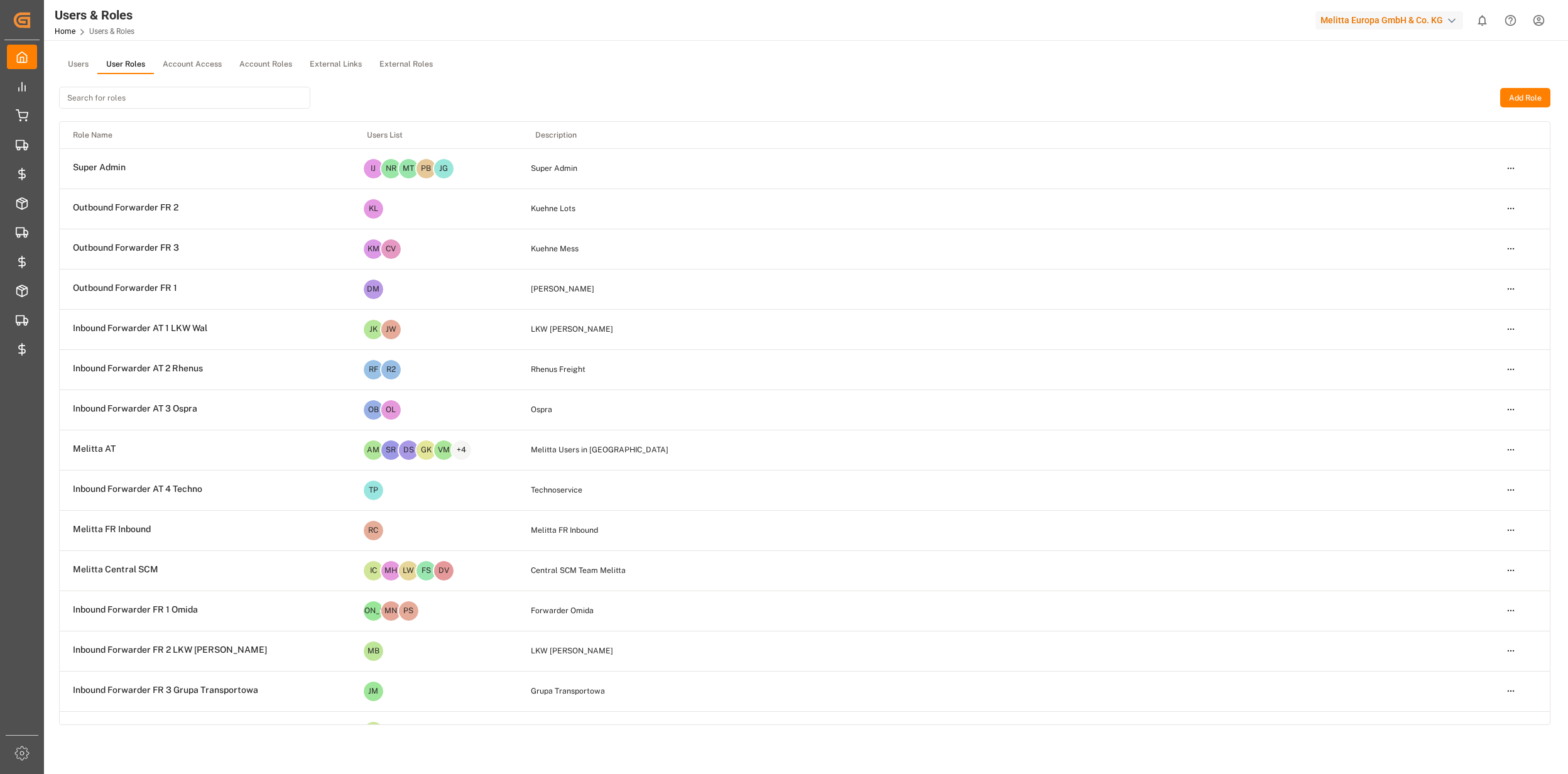
click at [98, 99] on input at bounding box center [185, 97] width 251 height 22
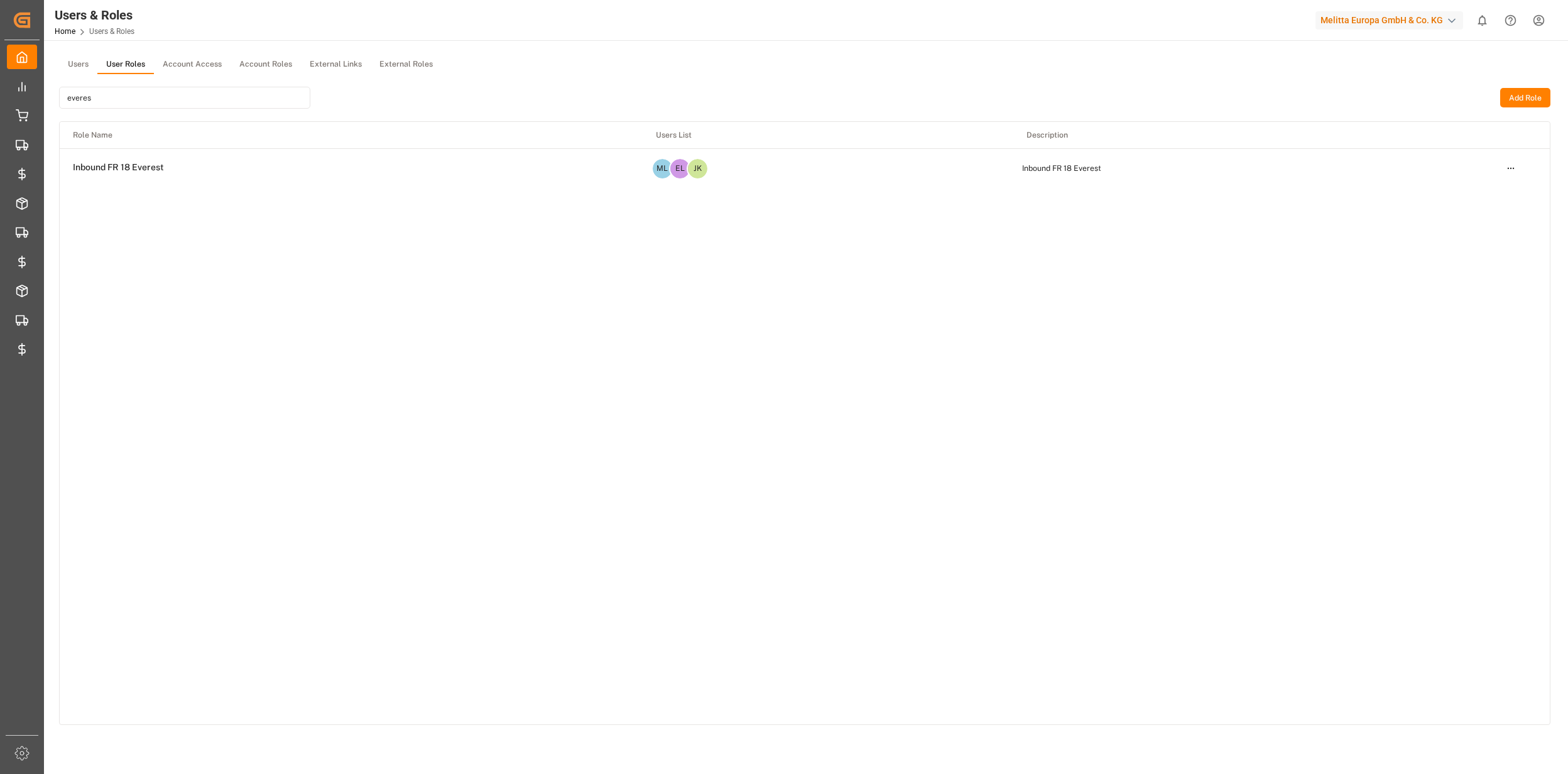
type input "everes"
click at [1516, 168] on html "Created by potrace 1.15, written by [PERSON_NAME] [DATE]-[DATE] Created by potr…" at bounding box center [784, 387] width 1568 height 774
click at [1473, 188] on div "Edit" at bounding box center [1484, 190] width 65 height 17
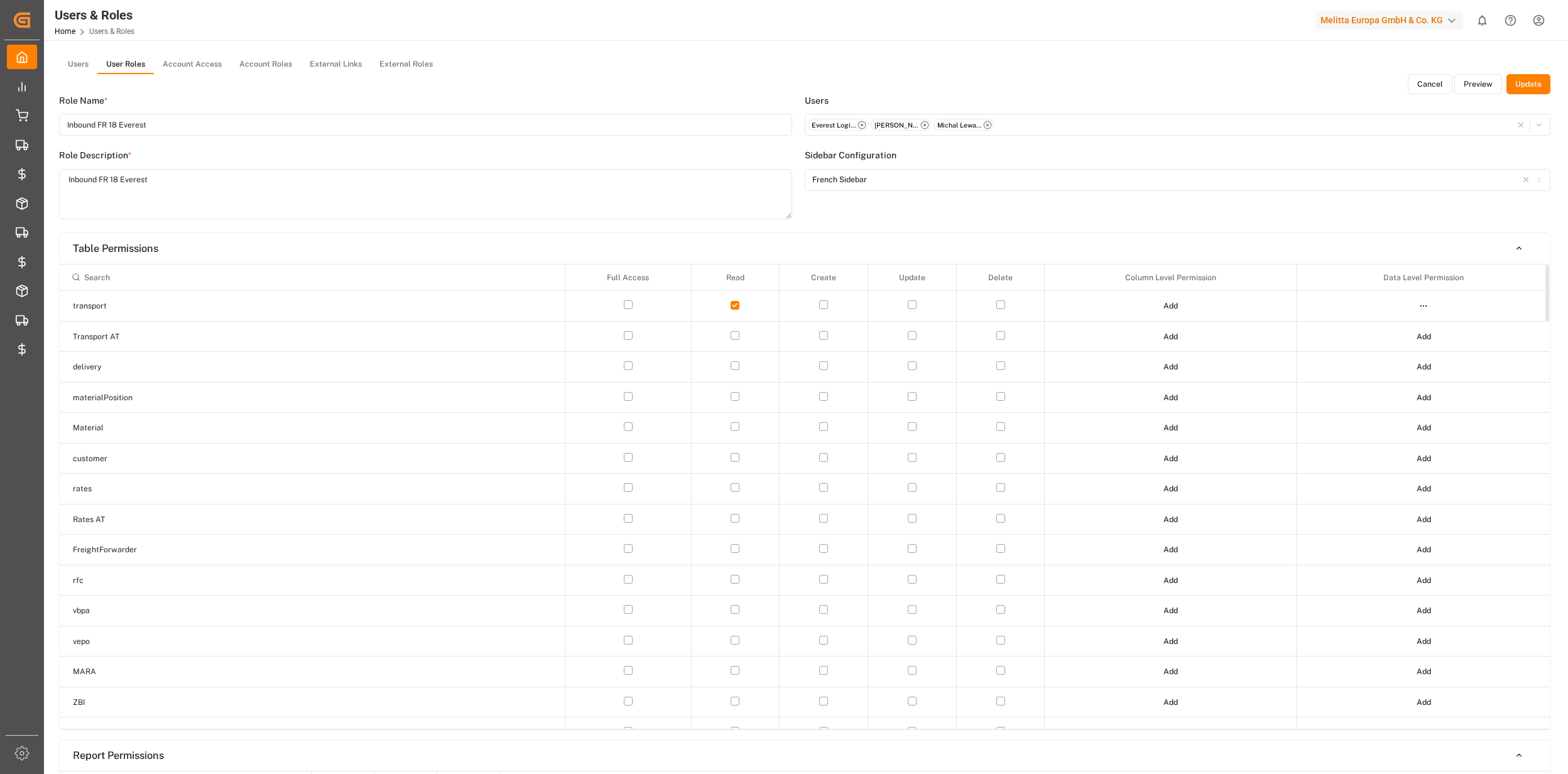
click at [146, 275] on input at bounding box center [312, 277] width 494 height 21
type input "ch"
click at [1170, 328] on html "Created by potrace 1.15, written by [PERSON_NAME] [DATE]-[DATE] Created by potr…" at bounding box center [784, 387] width 1568 height 774
click at [1153, 358] on div "Edit" at bounding box center [1144, 359] width 65 height 17
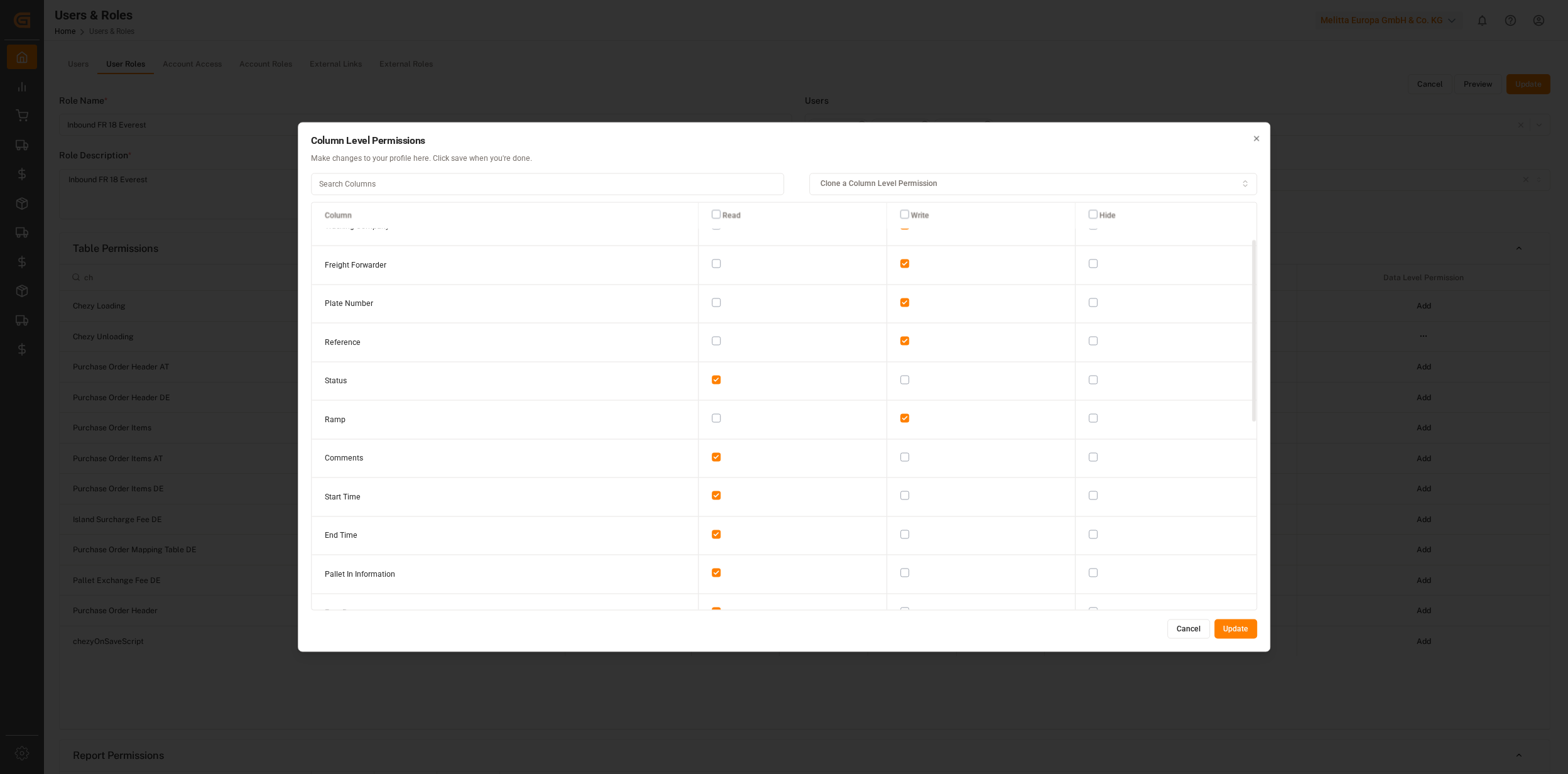
scroll to position [84, 0]
click at [901, 468] on button "button" at bounding box center [905, 473] width 9 height 9
click at [901, 509] on button "button" at bounding box center [905, 511] width 9 height 9
click at [1237, 635] on button "Update" at bounding box center [1236, 629] width 43 height 20
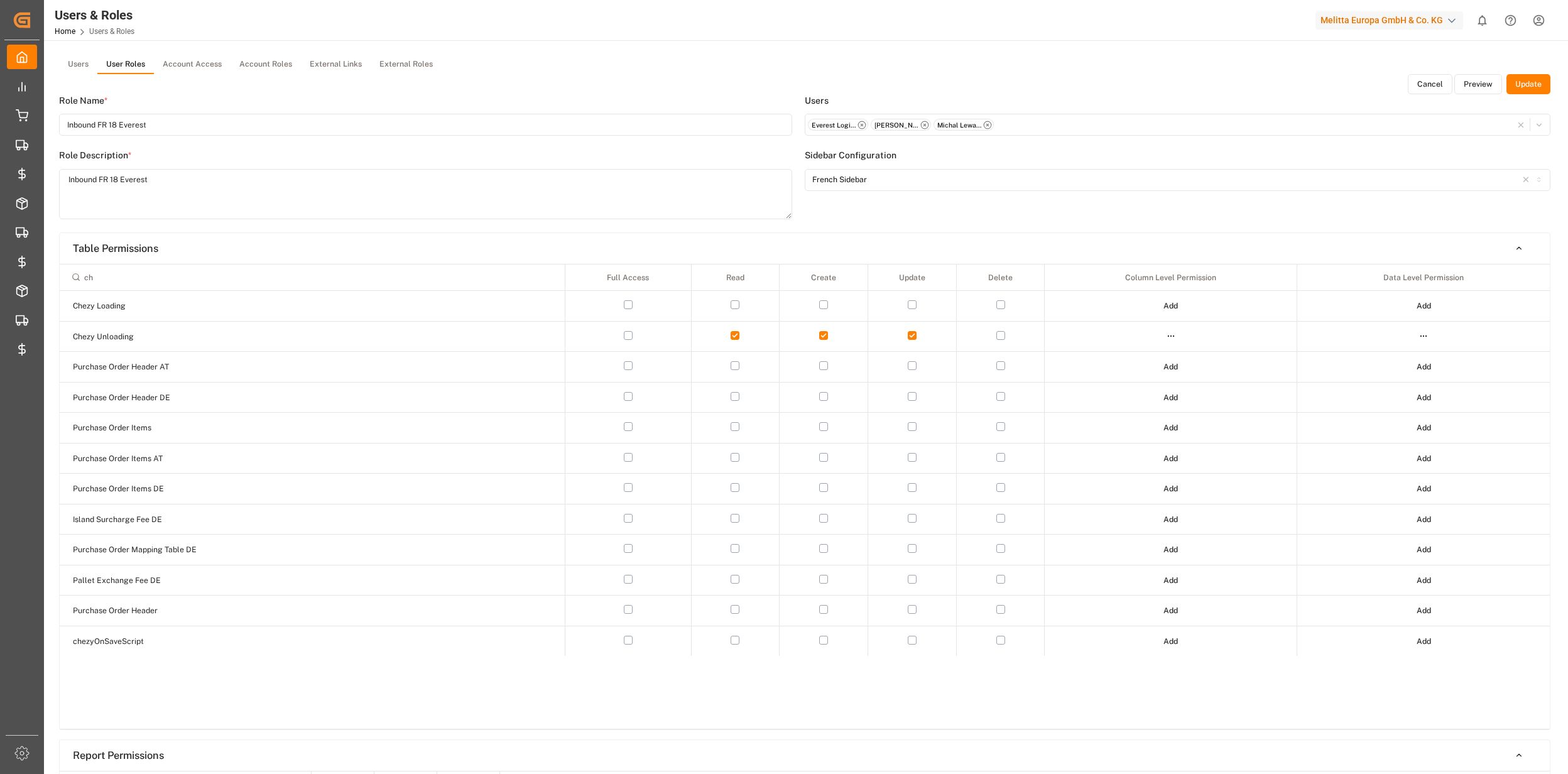
click at [1531, 71] on div "Users User Roles Account Access Account Roles External Links External Roles" at bounding box center [805, 65] width 1492 height 19
click at [1532, 78] on button "Update" at bounding box center [1529, 84] width 44 height 20
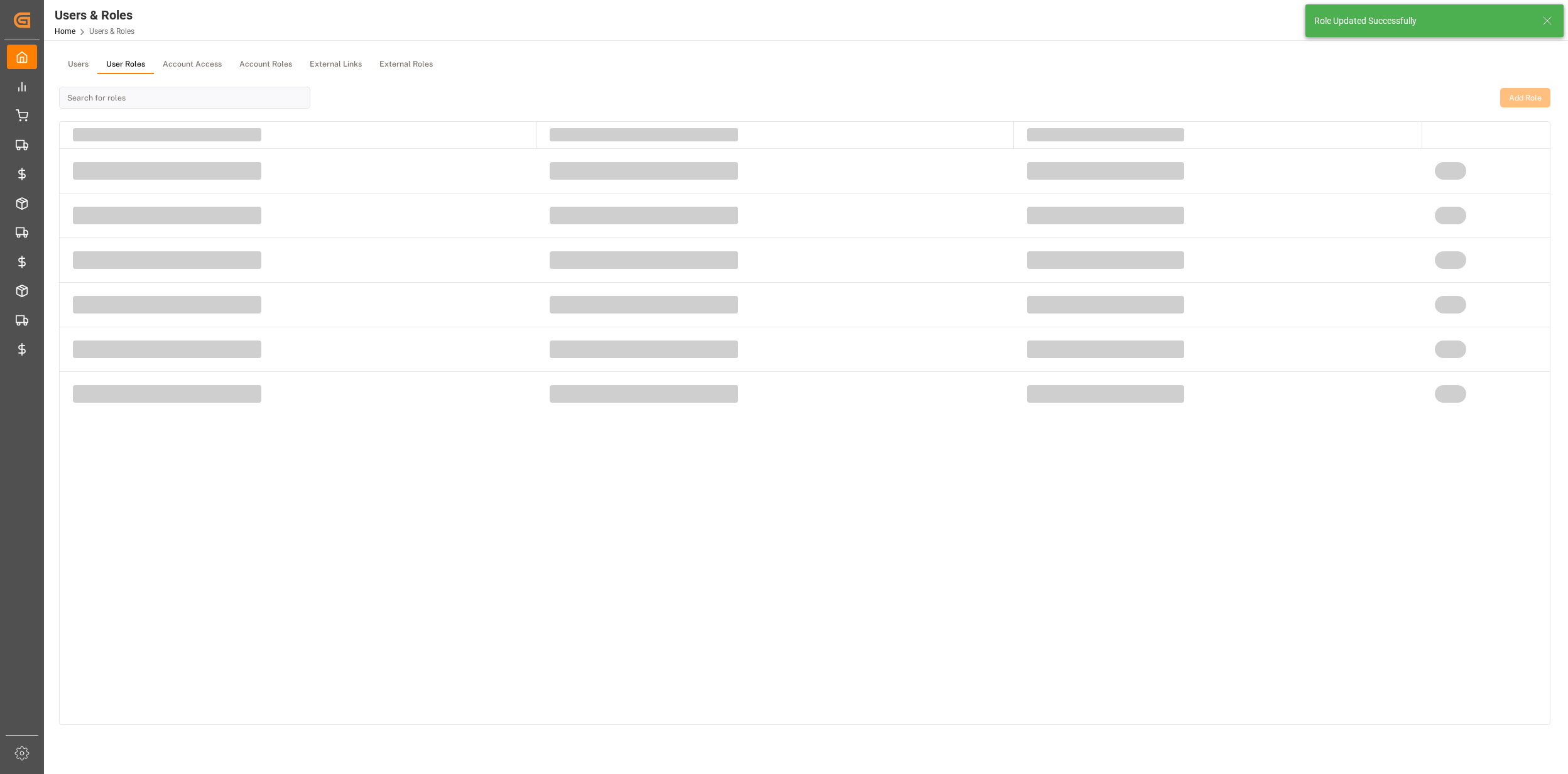
click at [1543, 26] on icon at bounding box center [1547, 20] width 15 height 15
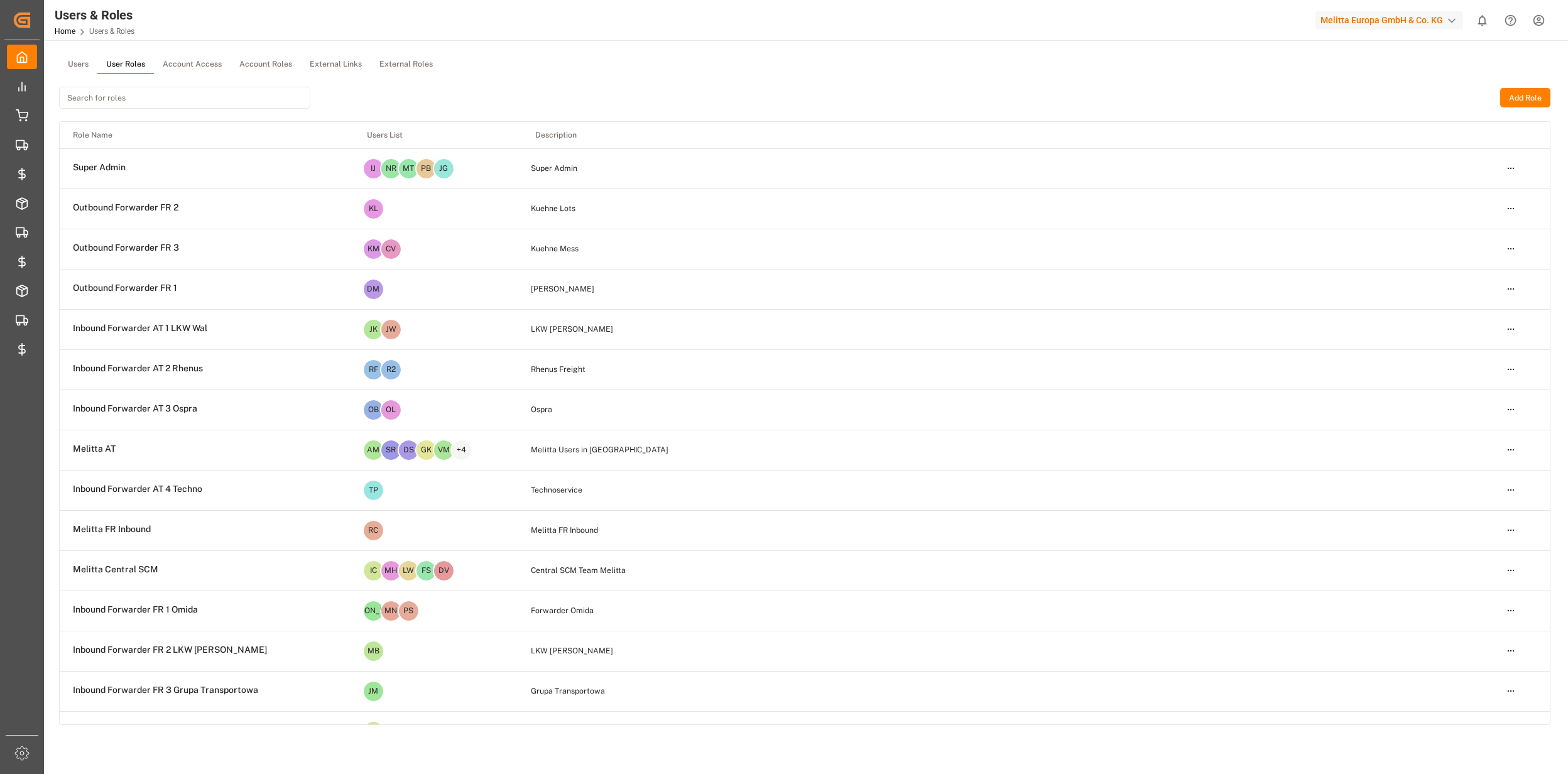
click at [1538, 24] on html "Created by potrace 1.15, written by [PERSON_NAME] [DATE]-[DATE] Created by potr…" at bounding box center [784, 387] width 1568 height 774
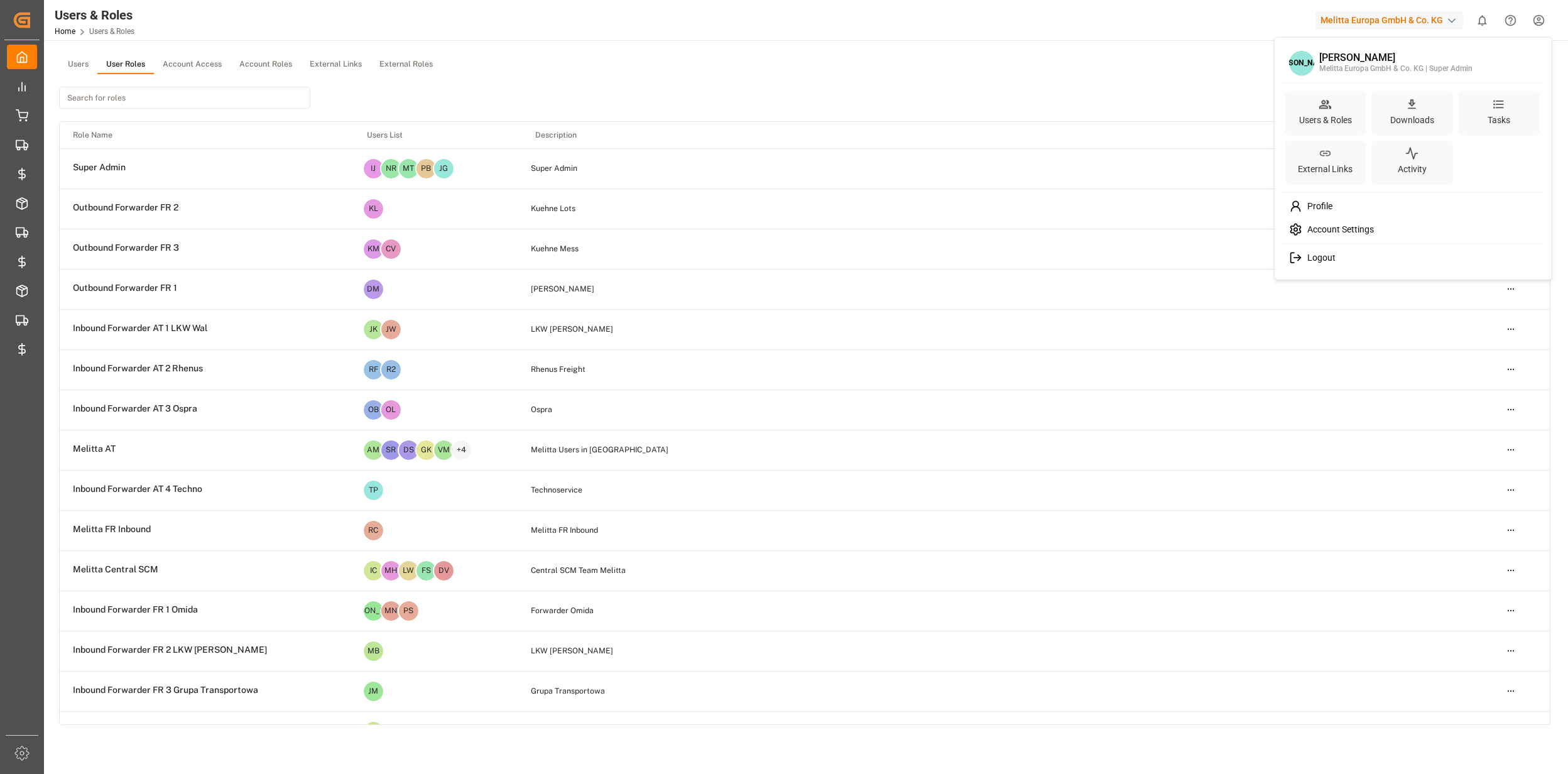
click at [1112, 63] on html "Created by potrace 1.15, written by [PERSON_NAME] [DATE]-[DATE] Created by potr…" at bounding box center [784, 387] width 1568 height 774
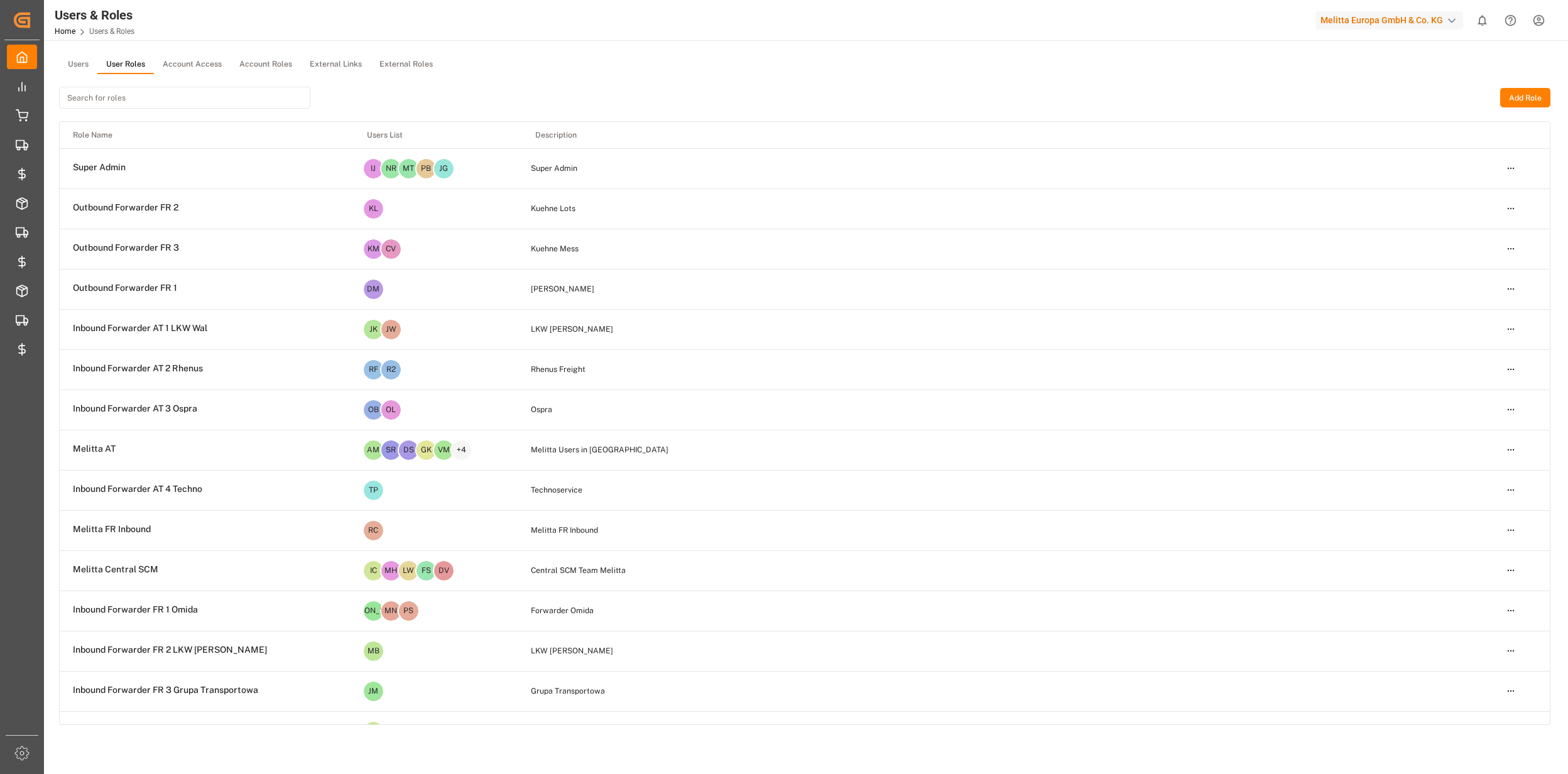
click at [1534, 25] on html "Created by potrace 1.15, written by [PERSON_NAME] [DATE]-[DATE] Created by potr…" at bounding box center [784, 387] width 1568 height 774
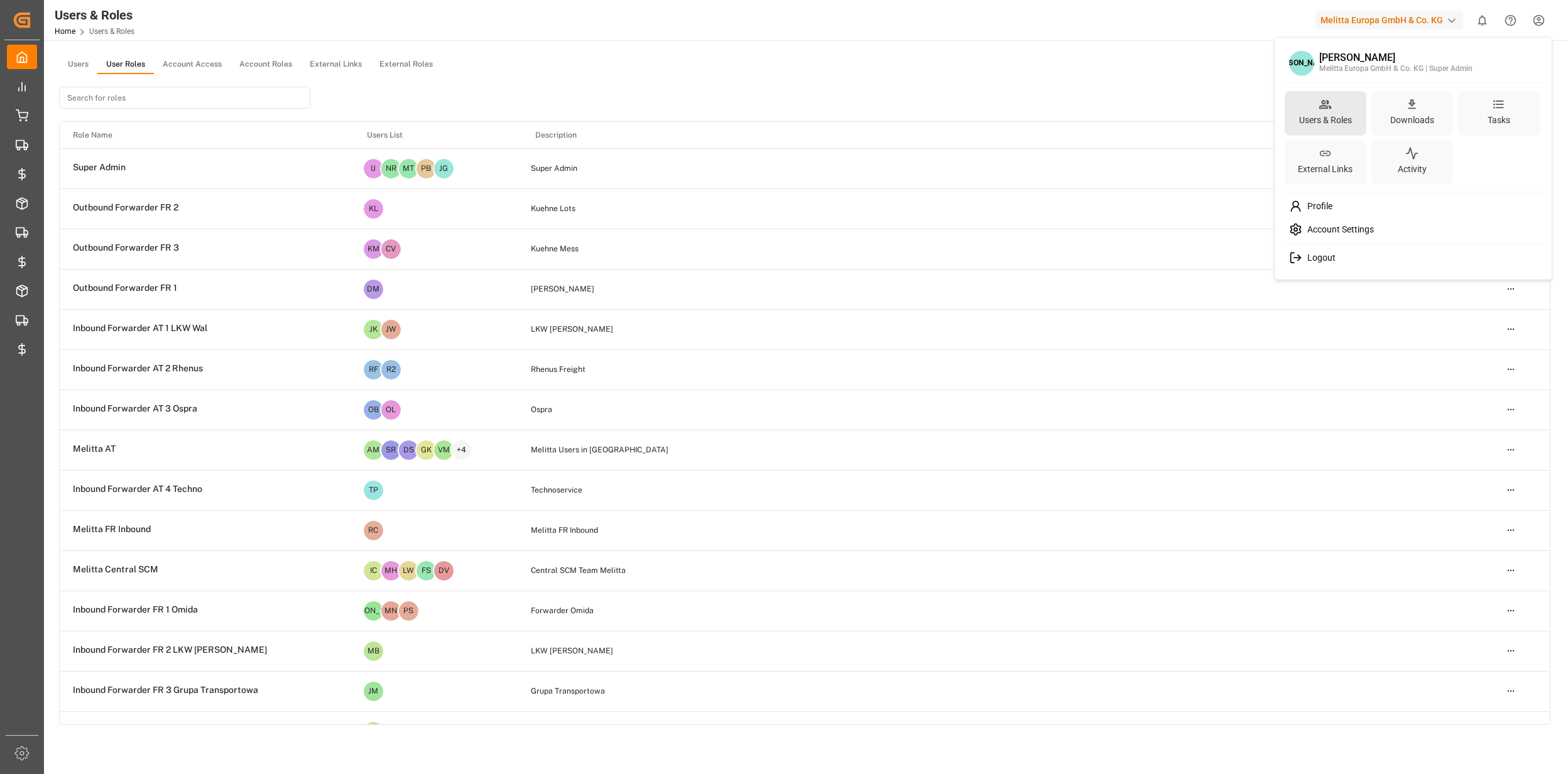
click at [1325, 108] on icon at bounding box center [1325, 104] width 13 height 13
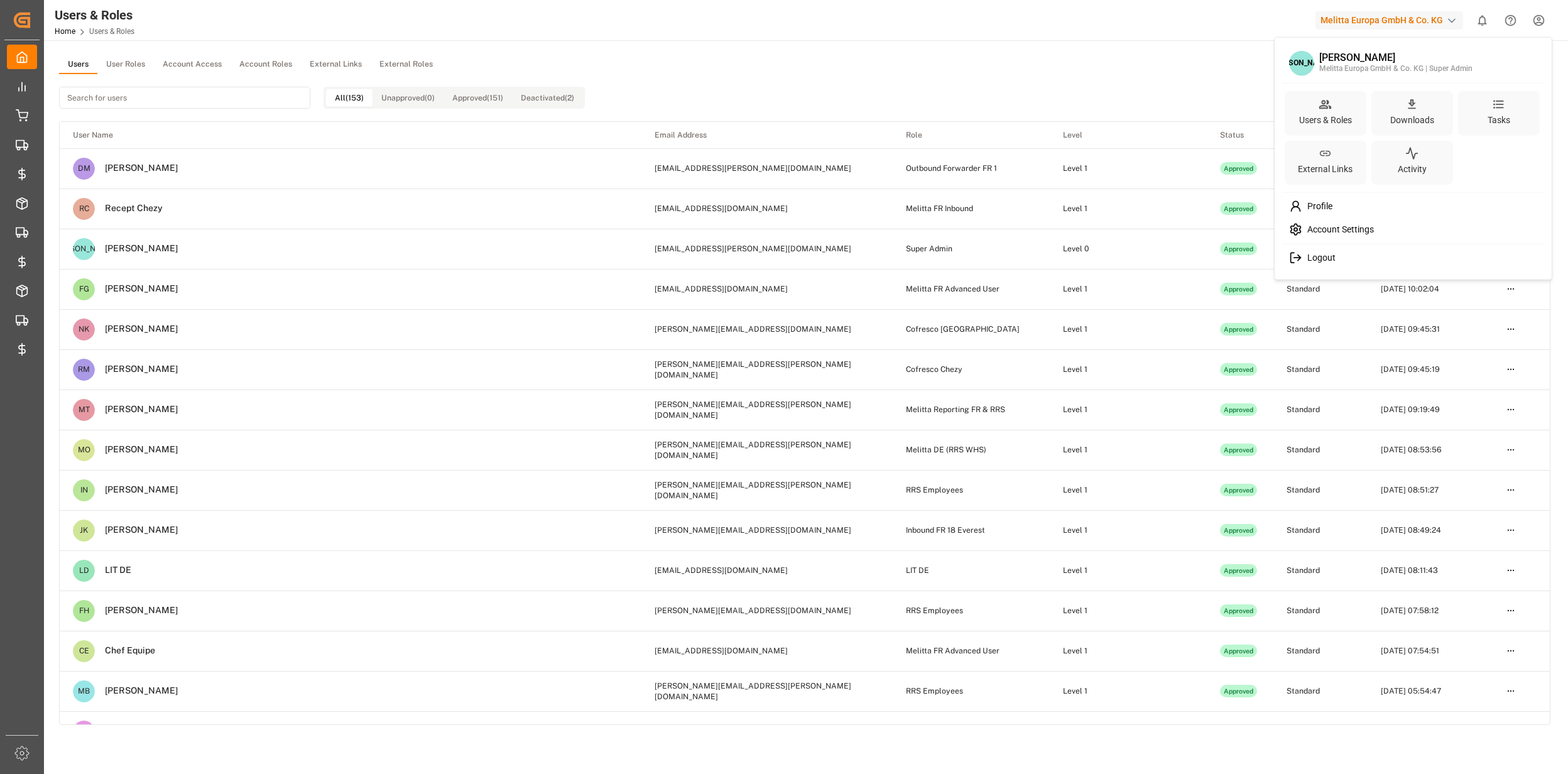
click at [128, 66] on html "Created by potrace 1.15, written by [PERSON_NAME] [DATE]-[DATE] Created by potr…" at bounding box center [784, 387] width 1568 height 774
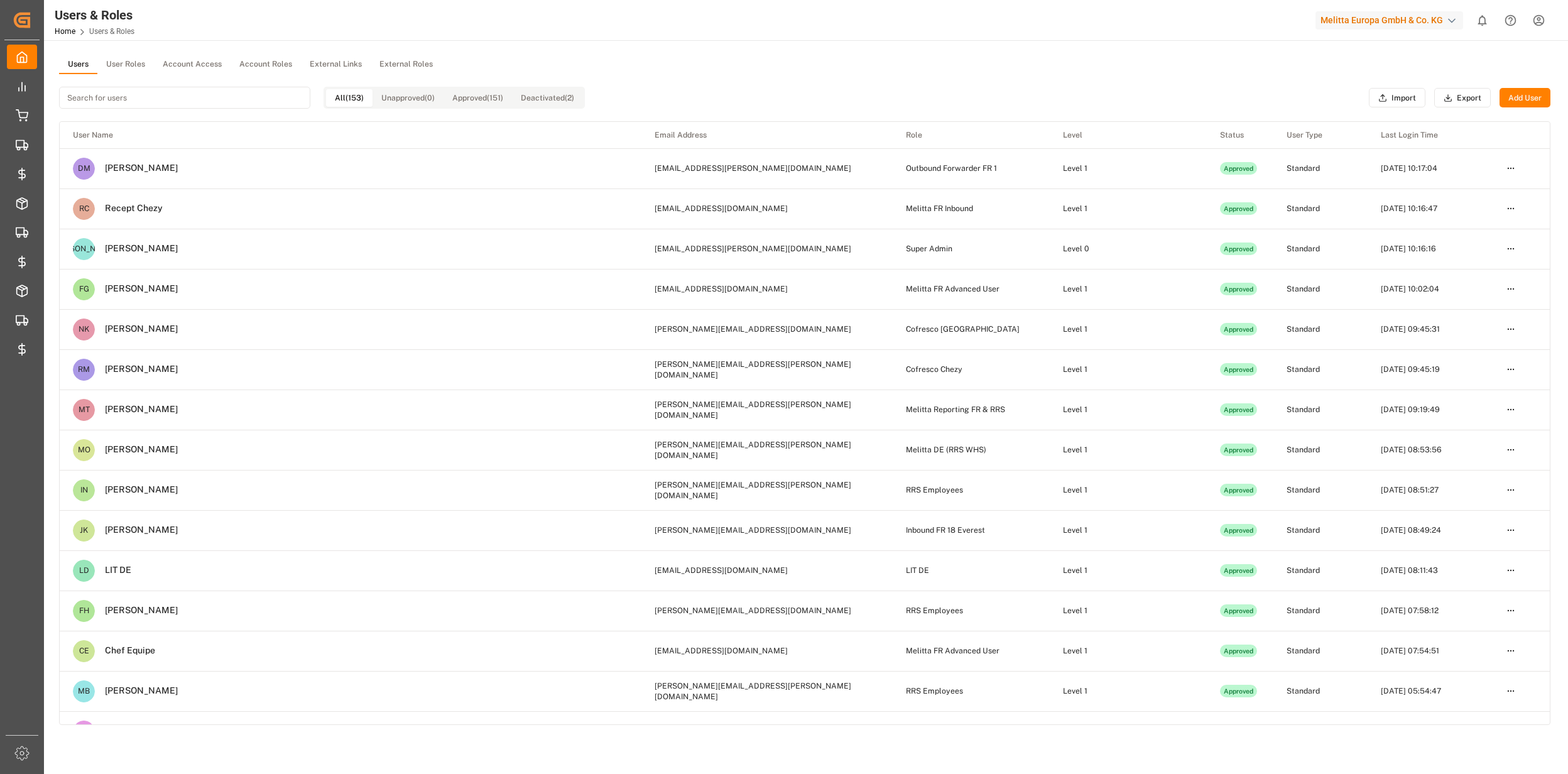
click at [127, 64] on button "User Roles" at bounding box center [126, 65] width 56 height 19
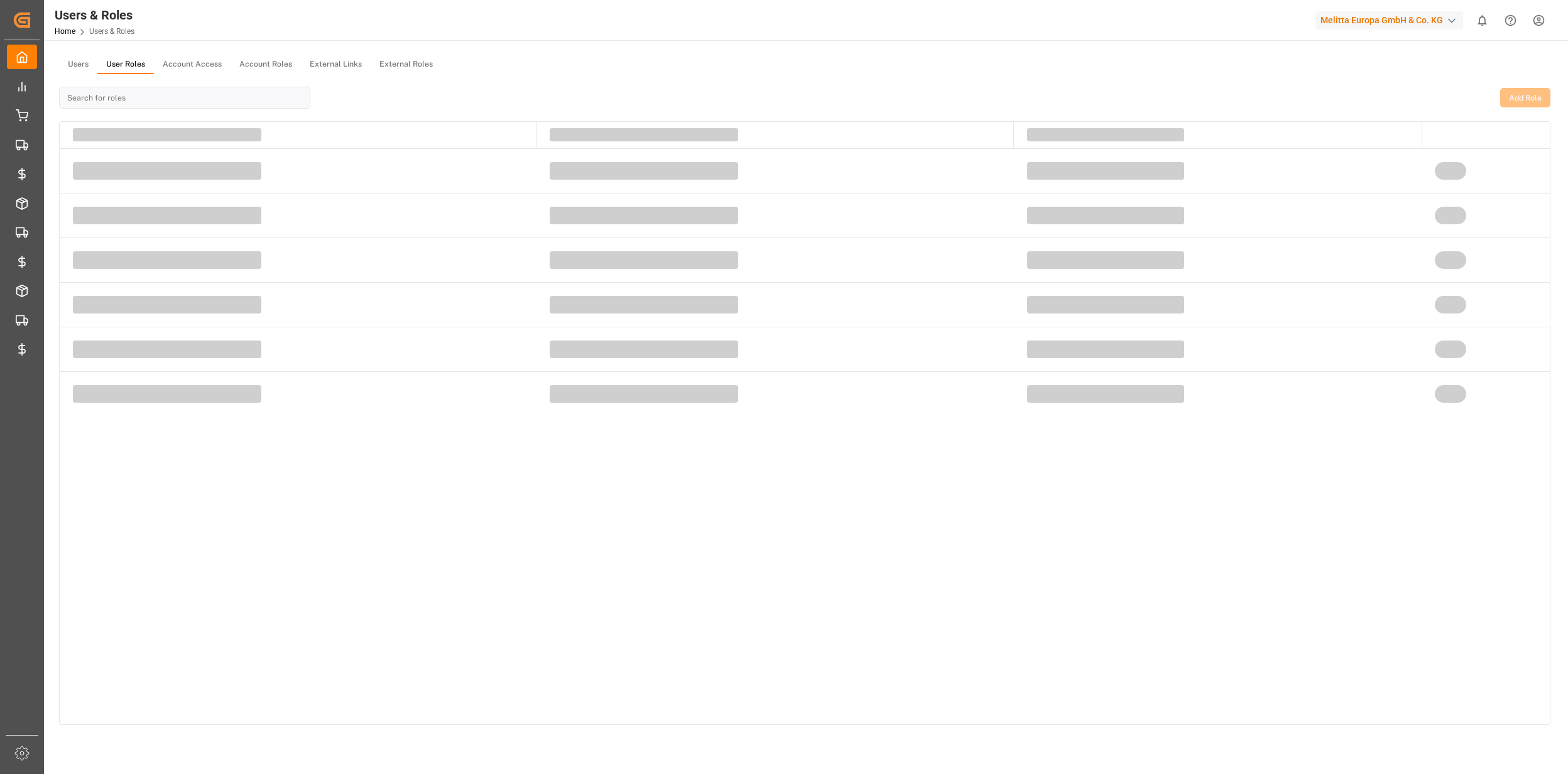
click at [88, 68] on button "Users" at bounding box center [78, 65] width 38 height 19
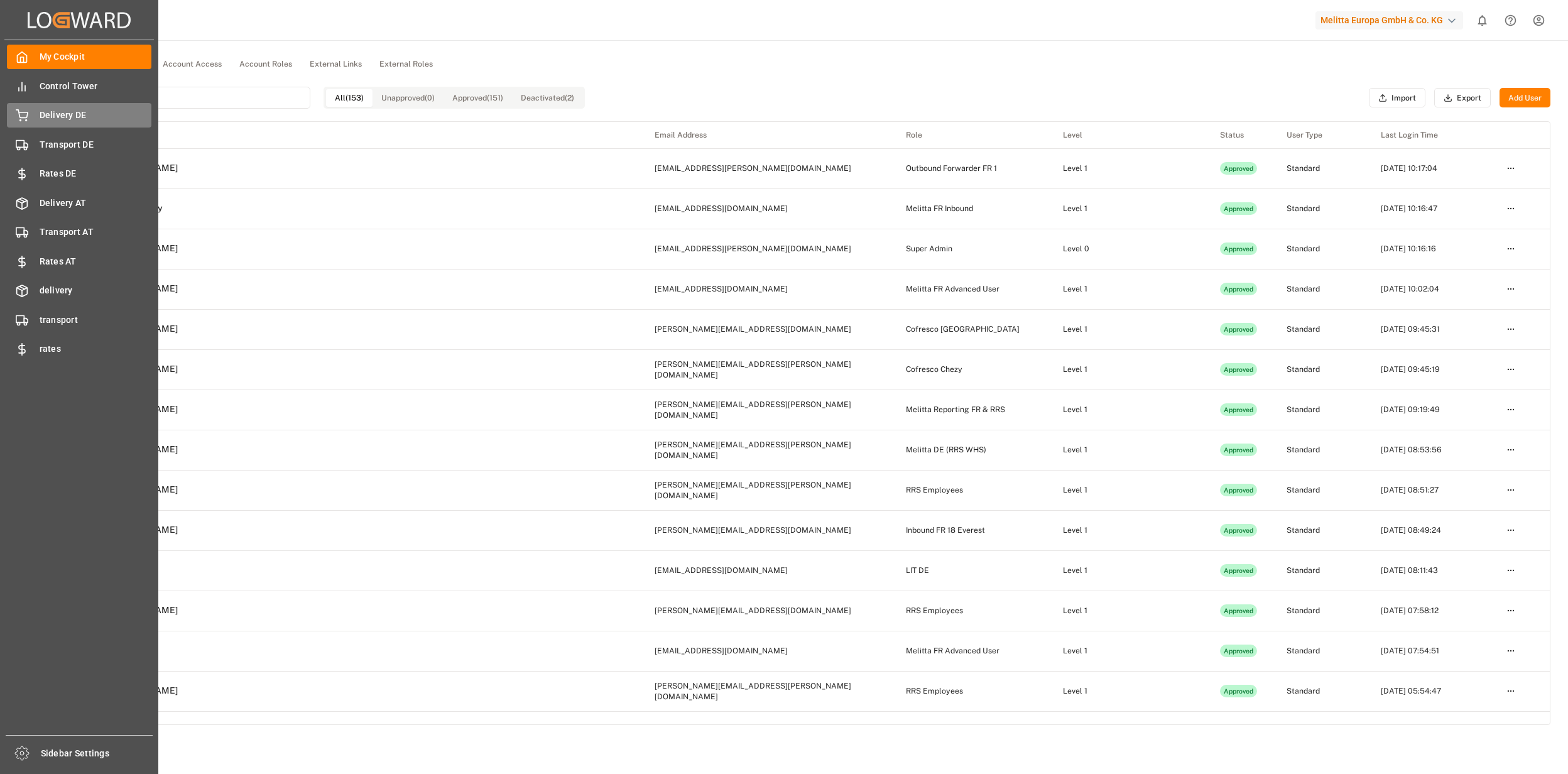
click at [66, 106] on div "Delivery DE Delivery DE" at bounding box center [79, 115] width 145 height 25
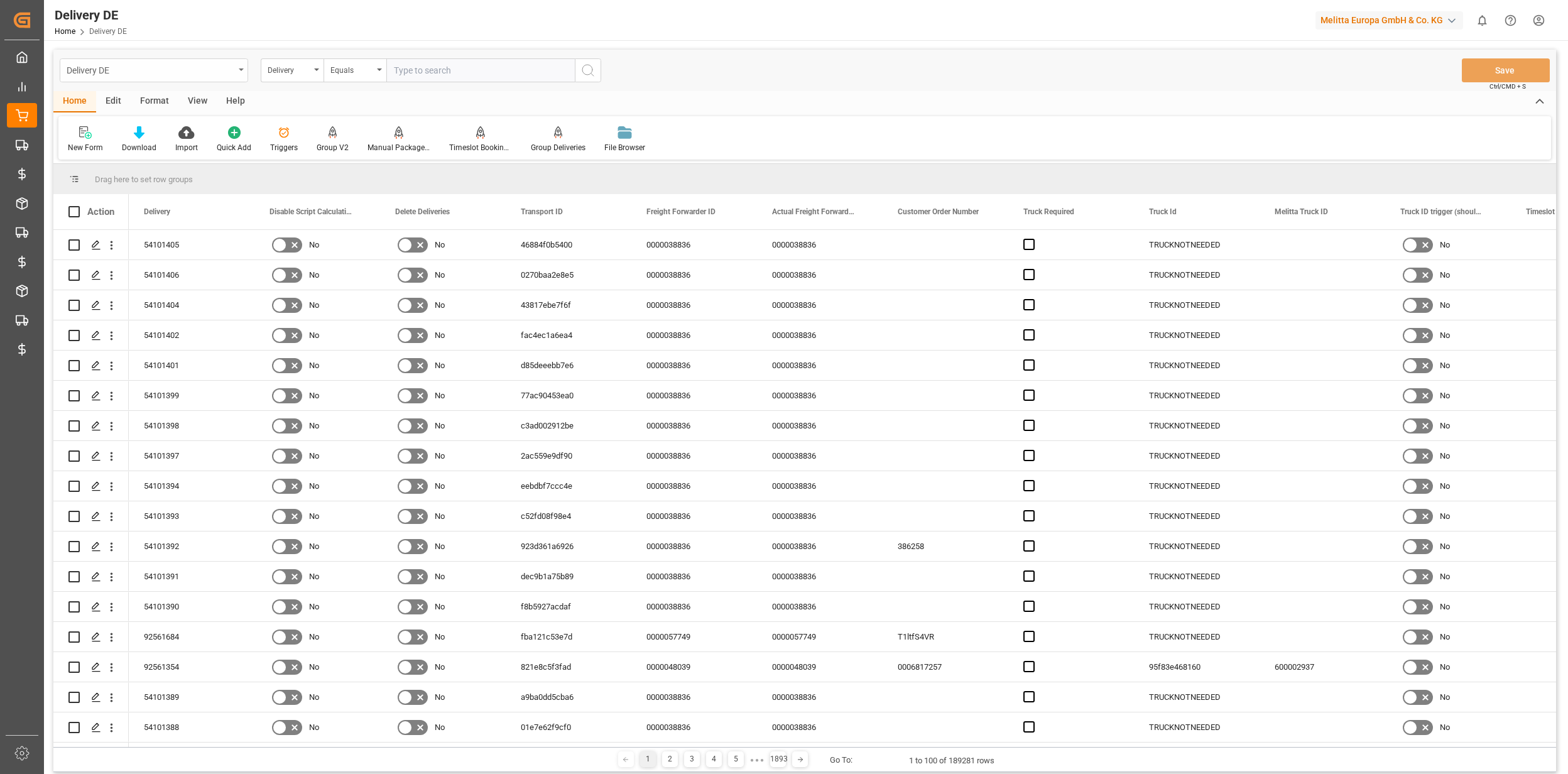
click at [131, 74] on div "Delivery DE" at bounding box center [150, 69] width 168 height 15
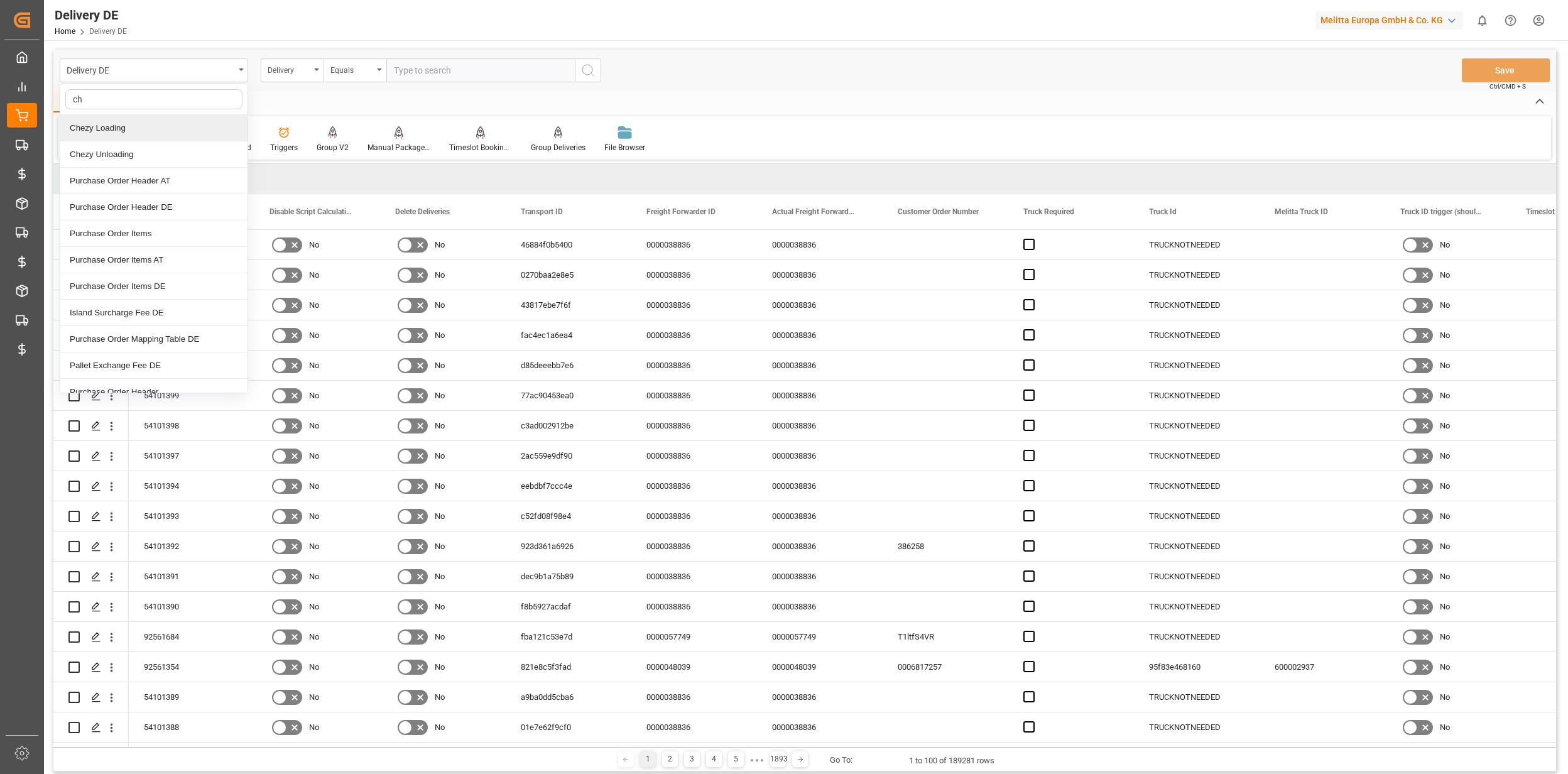
type input "che"
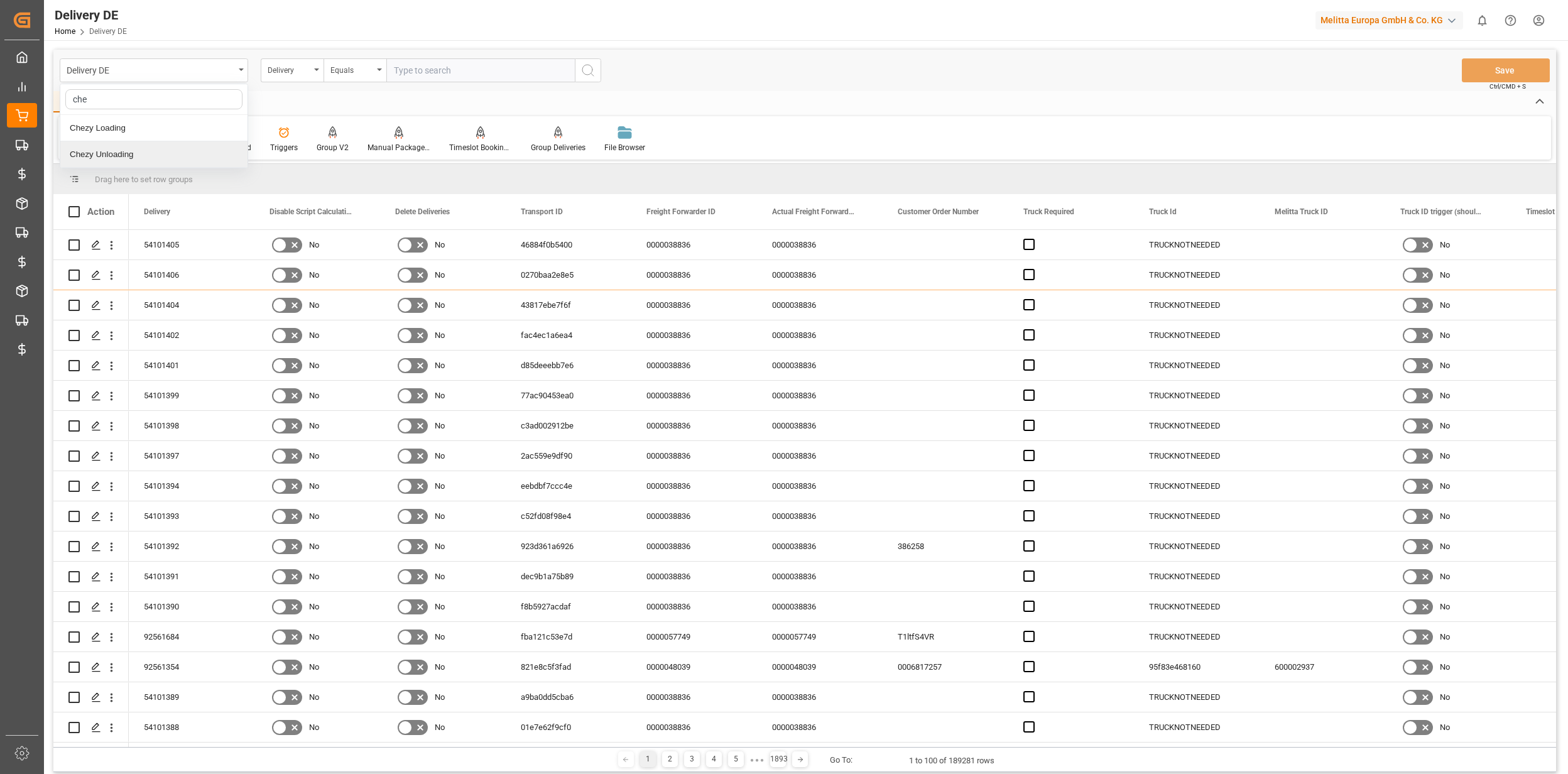
click at [141, 149] on div "Chezy Unloading" at bounding box center [154, 154] width 188 height 26
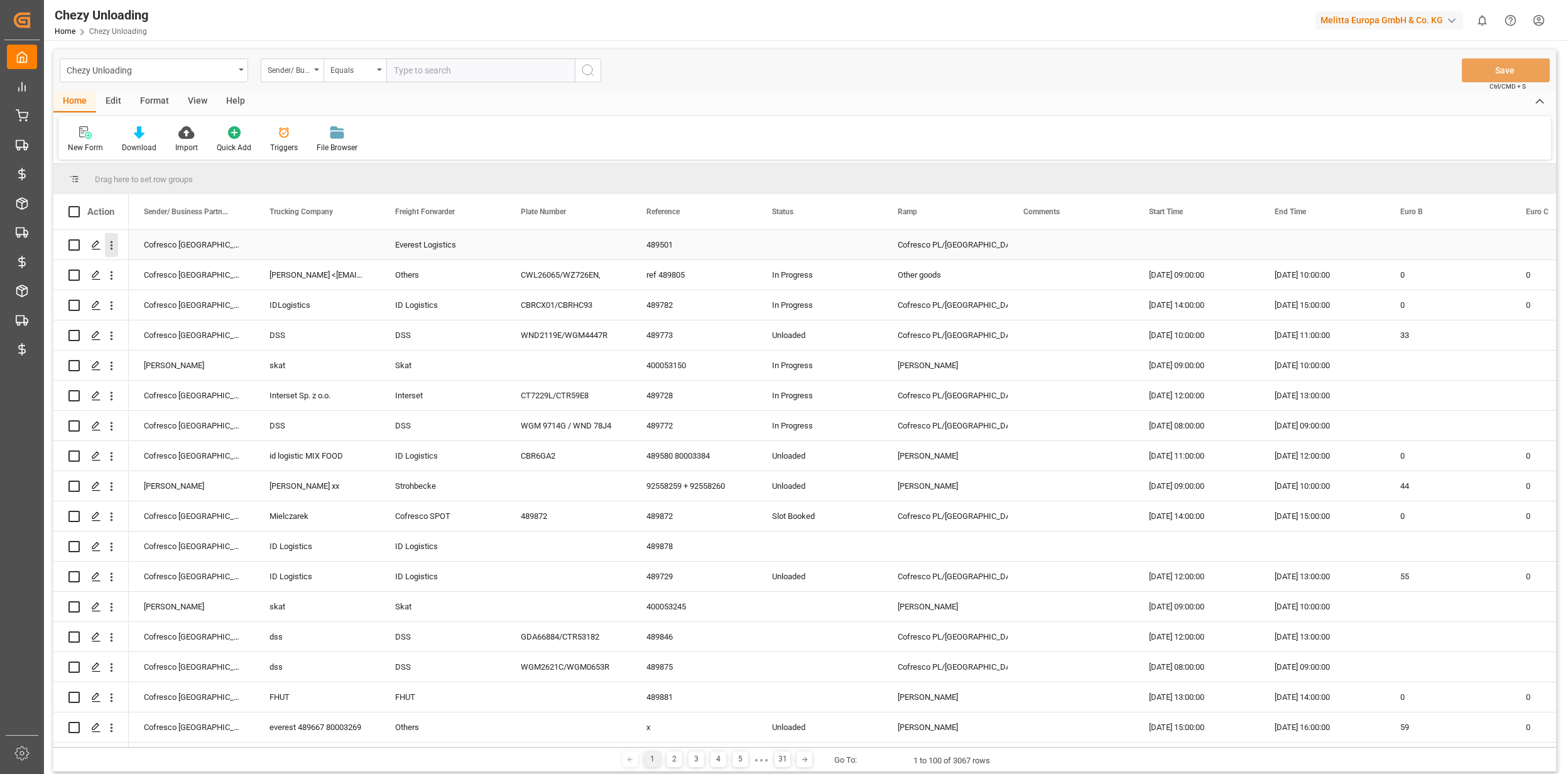
click at [111, 244] on icon "open menu" at bounding box center [111, 245] width 13 height 13
click at [182, 378] on span "Delete" at bounding box center [193, 374] width 117 height 11
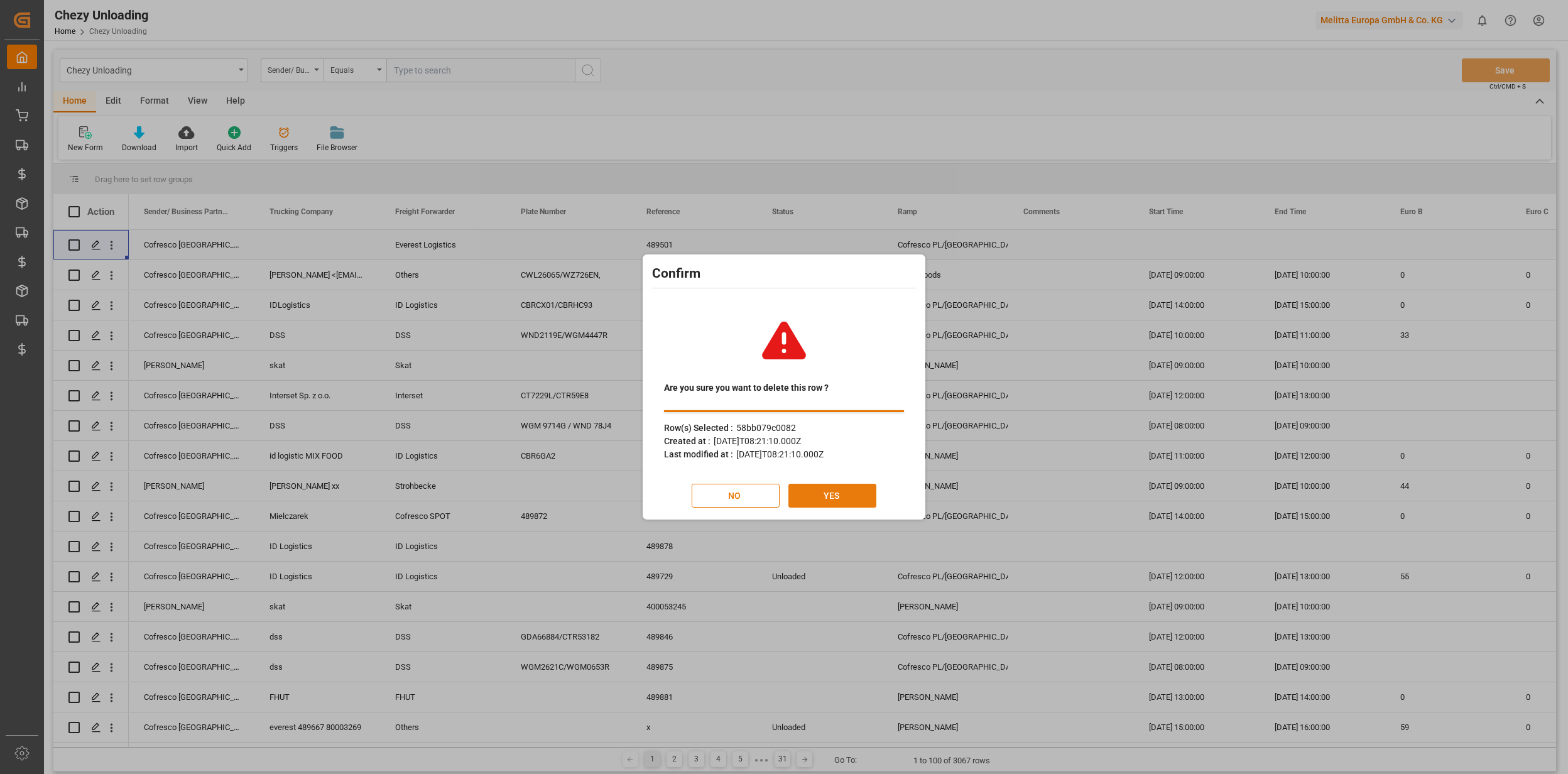
click at [823, 495] on button "YES" at bounding box center [832, 495] width 88 height 24
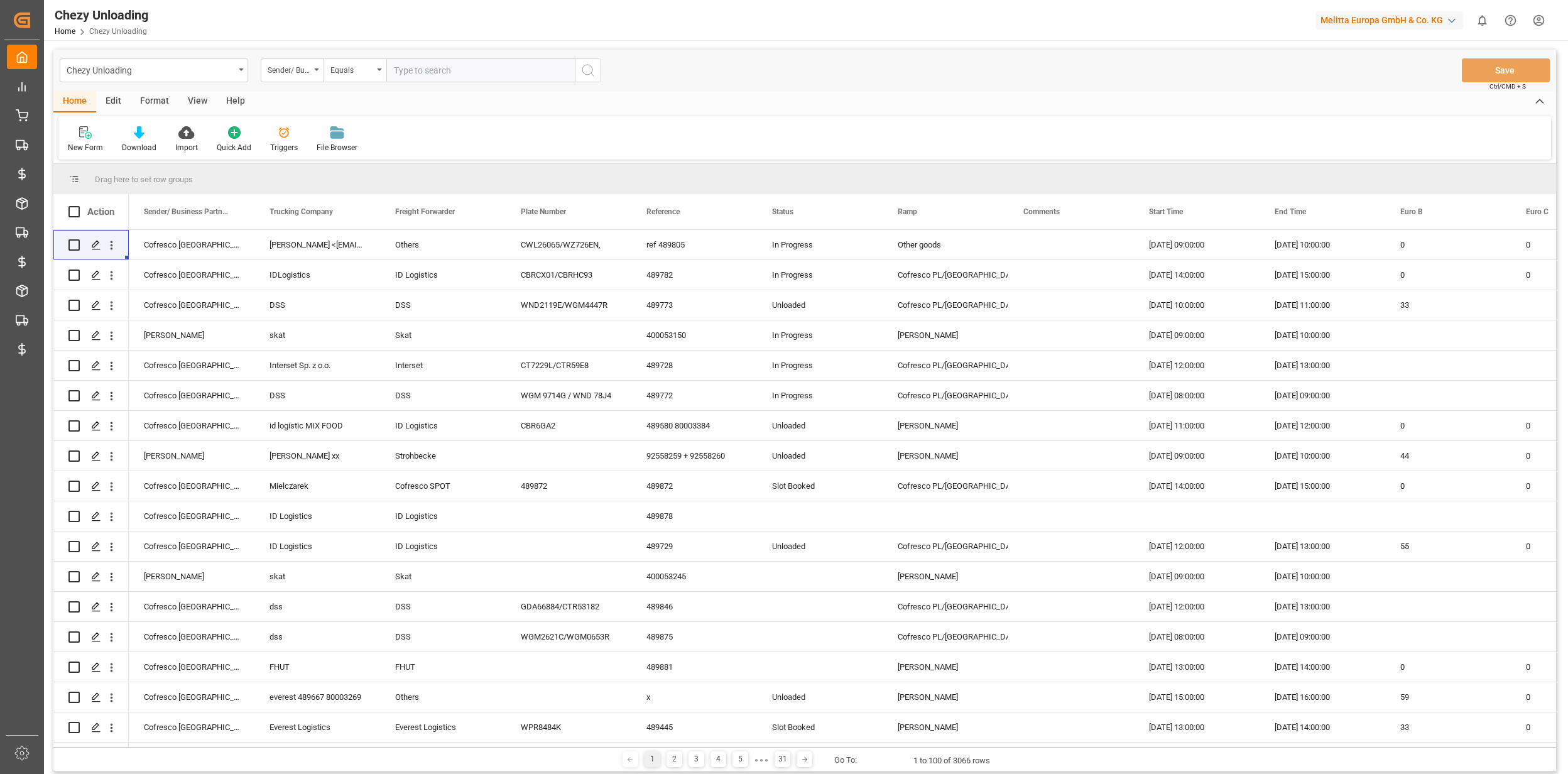
click at [1542, 15] on html "Created by potrace 1.15, written by [PERSON_NAME] [DATE]-[DATE] Created by potr…" at bounding box center [784, 387] width 1568 height 774
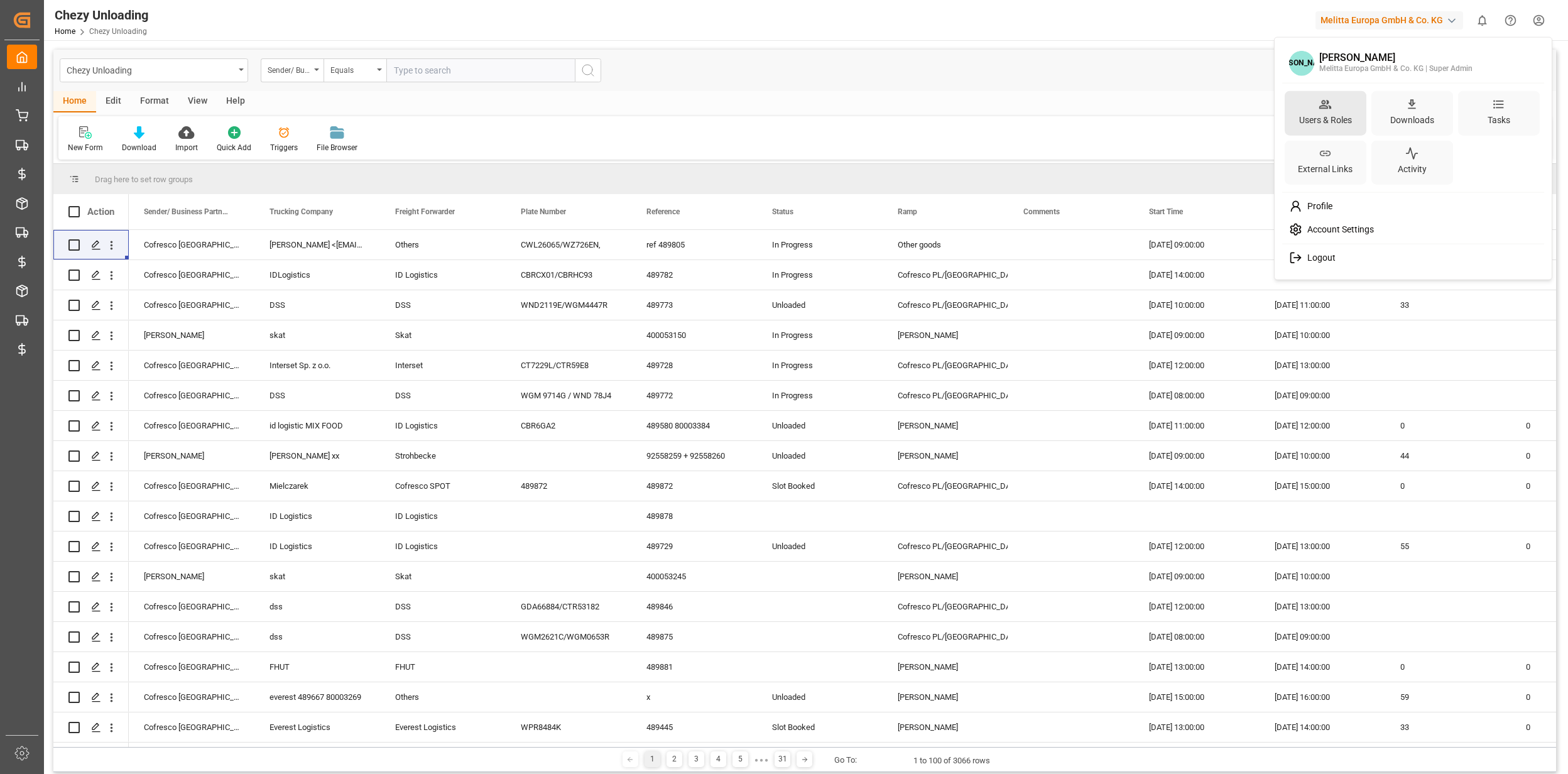
click at [1323, 115] on div "Users & Roles" at bounding box center [1325, 119] width 57 height 18
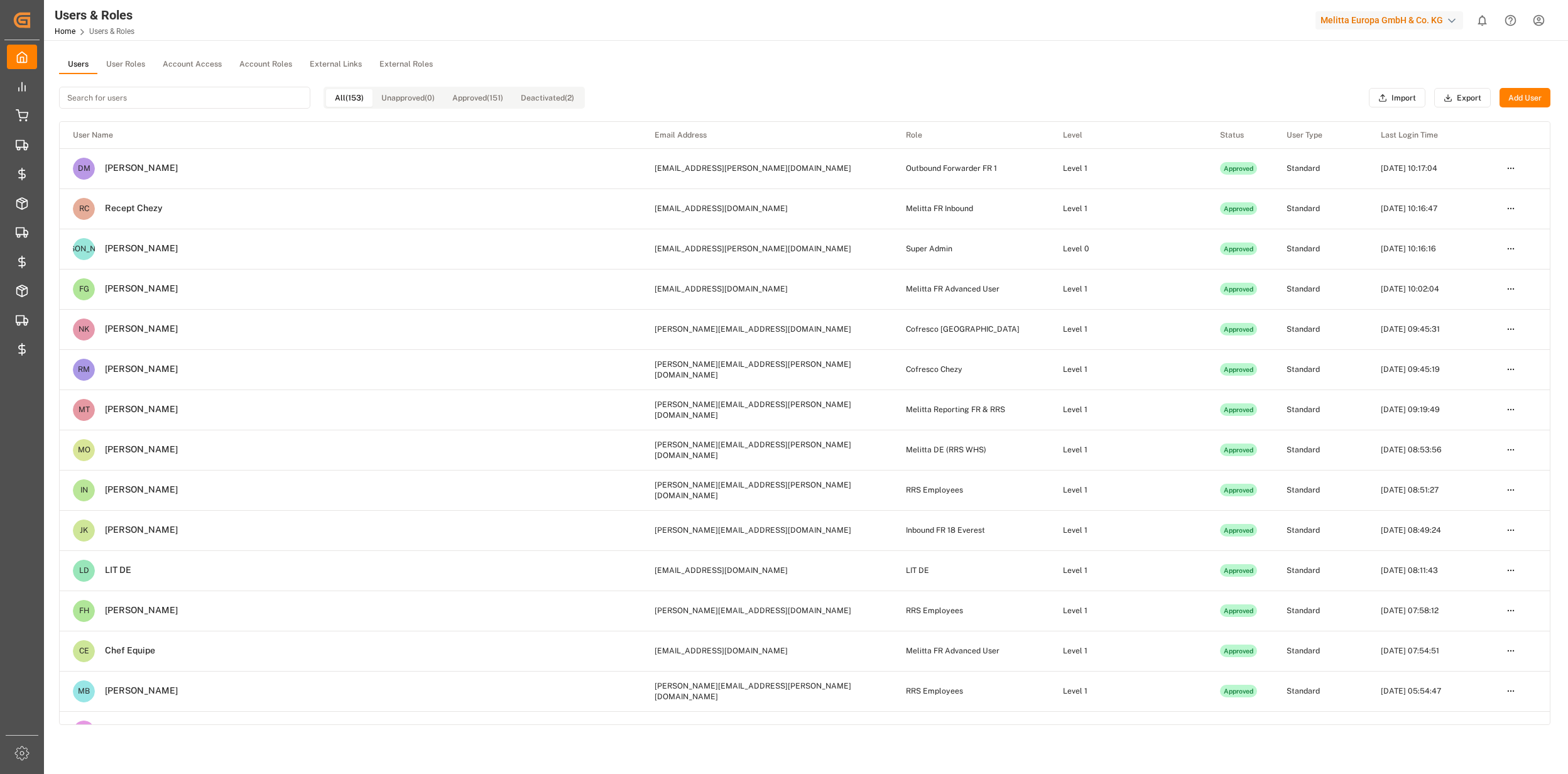
click at [112, 62] on button "User Roles" at bounding box center [126, 65] width 56 height 19
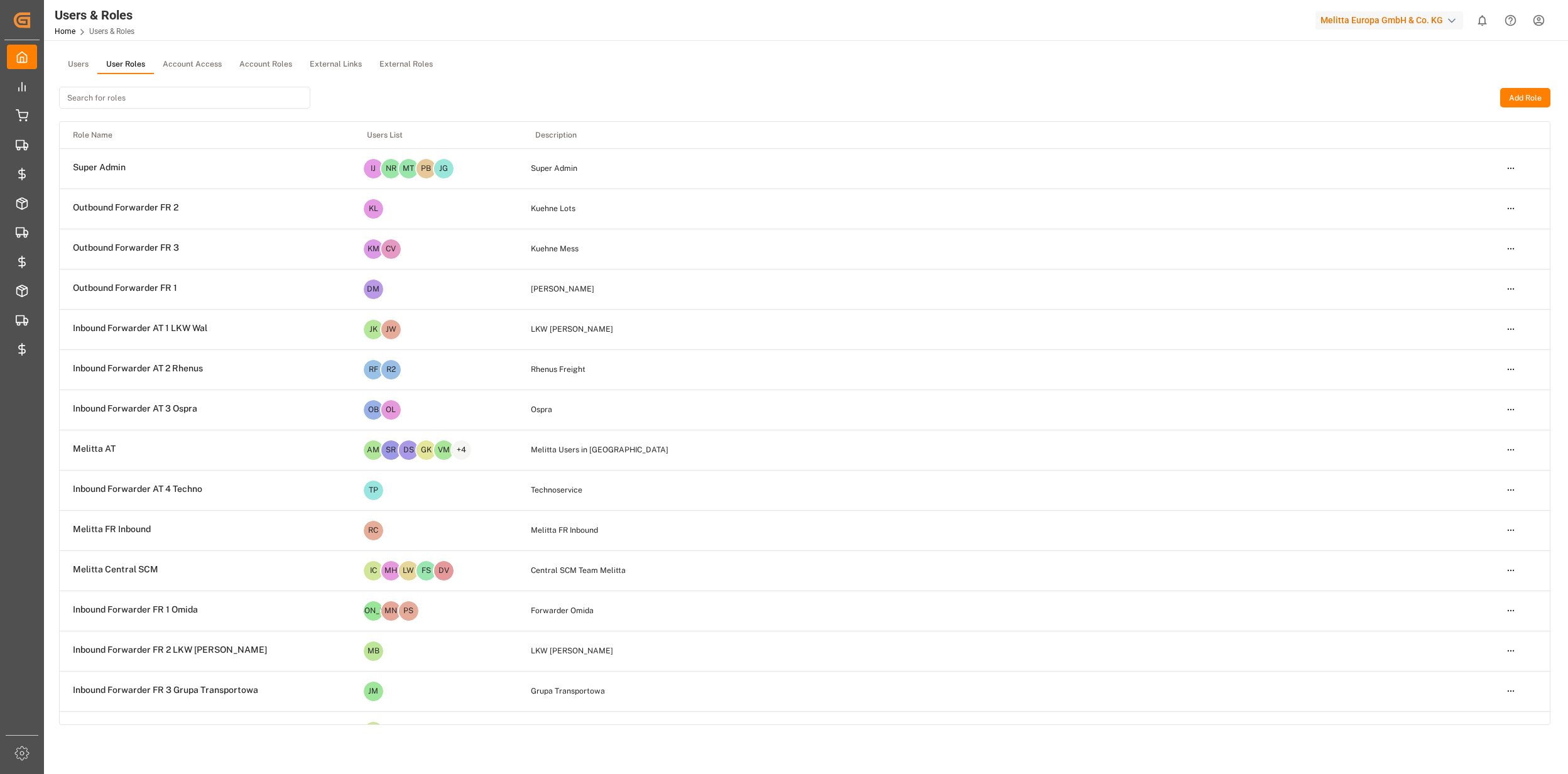
click at [135, 98] on input at bounding box center [185, 97] width 251 height 22
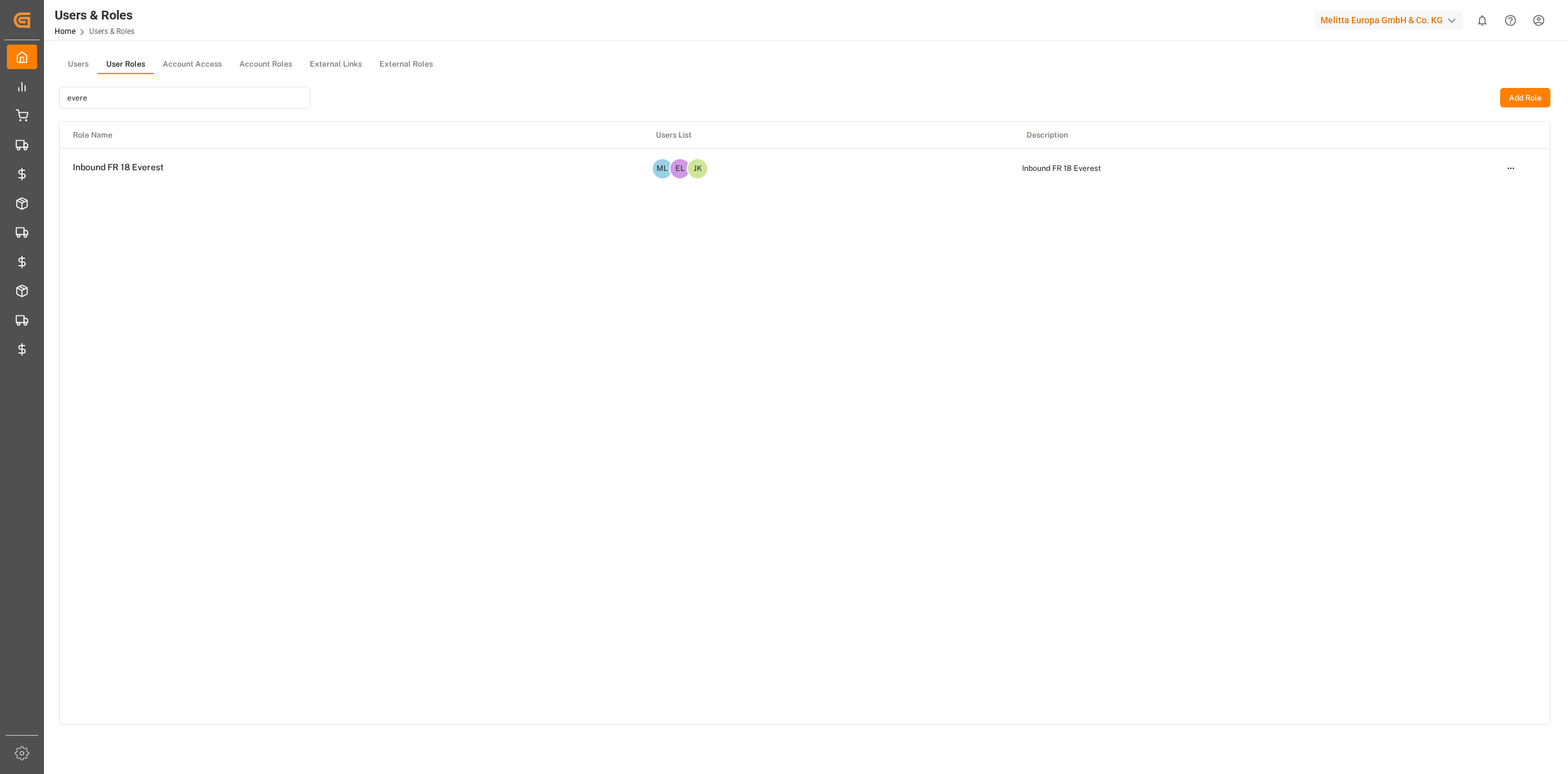
click at [1509, 162] on html "Created by potrace 1.15, written by [PERSON_NAME] [DATE]-[DATE] Created by potr…" at bounding box center [784, 387] width 1568 height 774
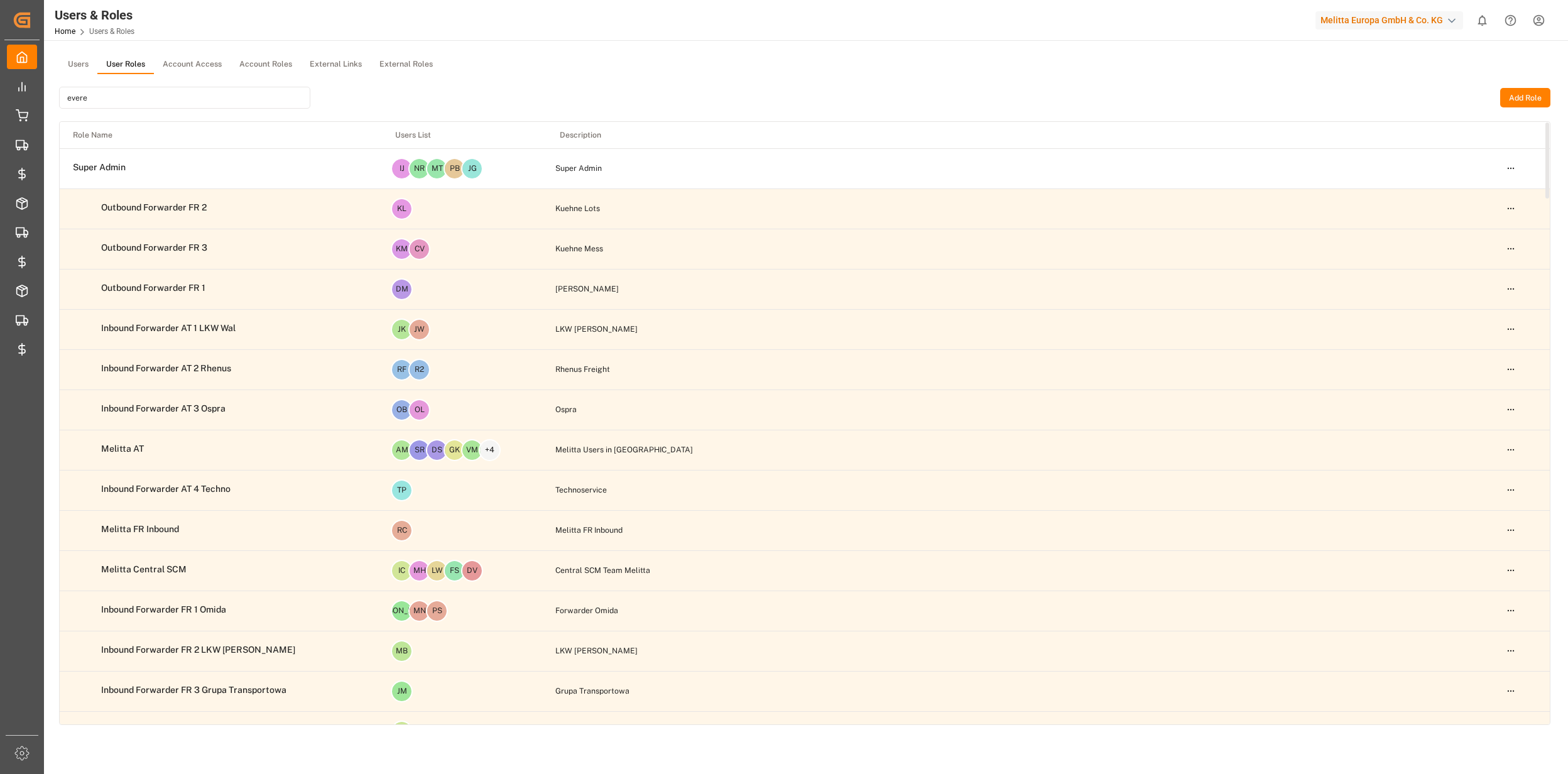
click at [1452, 188] on html "Created by potrace 1.15, written by [PERSON_NAME] [DATE]-[DATE] Created by potr…" at bounding box center [784, 387] width 1568 height 774
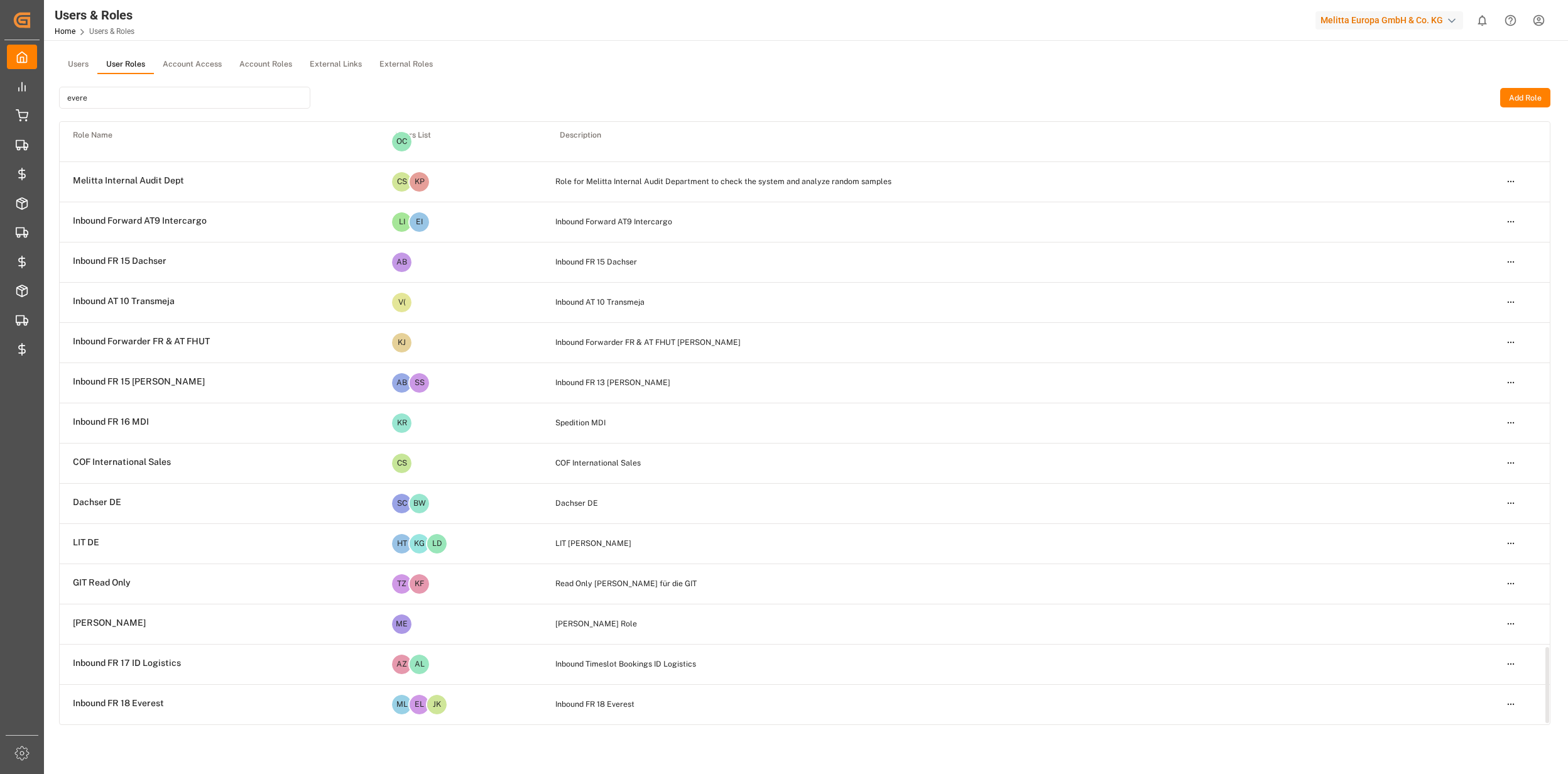
click at [227, 99] on input "evere" at bounding box center [185, 97] width 251 height 22
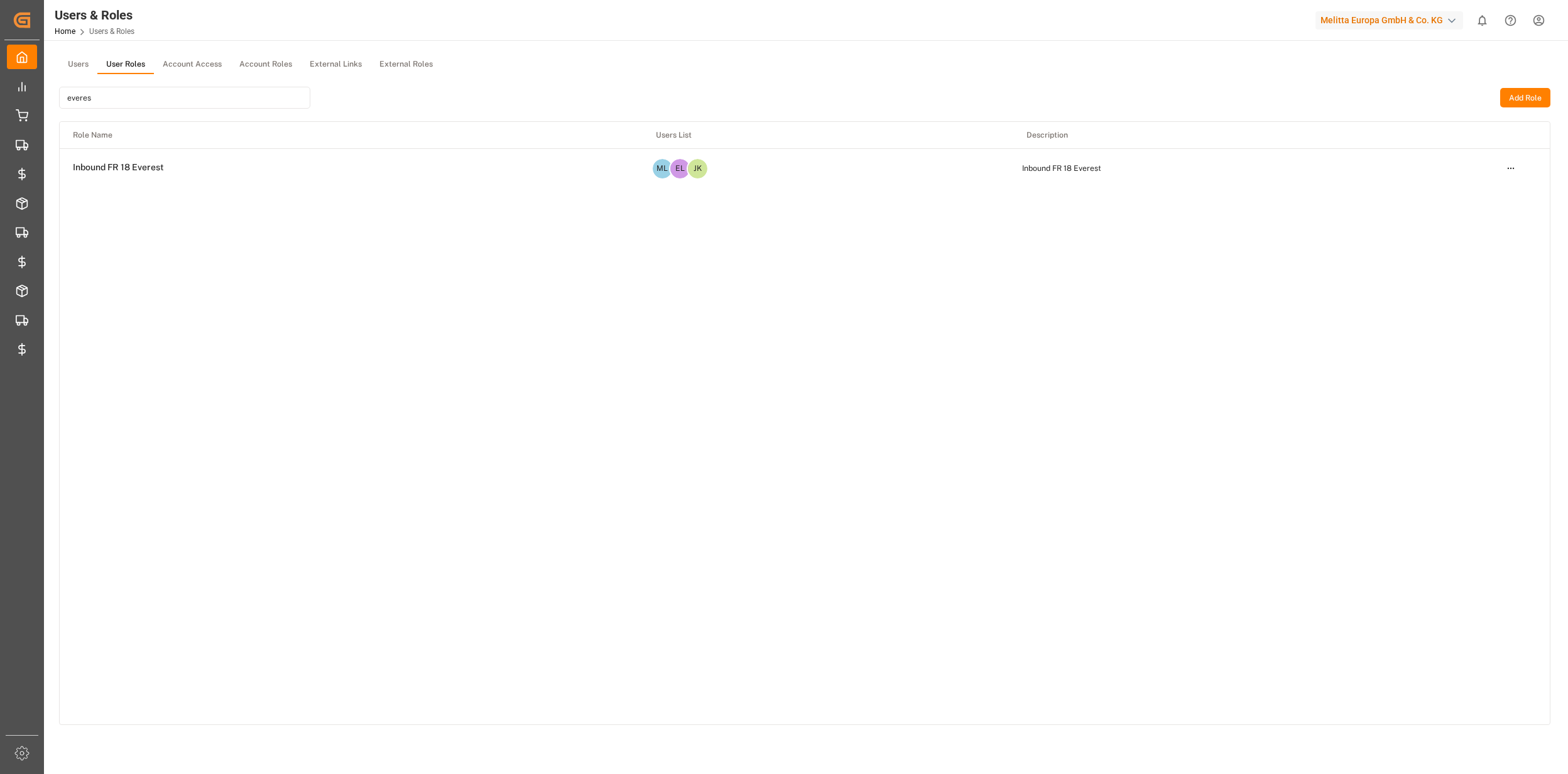
type input "everes"
click at [1512, 171] on html "Created by potrace 1.15, written by [PERSON_NAME] [DATE]-[DATE] Created by potr…" at bounding box center [784, 387] width 1568 height 774
click at [1463, 191] on div "Edit" at bounding box center [1484, 190] width 65 height 17
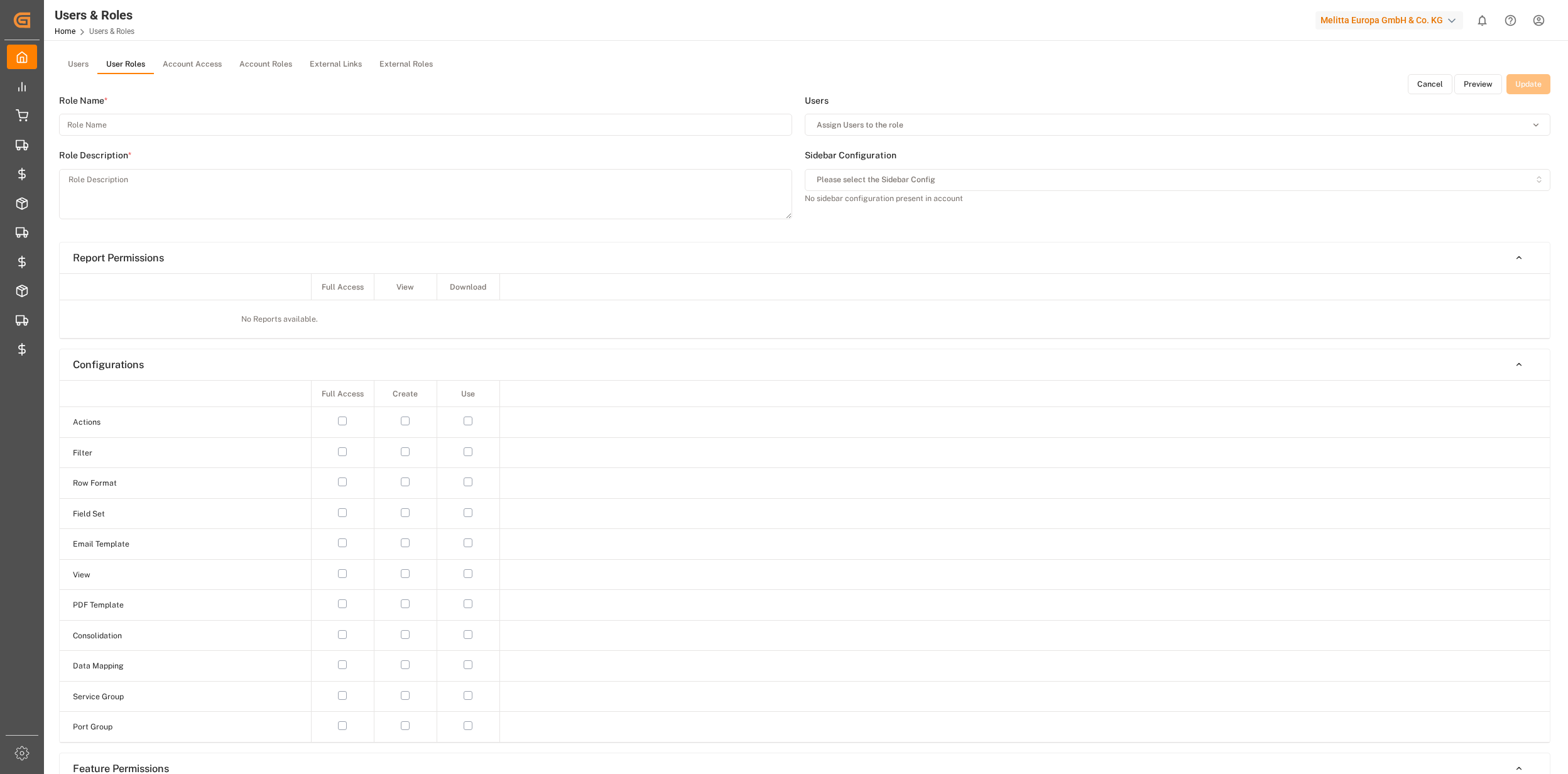
type input "Inbound FR 18 Everest"
type textarea "Inbound FR 18 Everest"
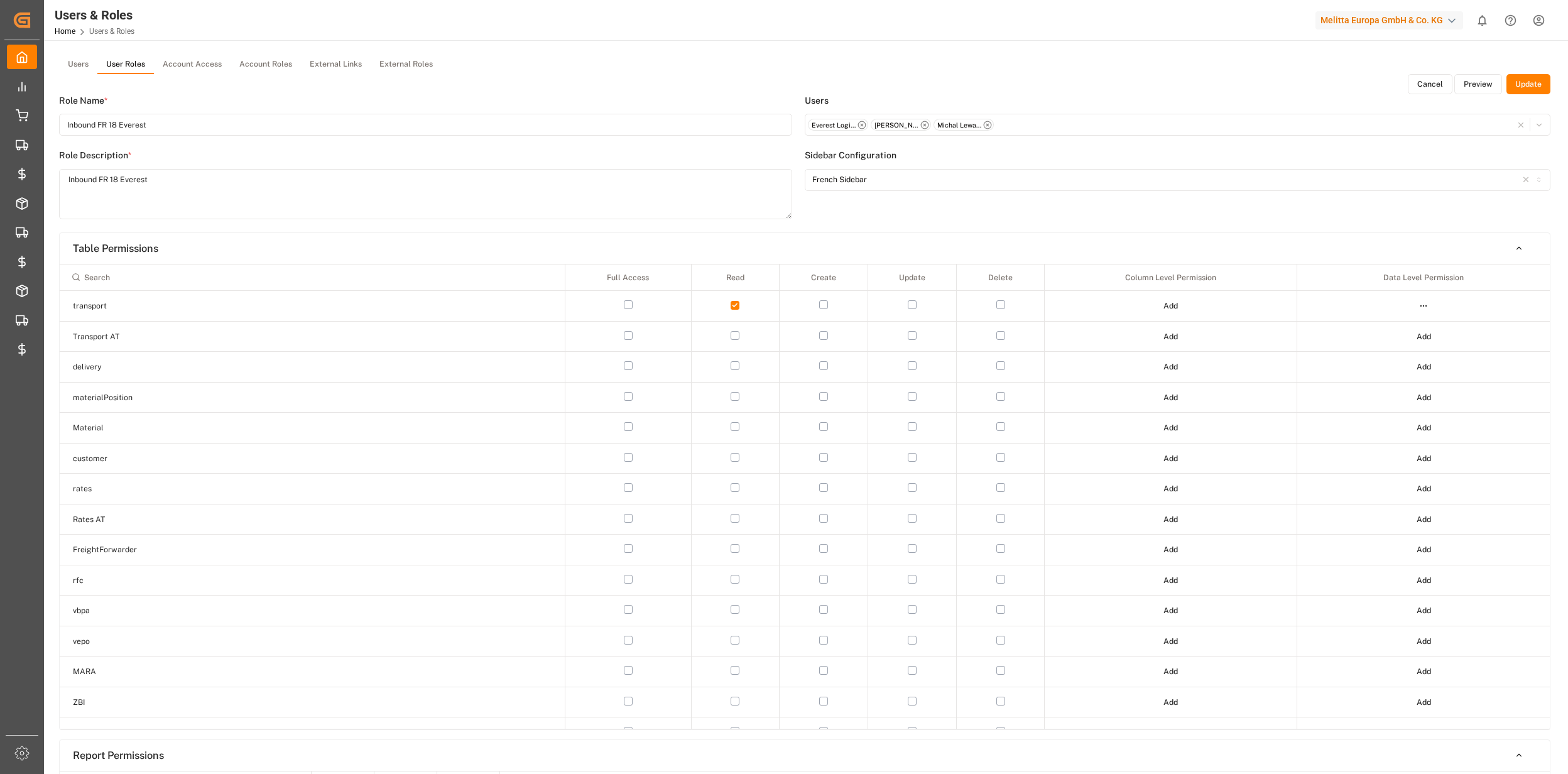
click at [1484, 82] on button "Preview" at bounding box center [1479, 84] width 47 height 20
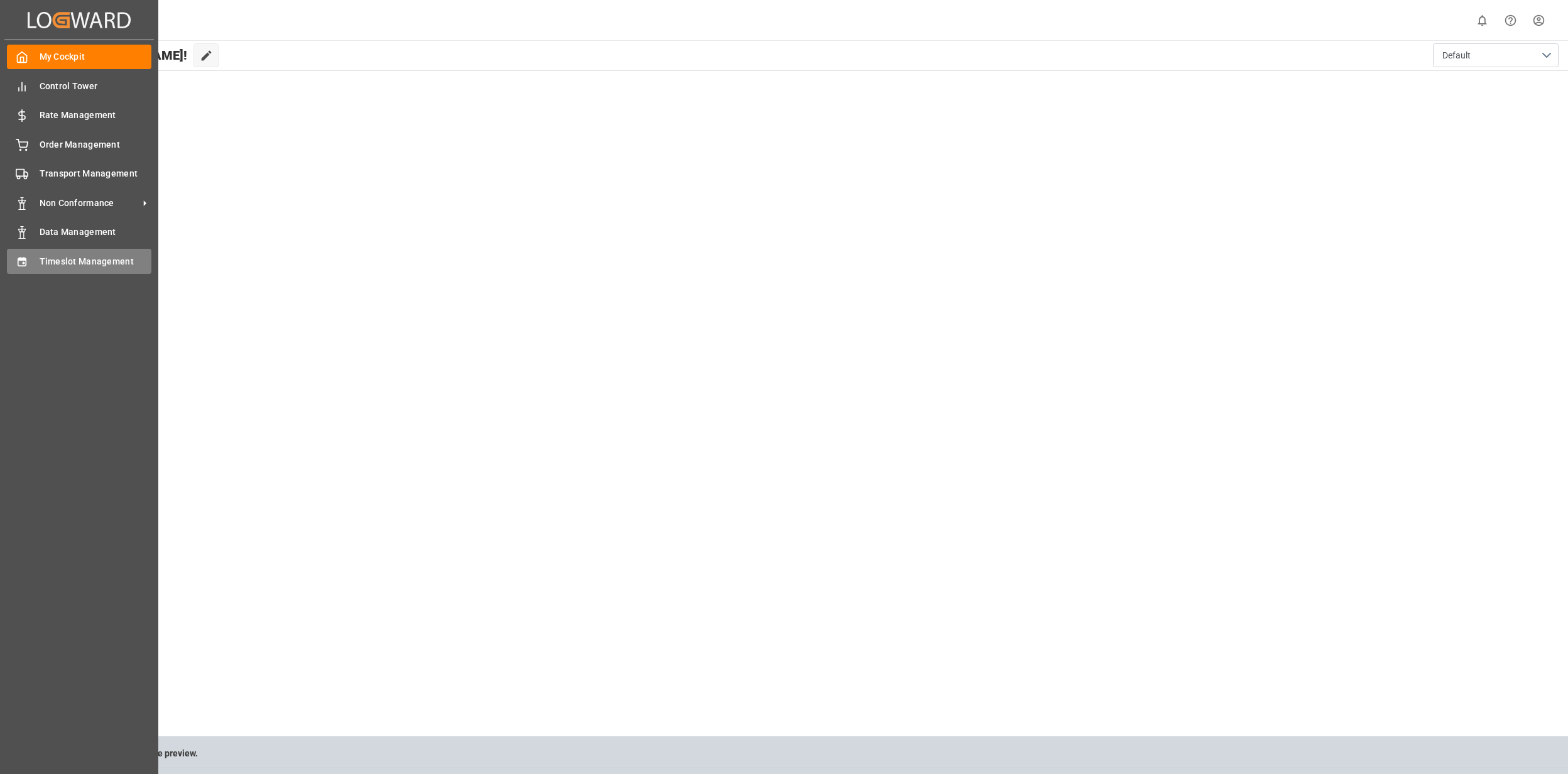
click at [25, 261] on icon at bounding box center [22, 262] width 13 height 13
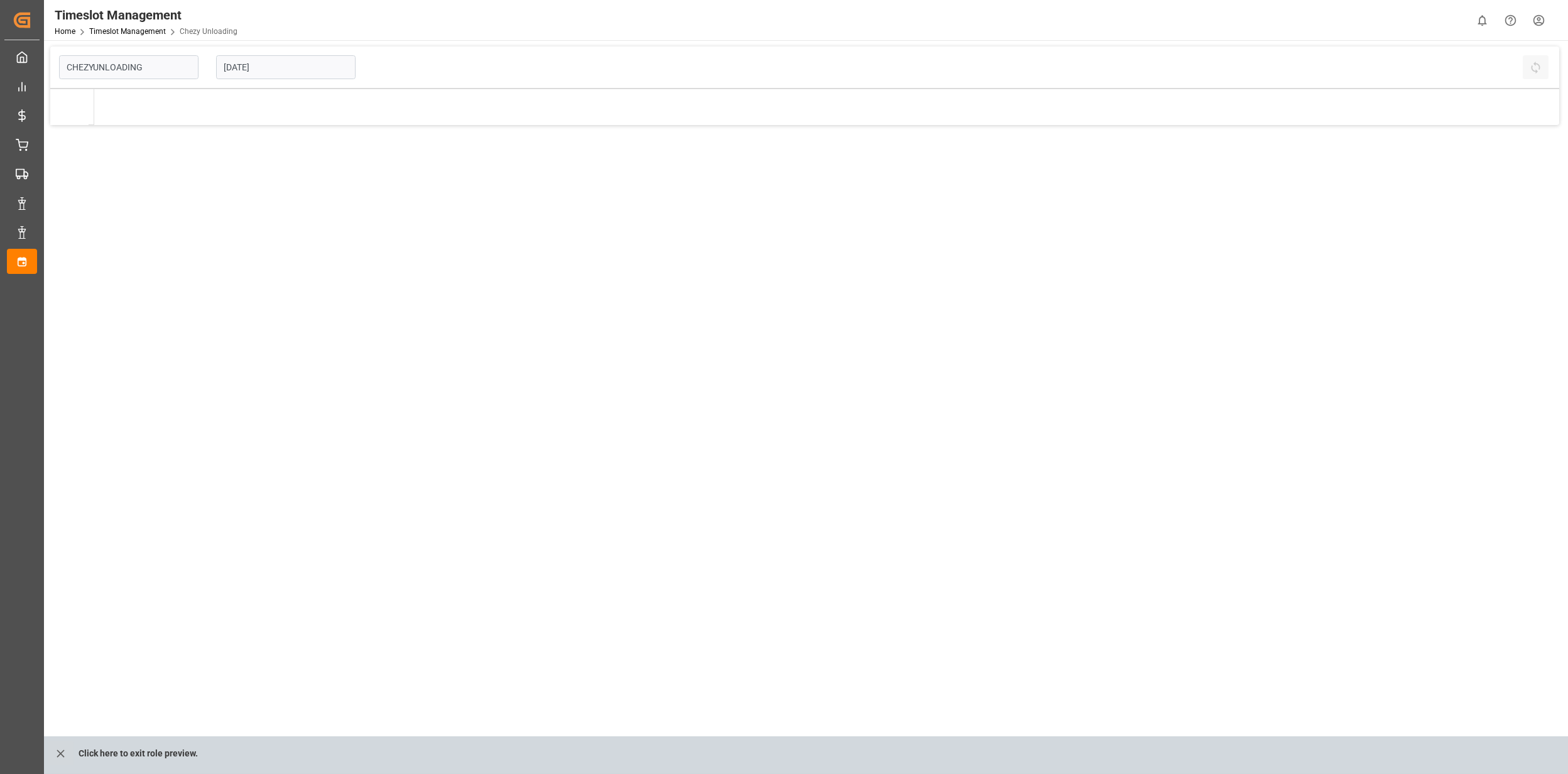
type input "Chezy Unloading"
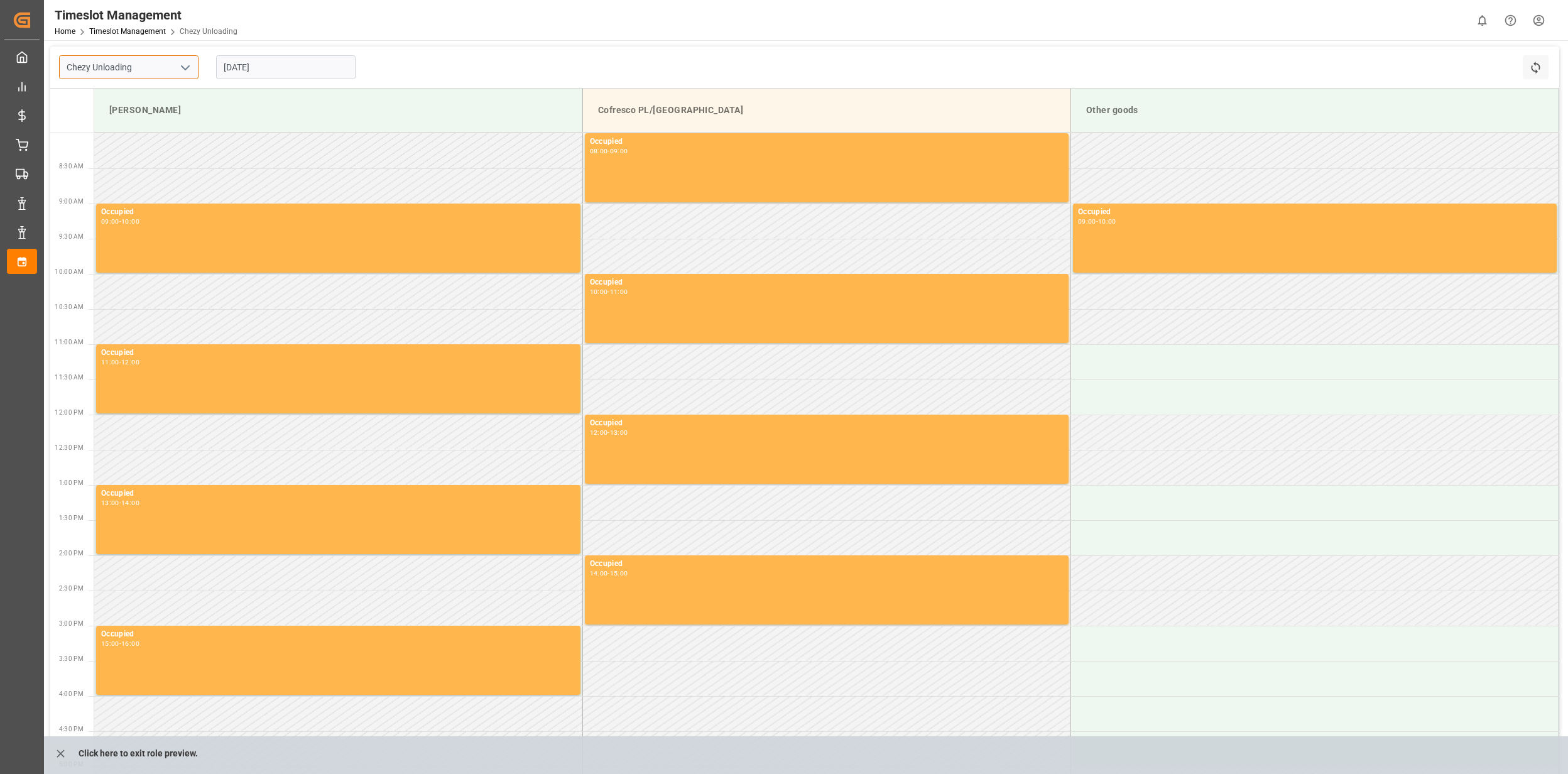
click at [165, 68] on input "Chezy Unloading" at bounding box center [128, 67] width 139 height 24
click at [179, 74] on icon "open menu" at bounding box center [185, 67] width 15 height 15
click at [262, 56] on input "[DATE]" at bounding box center [285, 67] width 139 height 24
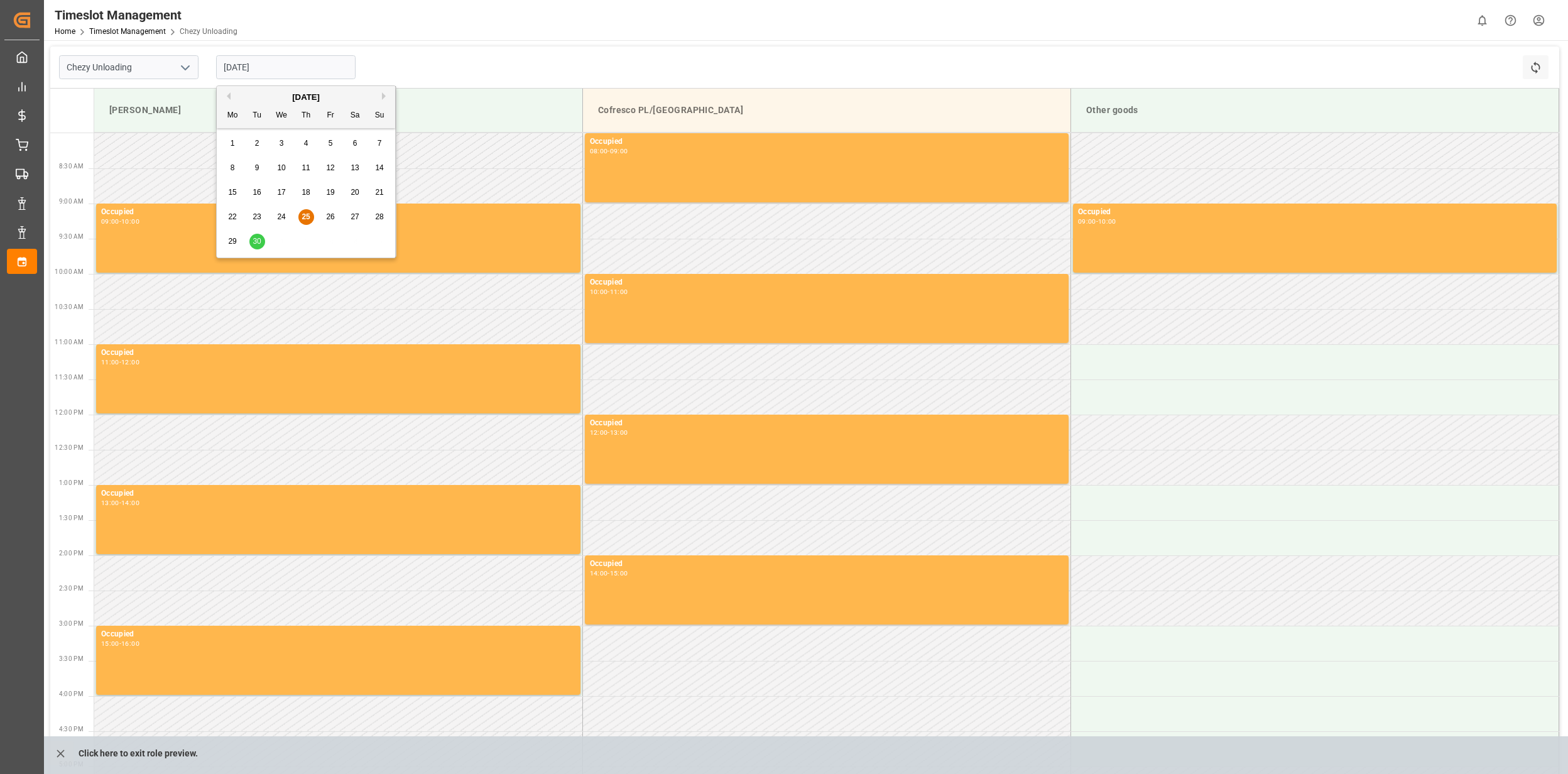
click at [381, 96] on div "[DATE]" at bounding box center [306, 97] width 178 height 13
click at [382, 97] on div "[DATE]" at bounding box center [306, 97] width 178 height 13
click at [383, 97] on button "Next Month" at bounding box center [386, 96] width 7 height 7
click at [311, 141] on div "2" at bounding box center [306, 144] width 15 height 15
type input "[DATE]"
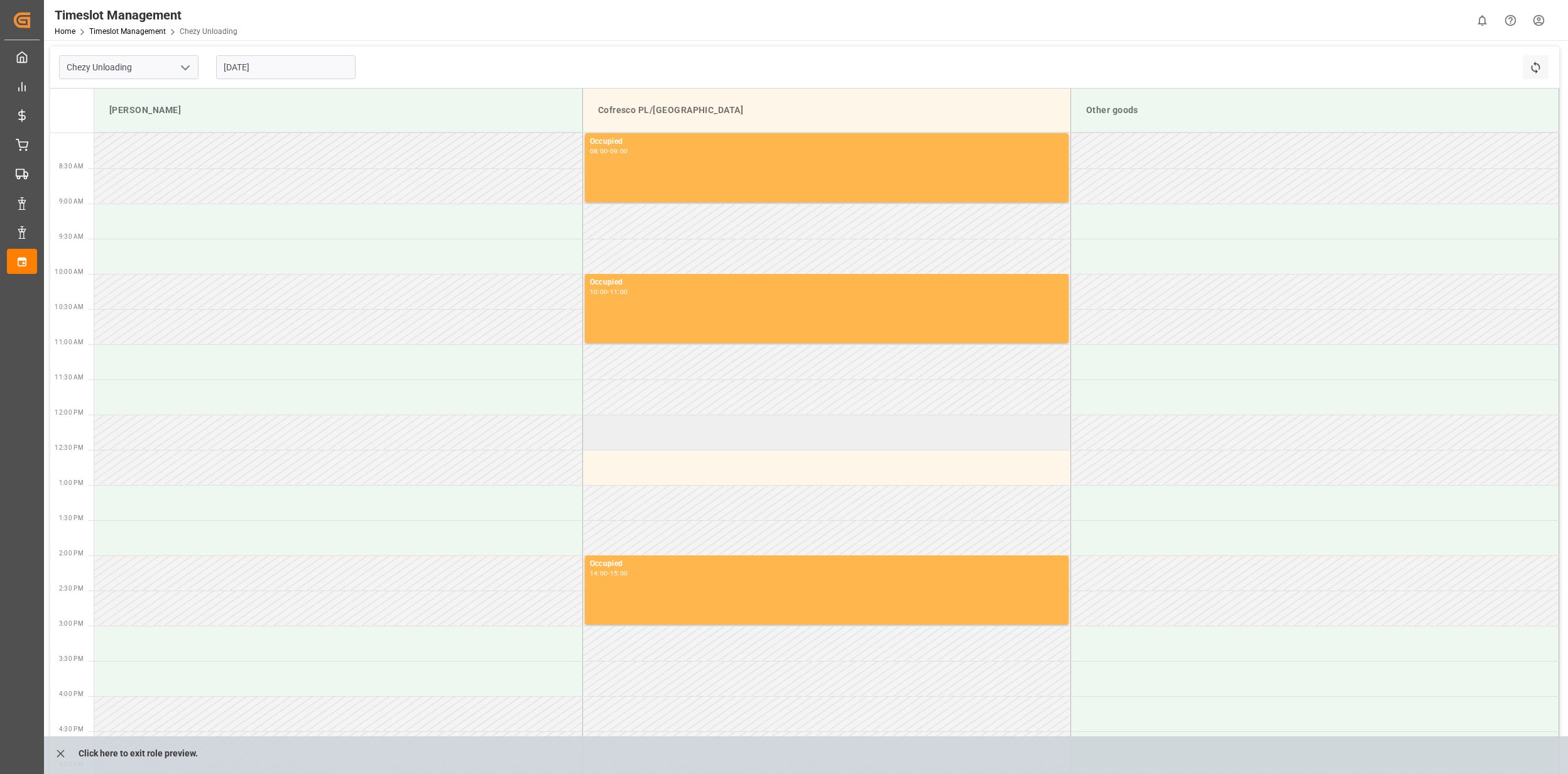
click at [642, 441] on td at bounding box center [827, 432] width 488 height 36
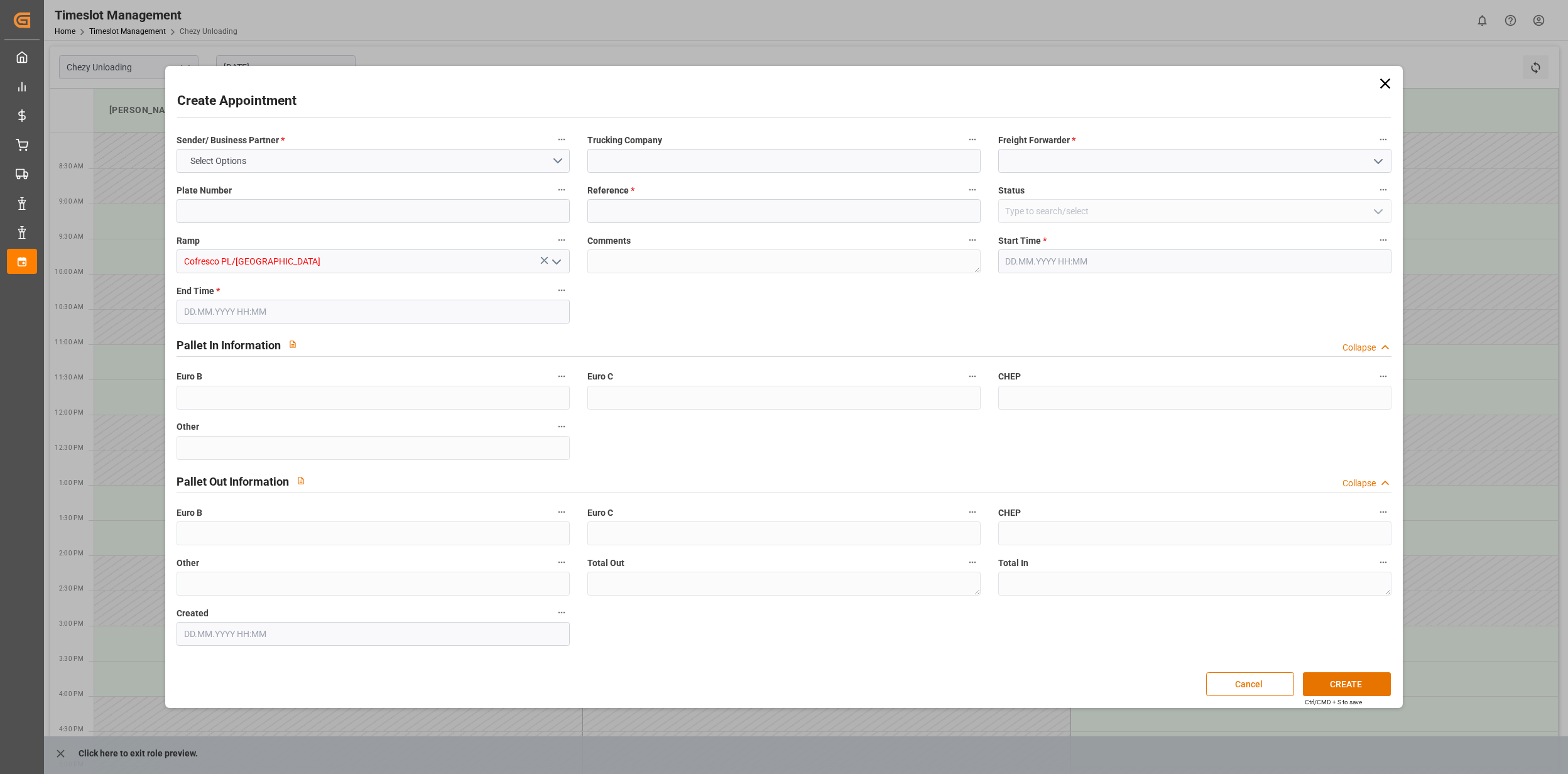
type input "0"
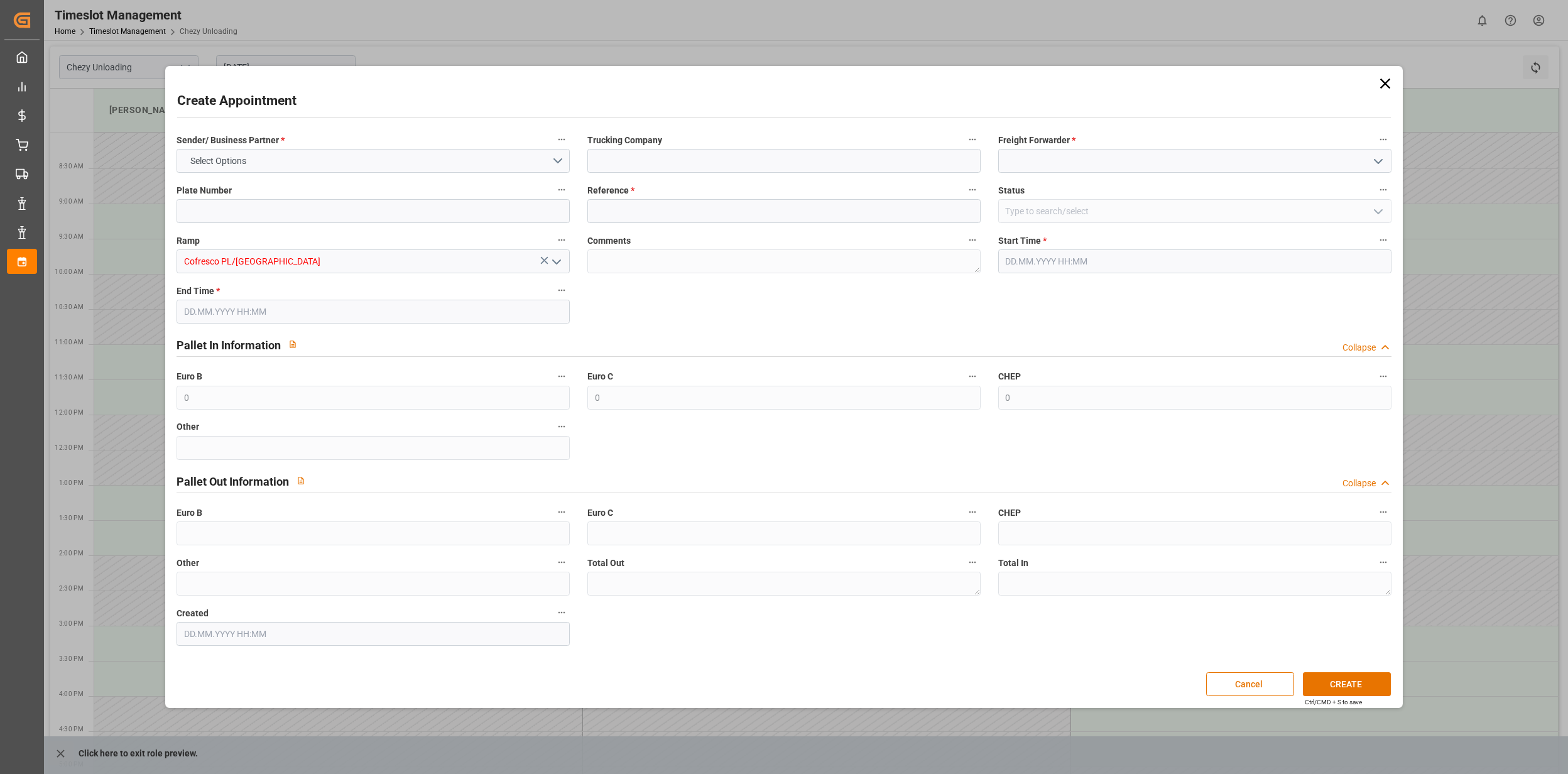
type input "0"
type input "[DATE] 12:00"
type input "[DATE] 13:00"
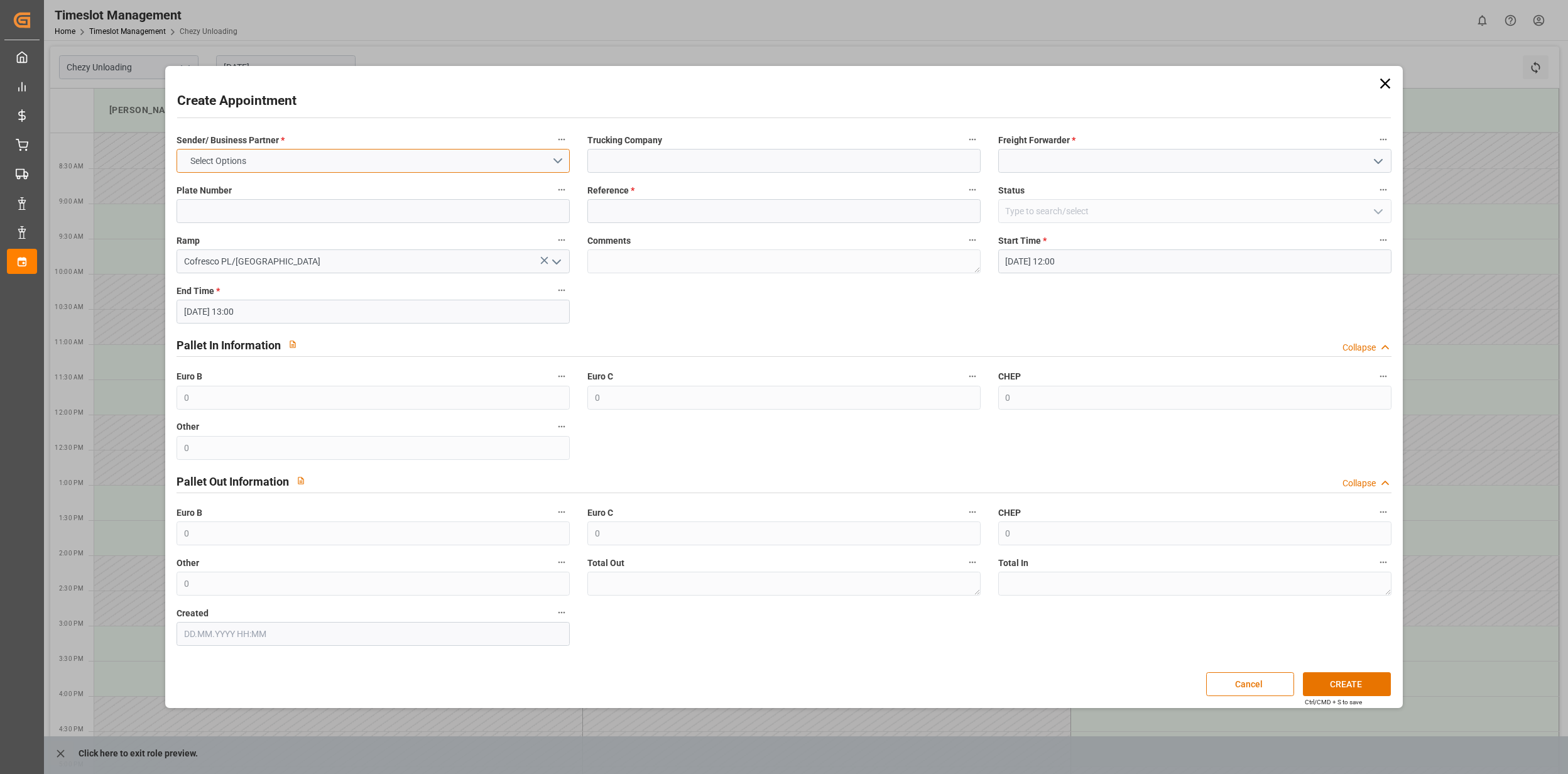
click at [551, 159] on button "Select Options" at bounding box center [373, 161] width 393 height 24
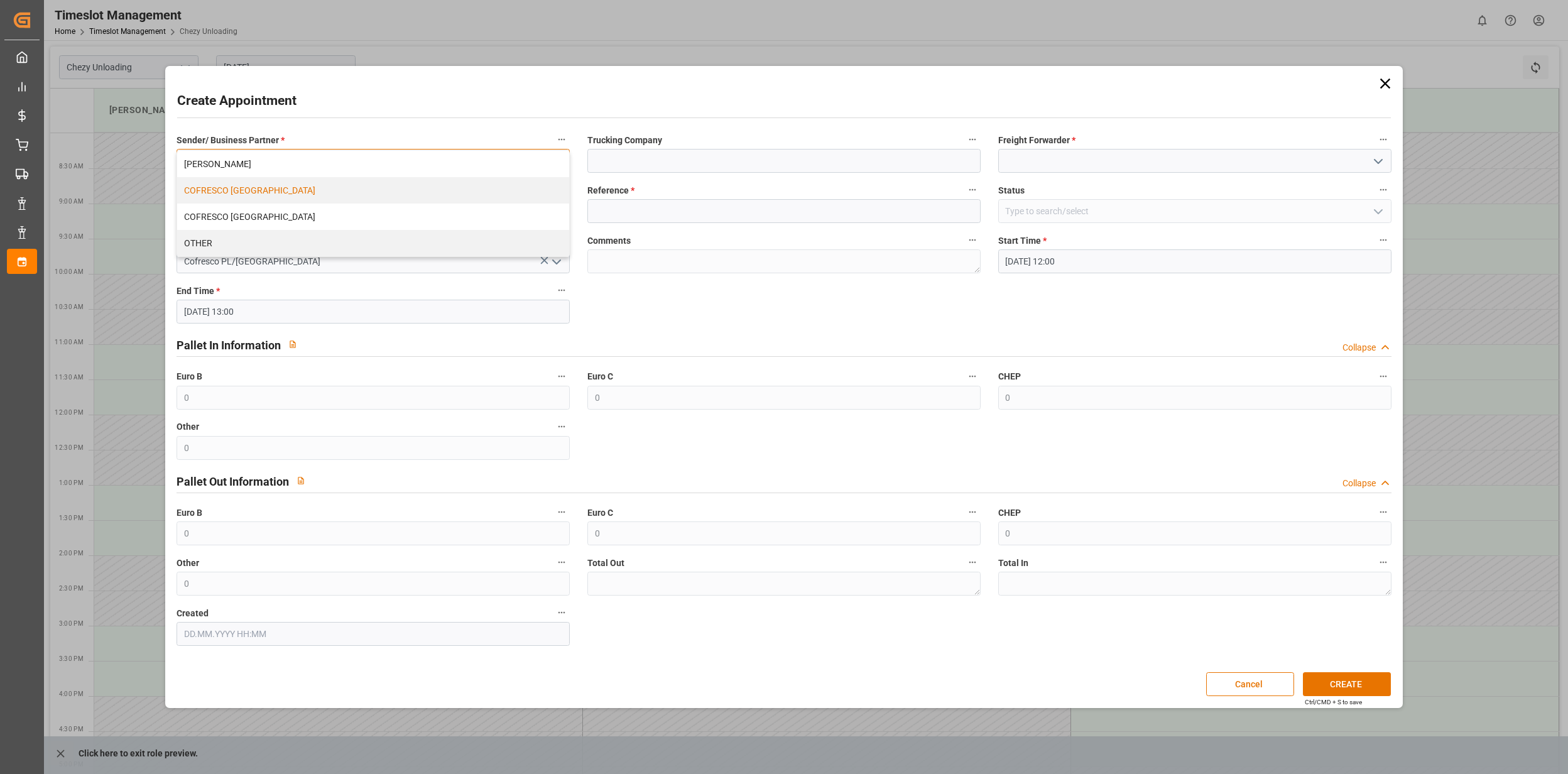
click at [421, 195] on div "COFRESCO [GEOGRAPHIC_DATA]" at bounding box center [373, 190] width 392 height 26
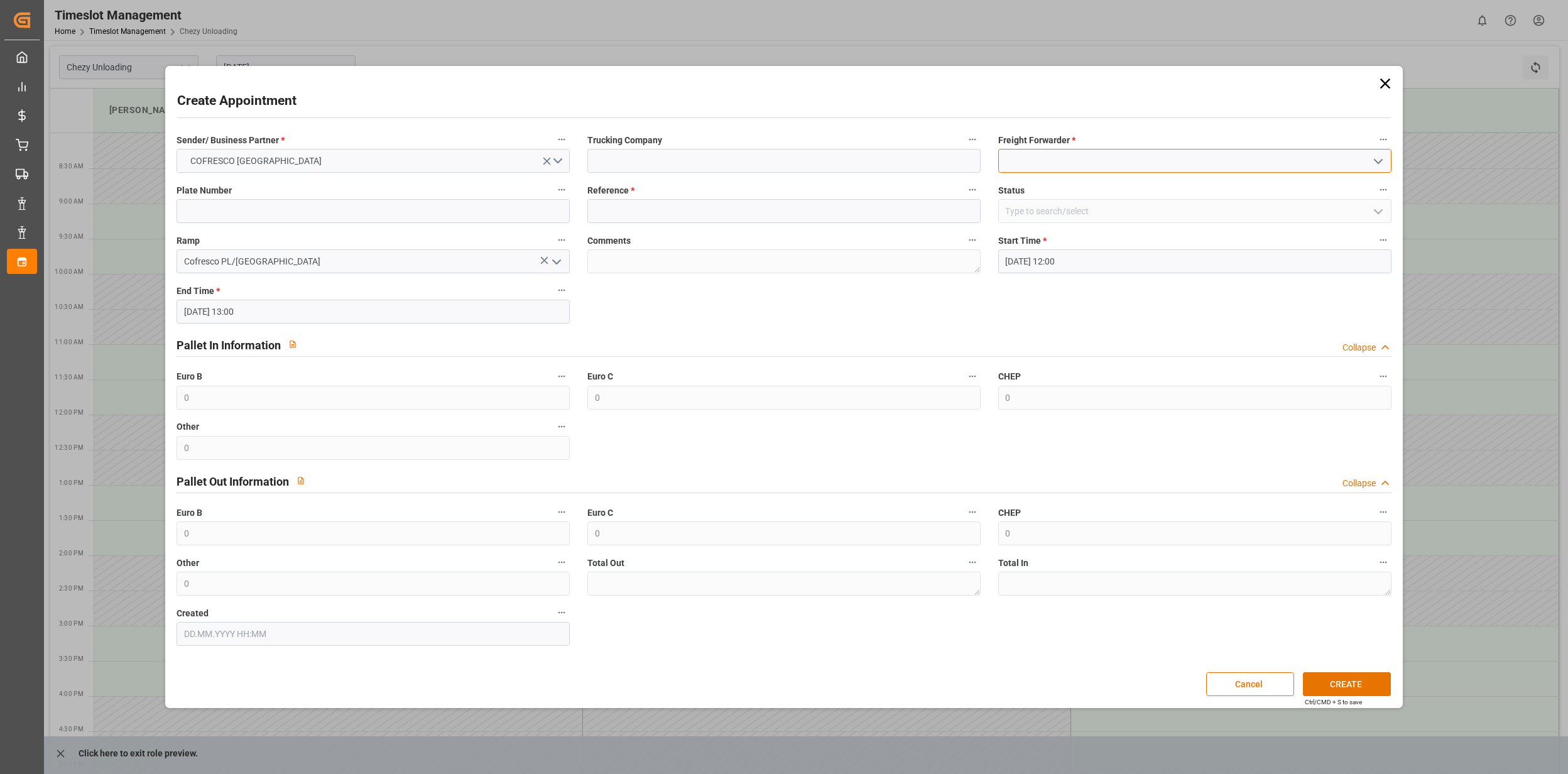
click at [1047, 163] on input at bounding box center [1196, 161] width 393 height 24
click at [1379, 159] on icon "open menu" at bounding box center [1379, 161] width 15 height 15
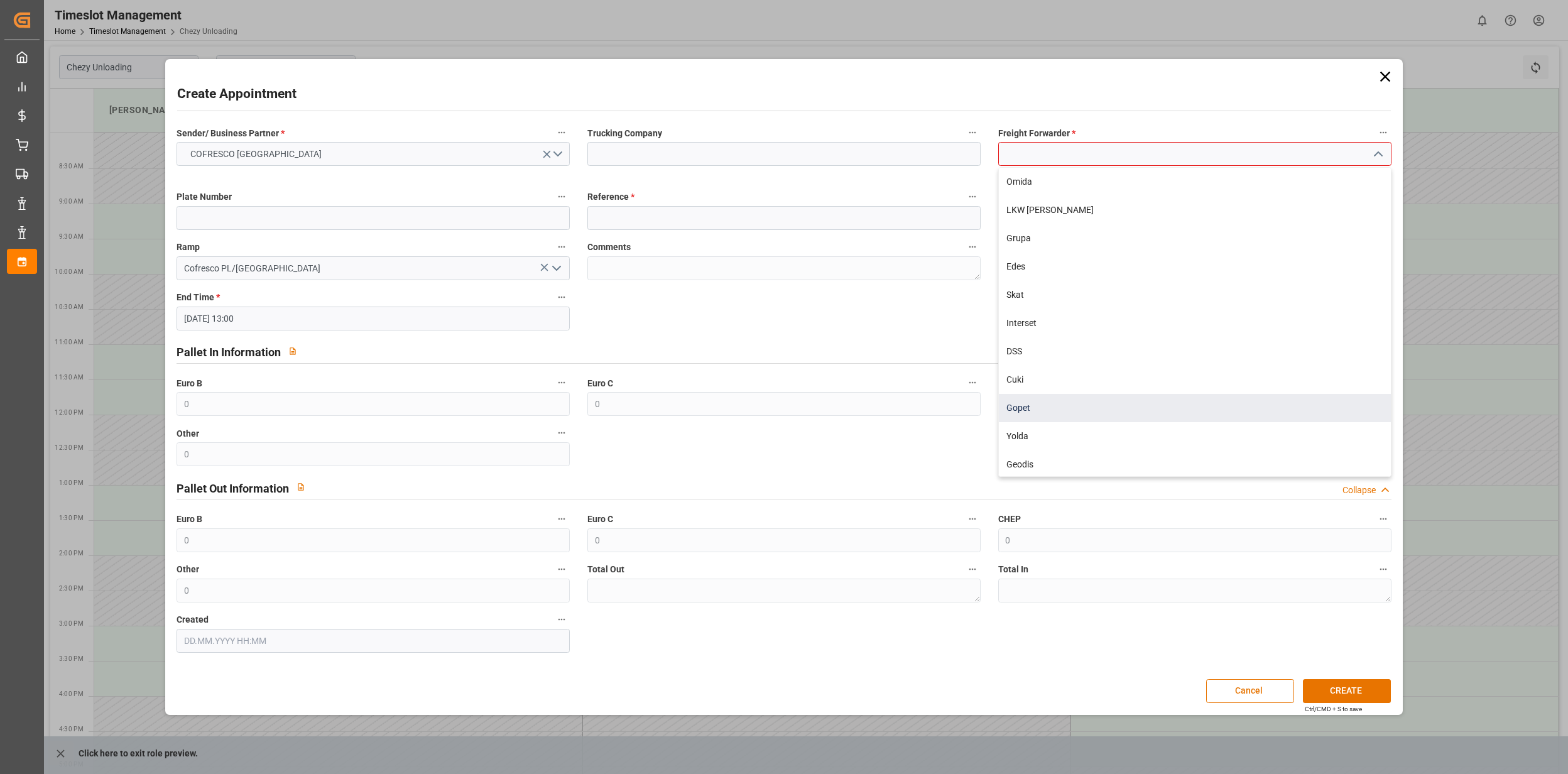
scroll to position [314, 0]
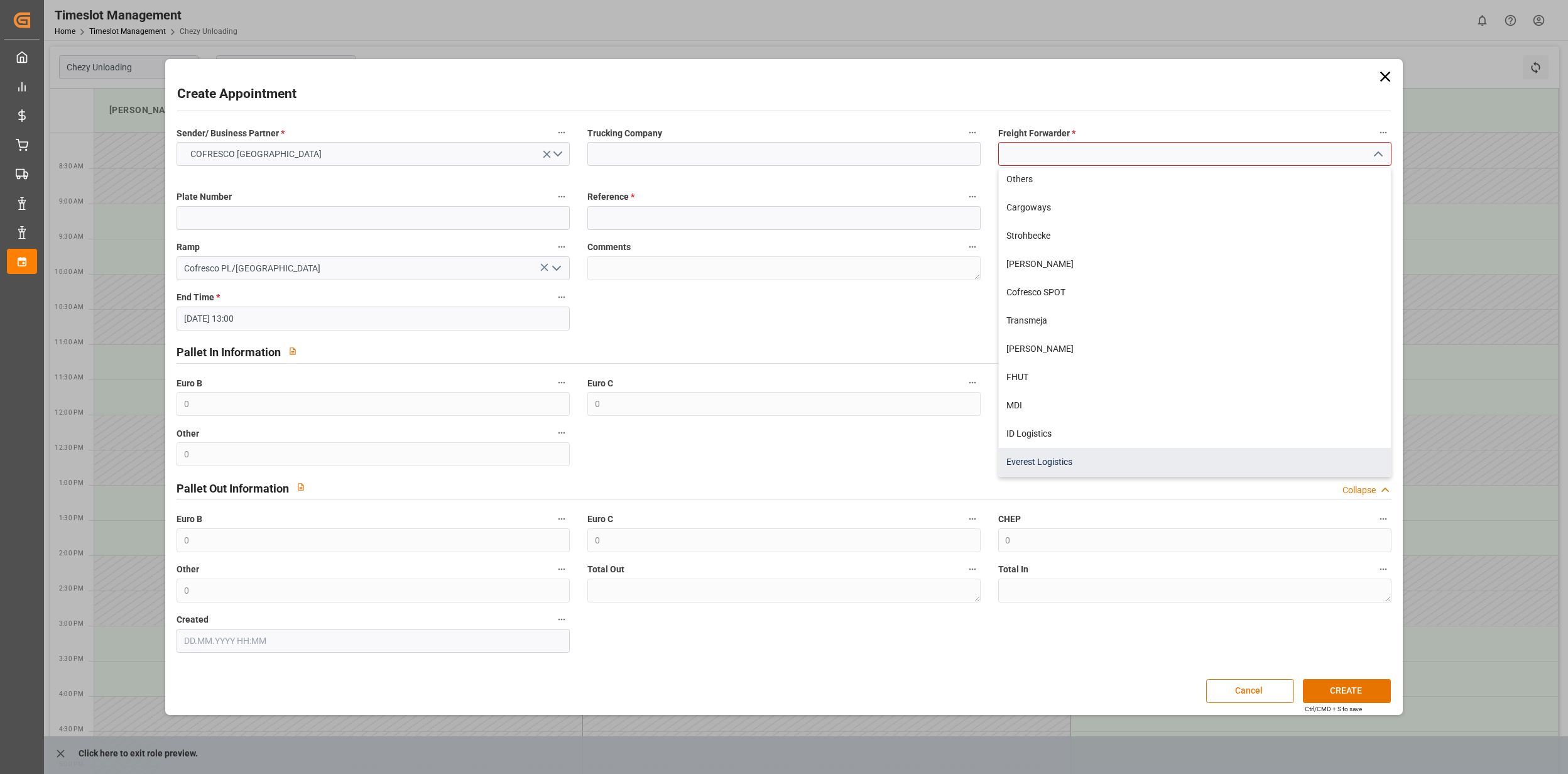
click at [1044, 463] on div "Everest Logistics" at bounding box center [1195, 462] width 392 height 28
type input "Everest Logistics"
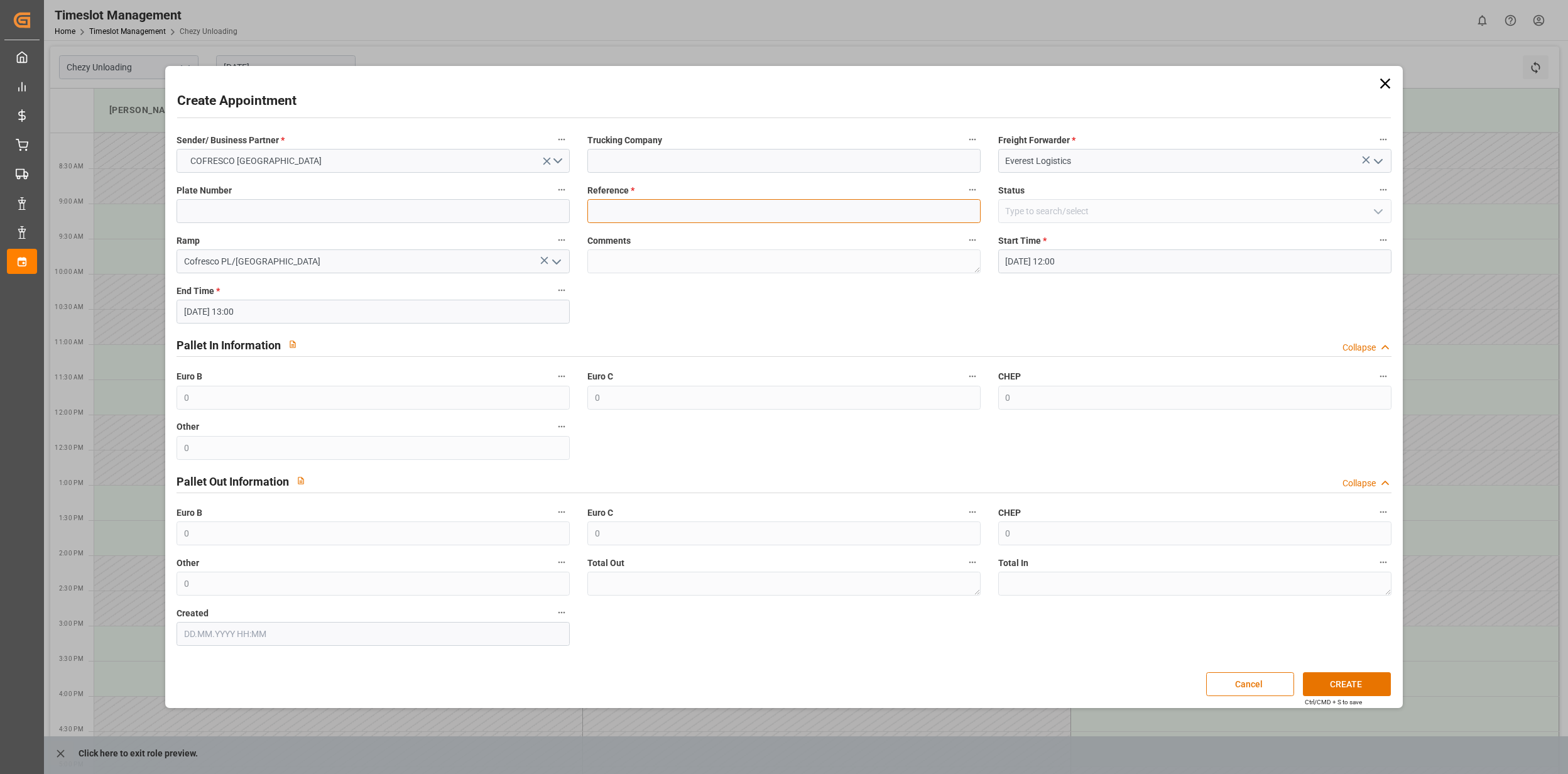
drag, startPoint x: 635, startPoint y: 205, endPoint x: 680, endPoint y: 216, distance: 46.3
click at [635, 205] on input at bounding box center [784, 211] width 393 height 24
type input "489501"
click at [845, 240] on label "Comments" at bounding box center [784, 240] width 393 height 17
click at [964, 240] on button "Comments" at bounding box center [972, 240] width 16 height 16
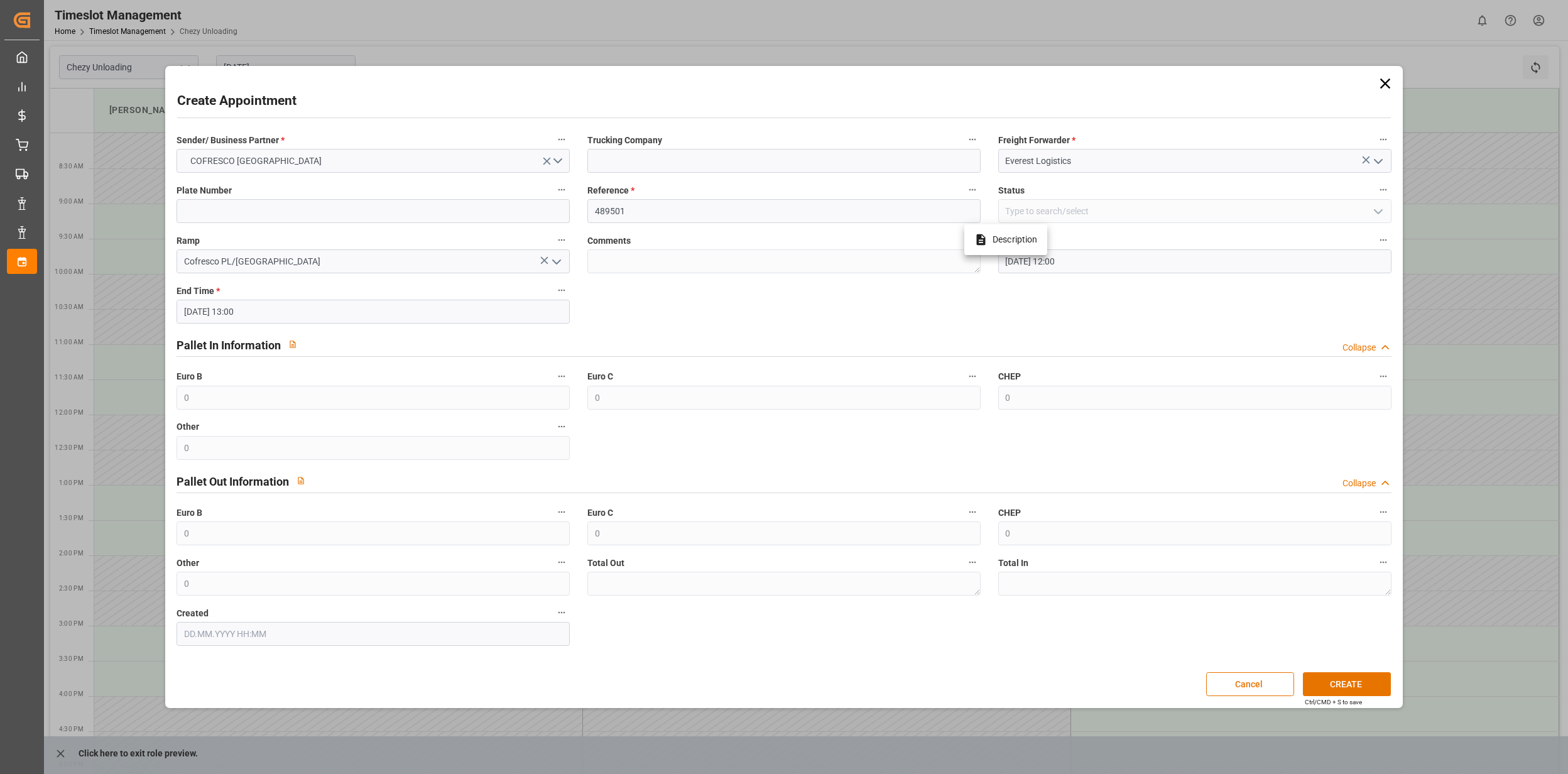
click at [1116, 283] on div at bounding box center [784, 387] width 1568 height 774
click at [1114, 265] on input "[DATE] 12:00" at bounding box center [1196, 261] width 393 height 24
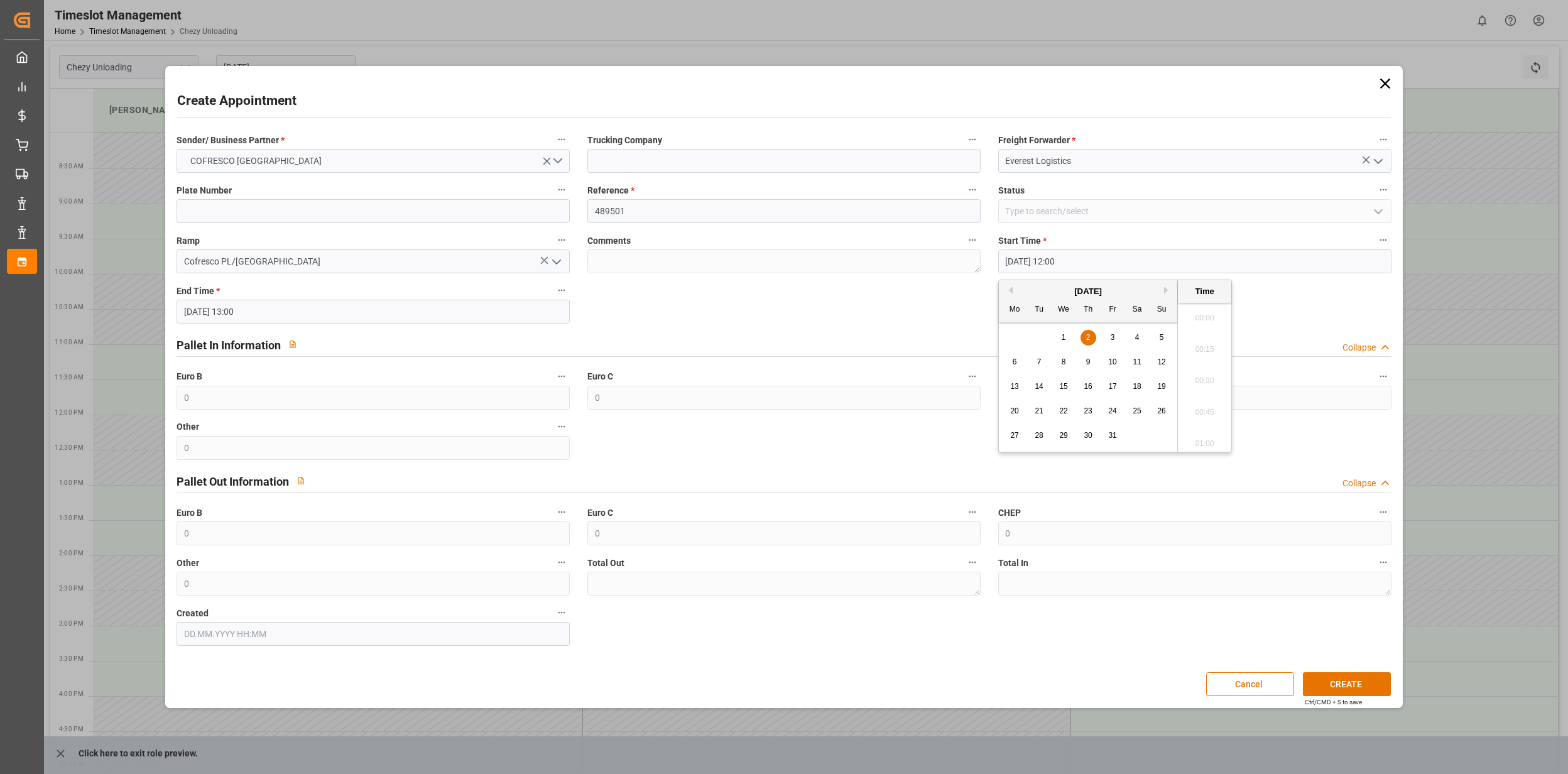
scroll to position [1449, 0]
click at [919, 325] on div "Sender/ Business Partner * COFRESCO [GEOGRAPHIC_DATA] Trucking Company Freight …" at bounding box center [784, 388] width 1233 height 524
click at [1336, 684] on button "CREATE" at bounding box center [1347, 684] width 88 height 24
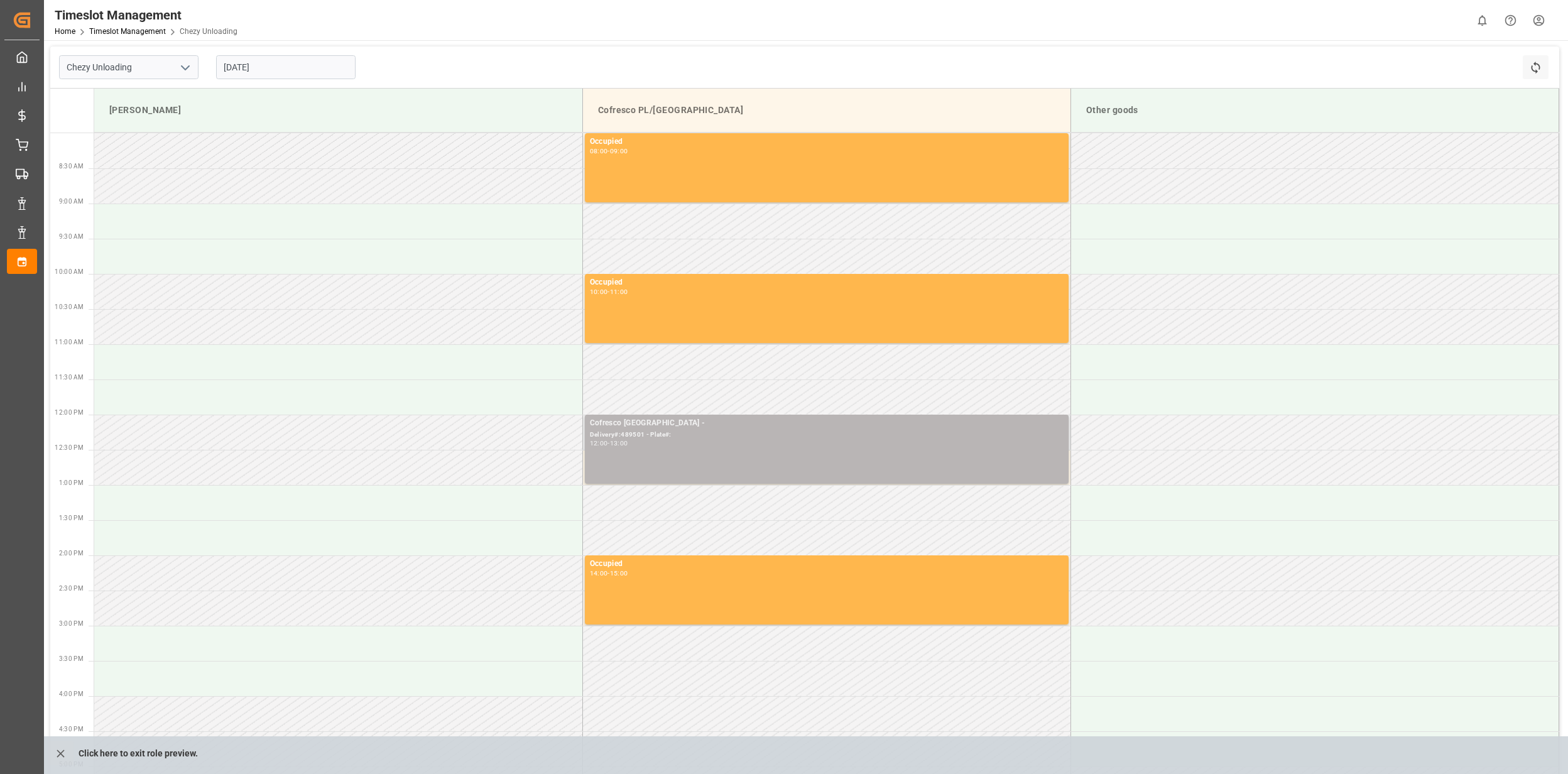
click at [860, 437] on div "Delivery#:489501 - Plate#:" at bounding box center [827, 435] width 473 height 11
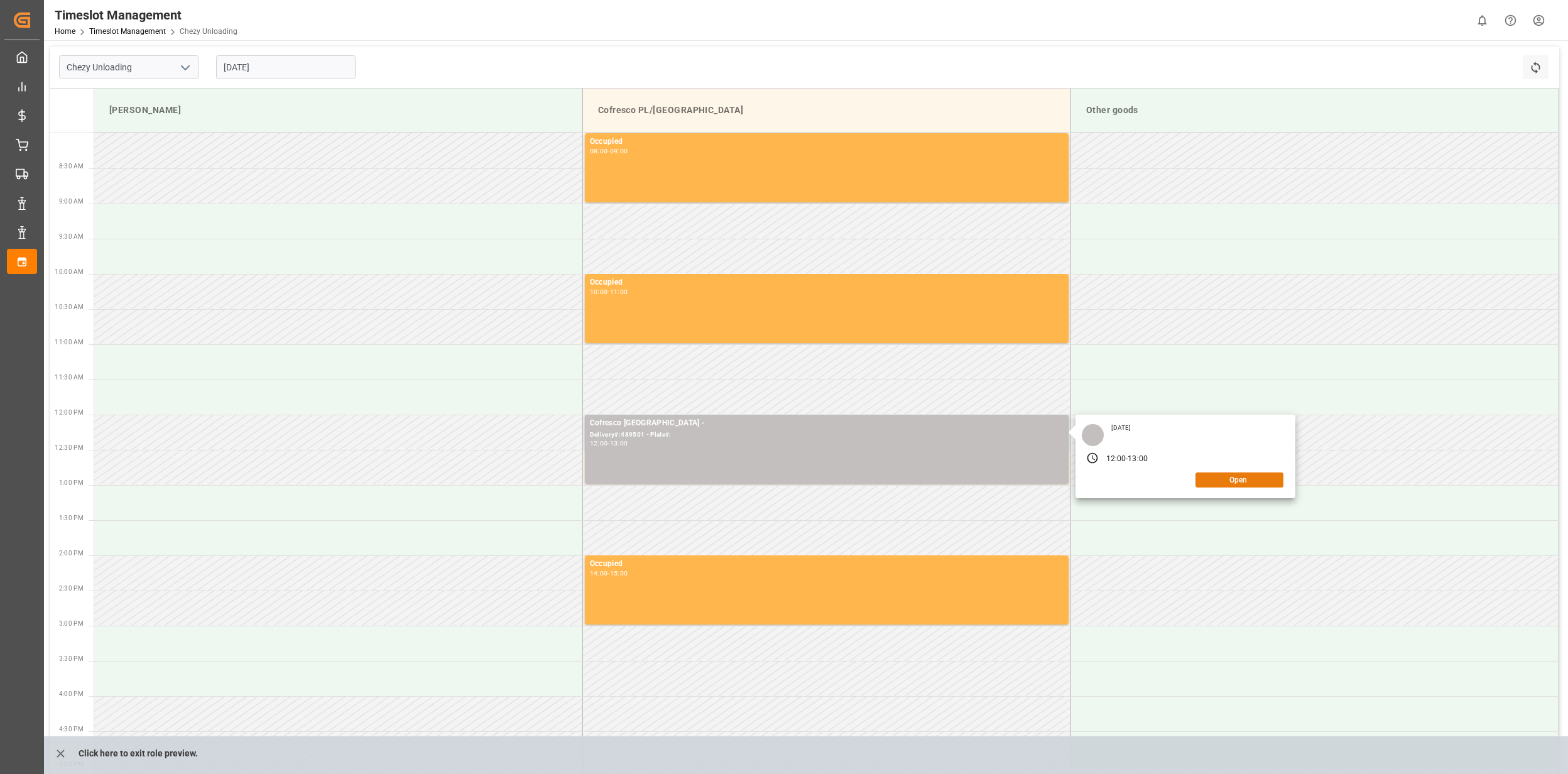
click at [1237, 482] on button "Open" at bounding box center [1239, 480] width 88 height 15
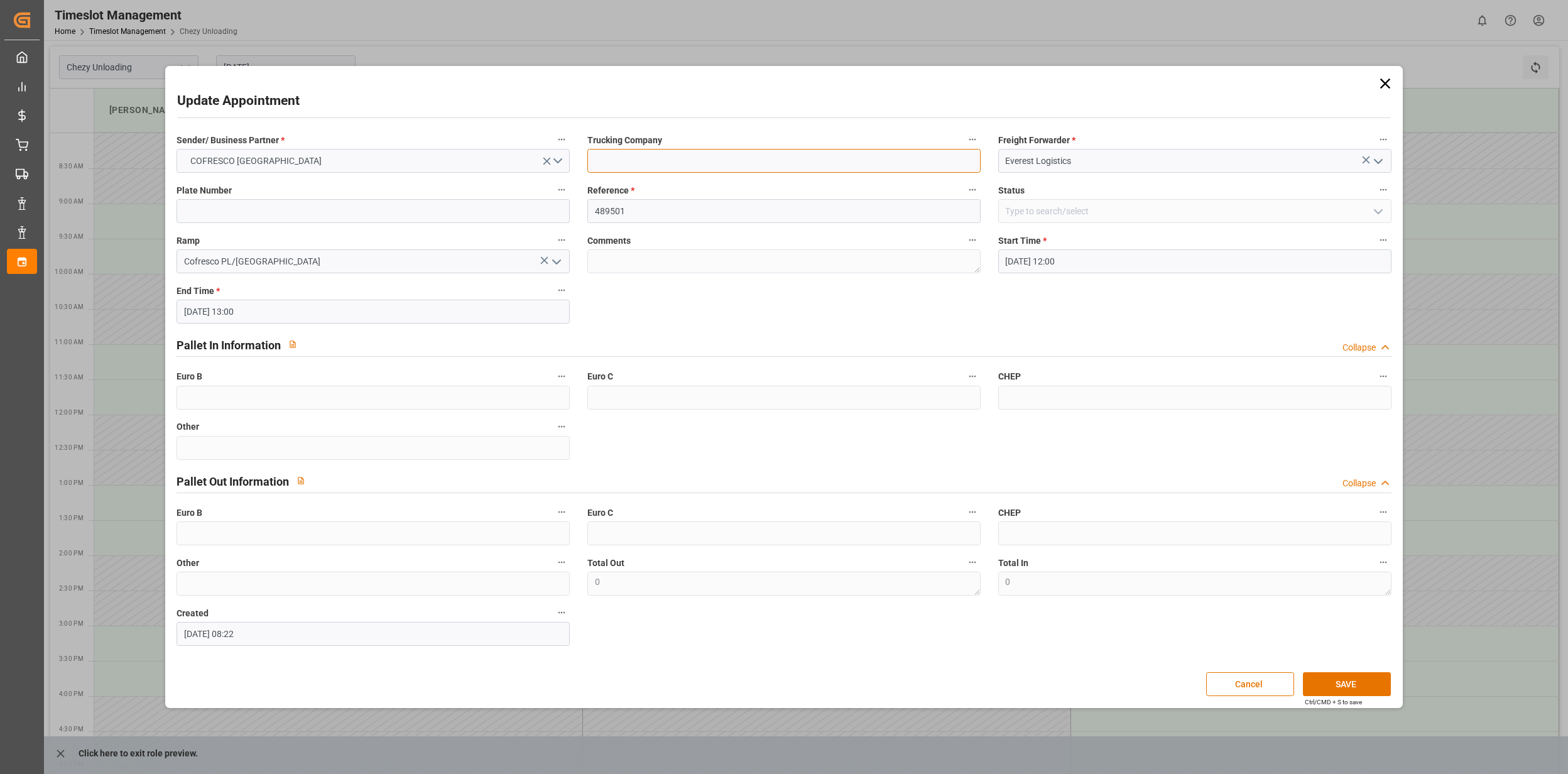
click at [702, 171] on input at bounding box center [784, 161] width 393 height 24
type input "Everest Logistics"
drag, startPoint x: 262, startPoint y: 208, endPoint x: 178, endPoint y: 208, distance: 84.0
click at [188, 208] on input "WPR8484K" at bounding box center [373, 211] width 393 height 24
type input "W"
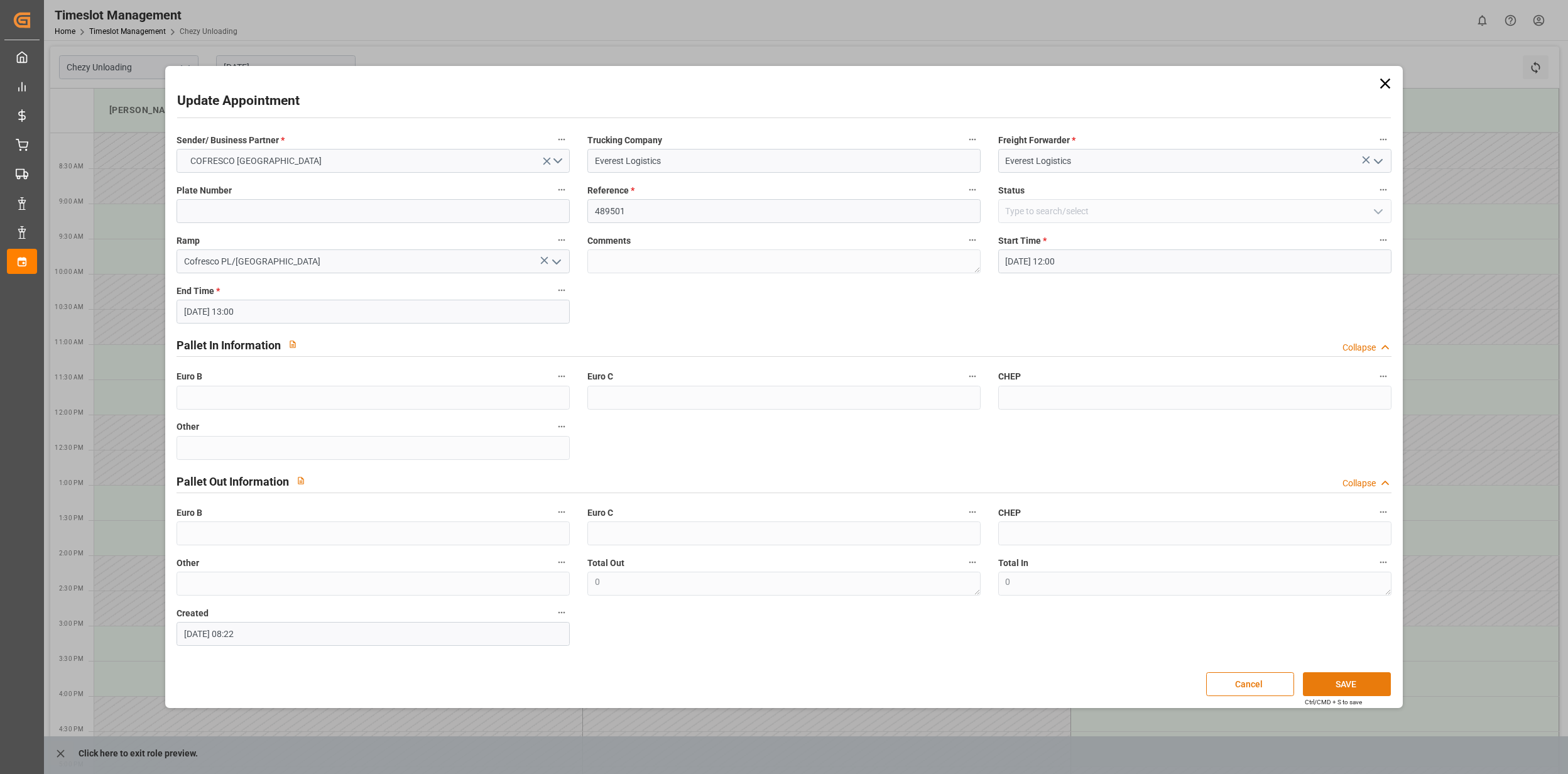
click at [1358, 687] on button "SAVE" at bounding box center [1347, 684] width 88 height 24
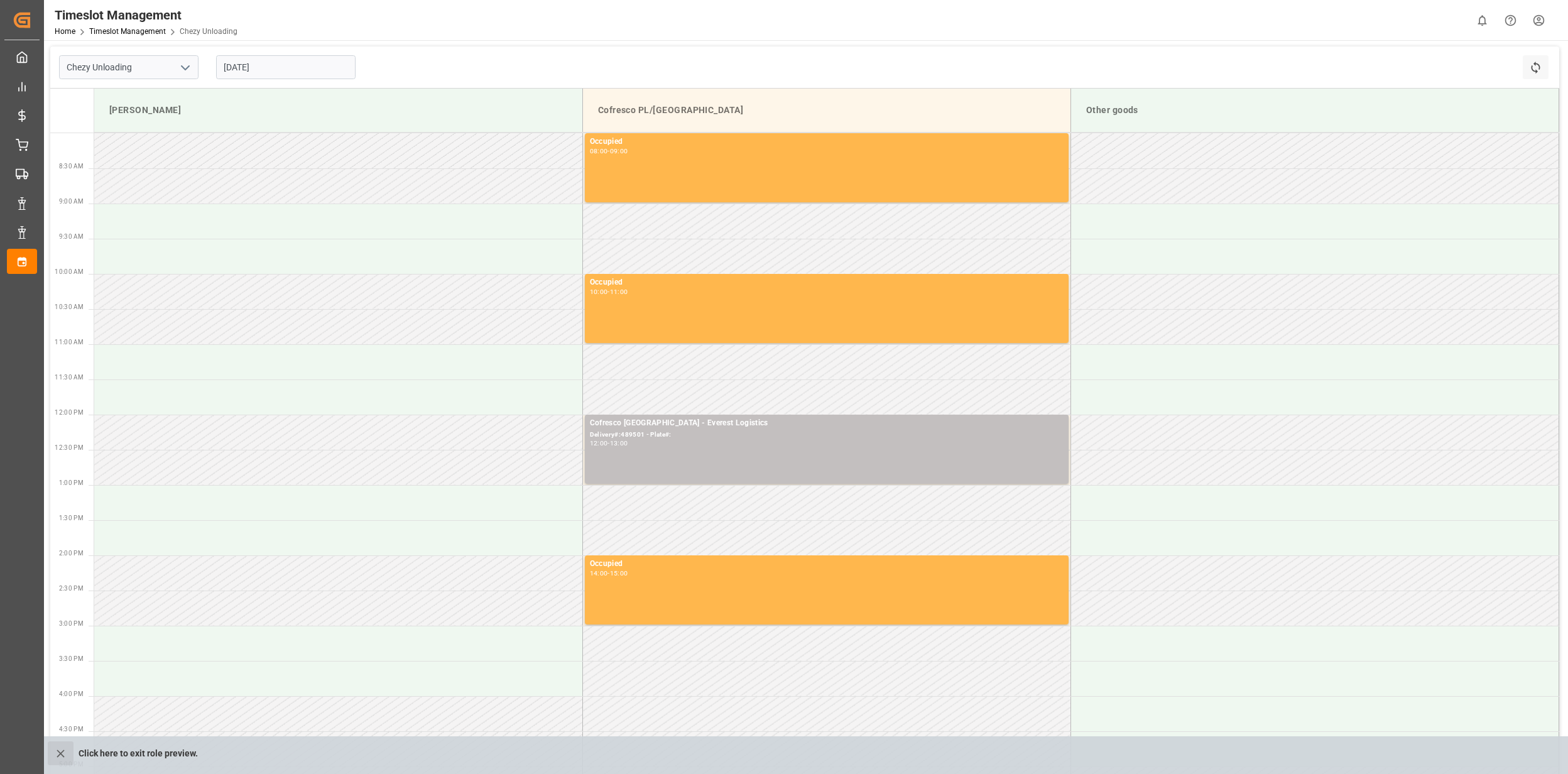
click at [59, 750] on icon "close role preview" at bounding box center [60, 753] width 13 height 13
